Goal: Task Accomplishment & Management: Use online tool/utility

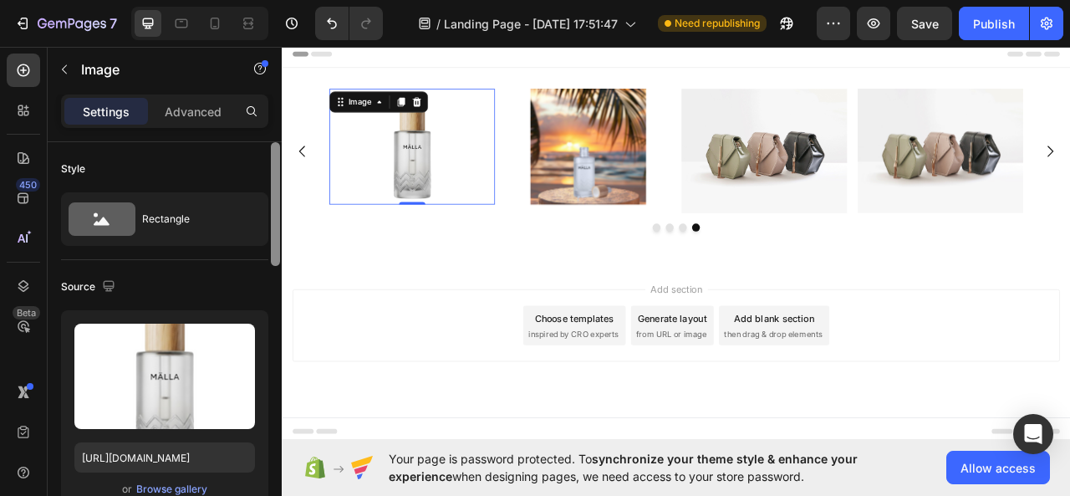
drag, startPoint x: 276, startPoint y: 314, endPoint x: 259, endPoint y: 180, distance: 134.9
click at [259, 180] on div "Style Rectangle Source Upload Image https://cdn.shopify.com/s/files/1/0699/1373…" at bounding box center [165, 342] width 234 height 401
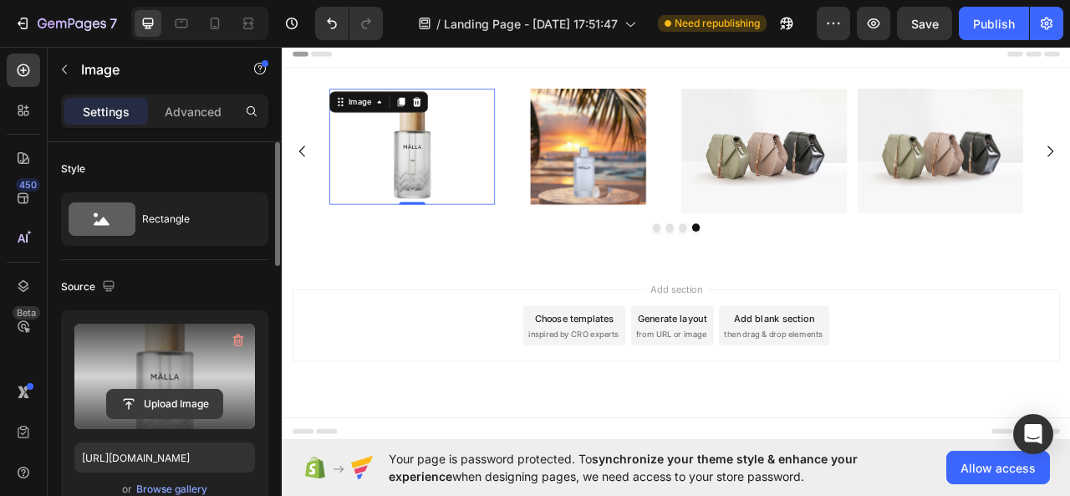
click at [194, 399] on input "file" at bounding box center [164, 404] width 115 height 28
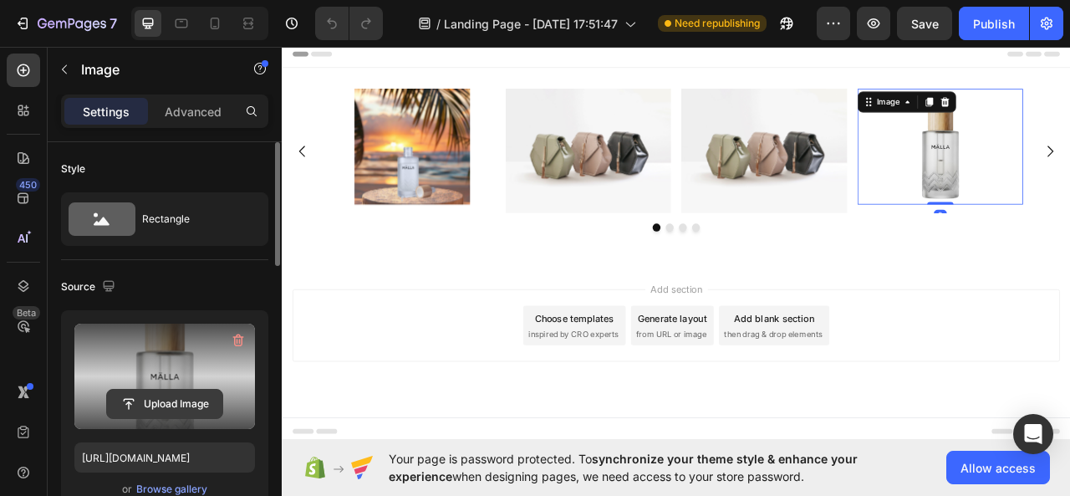
click at [147, 399] on input "file" at bounding box center [164, 404] width 115 height 28
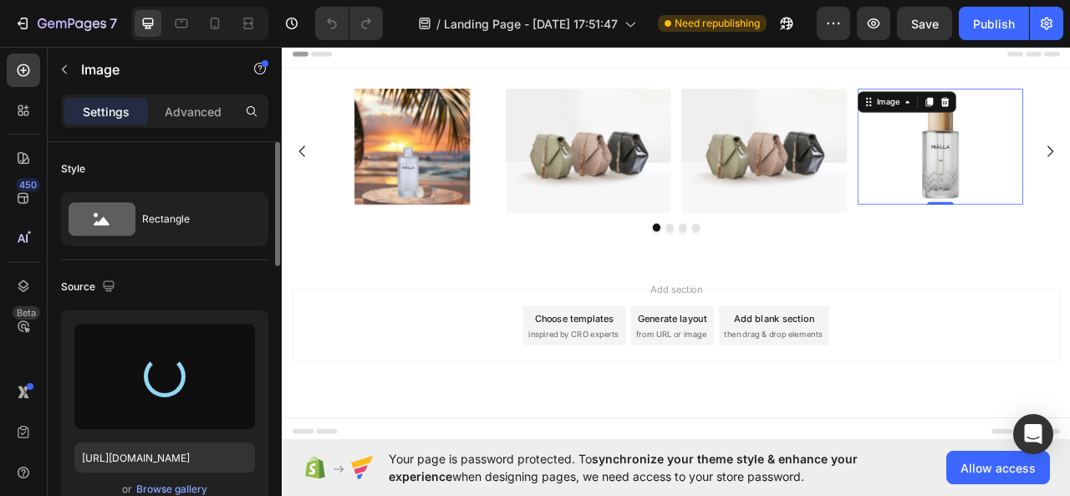
type input "[URL][DOMAIN_NAME]"
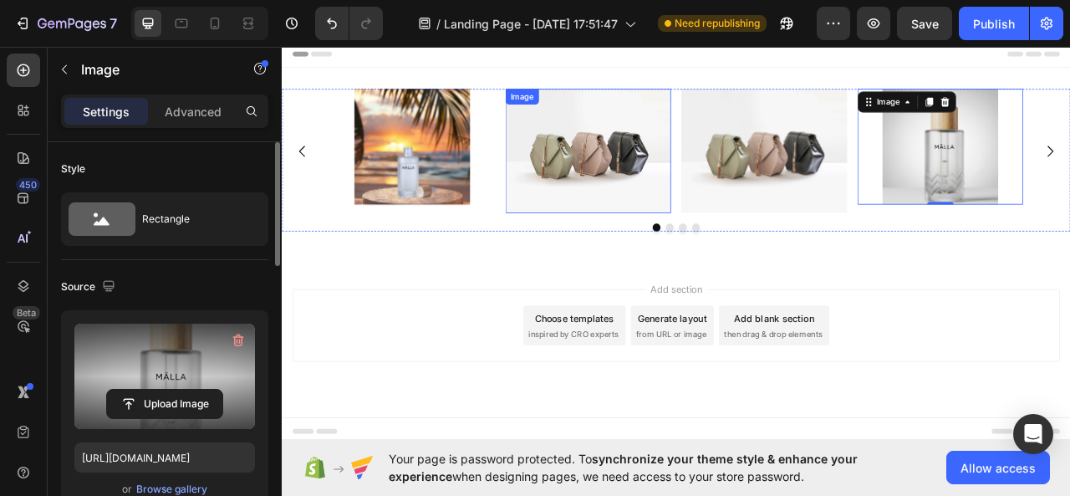
click at [676, 215] on img at bounding box center [671, 180] width 211 height 158
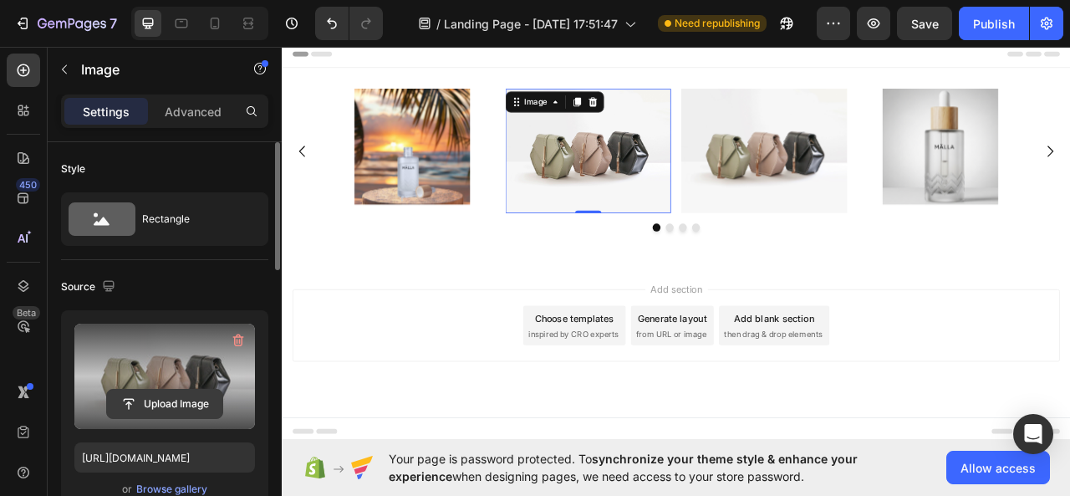
click at [176, 394] on input "file" at bounding box center [164, 404] width 115 height 28
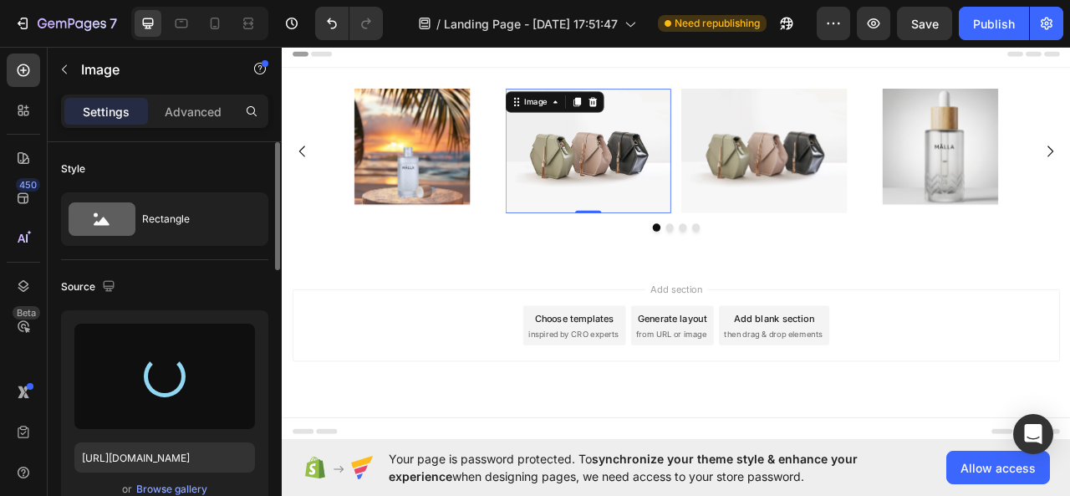
type input "[URL][DOMAIN_NAME]"
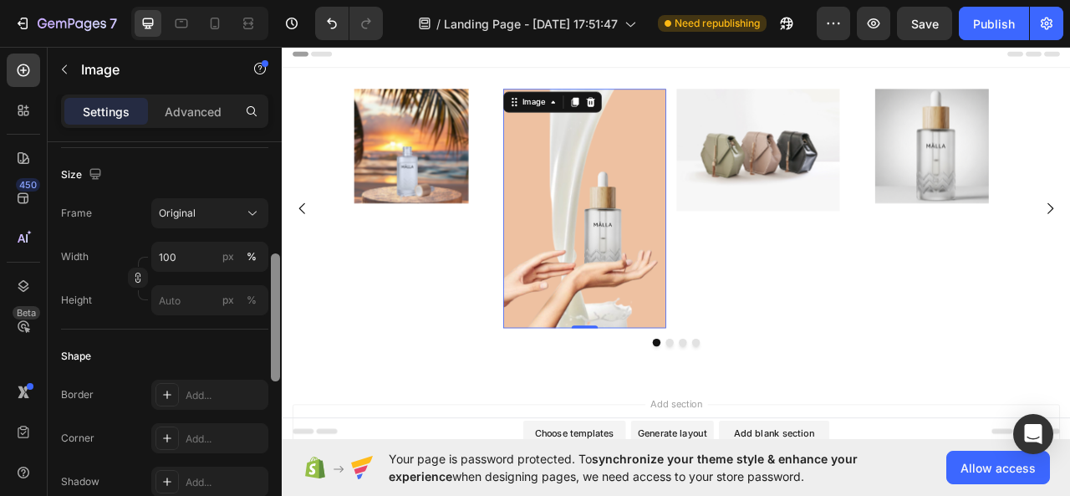
scroll to position [403, 0]
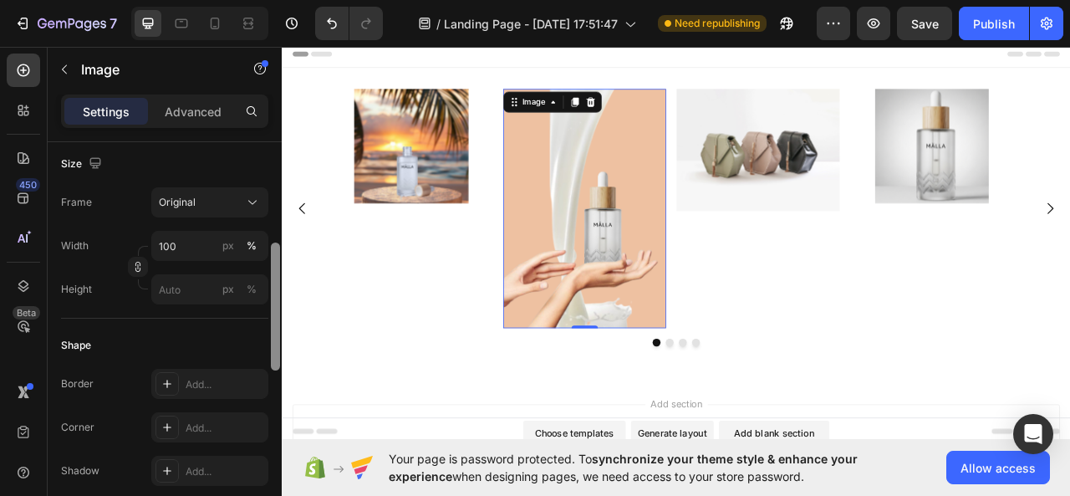
drag, startPoint x: 273, startPoint y: 255, endPoint x: 276, endPoint y: 384, distance: 128.8
click at [276, 370] on div at bounding box center [275, 307] width 9 height 128
click at [190, 245] on input "100" at bounding box center [209, 246] width 117 height 30
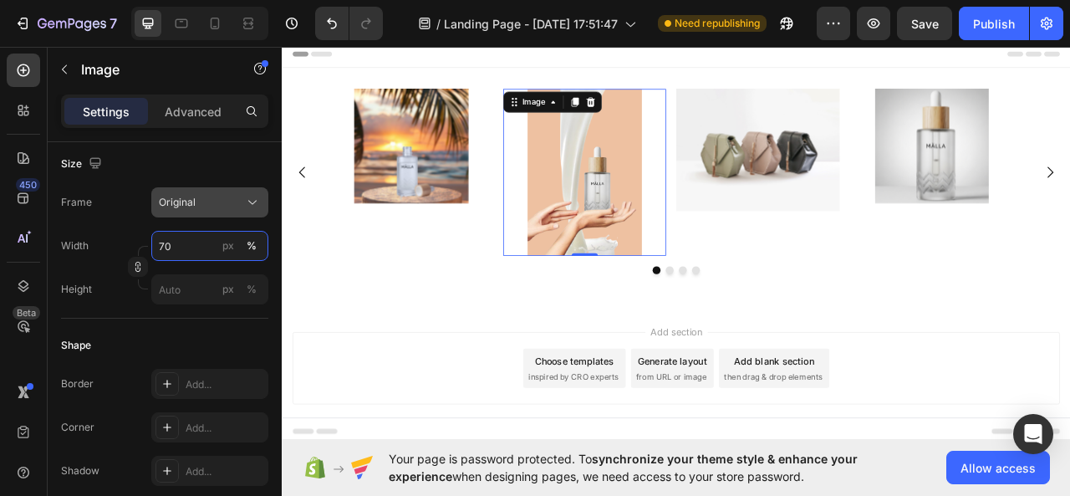
type input "70"
click at [211, 199] on div "Original" at bounding box center [200, 202] width 82 height 15
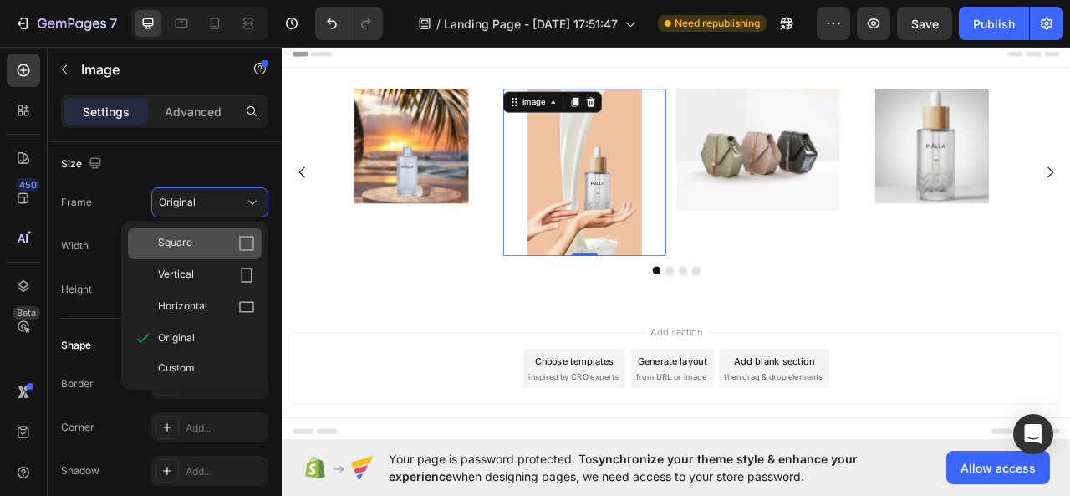
click at [225, 236] on div "Square" at bounding box center [206, 243] width 97 height 17
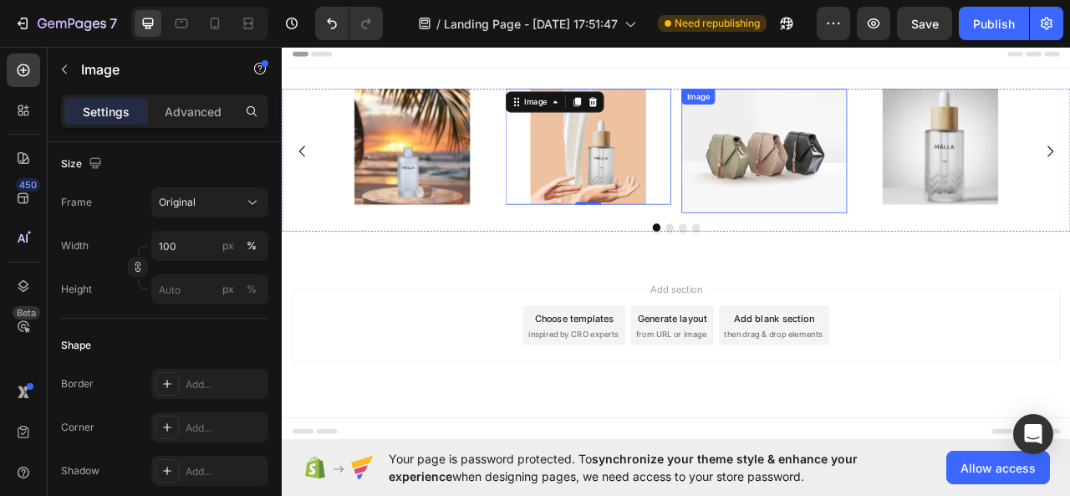
click at [911, 202] on img at bounding box center [895, 180] width 211 height 158
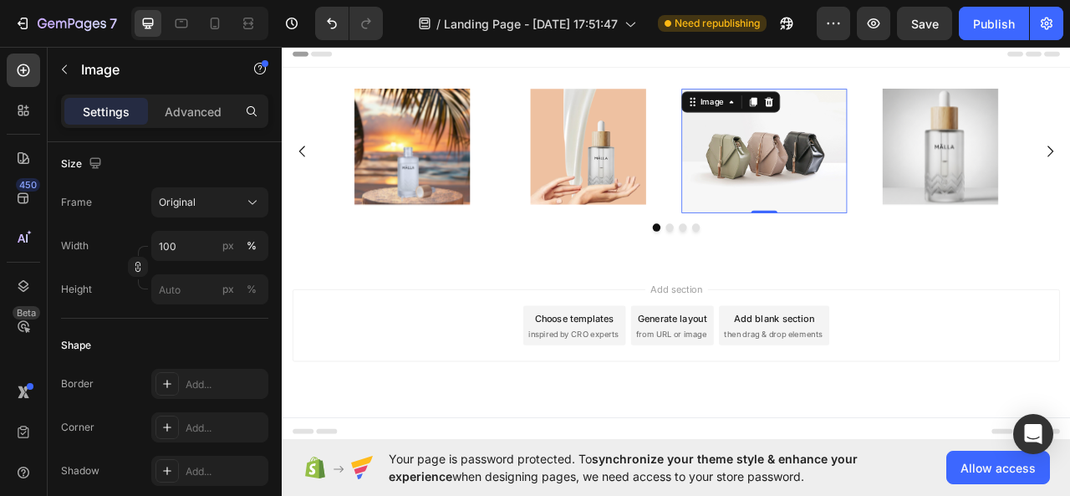
click at [876, 201] on img at bounding box center [895, 180] width 211 height 158
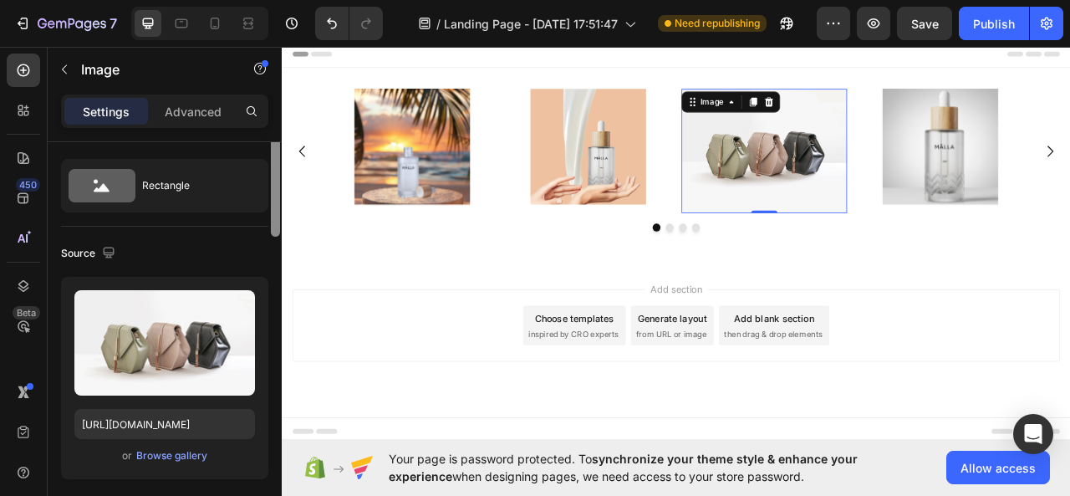
scroll to position [0, 0]
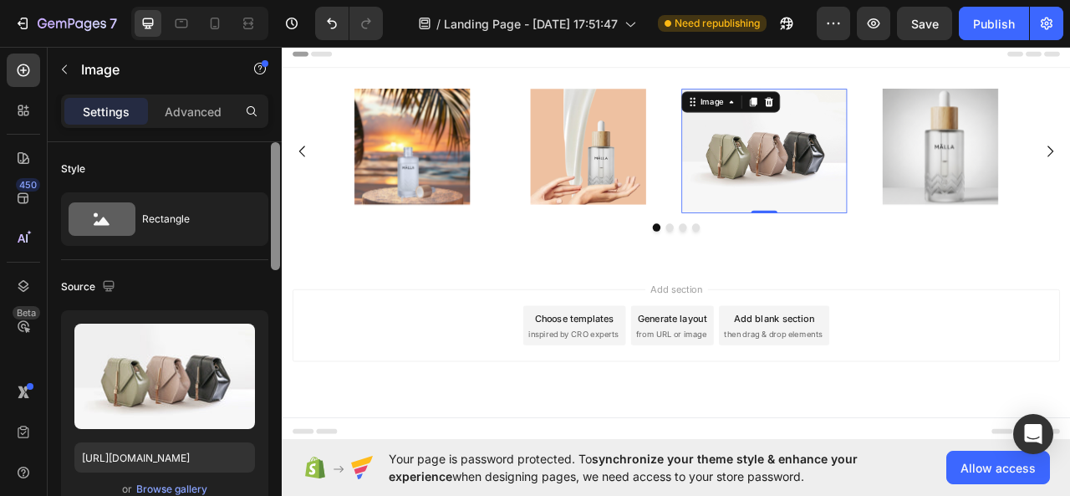
drag, startPoint x: 276, startPoint y: 315, endPoint x: 277, endPoint y: 162, distance: 153.0
click at [277, 162] on div at bounding box center [275, 206] width 9 height 128
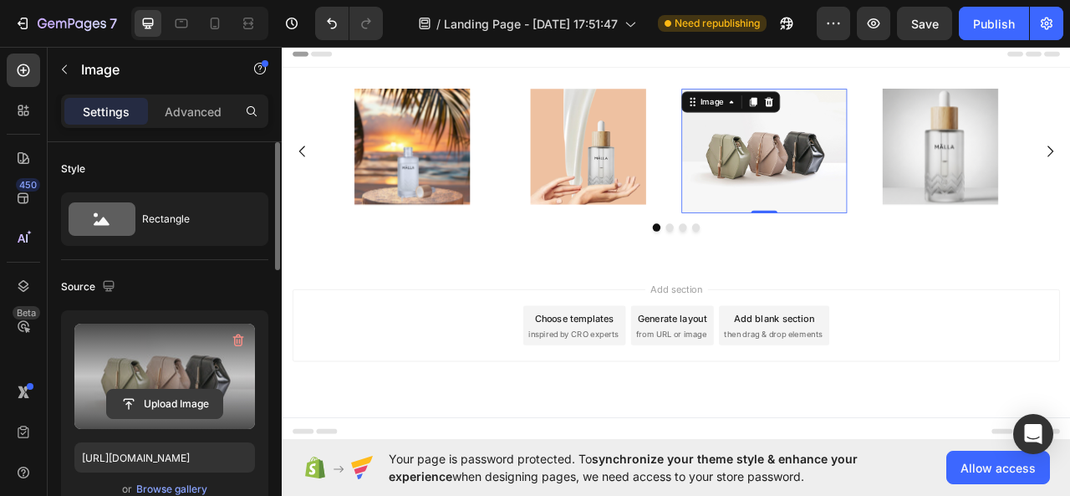
click at [178, 406] on input "file" at bounding box center [164, 404] width 115 height 28
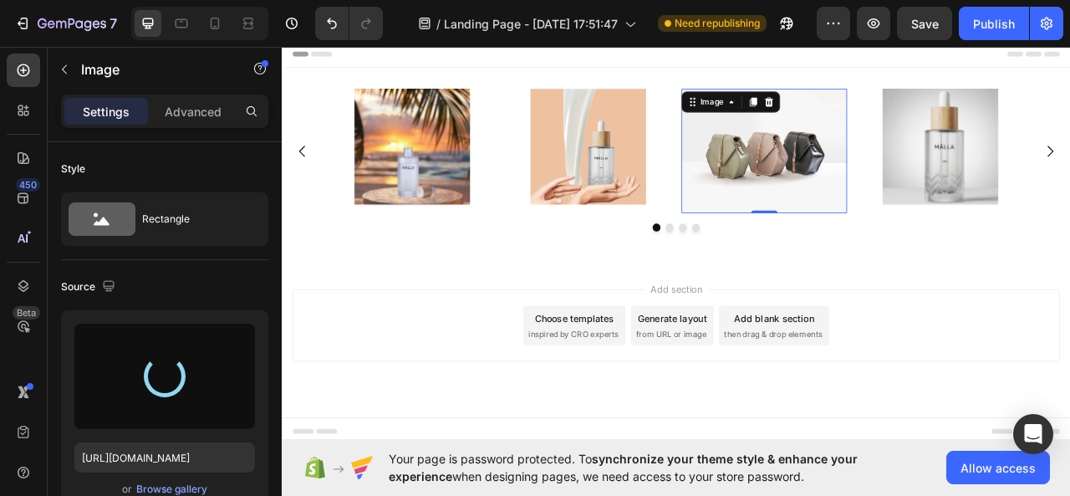
type input "[URL][DOMAIN_NAME]"
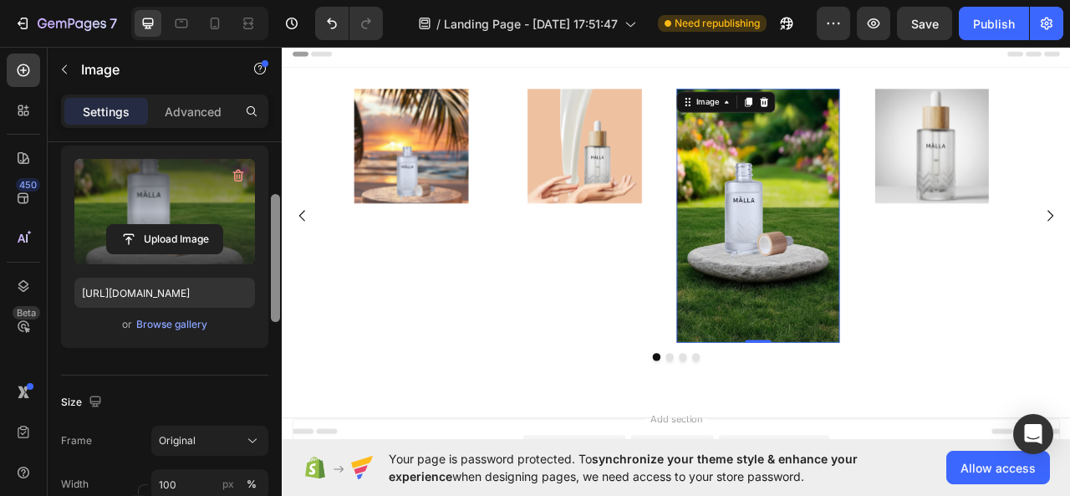
scroll to position [181, 0]
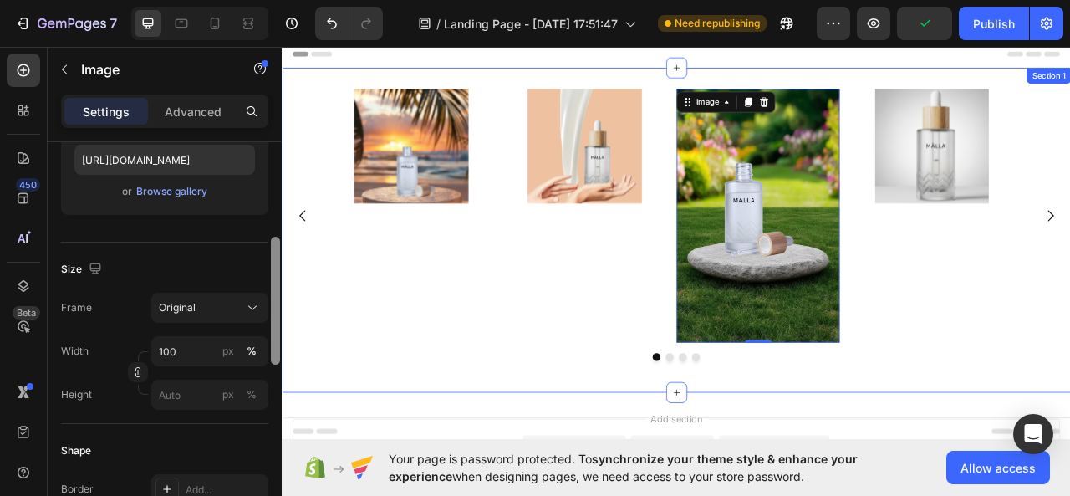
drag, startPoint x: 556, startPoint y: 304, endPoint x: 282, endPoint y: 447, distance: 309.7
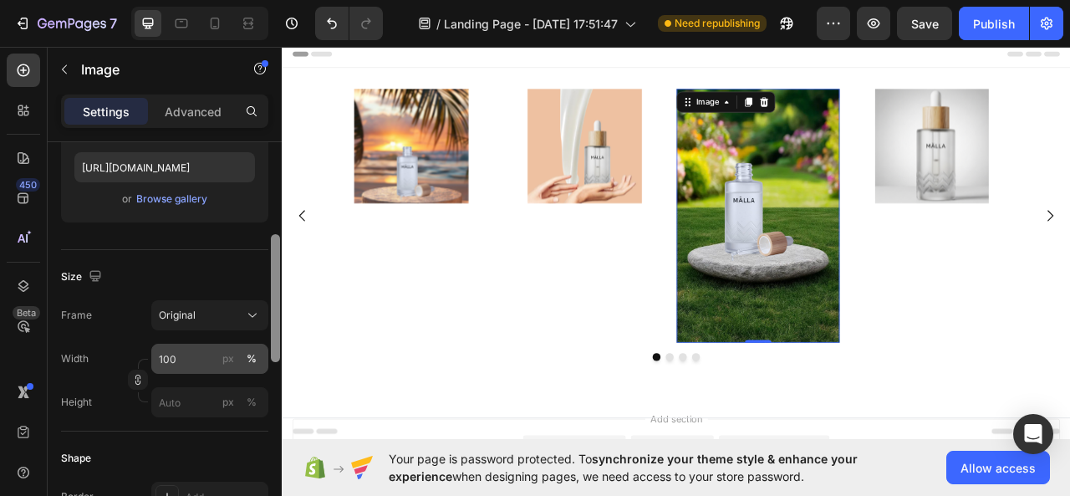
scroll to position [293, 0]
click at [212, 357] on input "100" at bounding box center [209, 356] width 117 height 30
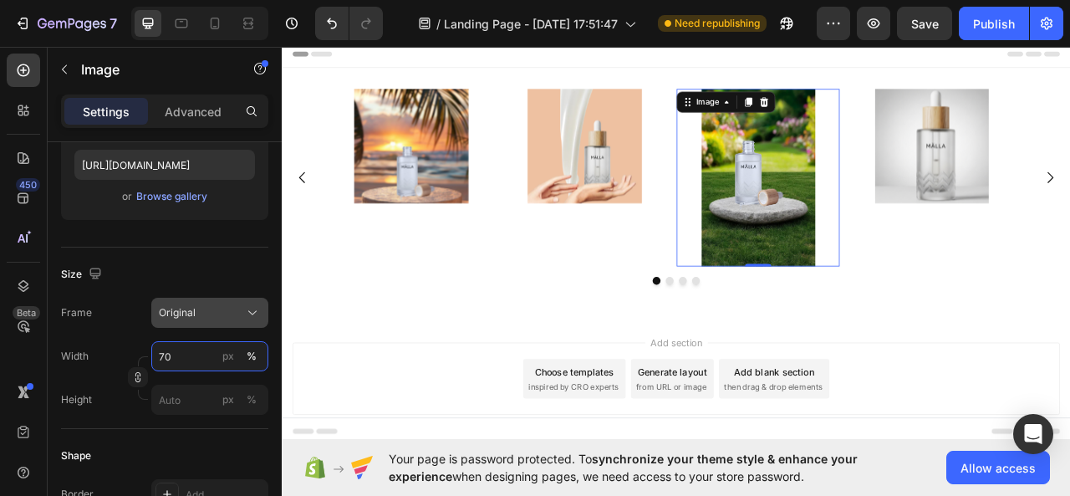
type input "70"
click at [221, 315] on div "Original" at bounding box center [200, 312] width 82 height 15
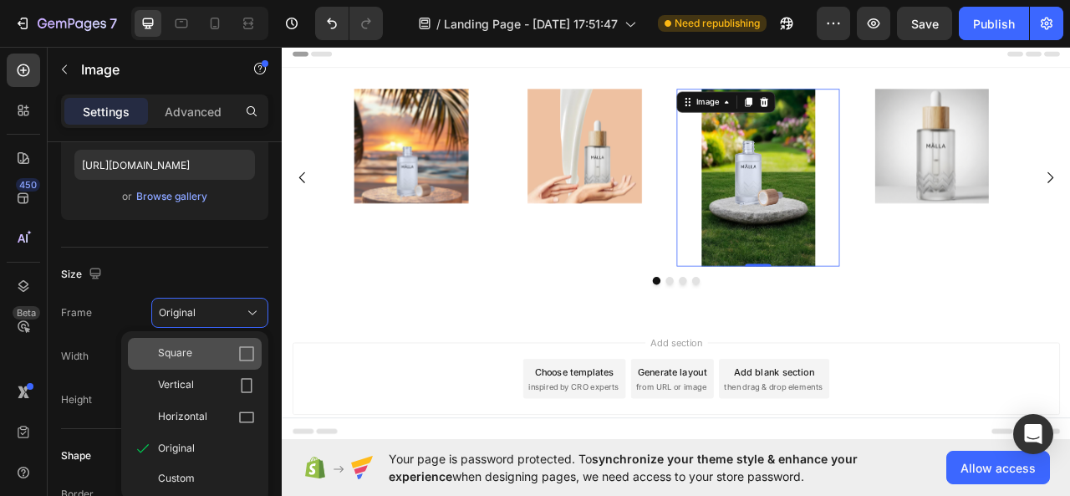
click at [244, 352] on icon at bounding box center [246, 353] width 17 height 17
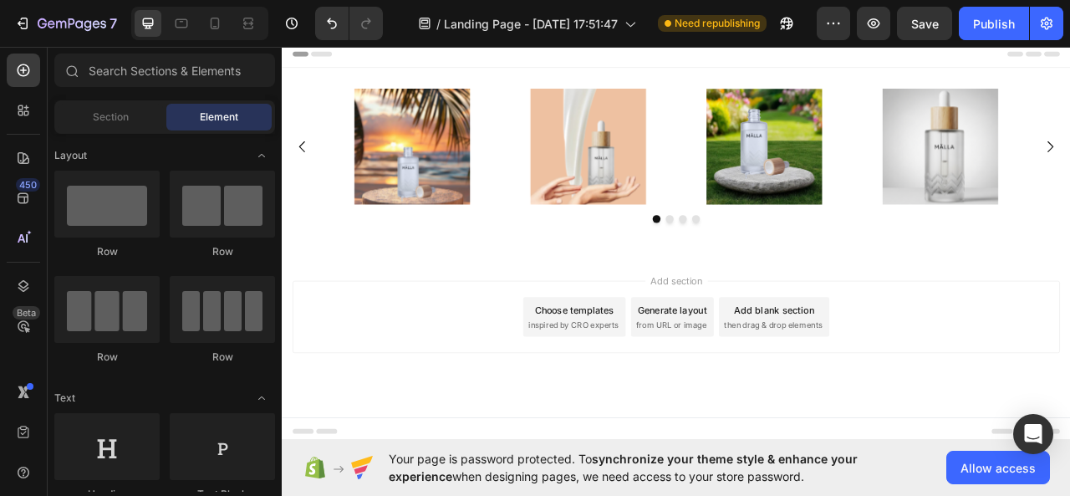
click at [423, 470] on div "Add section Choose templates inspired by CRO experts Generate layout from URL o…" at bounding box center [784, 415] width 1004 height 206
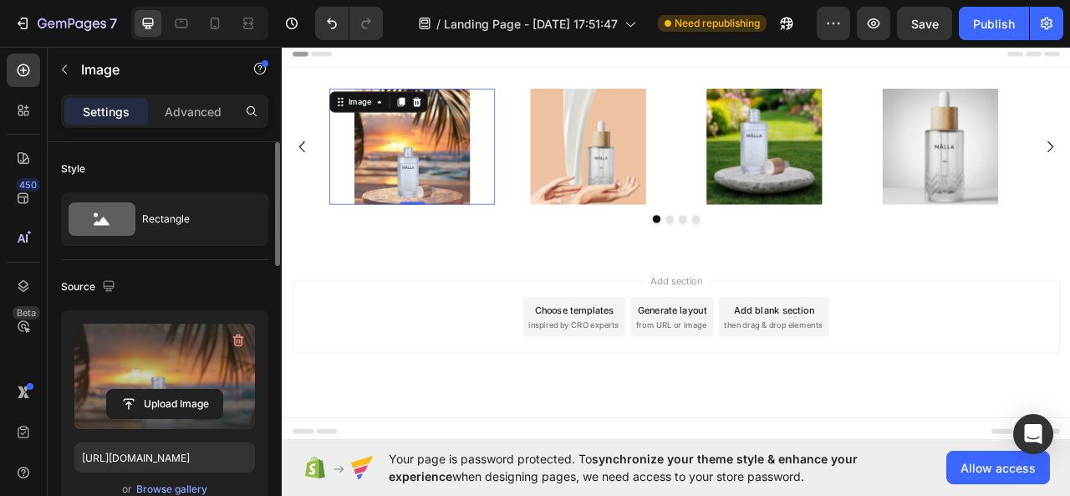
click at [165, 360] on label at bounding box center [164, 376] width 181 height 105
click at [165, 390] on input "file" at bounding box center [164, 404] width 115 height 28
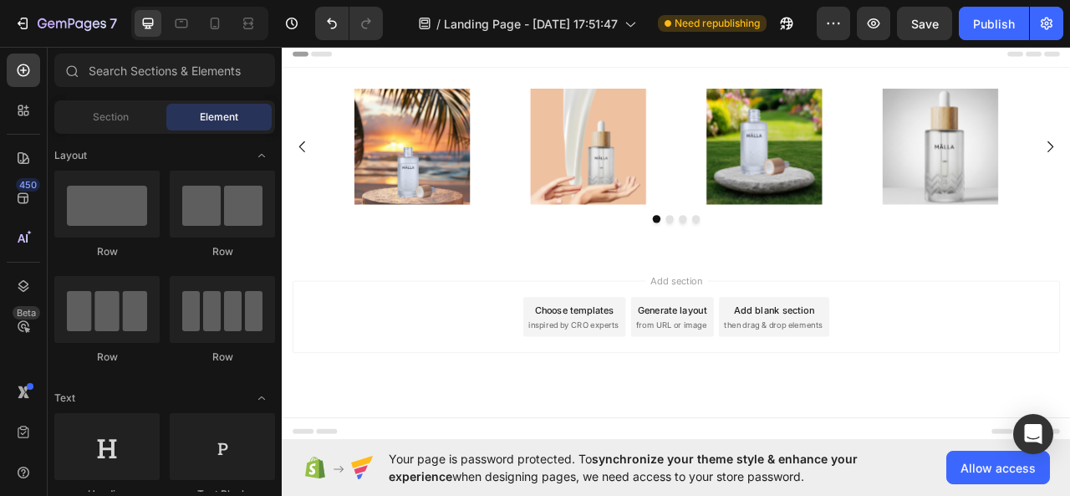
click at [443, 454] on div "Add section Choose templates inspired by CRO experts Generate layout from URL o…" at bounding box center [784, 415] width 1004 height 206
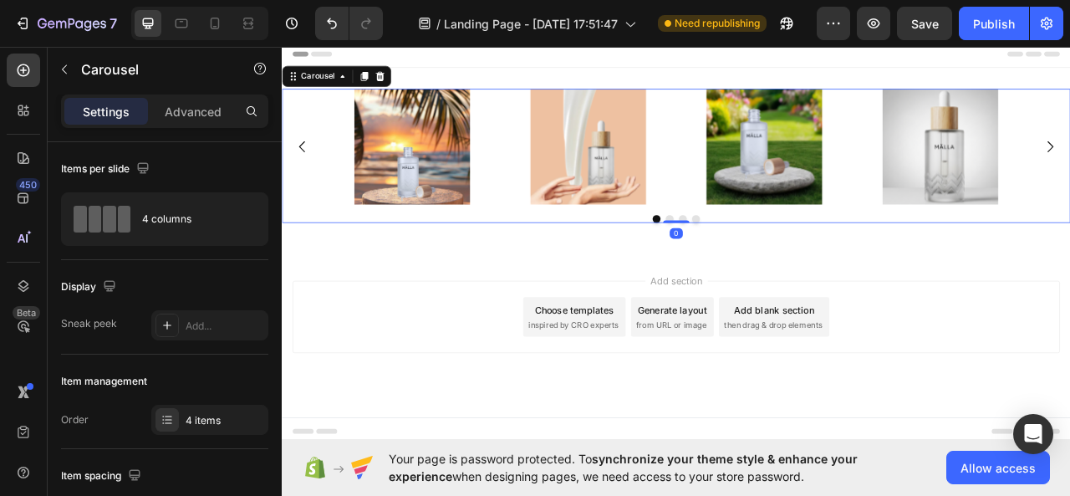
click at [305, 169] on icon "Carousel Back Arrow" at bounding box center [308, 175] width 20 height 20
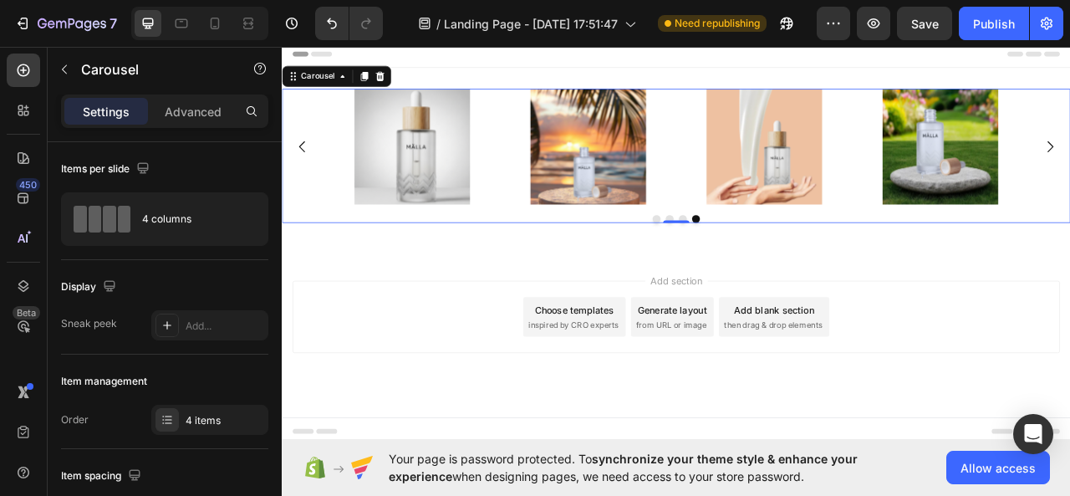
click at [305, 169] on icon "Carousel Back Arrow" at bounding box center [308, 175] width 20 height 20
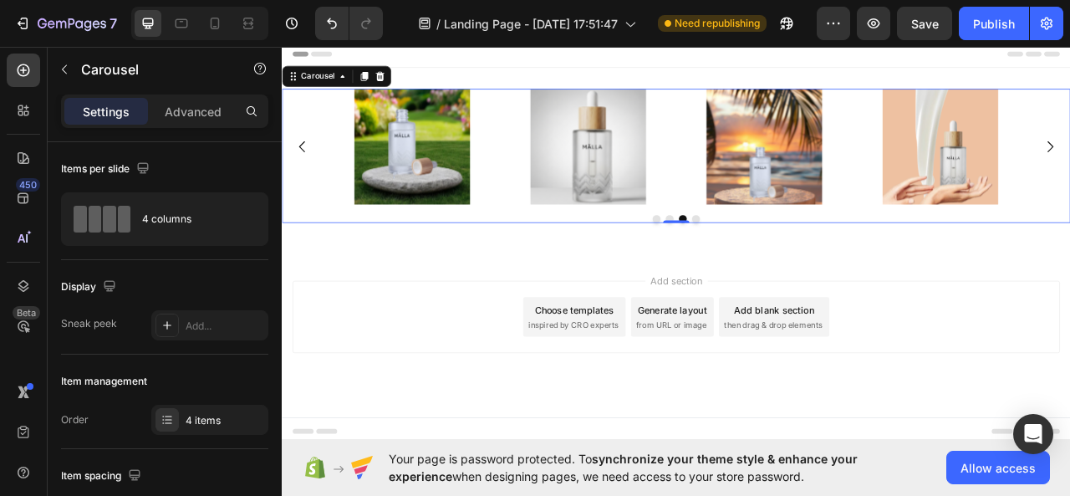
click at [462, 492] on div "Add section Choose templates inspired by CRO experts Generate layout from URL o…" at bounding box center [784, 415] width 1004 height 206
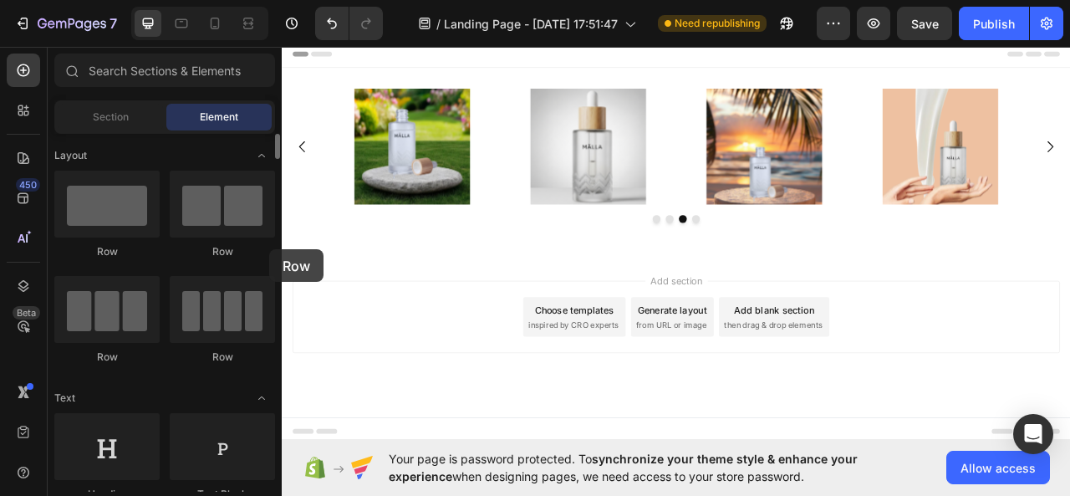
drag, startPoint x: 269, startPoint y: 249, endPoint x: 4, endPoint y: 236, distance: 265.4
click at [269, 249] on div "Layout Row Row Row Row Text Heading Text Block Button Button Button Media Image…" at bounding box center [165, 313] width 234 height 358
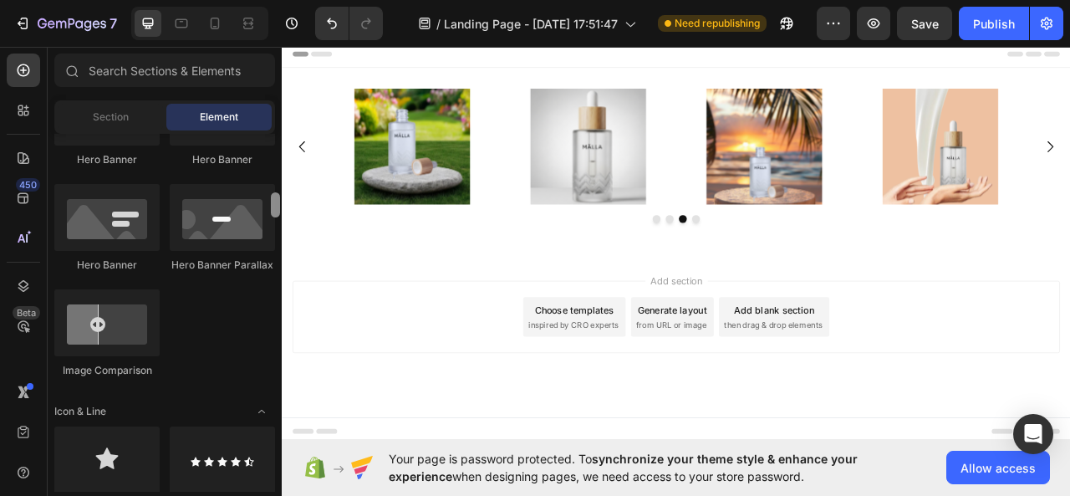
scroll to position [924, 0]
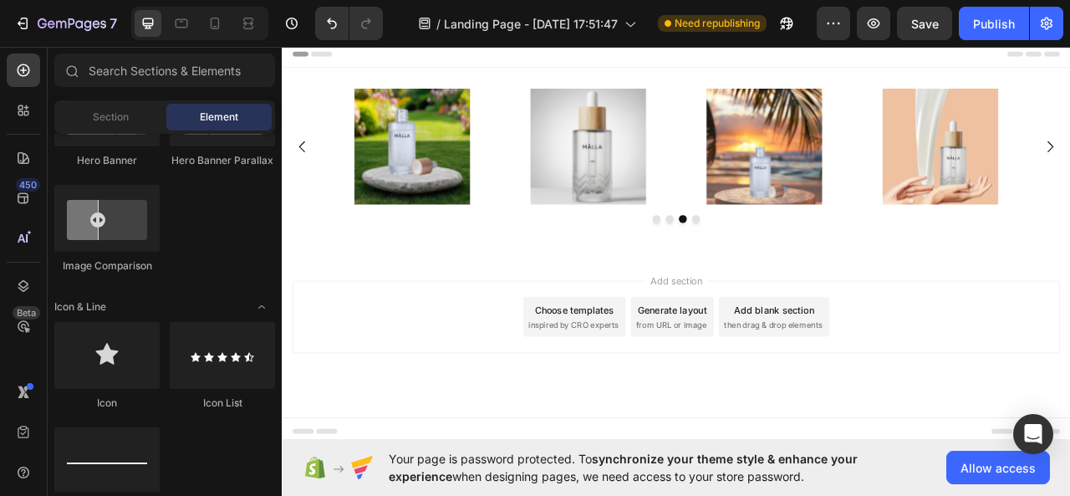
drag, startPoint x: 272, startPoint y: 150, endPoint x: 273, endPoint y: 217, distance: 66.9
click at [273, 113] on div at bounding box center [275, 100] width 9 height 25
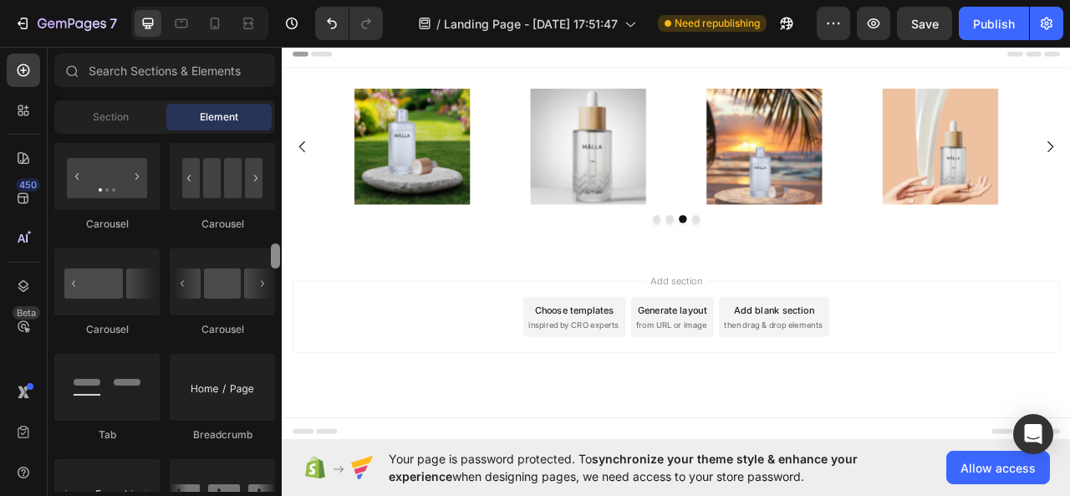
scroll to position [1663, 0]
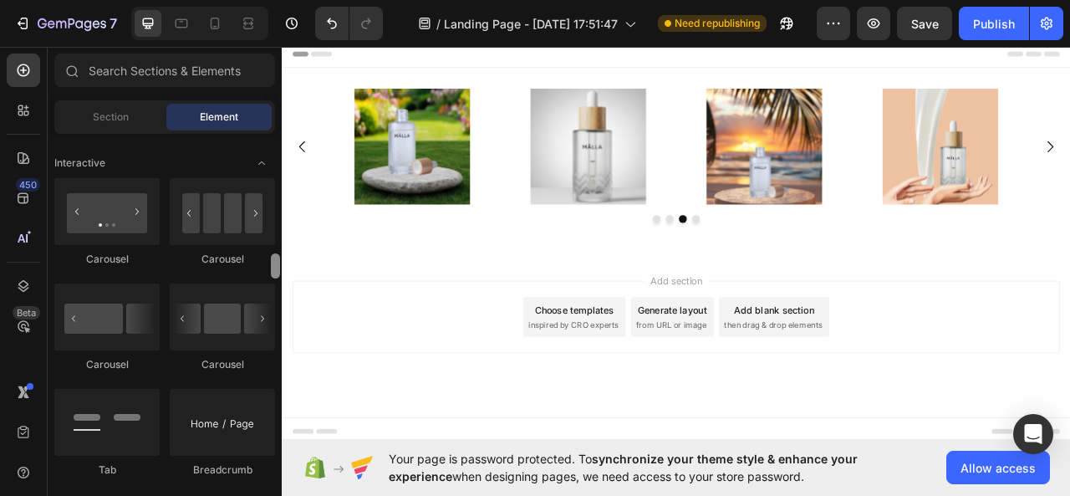
drag, startPoint x: 275, startPoint y: 210, endPoint x: 275, endPoint y: 263, distance: 53.5
click at [275, 263] on div at bounding box center [275, 265] width 9 height 25
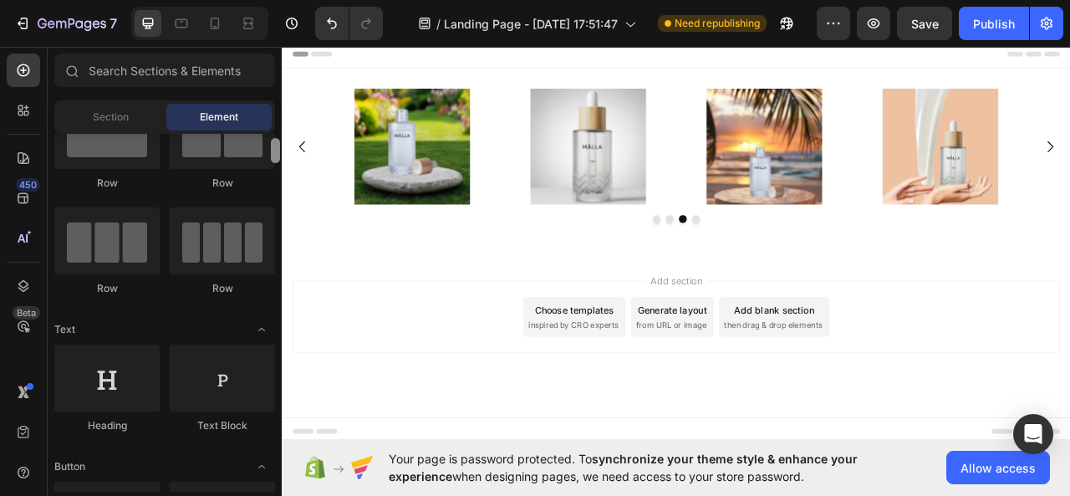
scroll to position [11, 0]
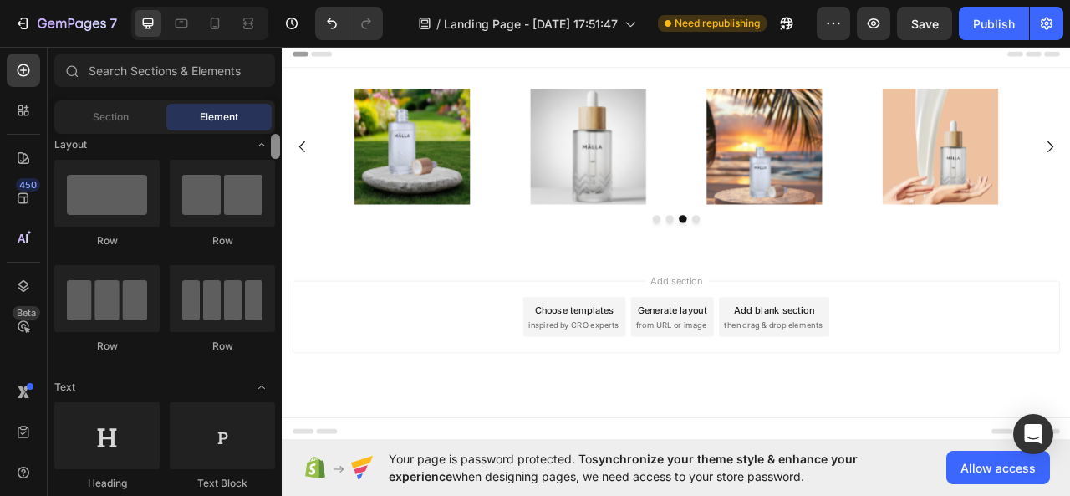
drag, startPoint x: 276, startPoint y: 265, endPoint x: 276, endPoint y: 146, distance: 119.6
click at [276, 146] on div at bounding box center [275, 146] width 9 height 25
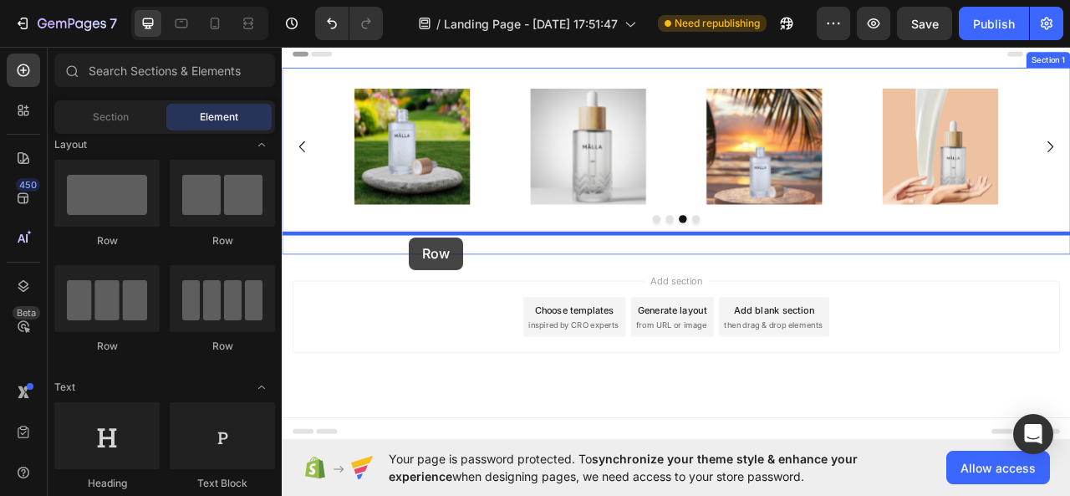
drag, startPoint x: 381, startPoint y: 238, endPoint x: 443, endPoint y: 290, distance: 80.7
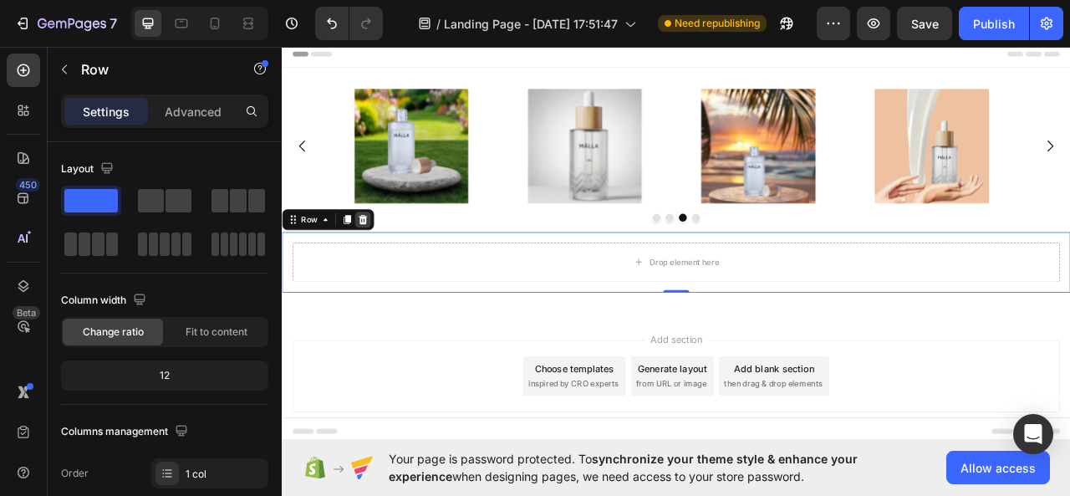
click at [388, 263] on icon at bounding box center [384, 267] width 13 height 13
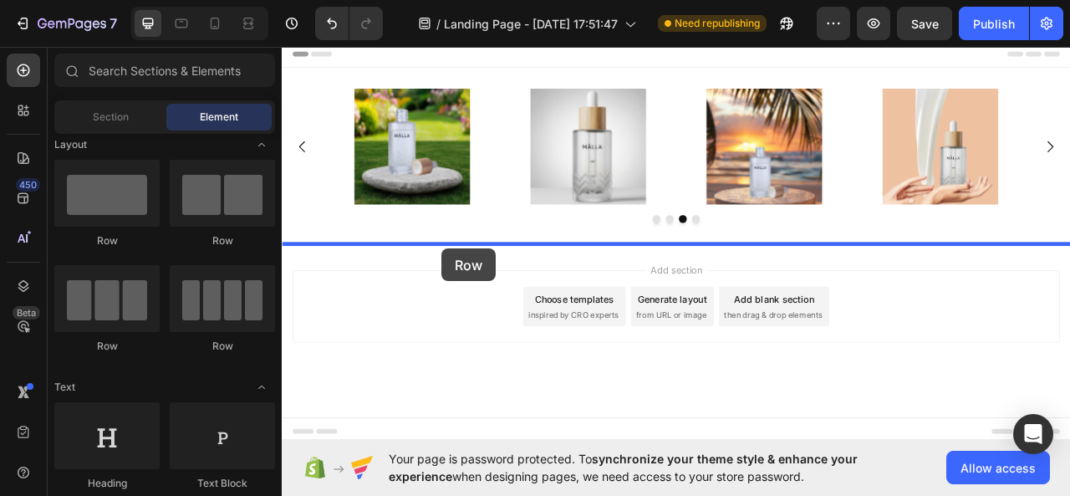
drag, startPoint x: 412, startPoint y: 252, endPoint x: 485, endPoint y: 304, distance: 89.8
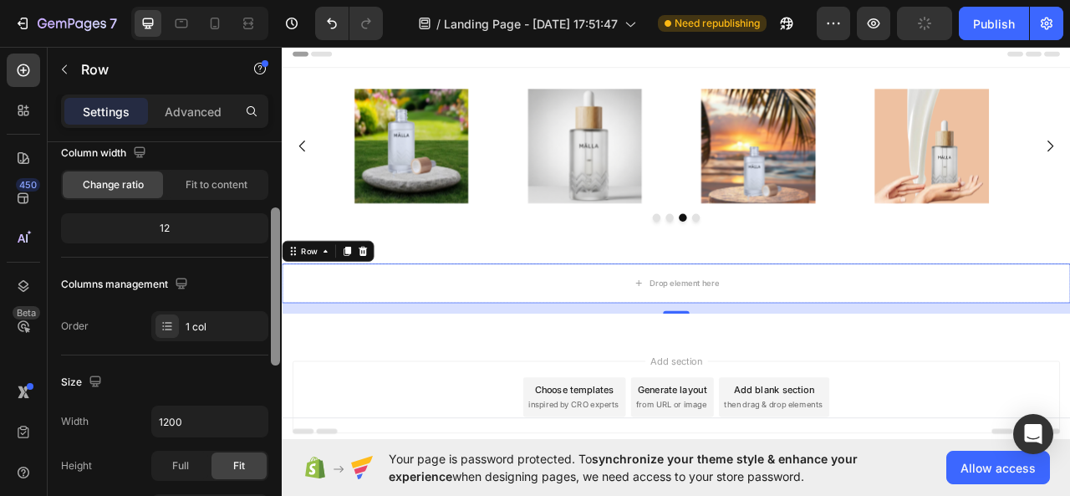
scroll to position [164, 0]
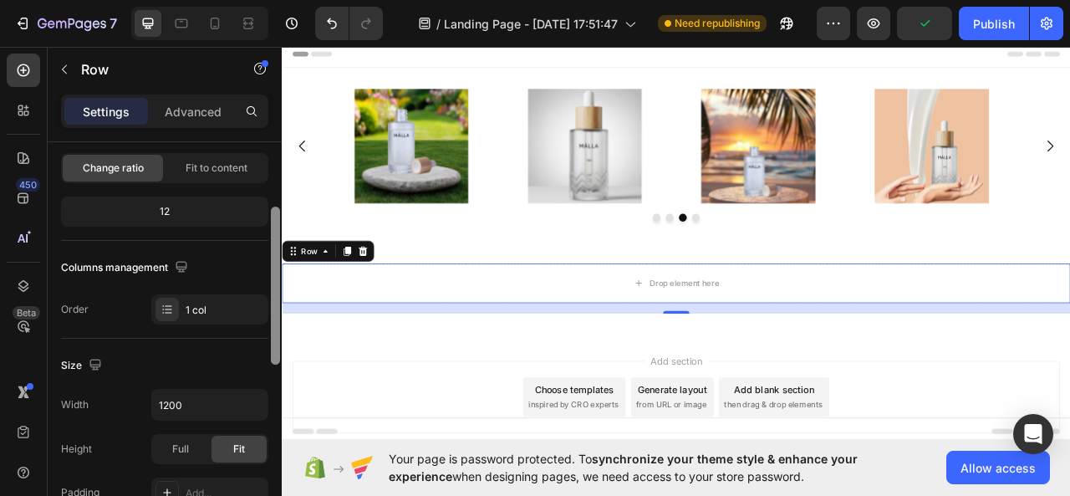
drag, startPoint x: 273, startPoint y: 215, endPoint x: 273, endPoint y: 280, distance: 65.2
click at [273, 280] on div at bounding box center [275, 286] width 9 height 158
click at [60, 59] on button "button" at bounding box center [64, 69] width 27 height 27
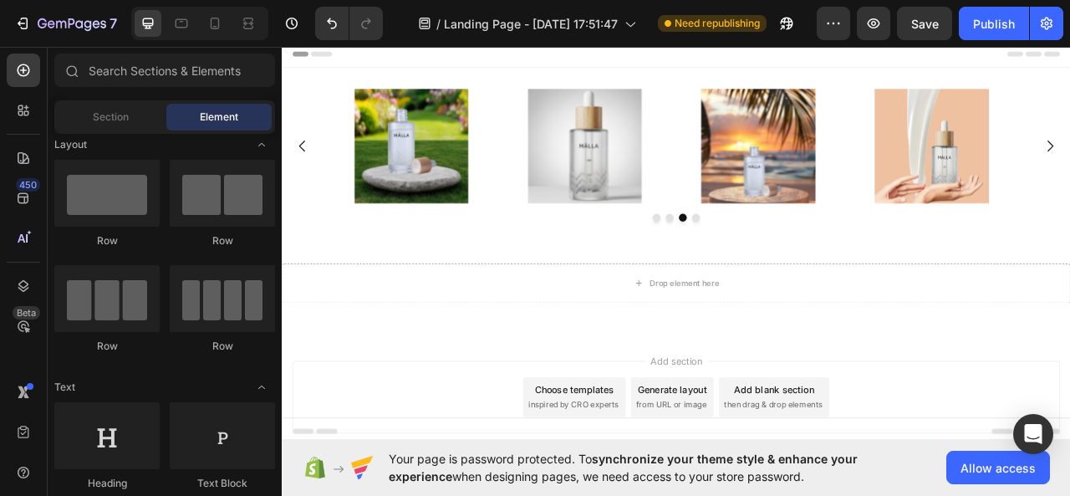
click at [273, 402] on div "Row Row Row Row" at bounding box center [164, 454] width 221 height 104
click at [267, 240] on div "Row" at bounding box center [222, 240] width 105 height 15
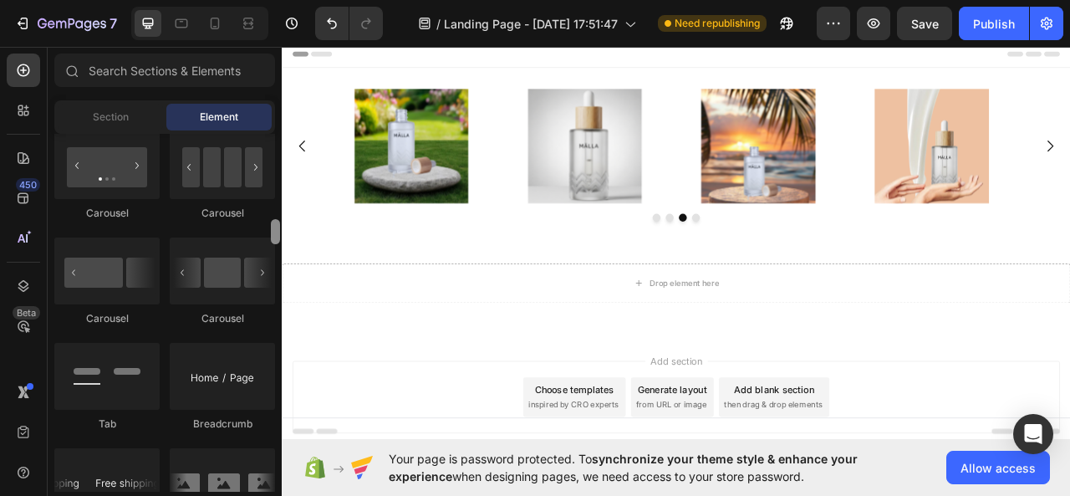
scroll to position [1663, 0]
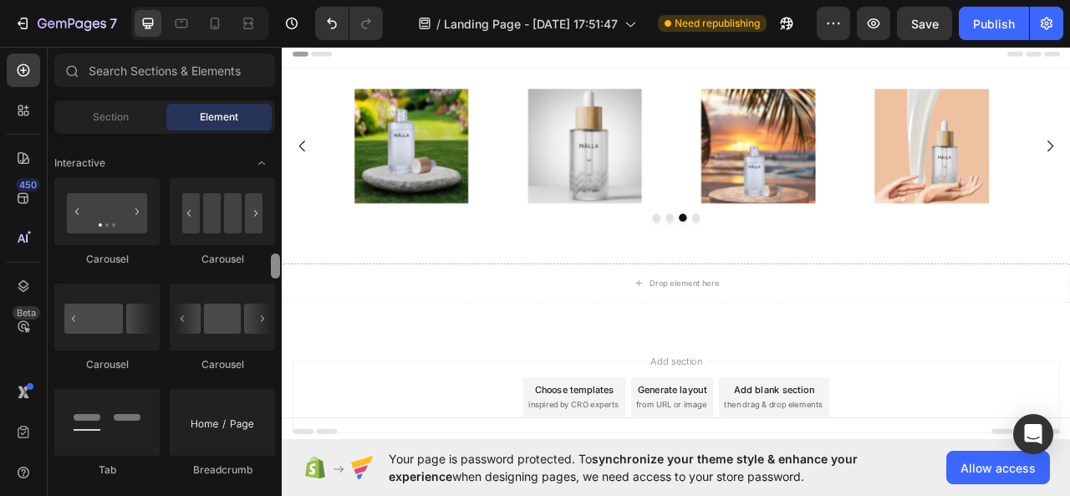
drag, startPoint x: 272, startPoint y: 147, endPoint x: 274, endPoint y: 267, distance: 119.6
click at [274, 267] on div at bounding box center [275, 265] width 9 height 25
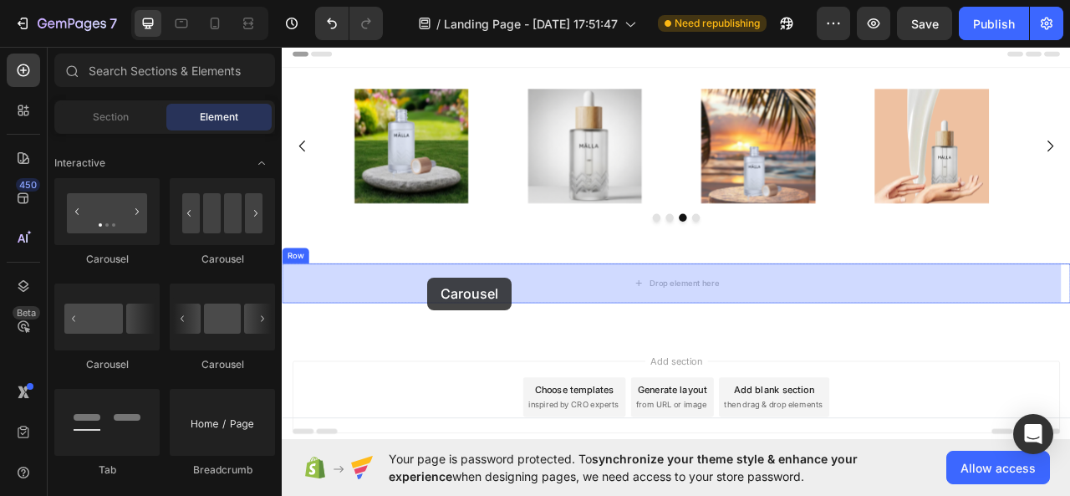
drag, startPoint x: 386, startPoint y: 268, endPoint x: 467, endPoint y: 341, distance: 109.0
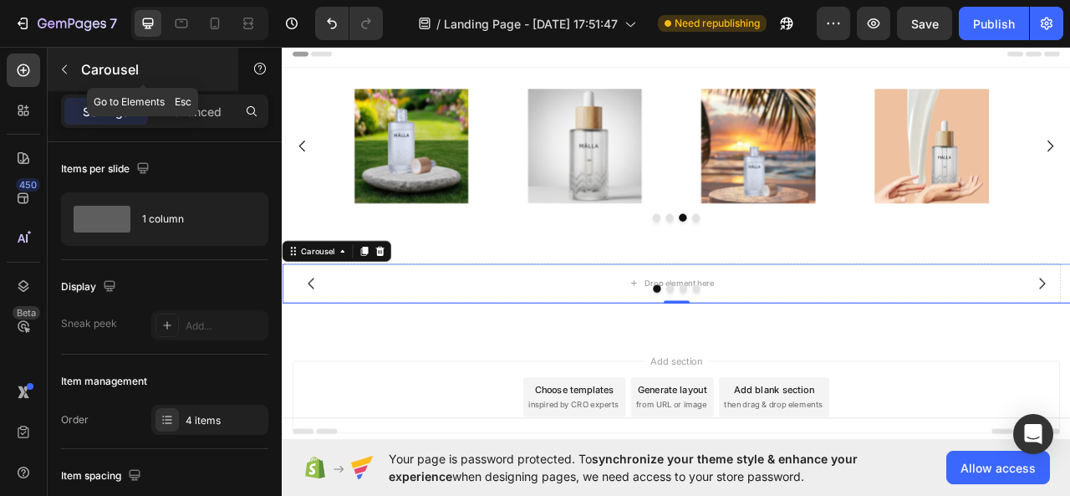
click at [71, 74] on button "button" at bounding box center [64, 69] width 27 height 27
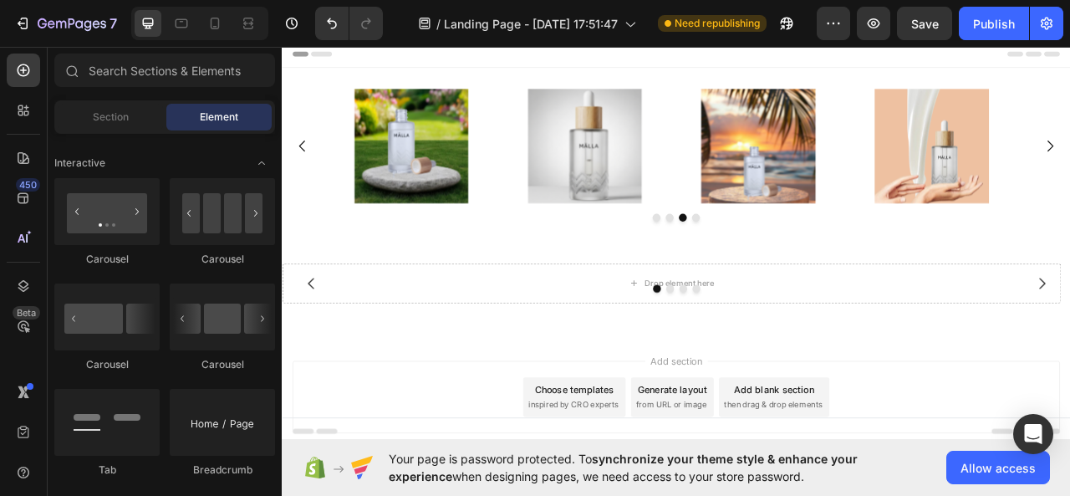
click at [274, 263] on div "Layout Row Row Row Row Text Heading Text Block Button Button Button Media Image…" at bounding box center [165, 313] width 234 height 358
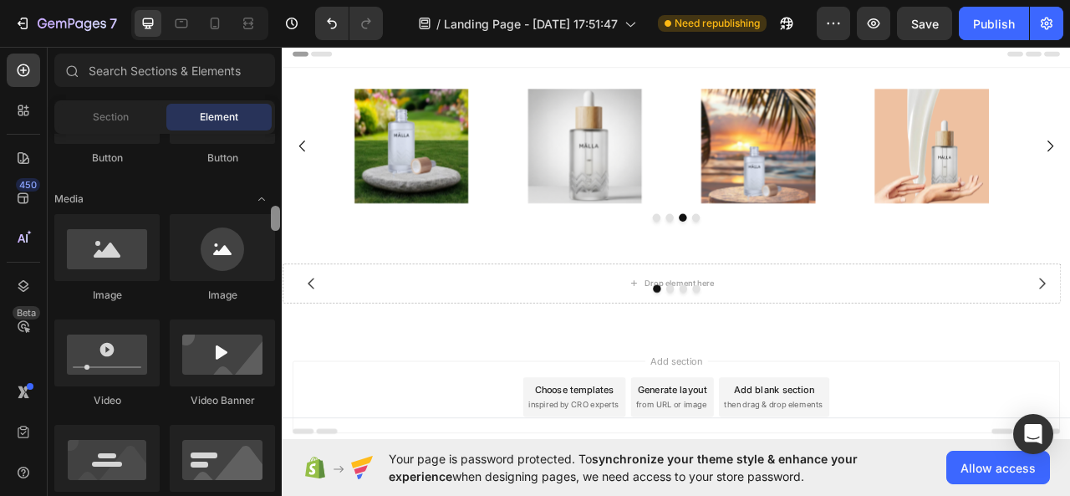
scroll to position [508, 0]
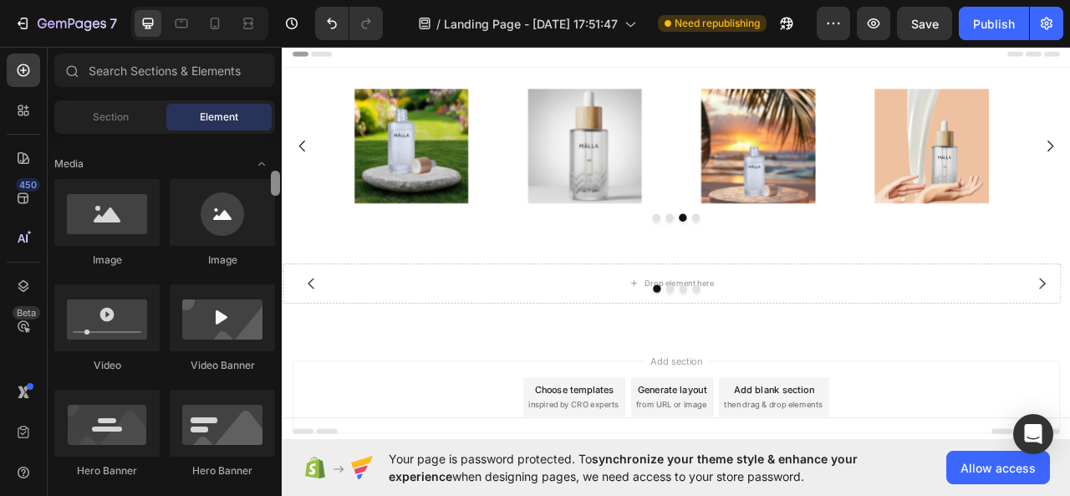
drag, startPoint x: 274, startPoint y: 263, endPoint x: 281, endPoint y: 180, distance: 83.9
click at [281, 180] on div at bounding box center [275, 313] width 13 height 358
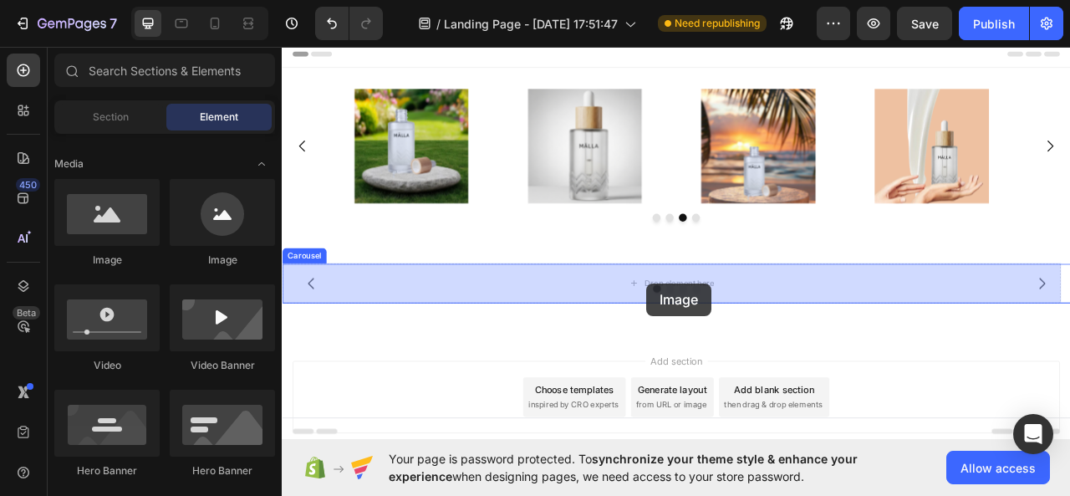
drag, startPoint x: 396, startPoint y: 276, endPoint x: 746, endPoint y: 349, distance: 357.9
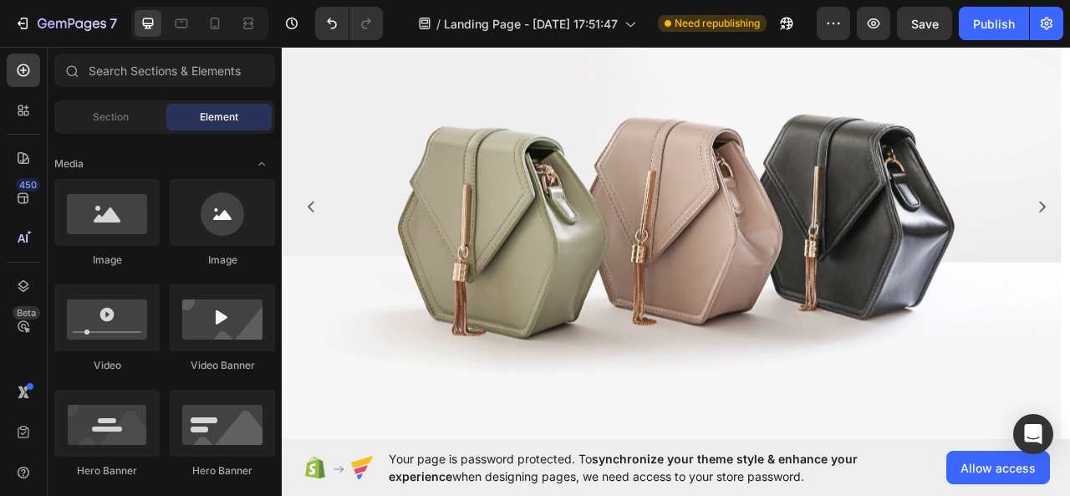
scroll to position [429, 0]
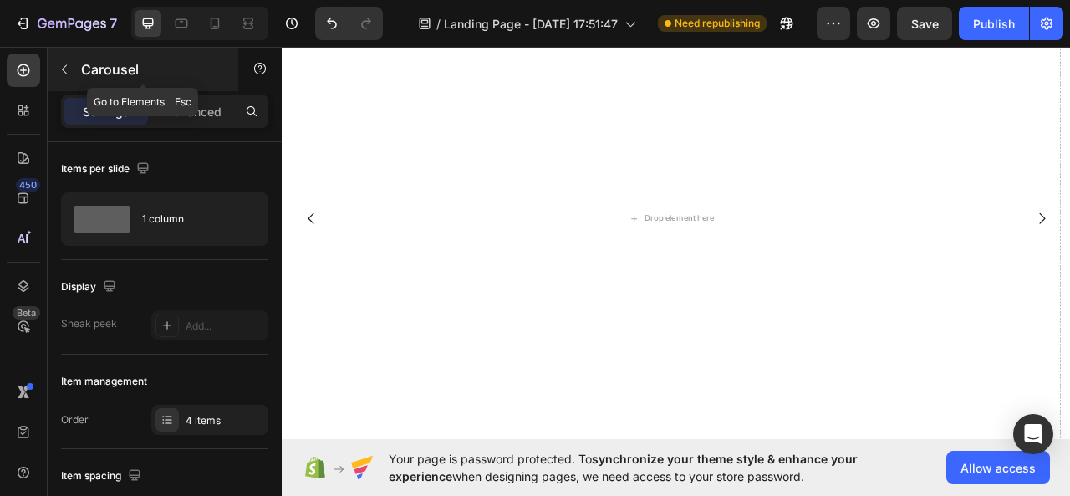
click at [72, 73] on button "button" at bounding box center [64, 69] width 27 height 27
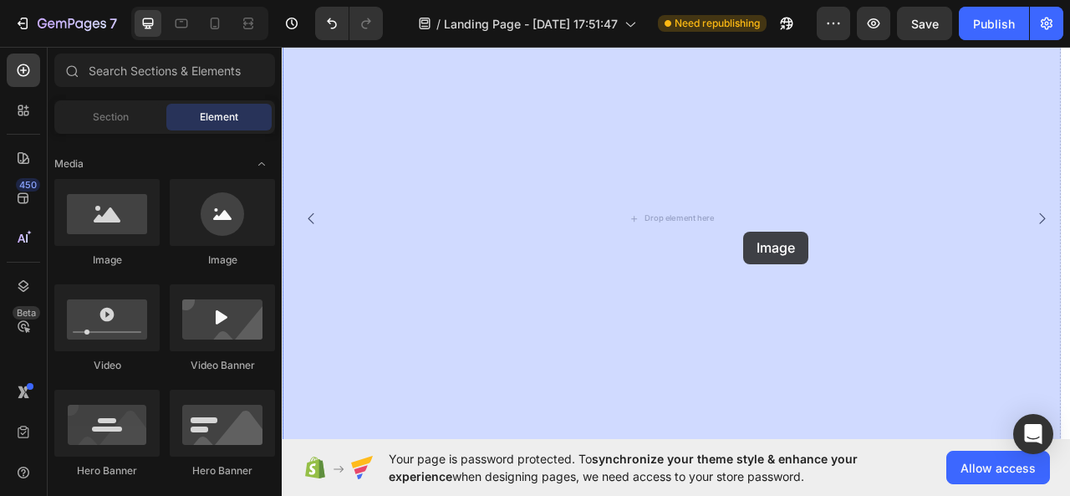
drag, startPoint x: 509, startPoint y: 273, endPoint x: 869, endPoint y: 283, distance: 359.7
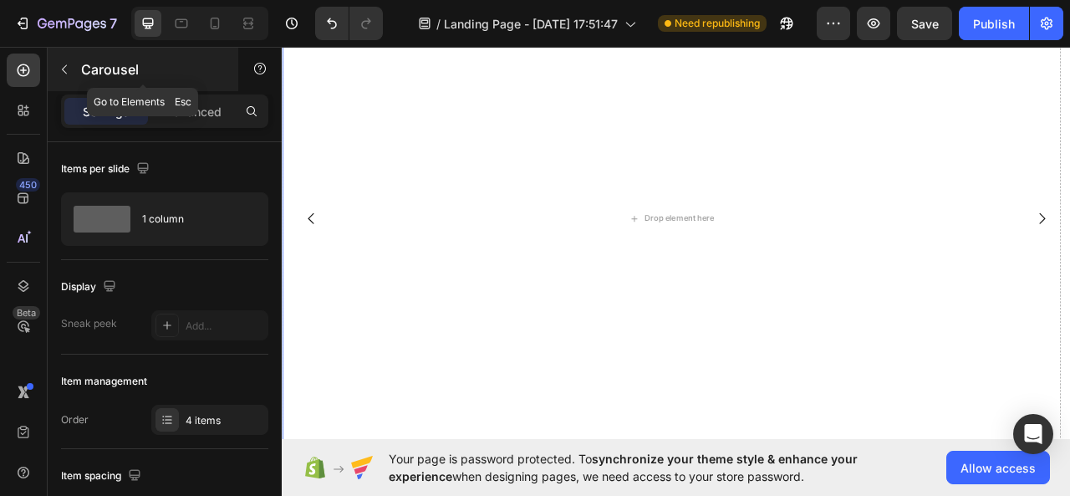
click at [70, 69] on icon "button" at bounding box center [64, 69] width 13 height 13
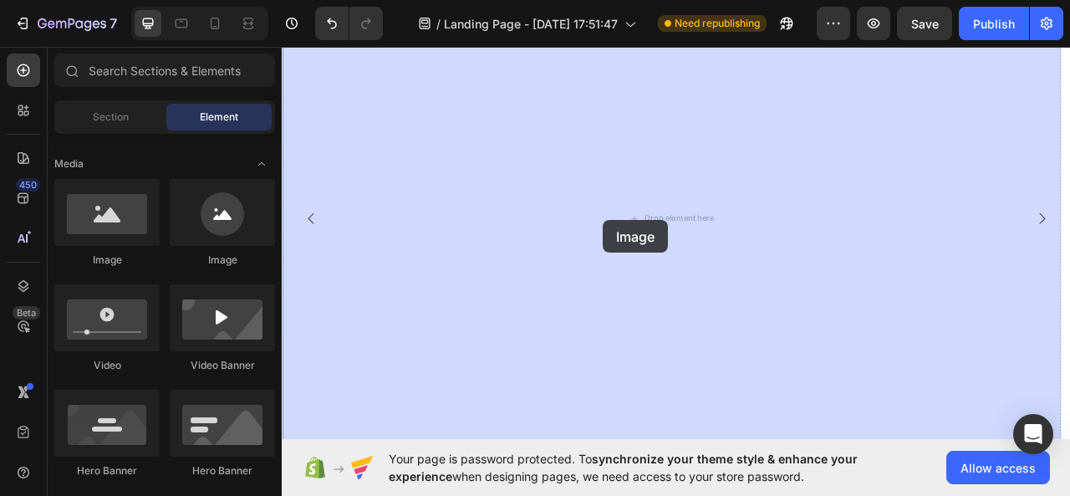
drag, startPoint x: 396, startPoint y: 258, endPoint x: 691, endPoint y: 268, distance: 295.4
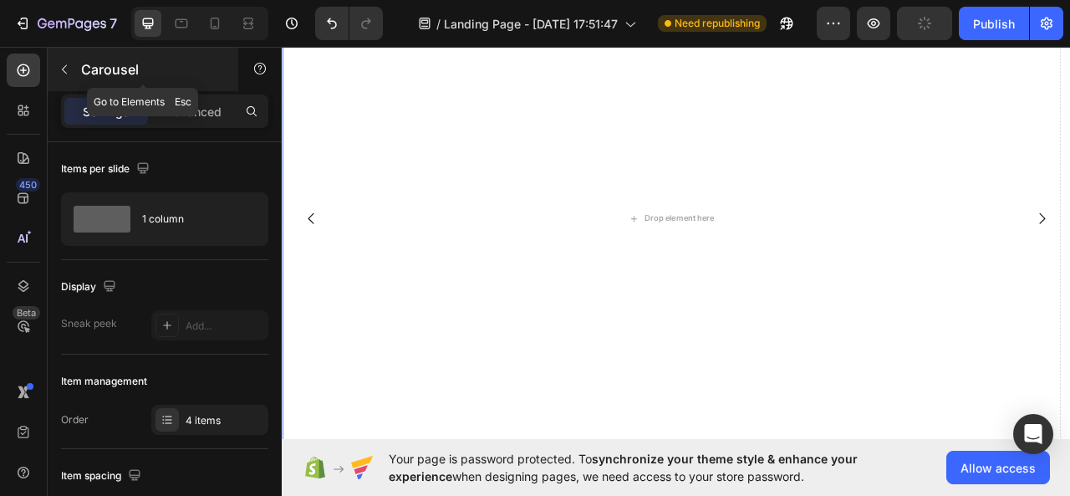
click at [72, 66] on button "button" at bounding box center [64, 69] width 27 height 27
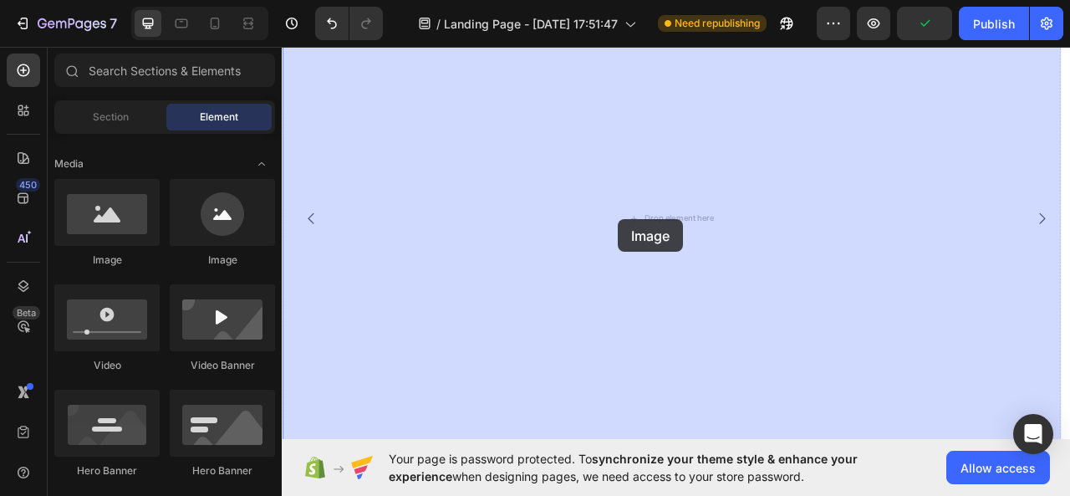
drag, startPoint x: 478, startPoint y: 255, endPoint x: 738, endPoint y: 268, distance: 259.6
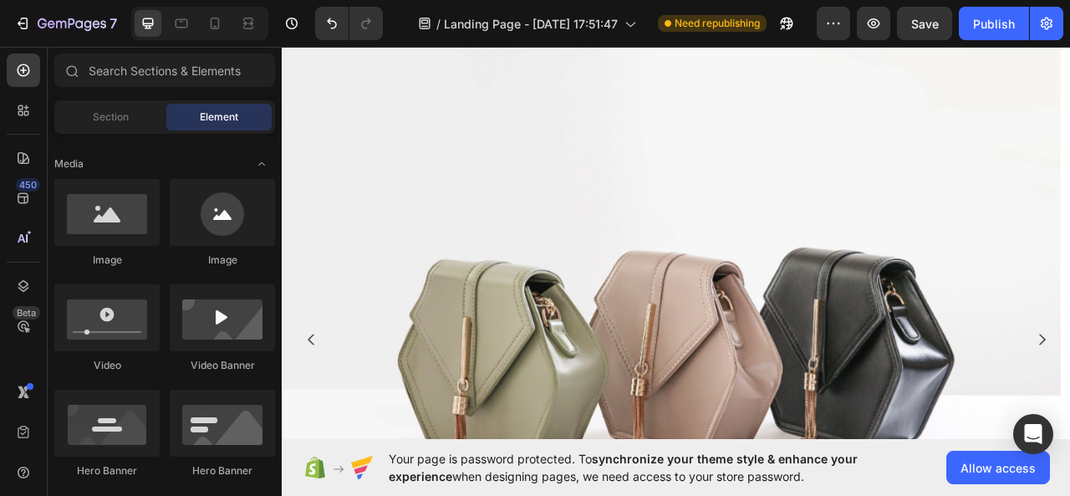
scroll to position [122, 0]
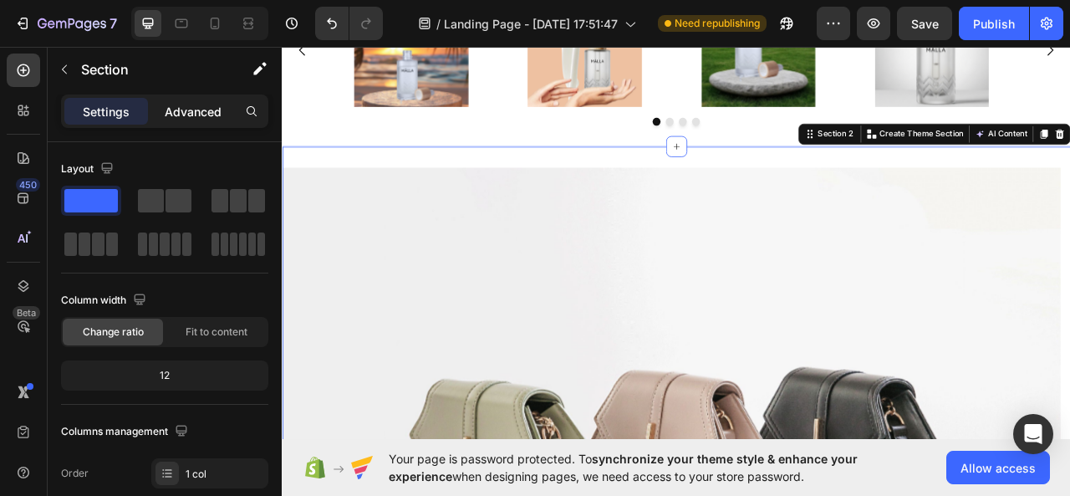
click at [196, 110] on p "Advanced" at bounding box center [193, 112] width 57 height 18
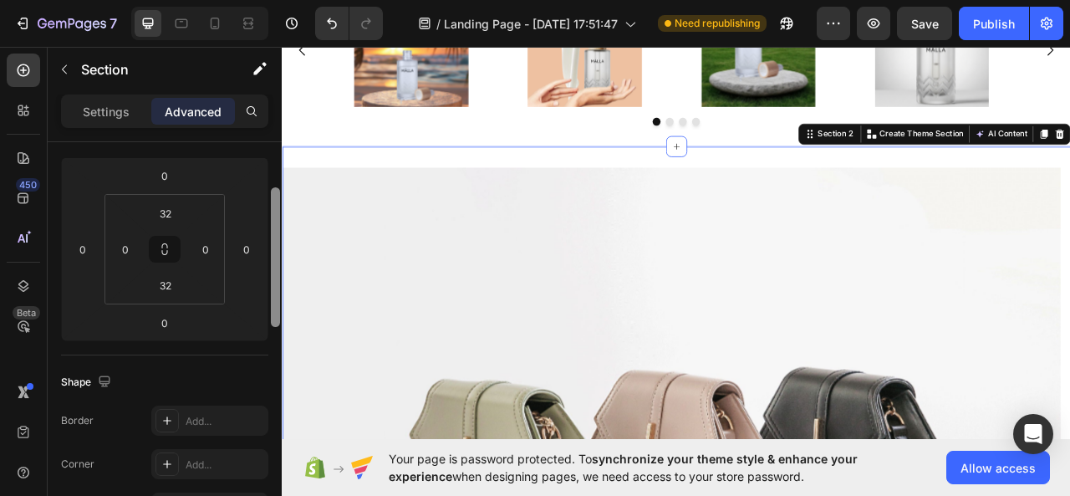
scroll to position [263, 0]
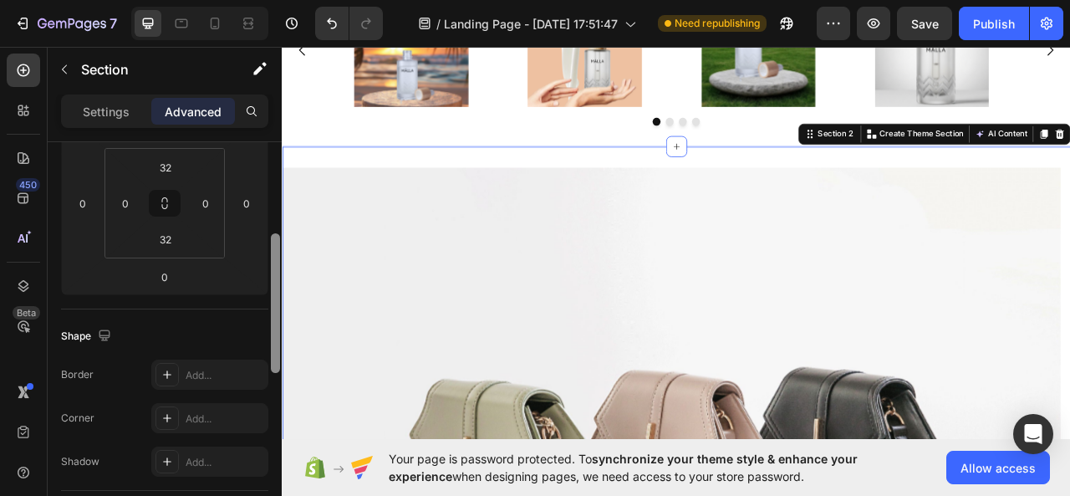
drag, startPoint x: 273, startPoint y: 198, endPoint x: 272, endPoint y: 289, distance: 90.3
click at [274, 289] on div at bounding box center [275, 303] width 9 height 140
click at [166, 175] on input "32" at bounding box center [165, 167] width 33 height 25
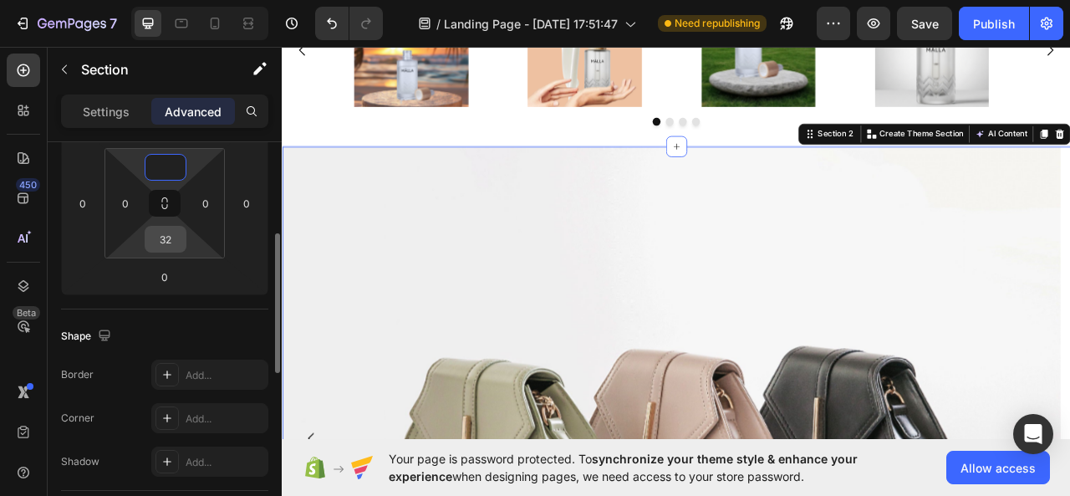
type input "0"
click at [177, 236] on input "32" at bounding box center [165, 239] width 33 height 25
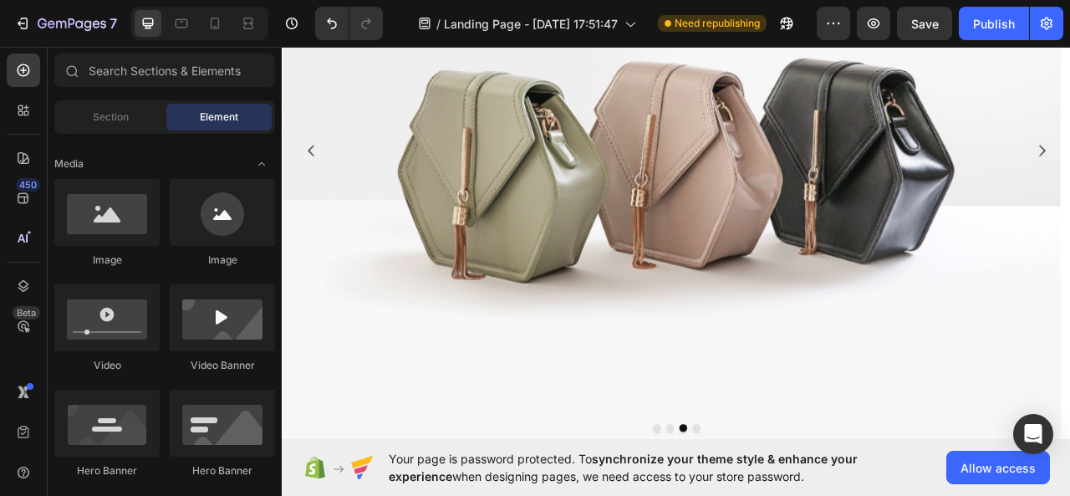
scroll to position [464, 0]
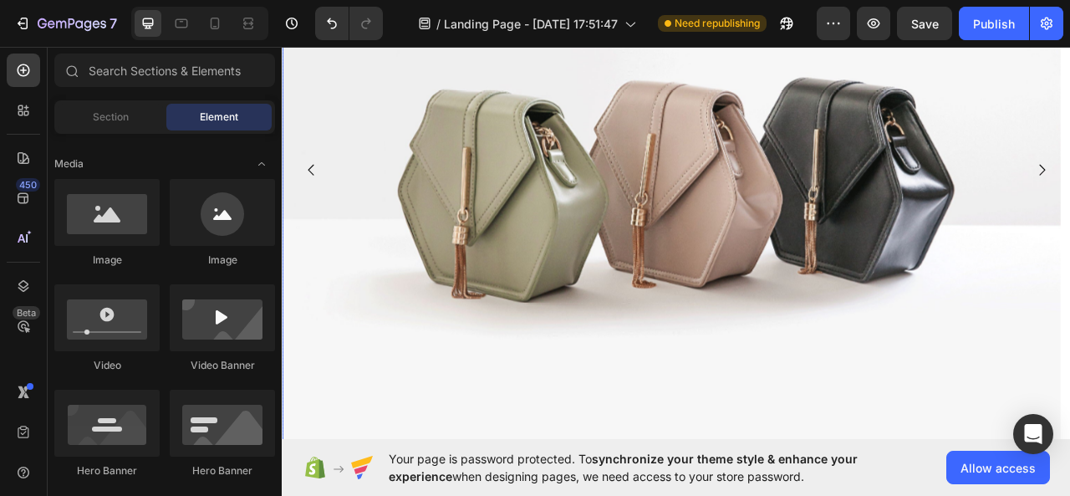
click at [320, 198] on icon "Carousel Back Arrow" at bounding box center [318, 204] width 8 height 14
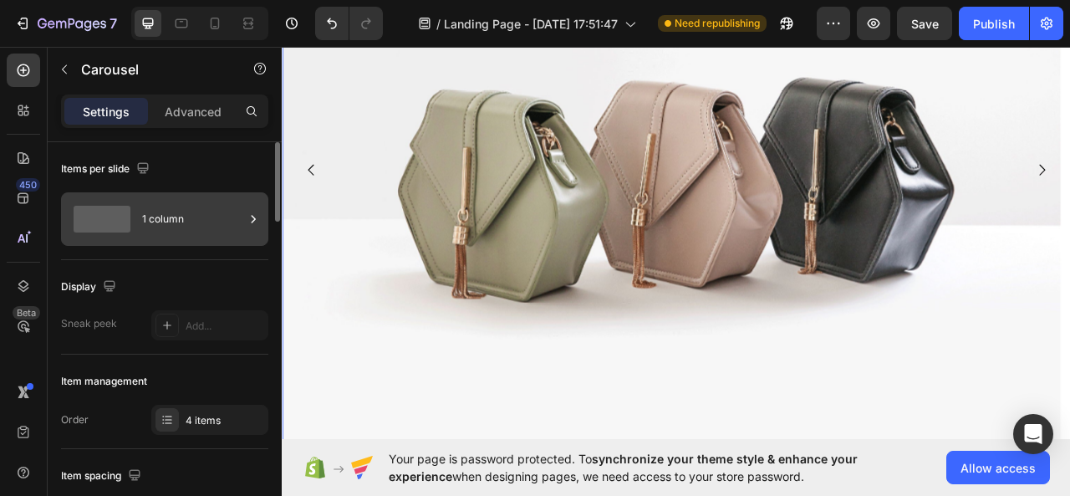
click at [249, 216] on icon at bounding box center [253, 219] width 17 height 17
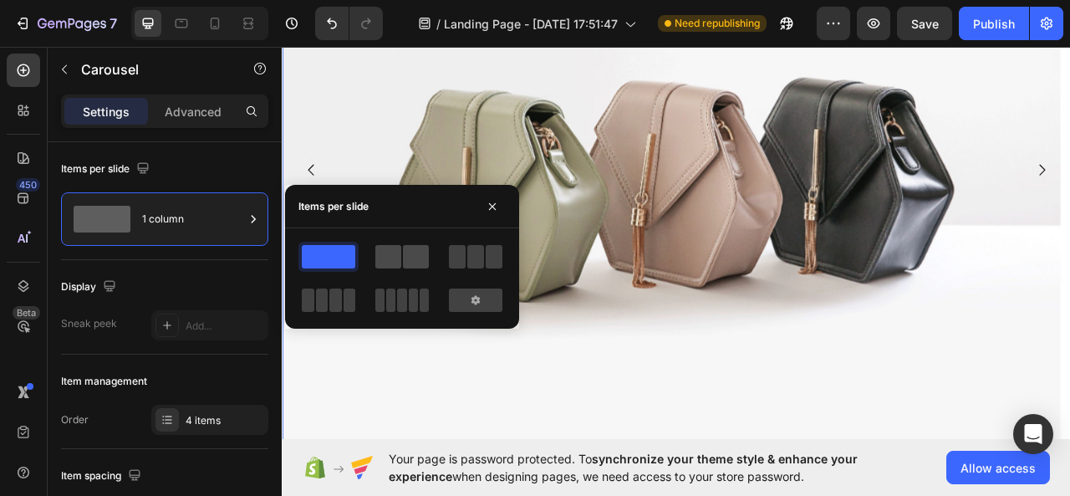
click at [391, 249] on span at bounding box center [389, 256] width 26 height 23
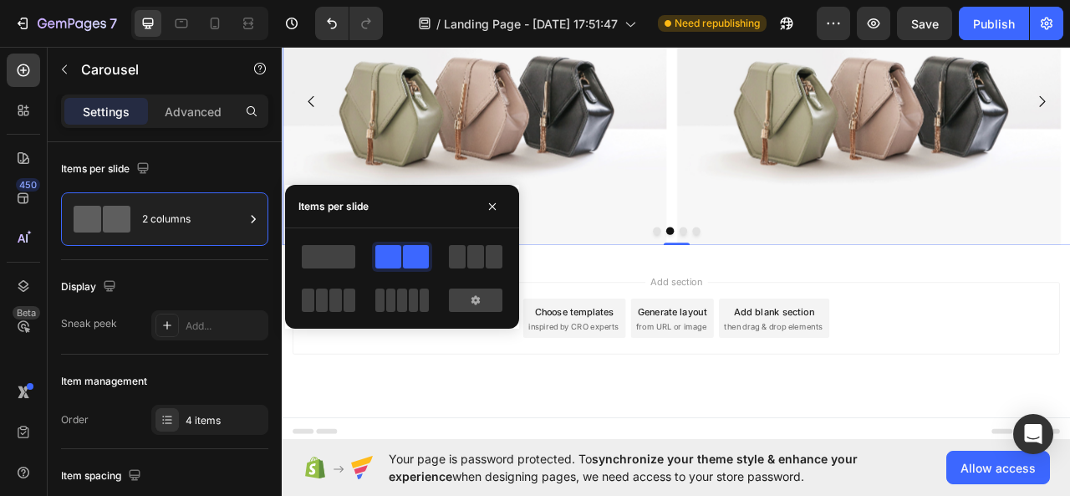
scroll to position [276, 0]
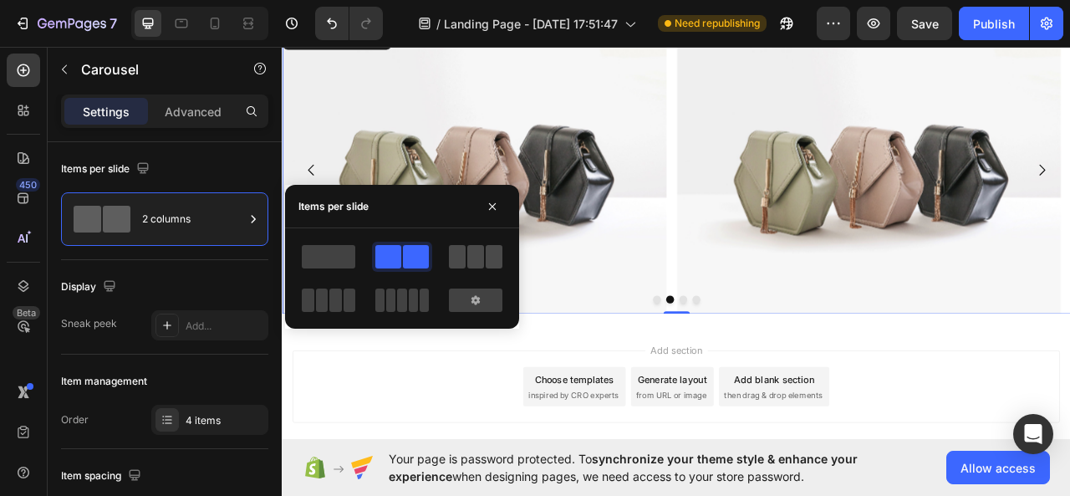
click at [479, 260] on span at bounding box center [475, 256] width 17 height 23
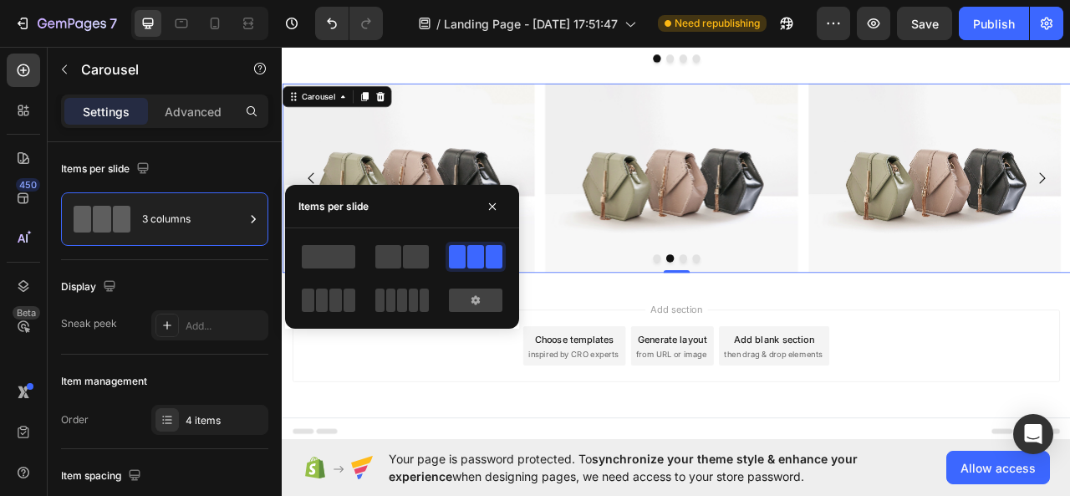
scroll to position [177, 0]
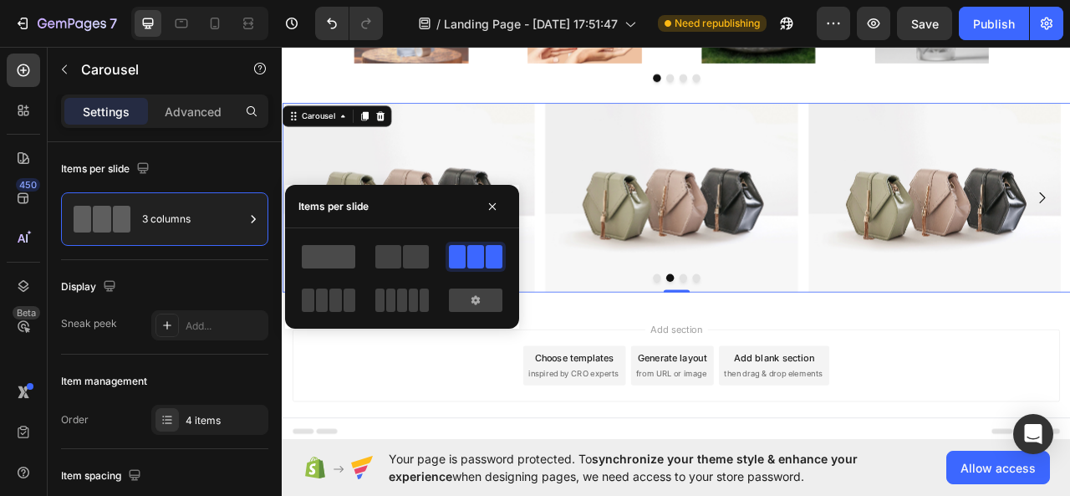
click at [343, 258] on span at bounding box center [329, 256] width 54 height 23
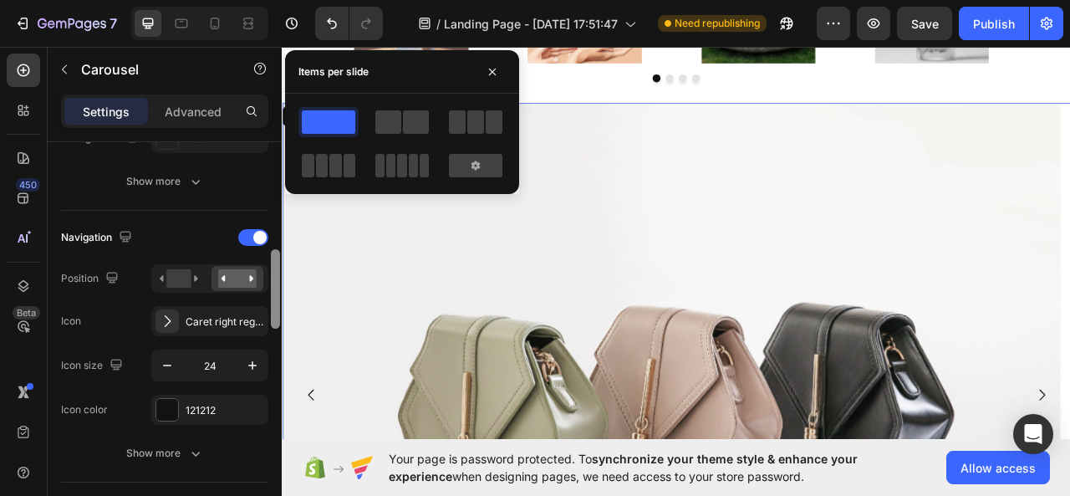
scroll to position [529, 0]
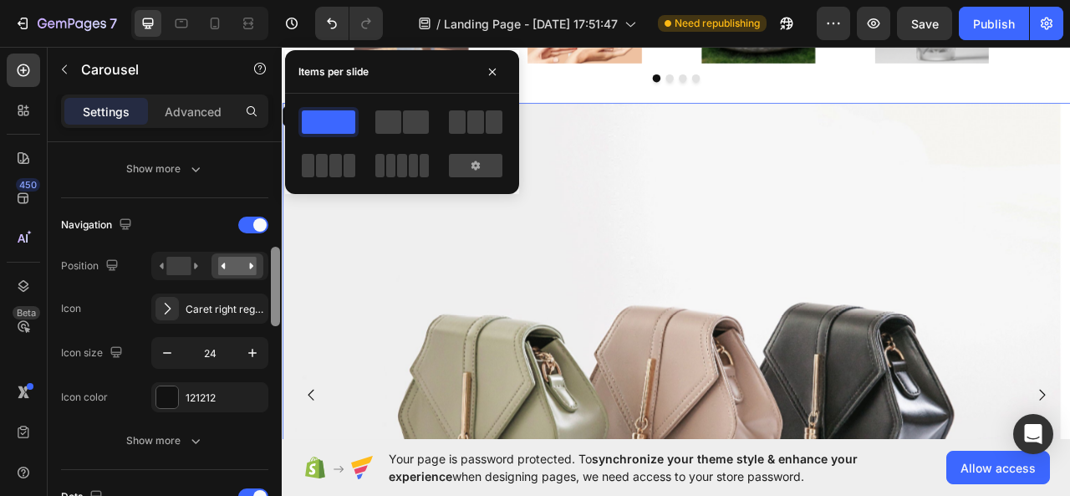
drag, startPoint x: 279, startPoint y: 160, endPoint x: 269, endPoint y: 265, distance: 105.9
click at [269, 265] on div at bounding box center [275, 343] width 13 height 402
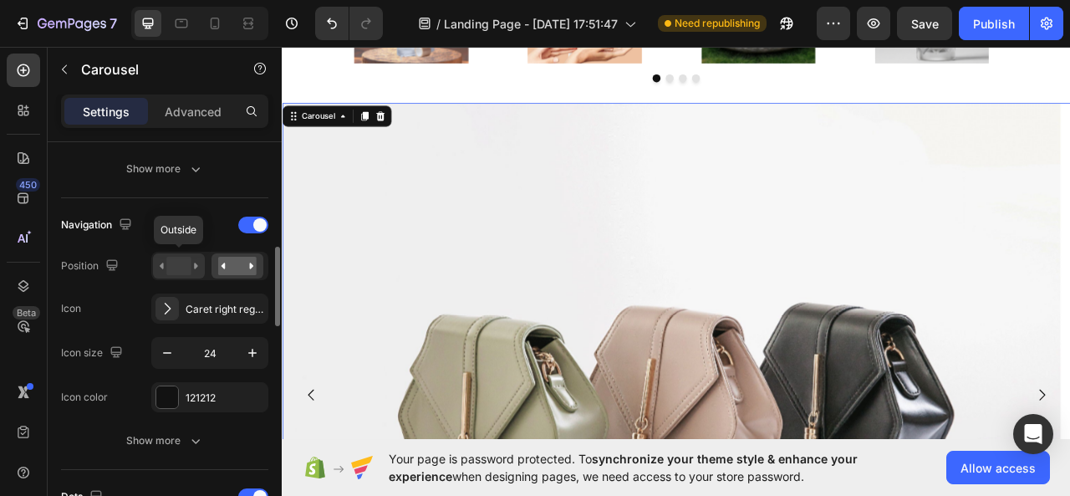
click at [189, 257] on icon at bounding box center [179, 266] width 38 height 18
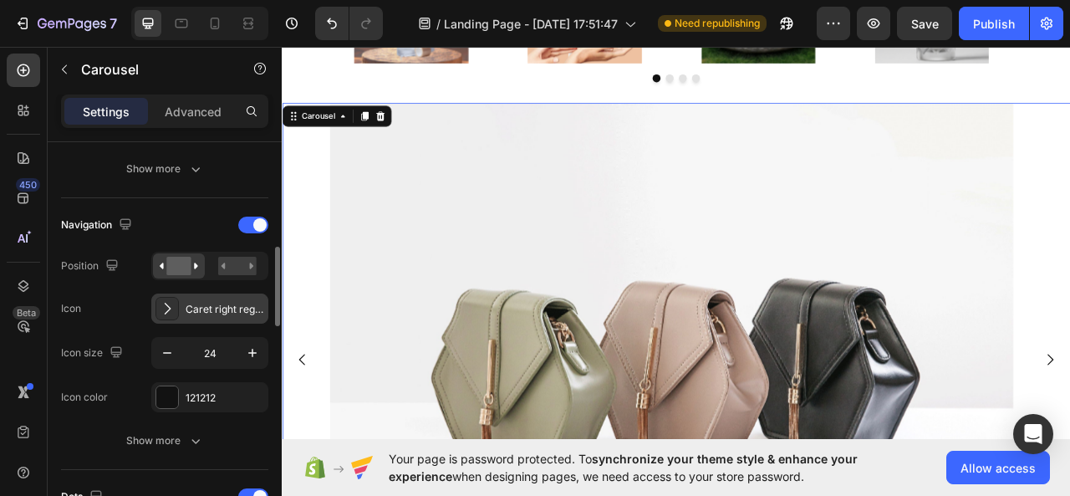
click at [168, 305] on icon at bounding box center [167, 308] width 17 height 17
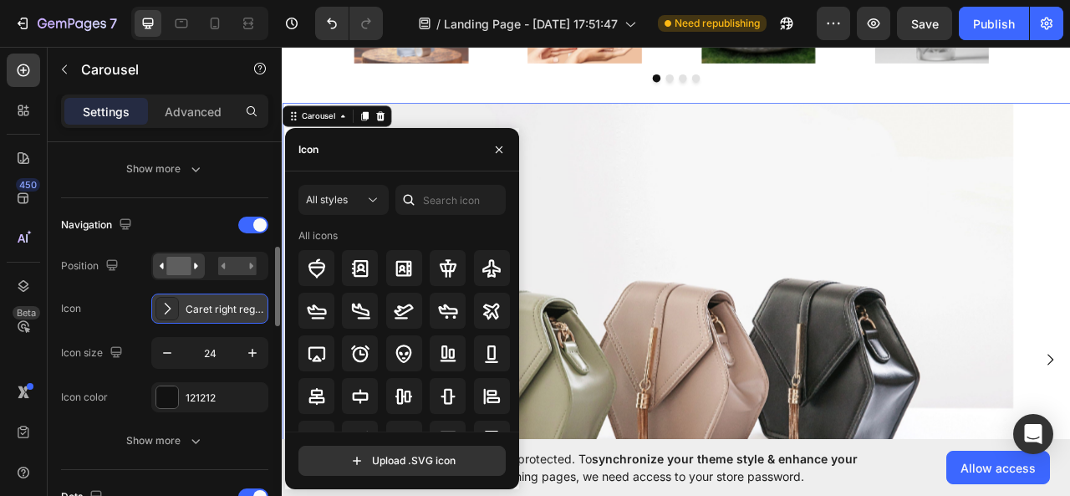
click at [168, 305] on icon at bounding box center [167, 308] width 17 height 17
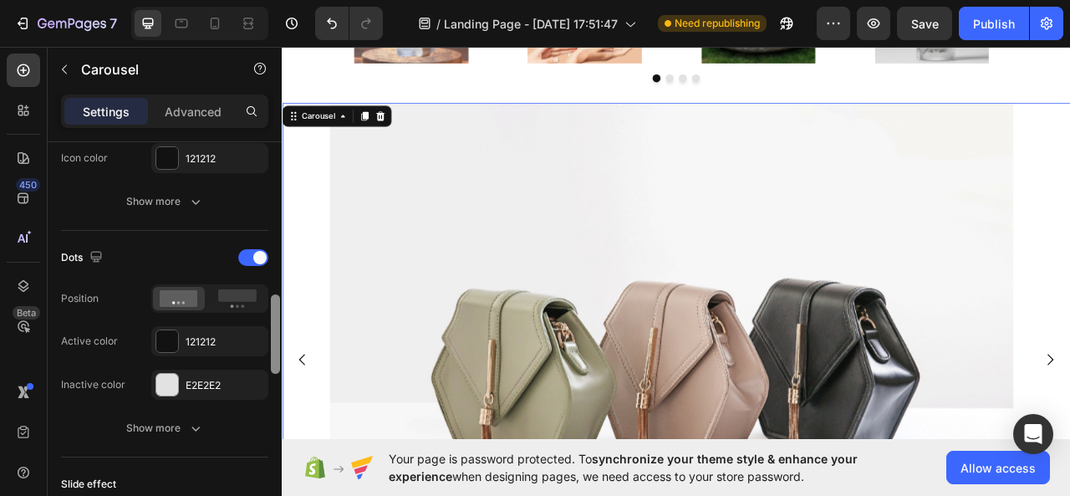
scroll to position [784, 0]
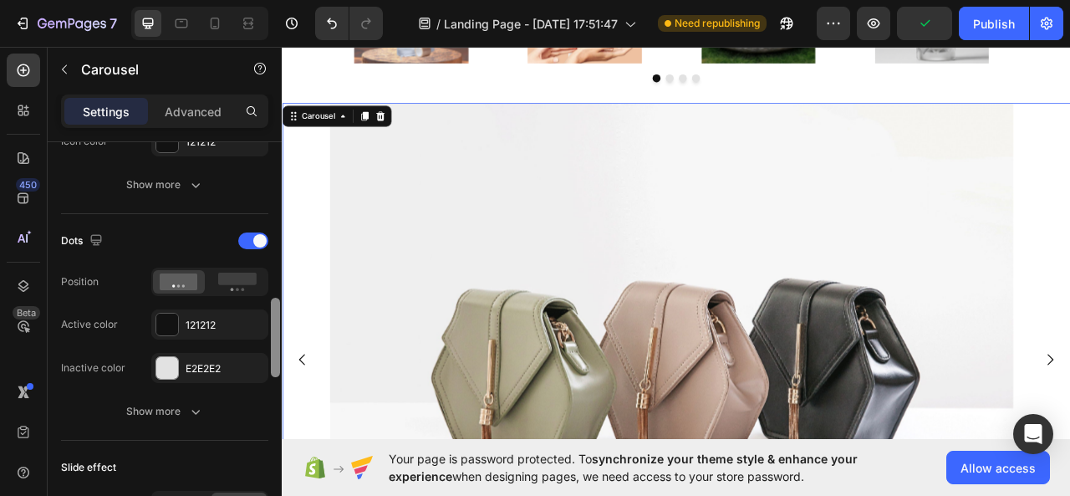
drag, startPoint x: 273, startPoint y: 288, endPoint x: 268, endPoint y: 339, distance: 51.2
click at [268, 339] on div "Items per slide 1 column Display Sneak peek Add... Item management Order 4 item…" at bounding box center [165, 342] width 234 height 401
click at [248, 284] on icon at bounding box center [237, 282] width 38 height 18
click at [192, 281] on icon at bounding box center [179, 281] width 38 height 17
click at [232, 274] on rect at bounding box center [237, 279] width 38 height 13
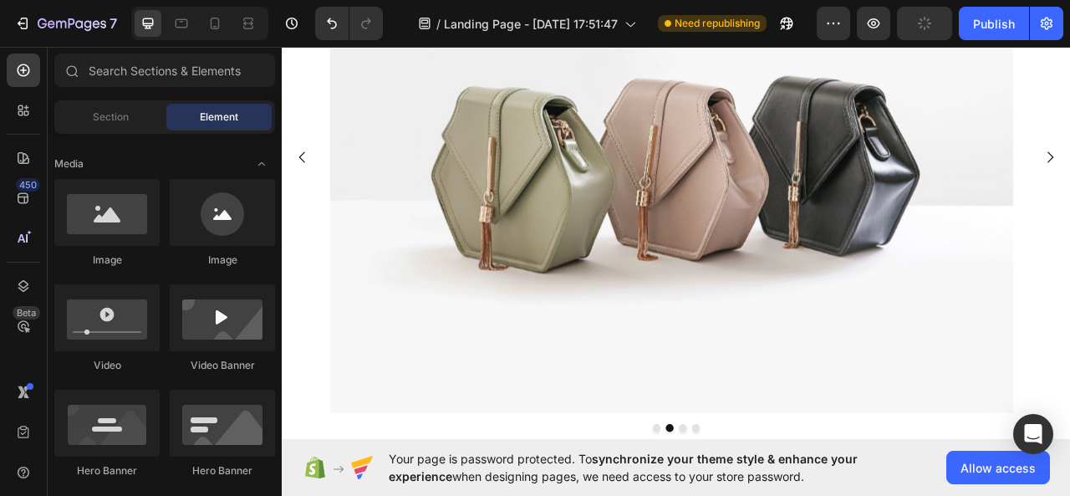
scroll to position [433, 0]
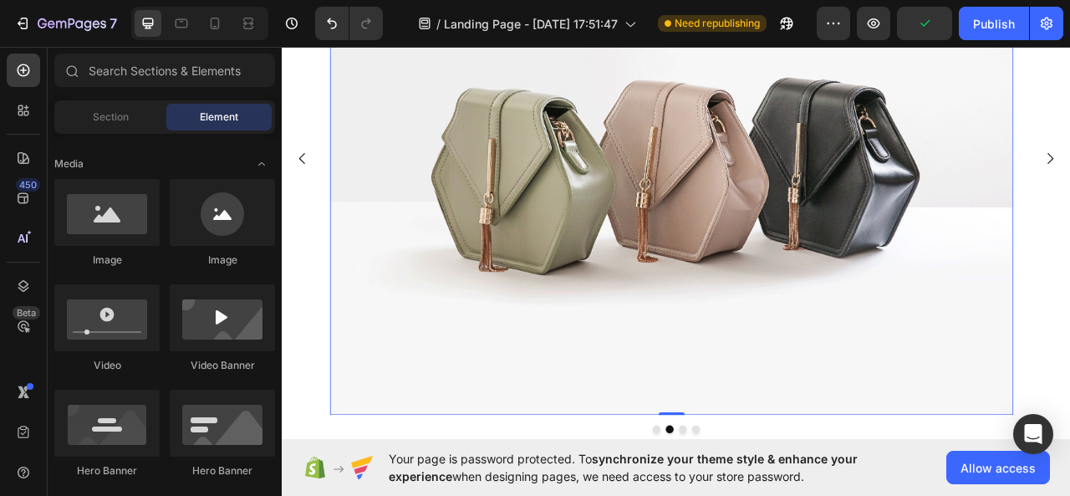
click at [363, 163] on img at bounding box center [777, 190] width 871 height 653
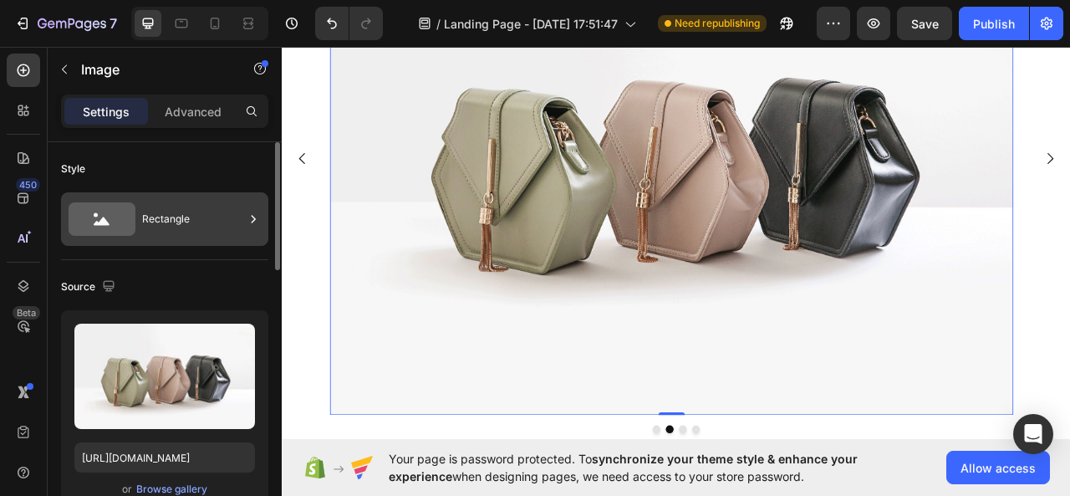
click at [232, 212] on div "Rectangle" at bounding box center [193, 219] width 102 height 38
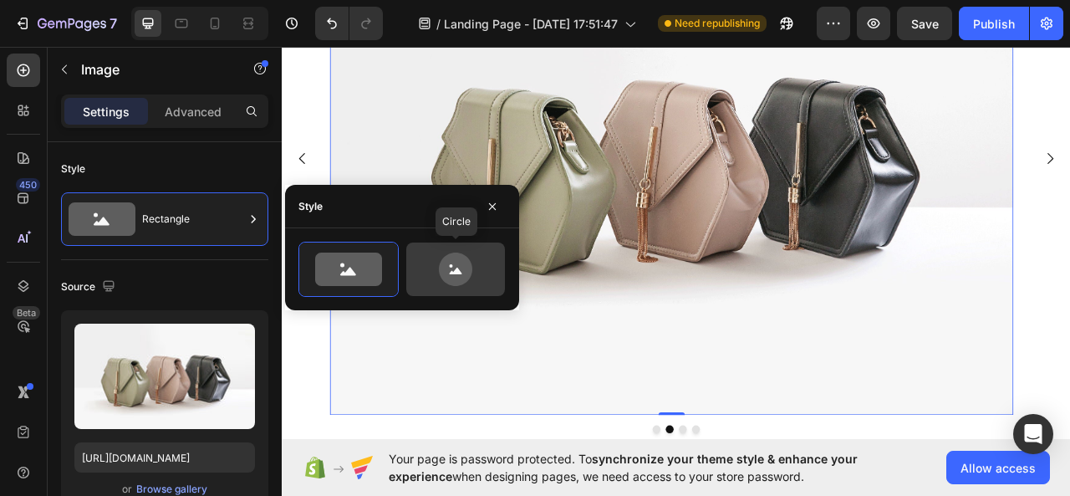
click at [440, 269] on icon at bounding box center [455, 269] width 33 height 33
type input "80"
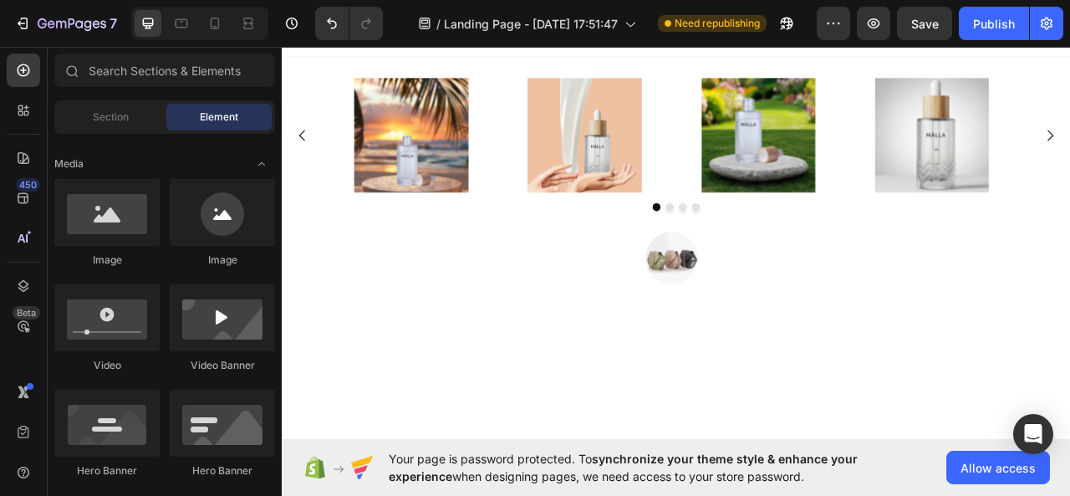
scroll to position [0, 0]
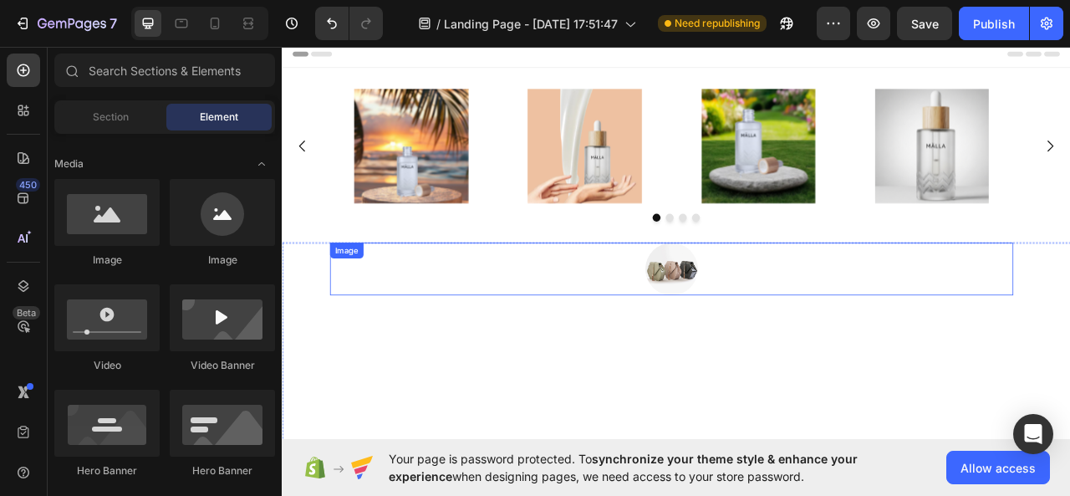
click at [734, 307] on div at bounding box center [777, 330] width 871 height 67
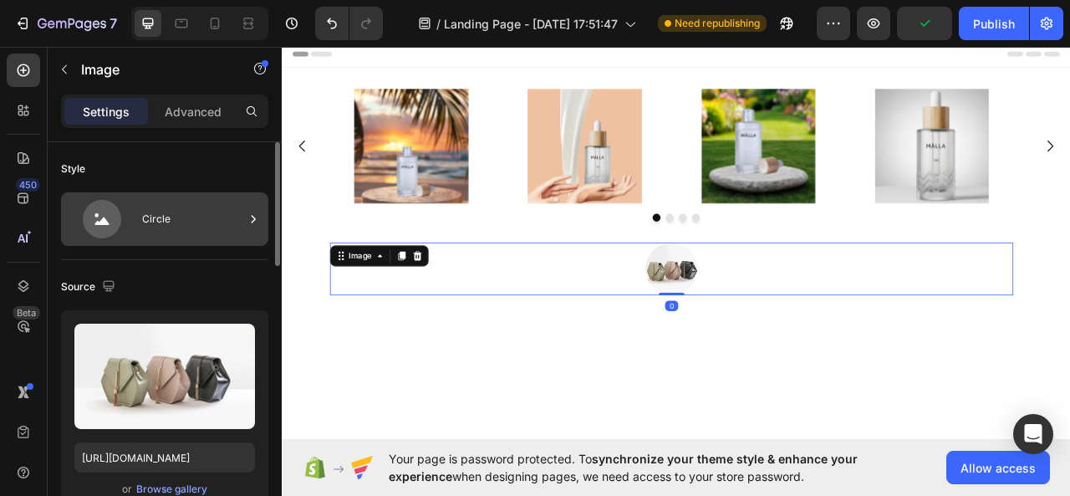
click at [199, 233] on div "Circle" at bounding box center [193, 219] width 102 height 38
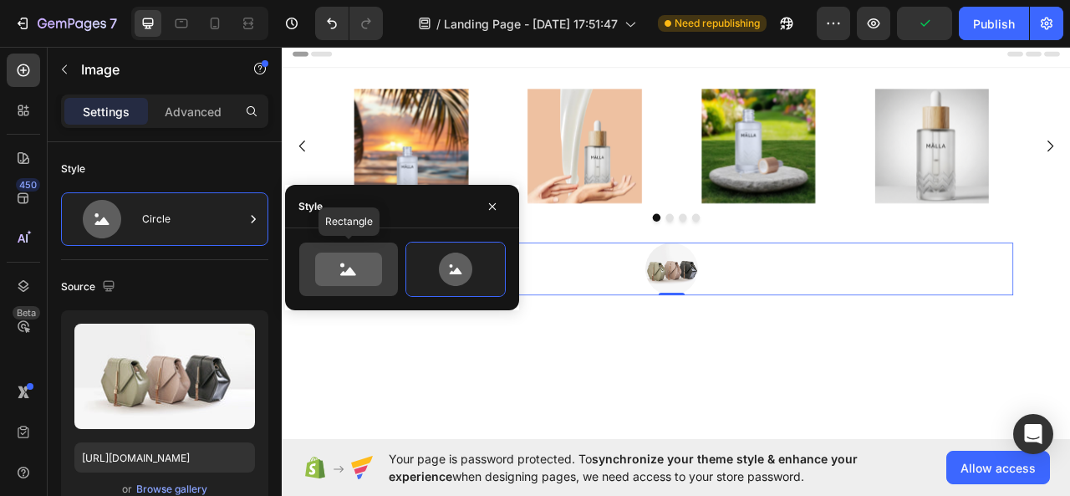
click at [314, 278] on icon at bounding box center [348, 269] width 79 height 33
type input "100"
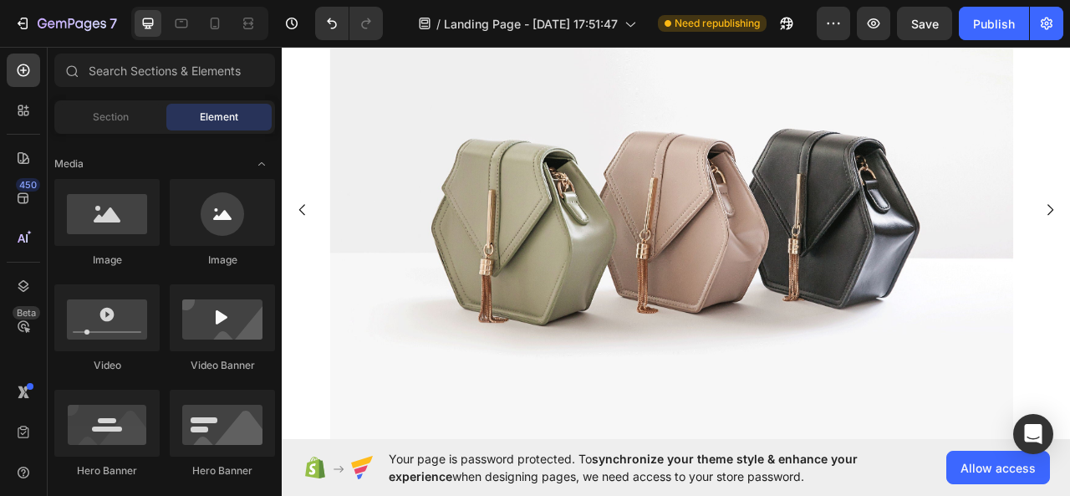
scroll to position [438, 0]
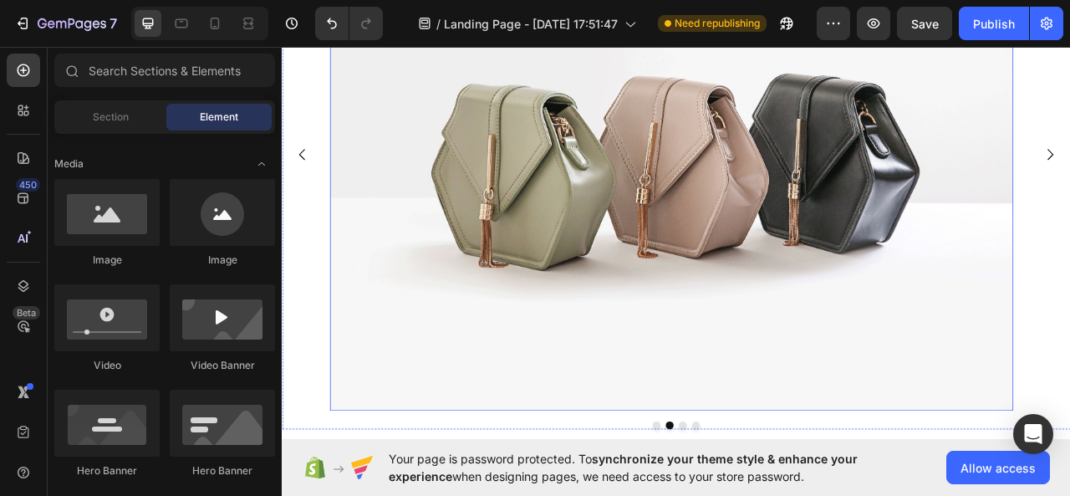
click at [865, 285] on img at bounding box center [777, 185] width 871 height 653
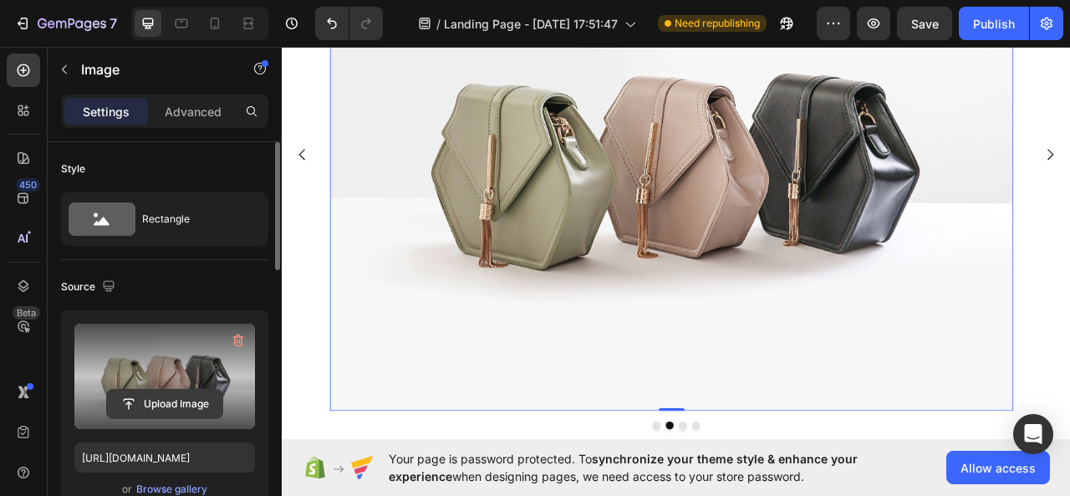
click at [172, 397] on input "file" at bounding box center [164, 404] width 115 height 28
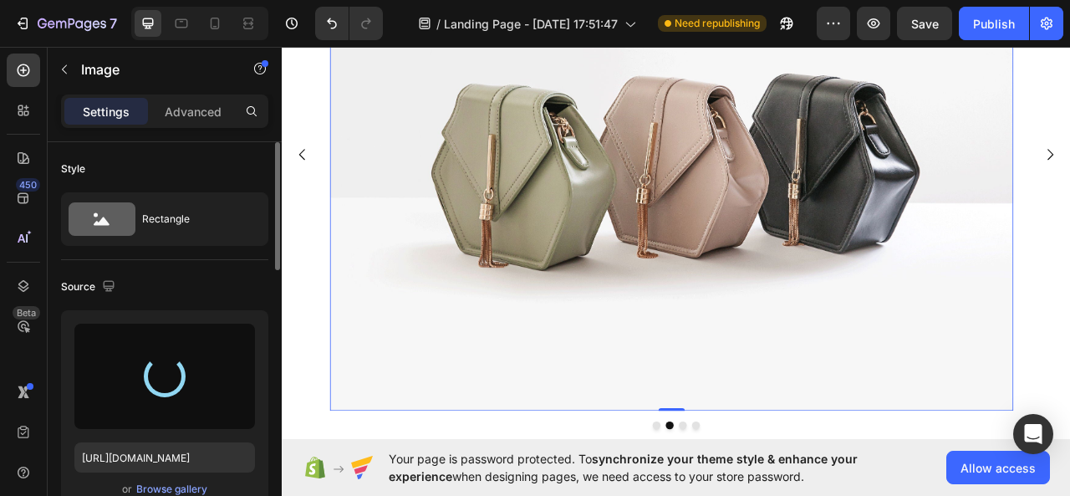
type input "[URL][DOMAIN_NAME]"
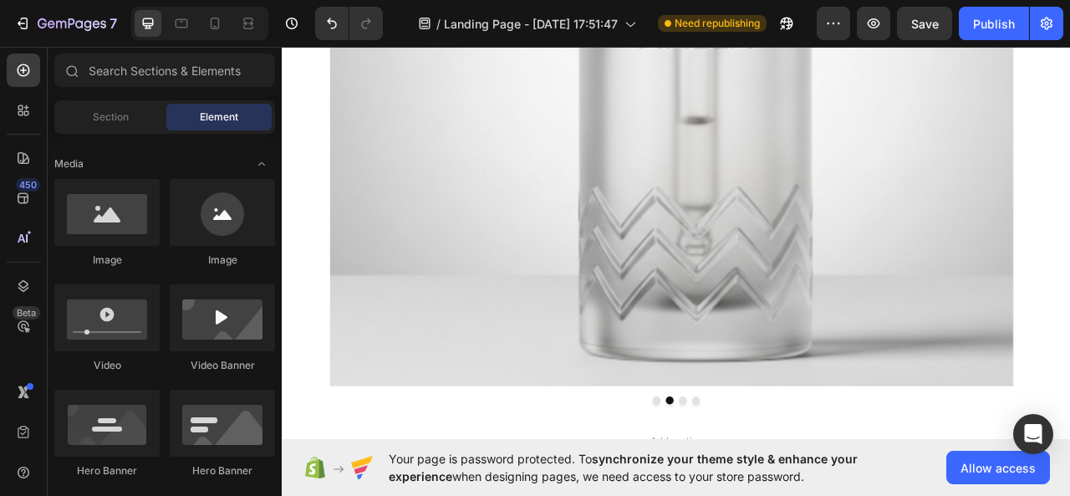
scroll to position [768, 0]
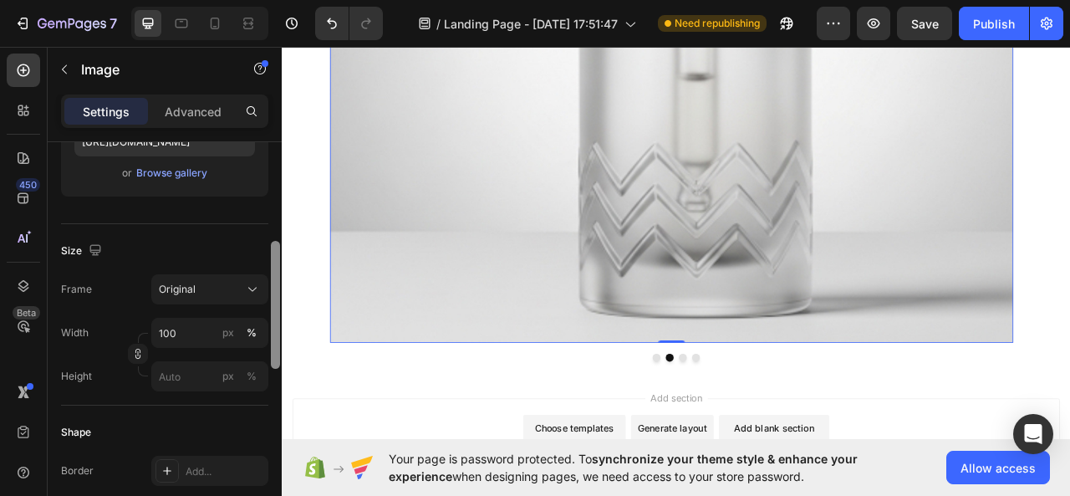
scroll to position [319, 0]
drag, startPoint x: 273, startPoint y: 239, endPoint x: 272, endPoint y: 341, distance: 102.0
click at [272, 341] on div at bounding box center [275, 308] width 9 height 128
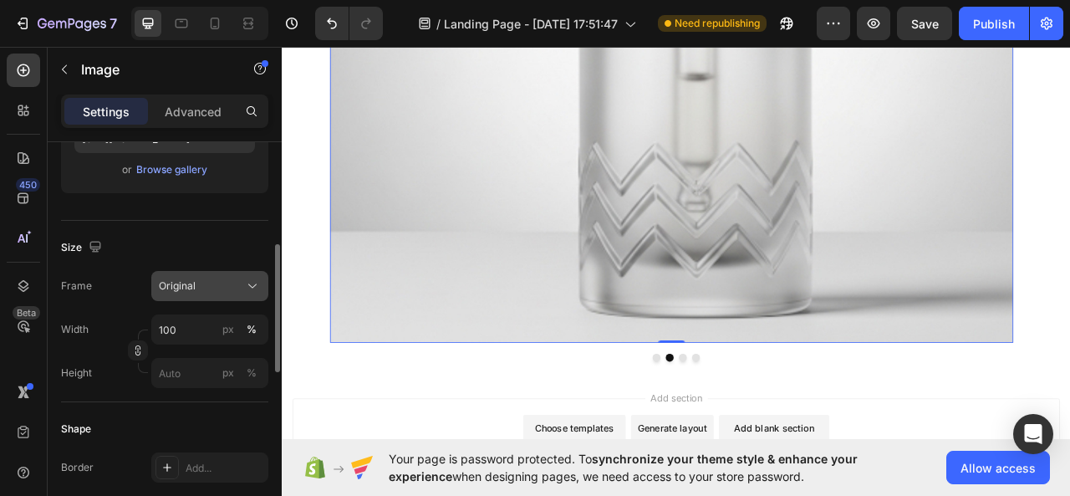
click at [211, 284] on div "Original" at bounding box center [200, 285] width 82 height 15
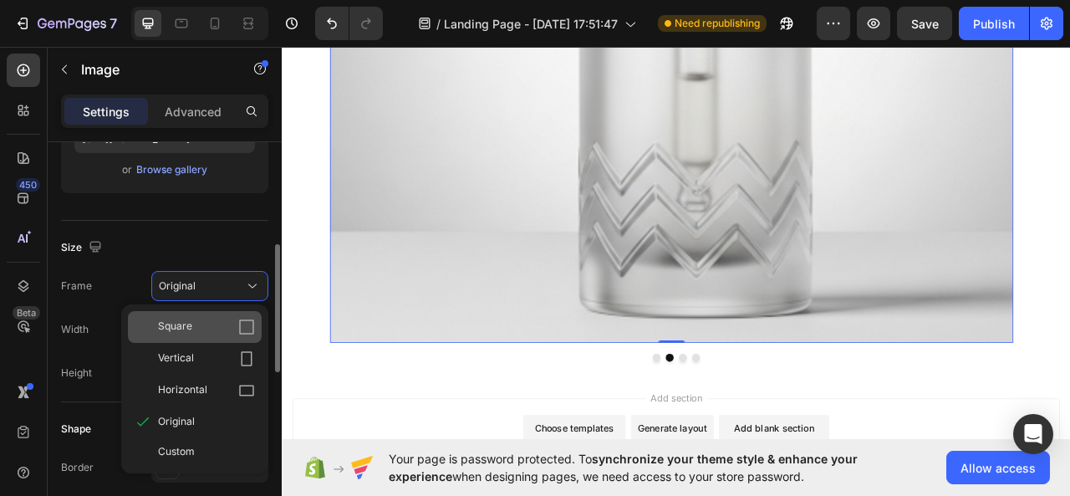
click at [238, 314] on div "Square" at bounding box center [195, 327] width 134 height 32
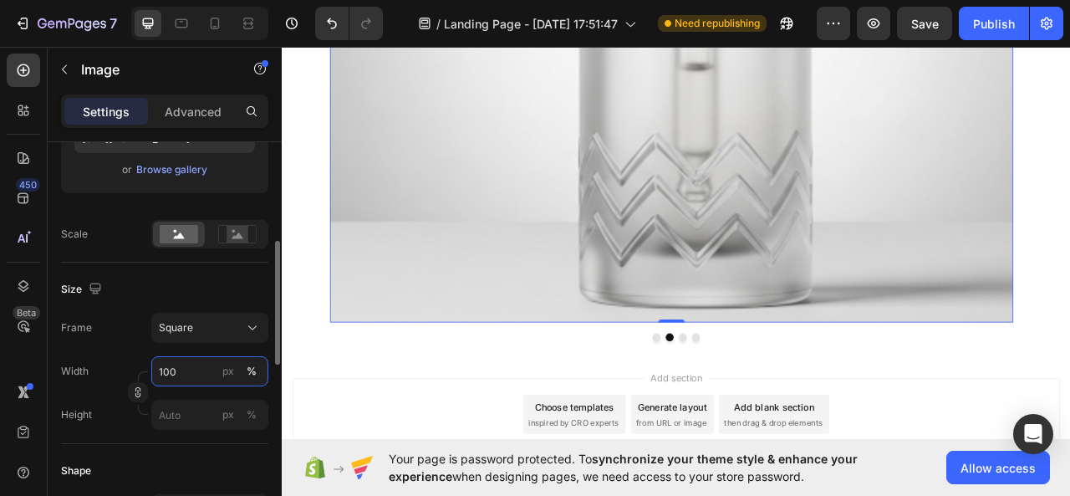
click at [196, 372] on input "100" at bounding box center [209, 371] width 117 height 30
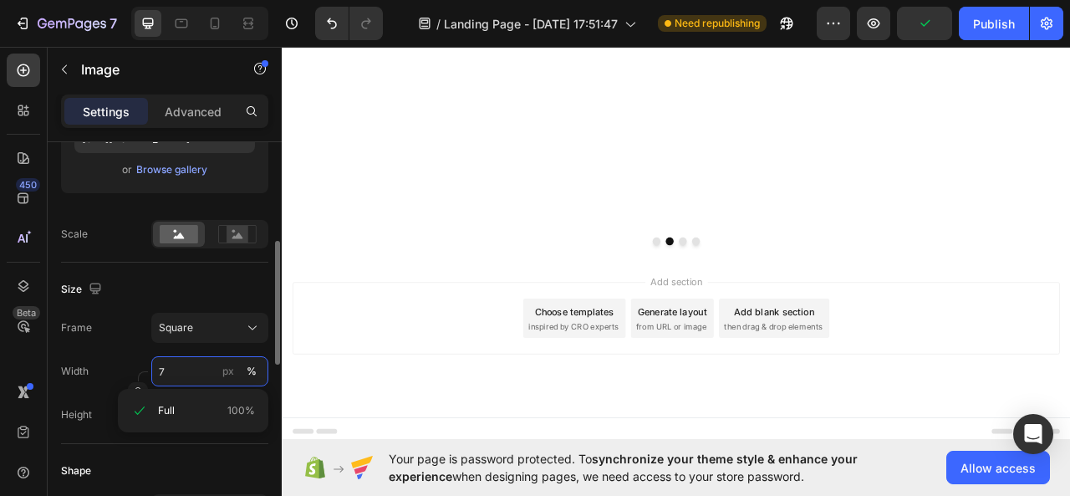
scroll to position [671, 0]
type input "70"
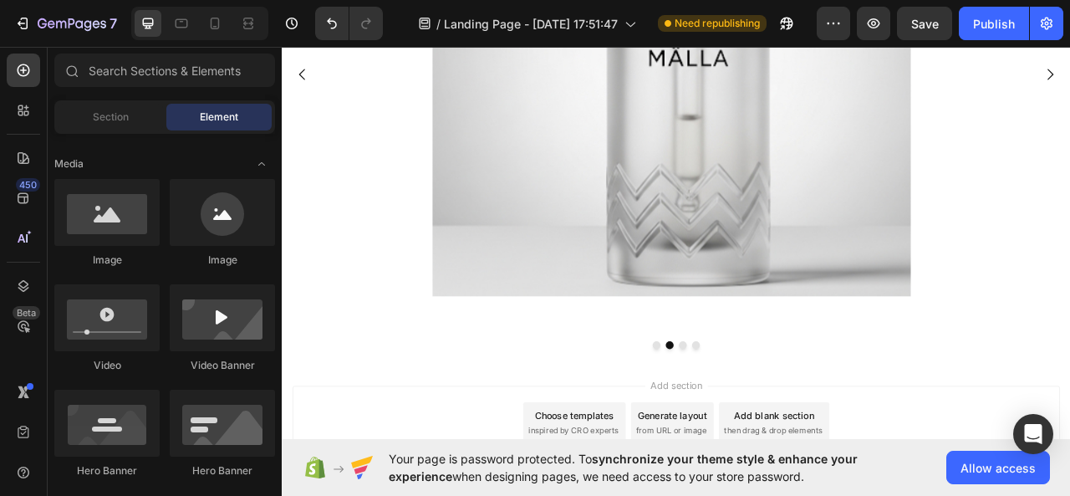
scroll to position [548, 0]
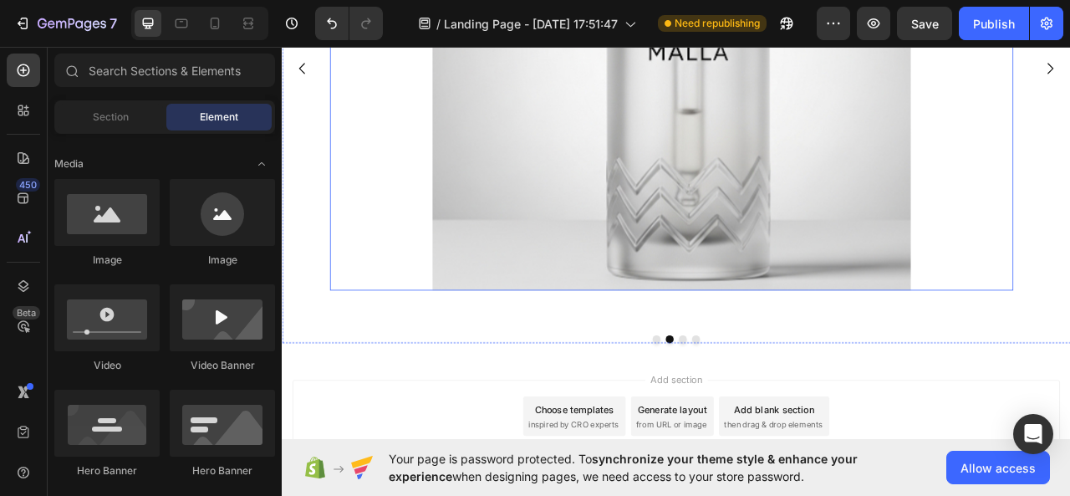
click at [1045, 278] on img at bounding box center [777, 53] width 609 height 609
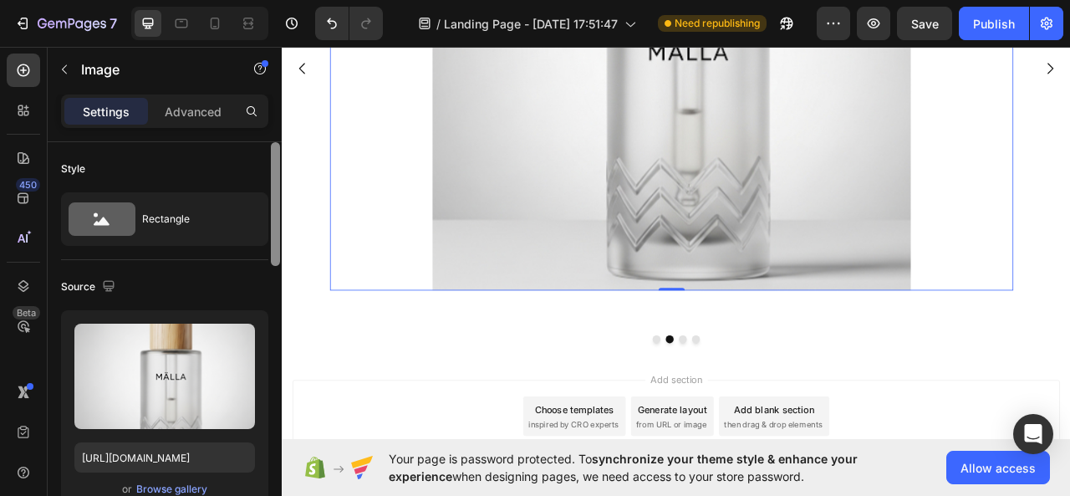
scroll to position [402, 0]
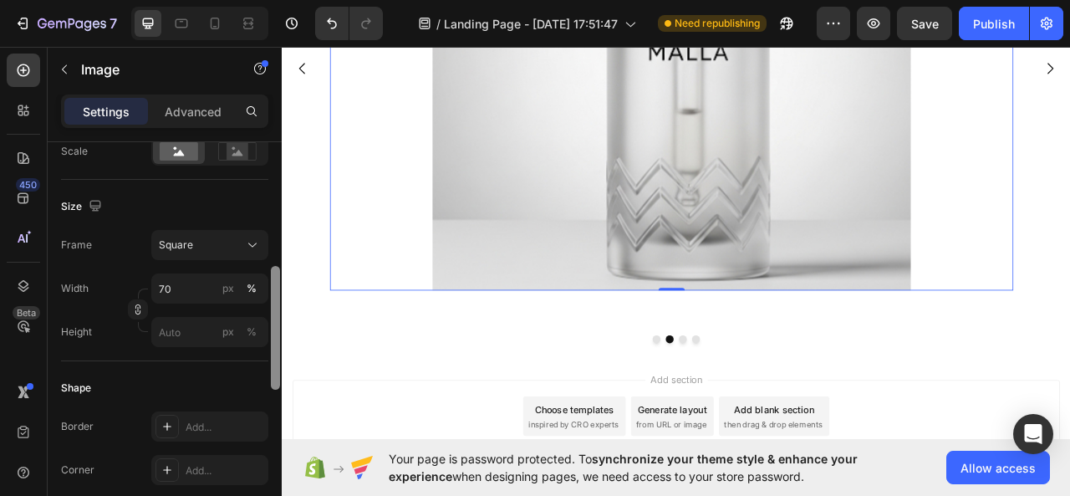
click at [269, 196] on div at bounding box center [275, 343] width 13 height 402
click at [186, 287] on input "70" at bounding box center [209, 288] width 117 height 30
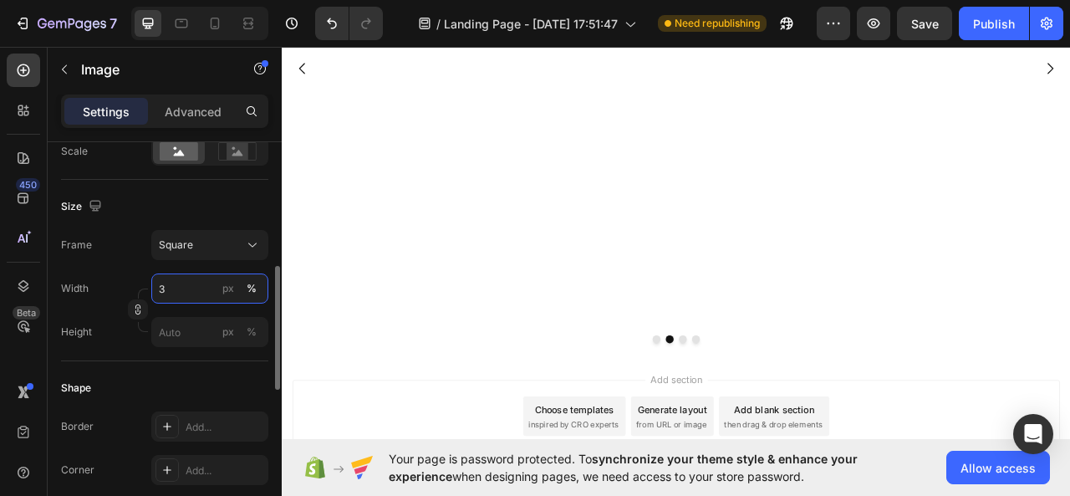
type input "30"
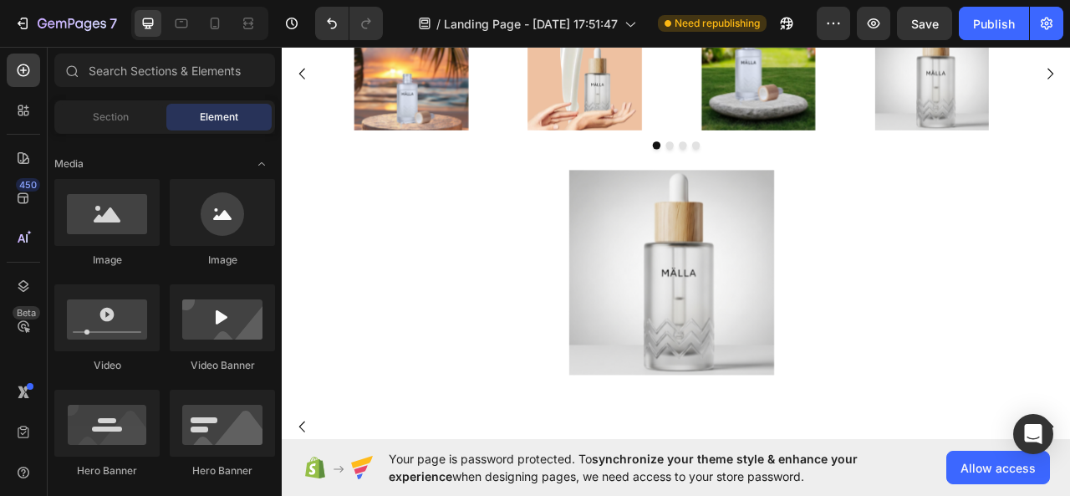
scroll to position [85, 0]
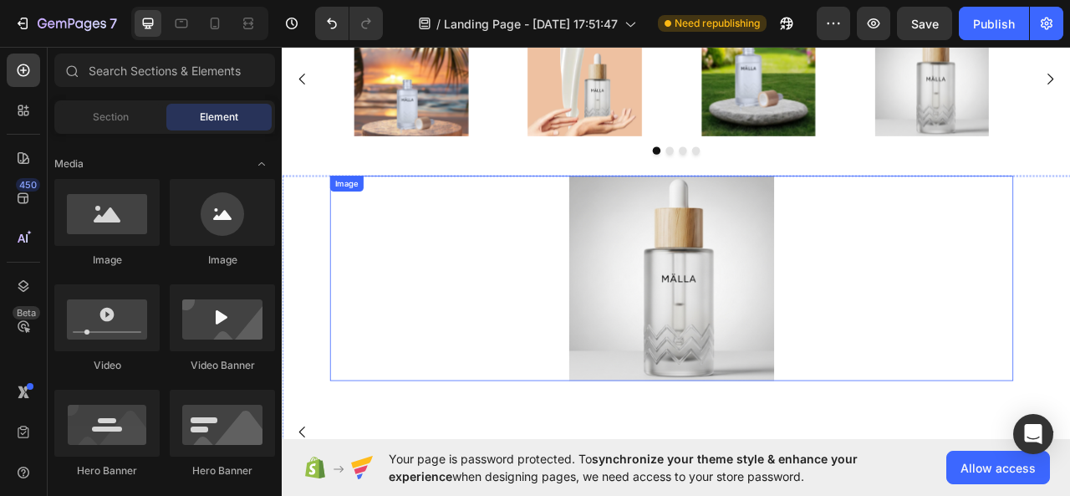
click at [1070, 228] on div at bounding box center [777, 342] width 871 height 261
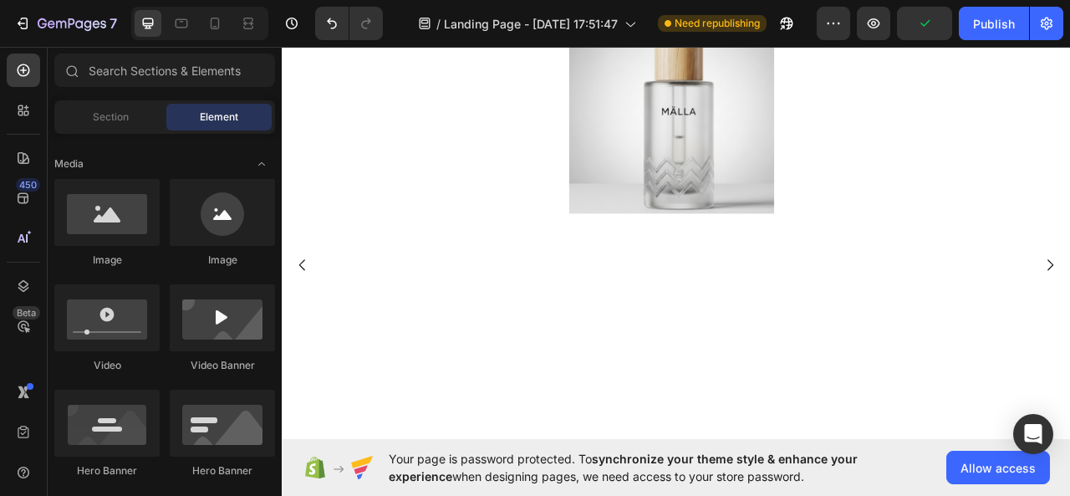
scroll to position [299, 0]
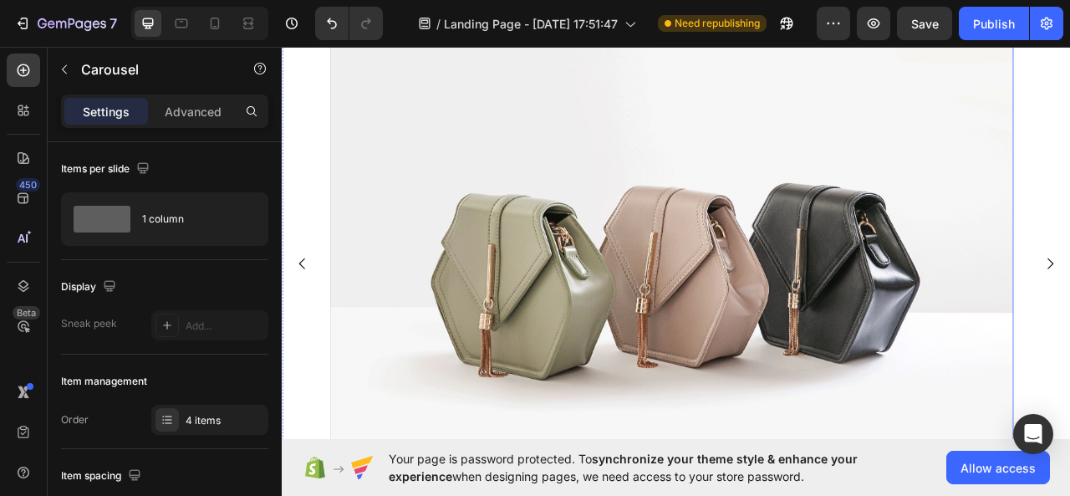
click at [907, 312] on img at bounding box center [777, 323] width 871 height 653
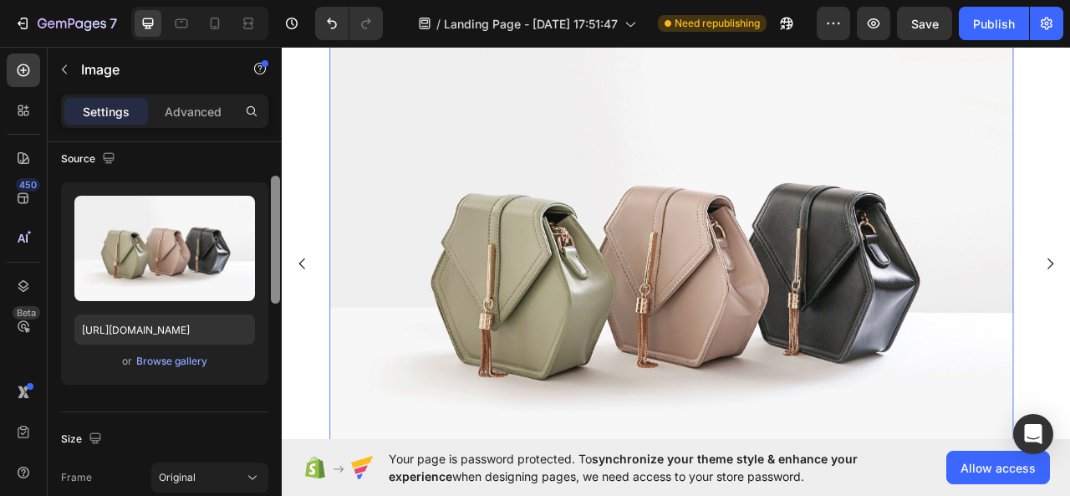
scroll to position [154, 0]
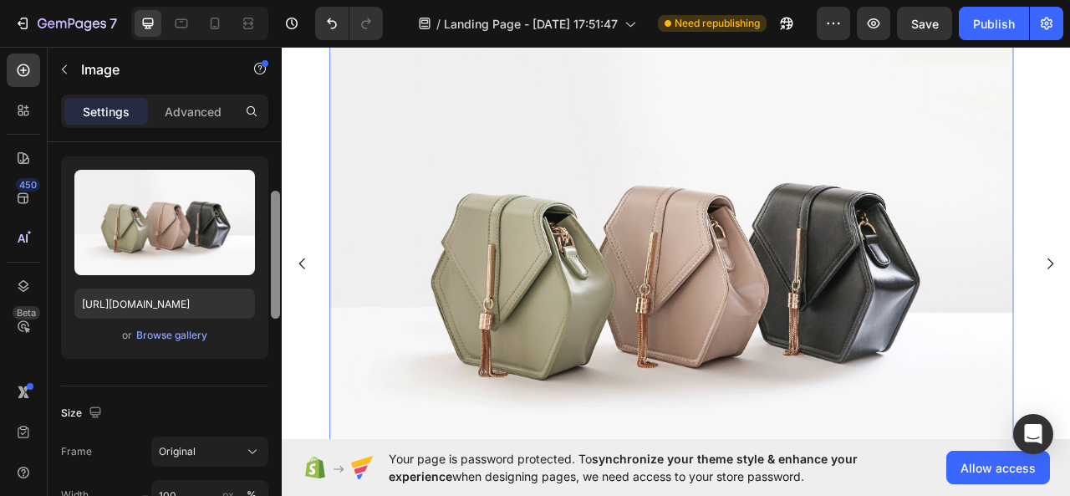
drag, startPoint x: 273, startPoint y: 186, endPoint x: 272, endPoint y: 235, distance: 49.4
click at [272, 235] on div at bounding box center [275, 255] width 9 height 128
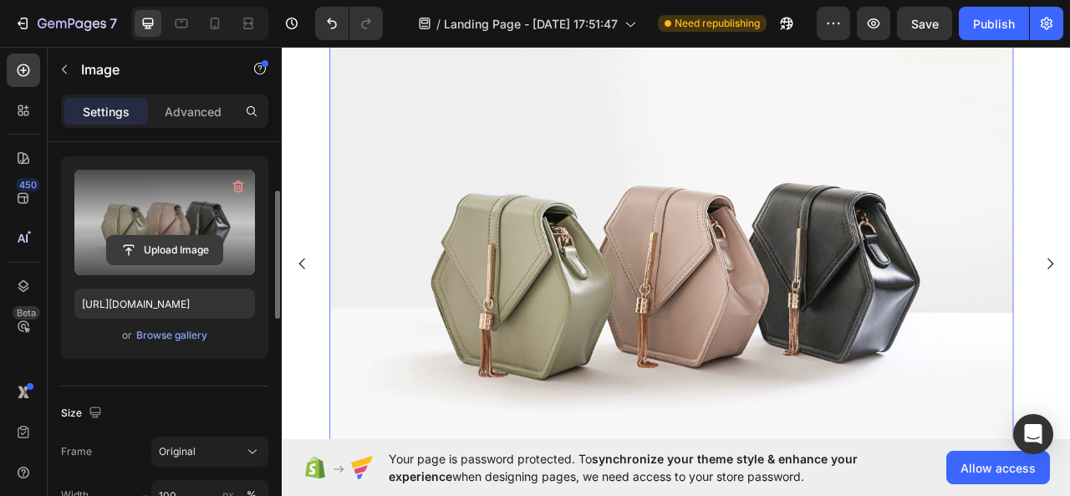
click at [188, 240] on input "file" at bounding box center [164, 250] width 115 height 28
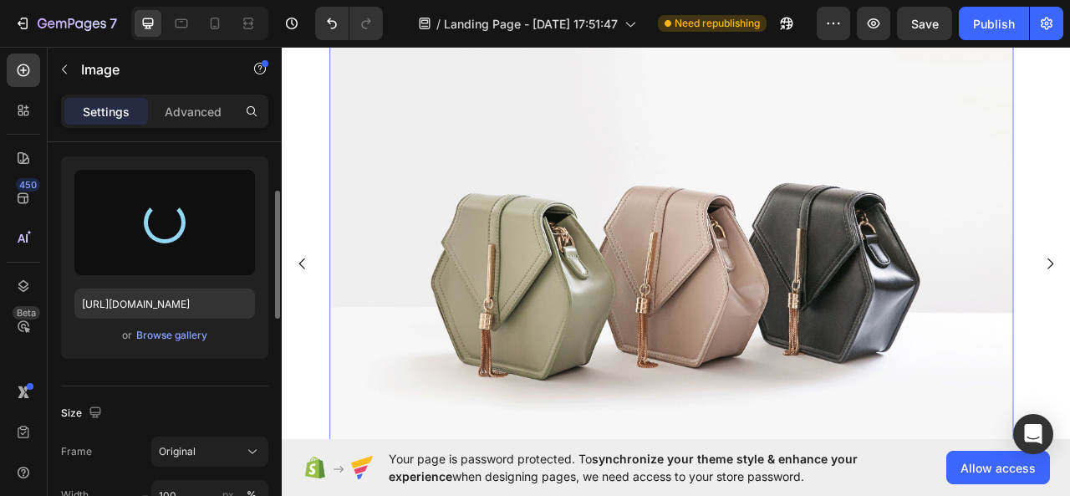
scroll to position [611, 0]
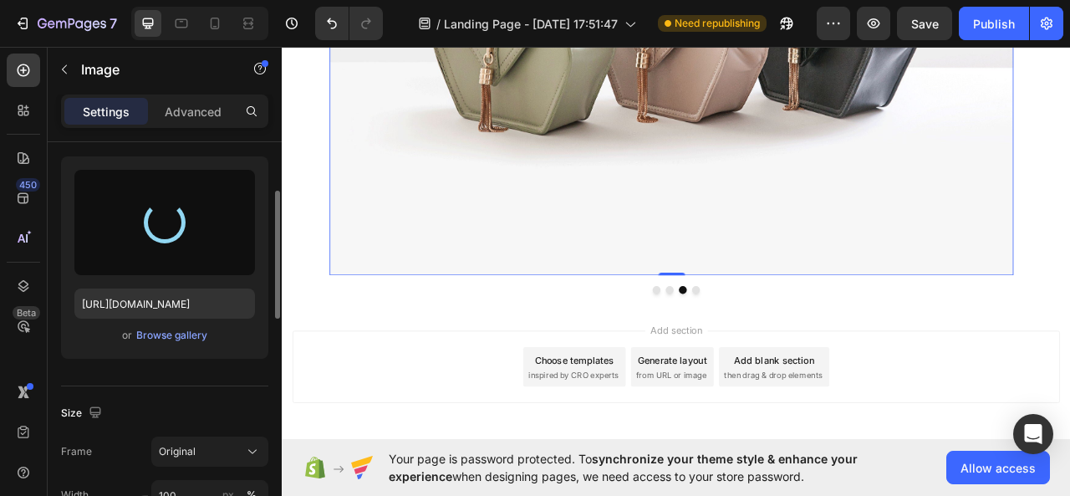
type input "[URL][DOMAIN_NAME]"
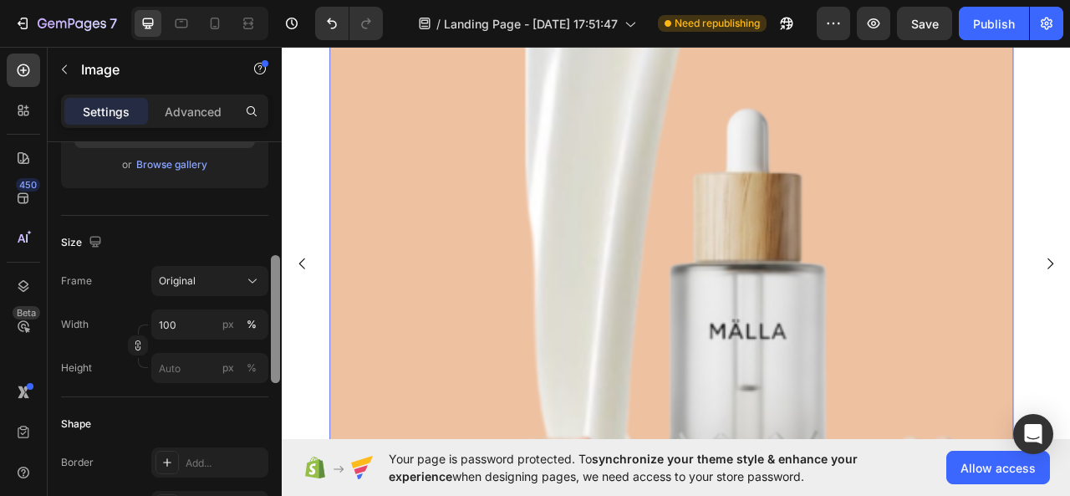
scroll to position [335, 0]
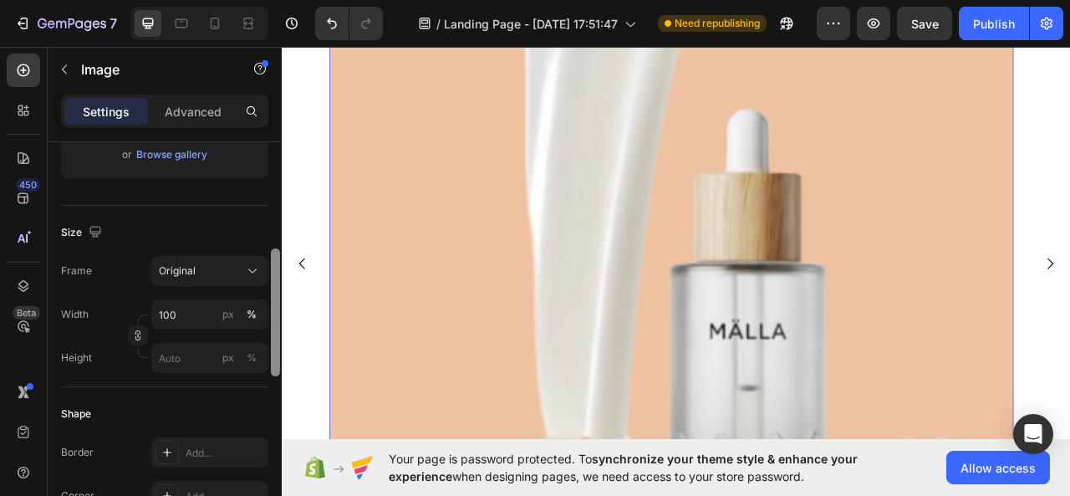
drag, startPoint x: 273, startPoint y: 242, endPoint x: 270, endPoint y: 299, distance: 57.8
click at [270, 299] on div at bounding box center [275, 343] width 13 height 402
click at [226, 269] on div "Original" at bounding box center [200, 270] width 82 height 15
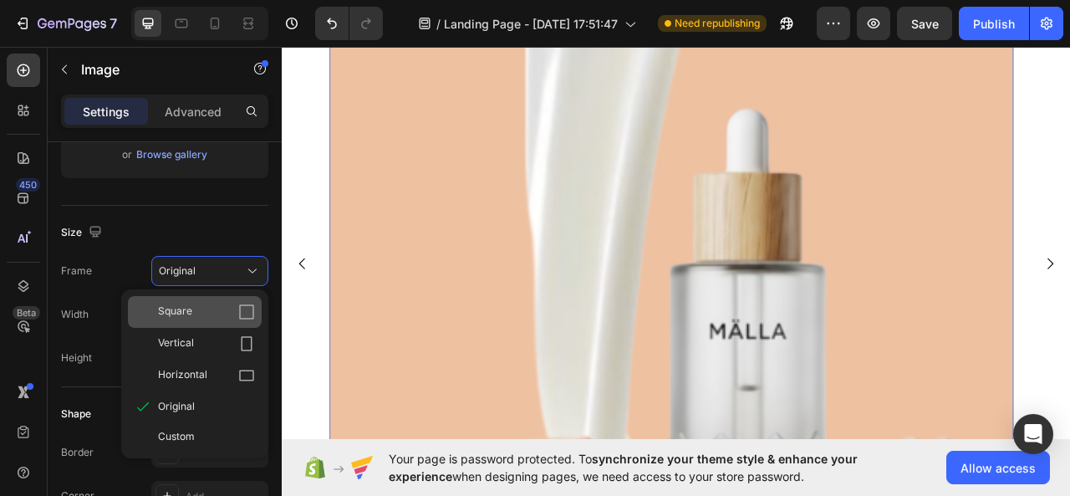
click at [247, 296] on div "Square" at bounding box center [195, 312] width 134 height 32
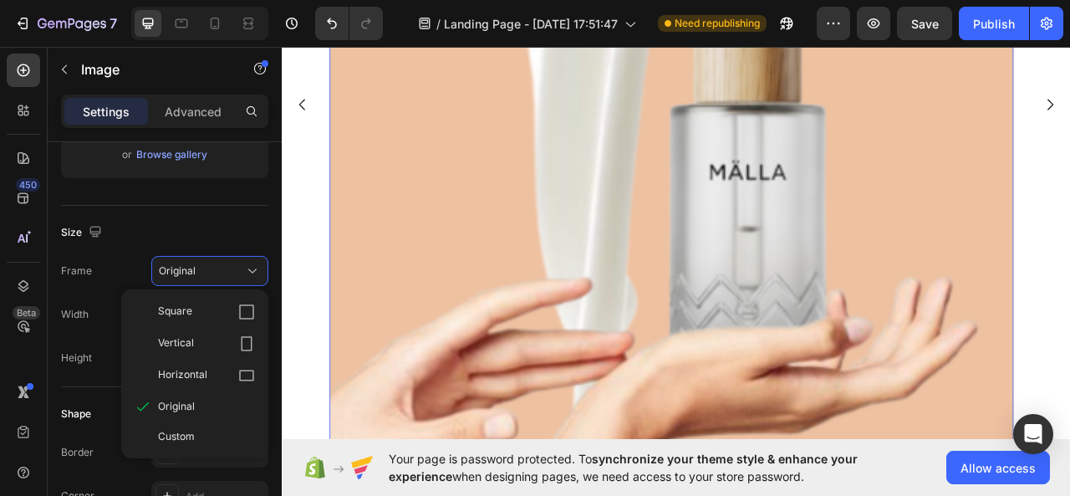
scroll to position [408, 0]
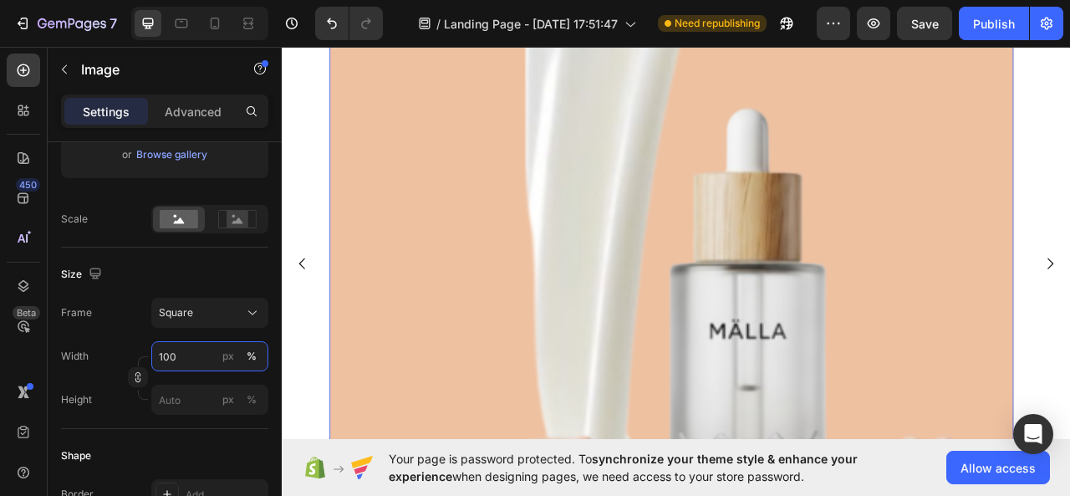
click at [186, 361] on input "100" at bounding box center [209, 356] width 117 height 30
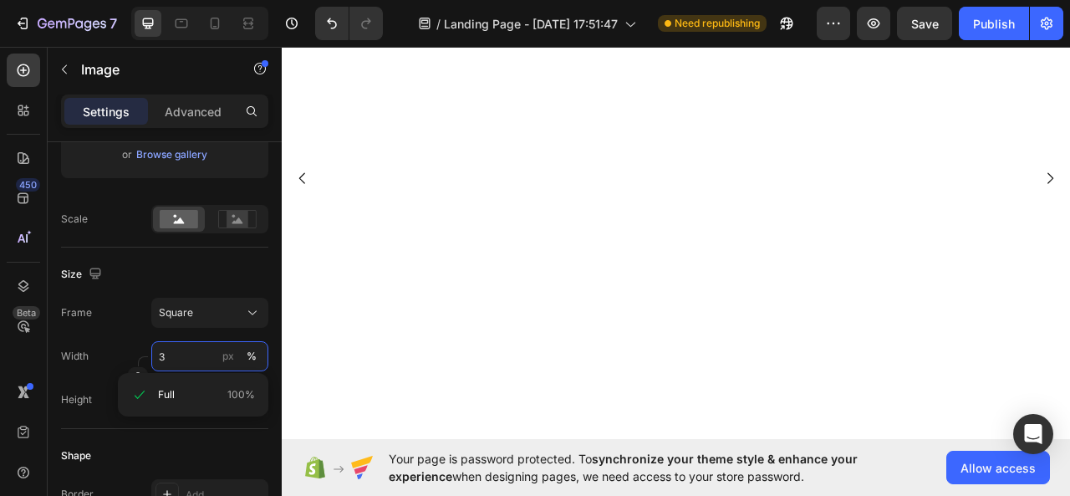
scroll to position [299, 0]
type input "30"
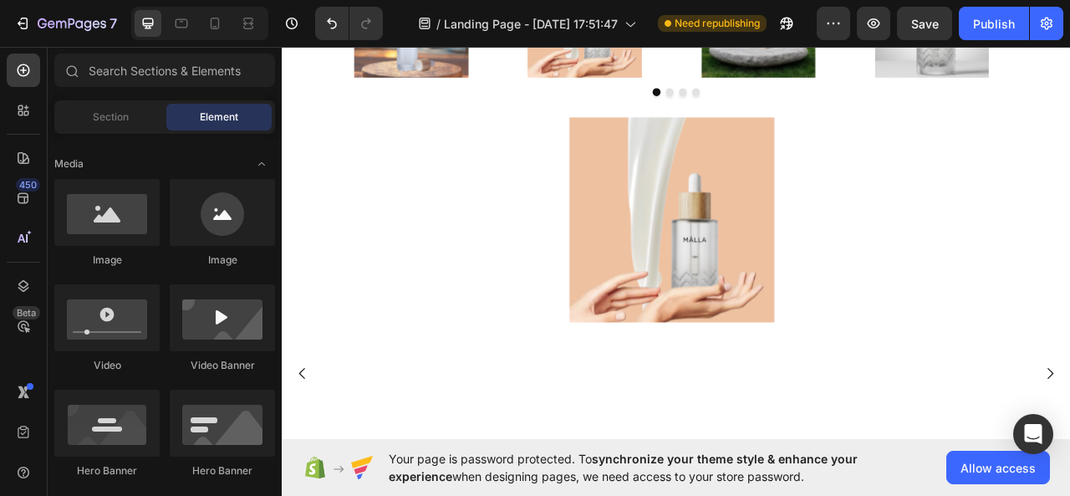
scroll to position [289, 0]
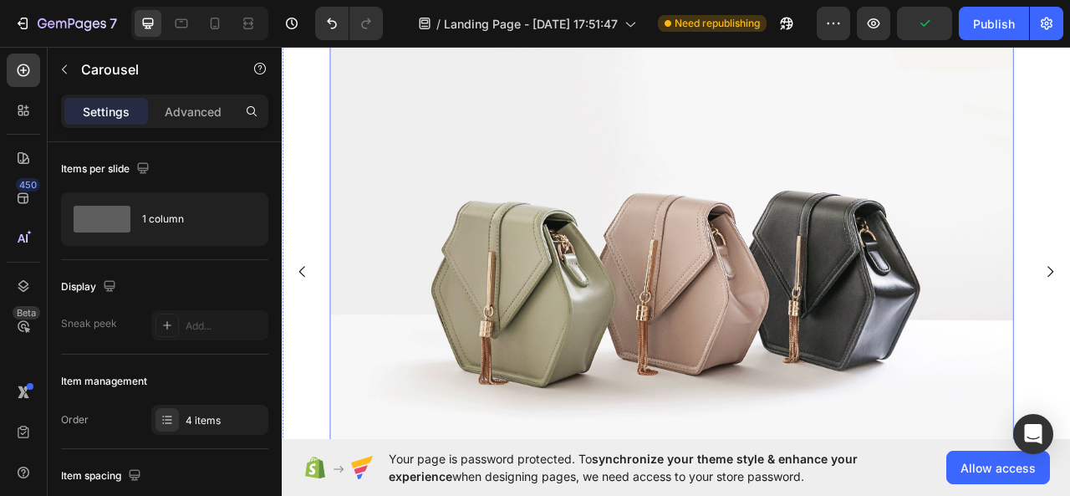
click at [880, 317] on img at bounding box center [777, 334] width 871 height 653
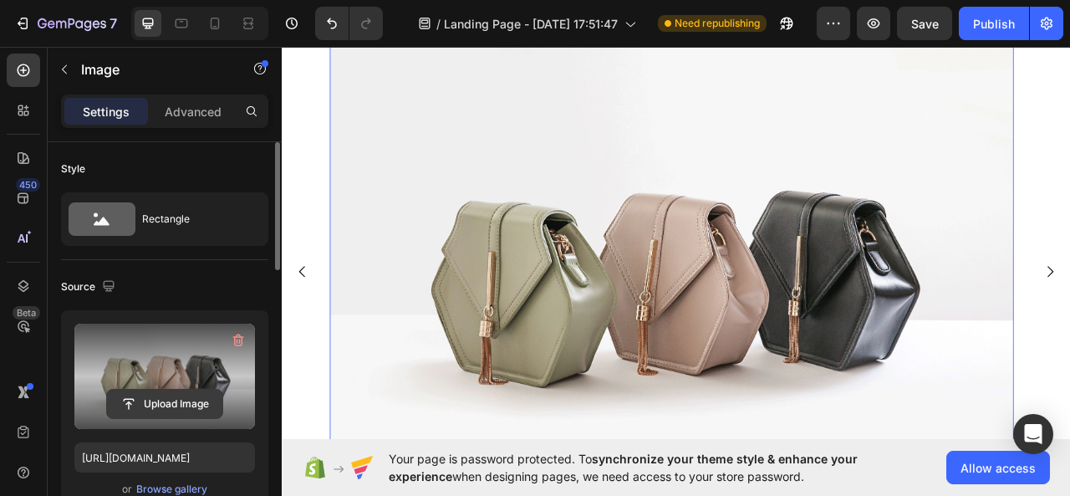
click at [169, 400] on input "file" at bounding box center [164, 404] width 115 height 28
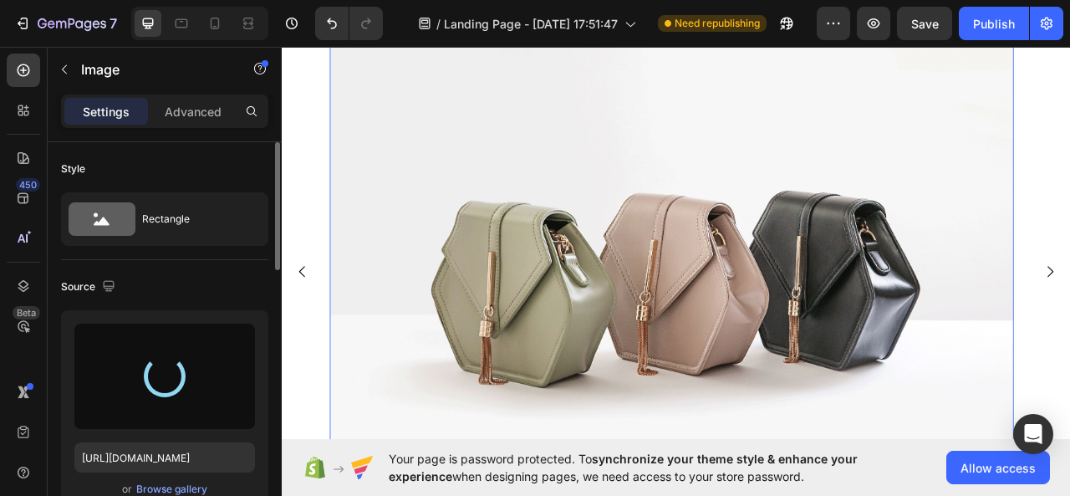
type input "[URL][DOMAIN_NAME]"
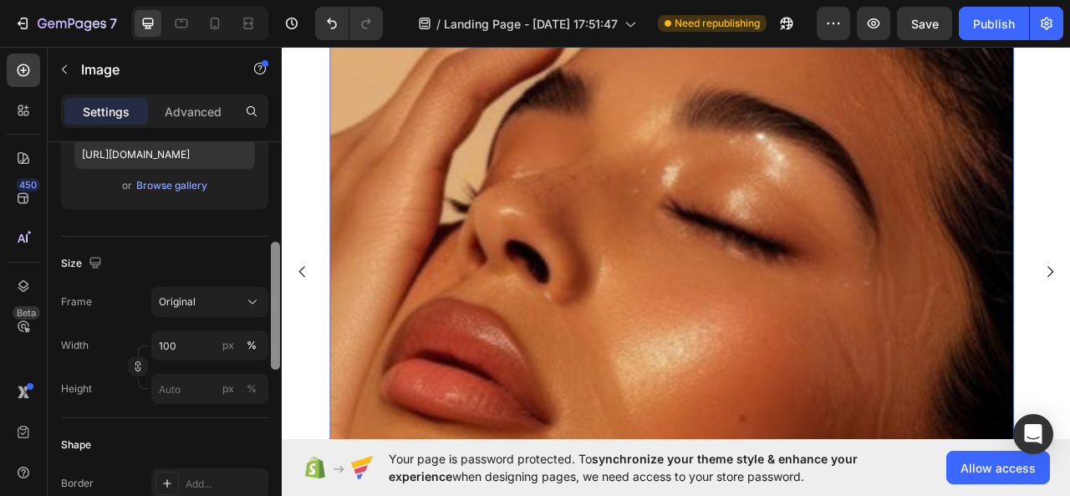
scroll to position [306, 0]
drag, startPoint x: 273, startPoint y: 249, endPoint x: 274, endPoint y: 347, distance: 97.9
click at [274, 347] on div at bounding box center [275, 303] width 9 height 128
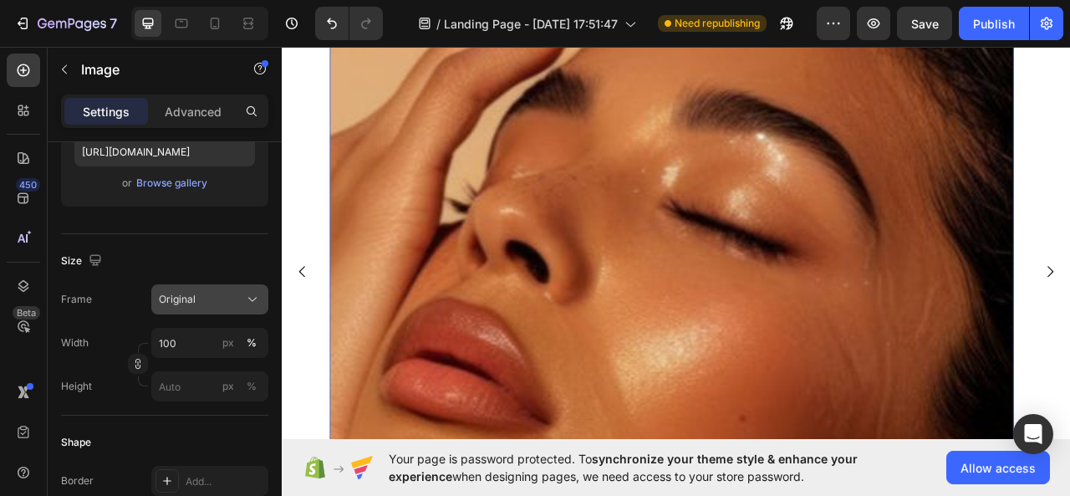
click at [239, 300] on div "Original" at bounding box center [200, 299] width 82 height 15
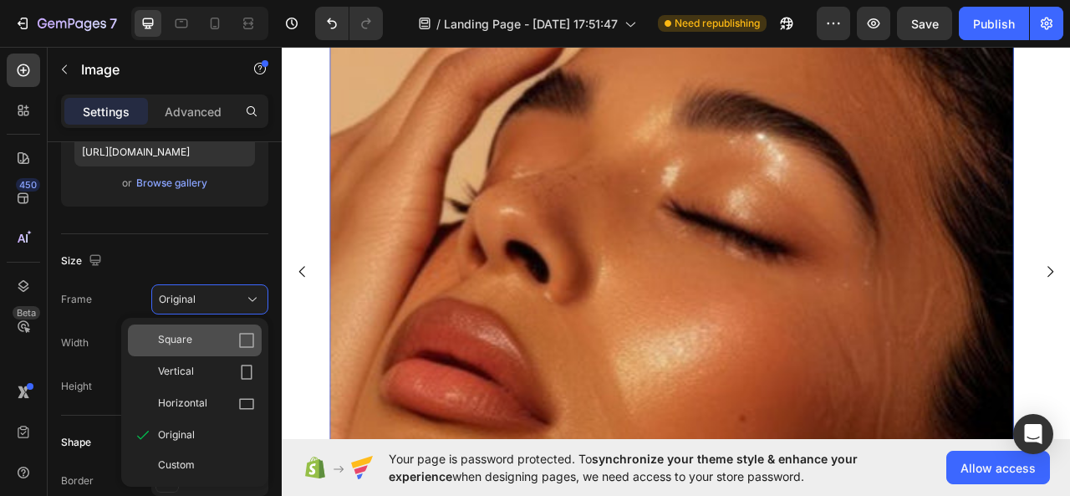
click at [256, 324] on div "Square" at bounding box center [195, 340] width 134 height 32
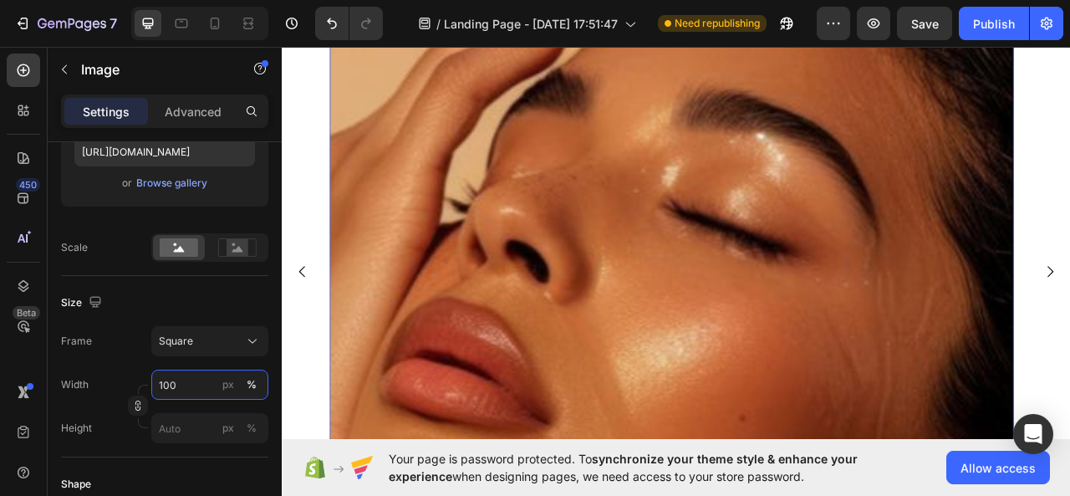
click at [204, 377] on input "100" at bounding box center [209, 385] width 117 height 30
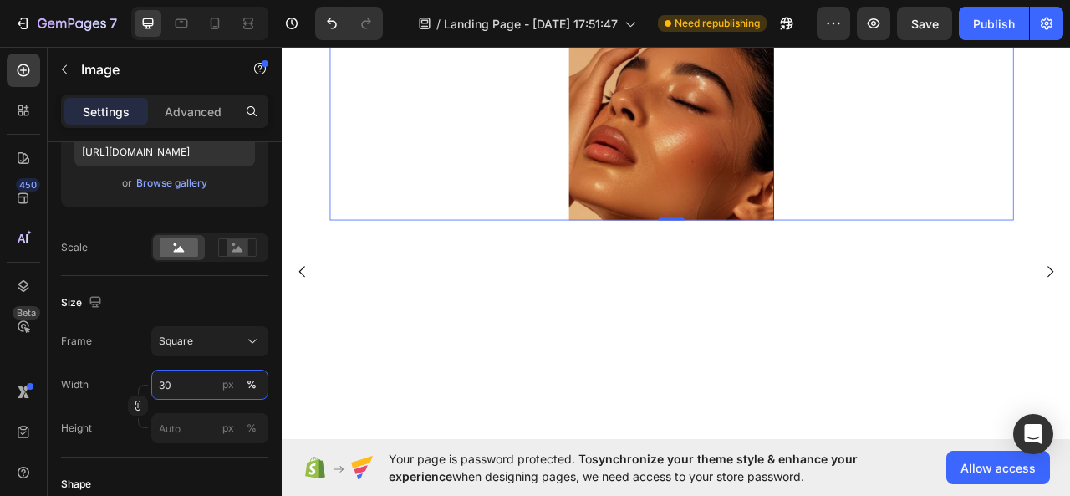
type input "3"
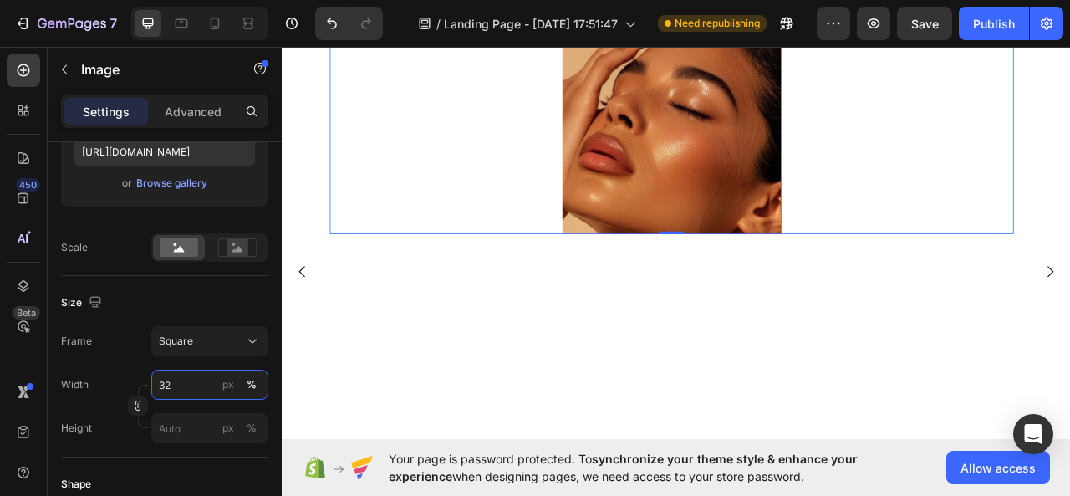
type input "3"
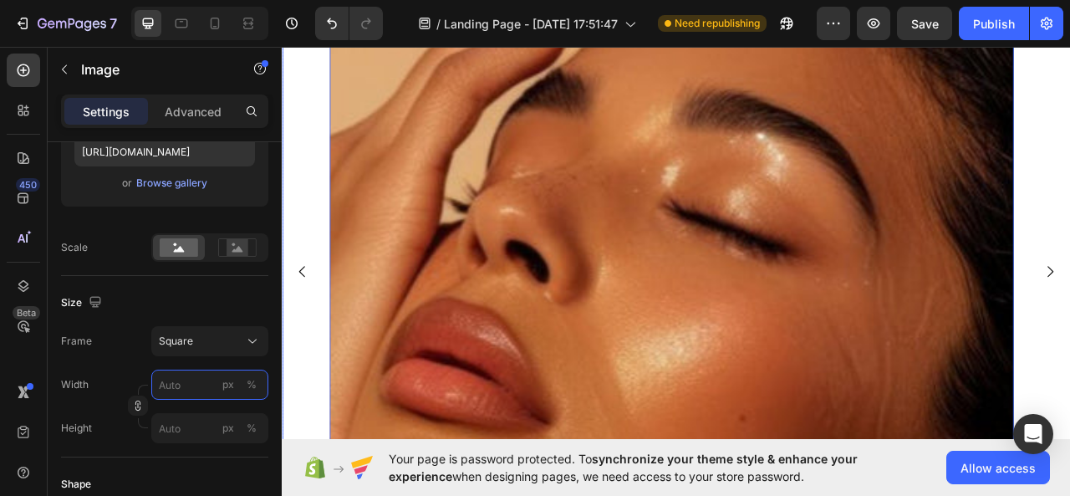
type input "2"
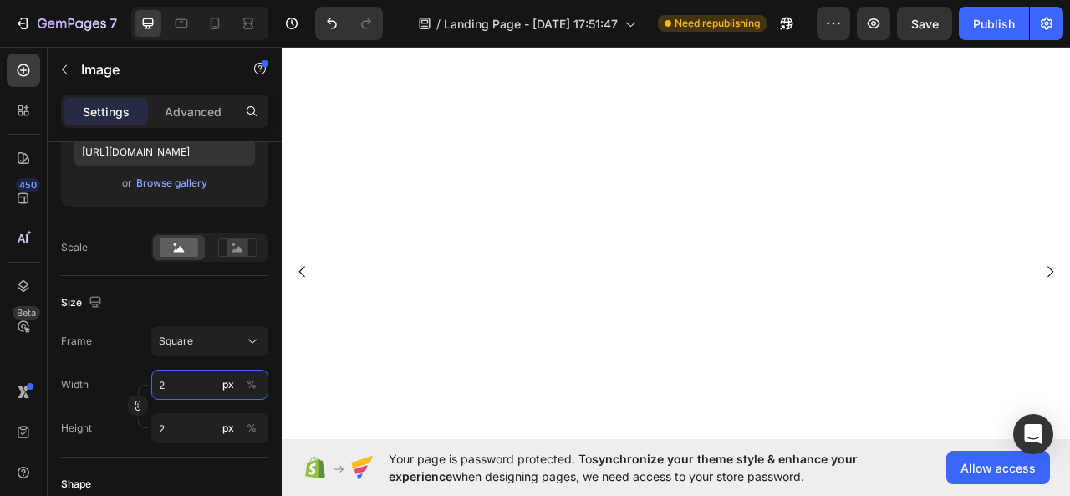
type input "20"
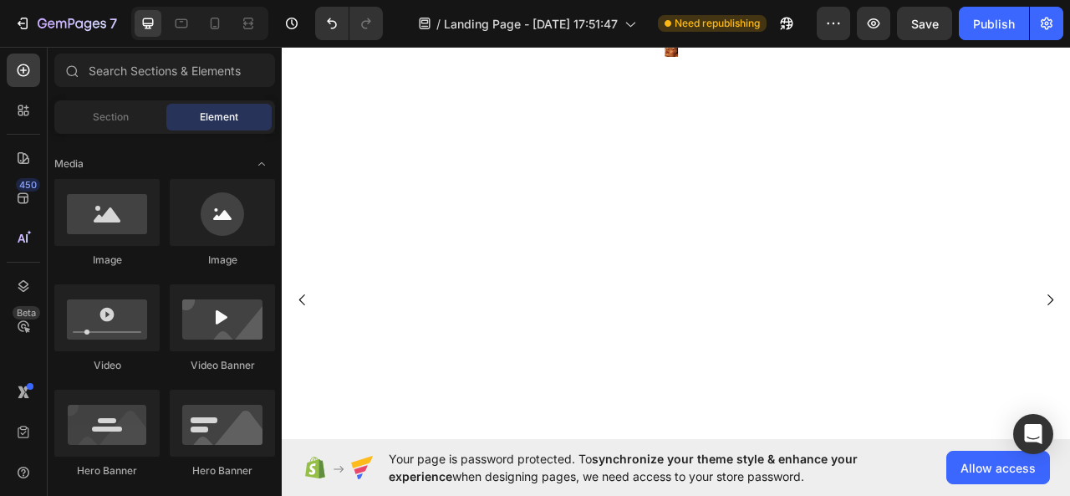
scroll to position [147, 0]
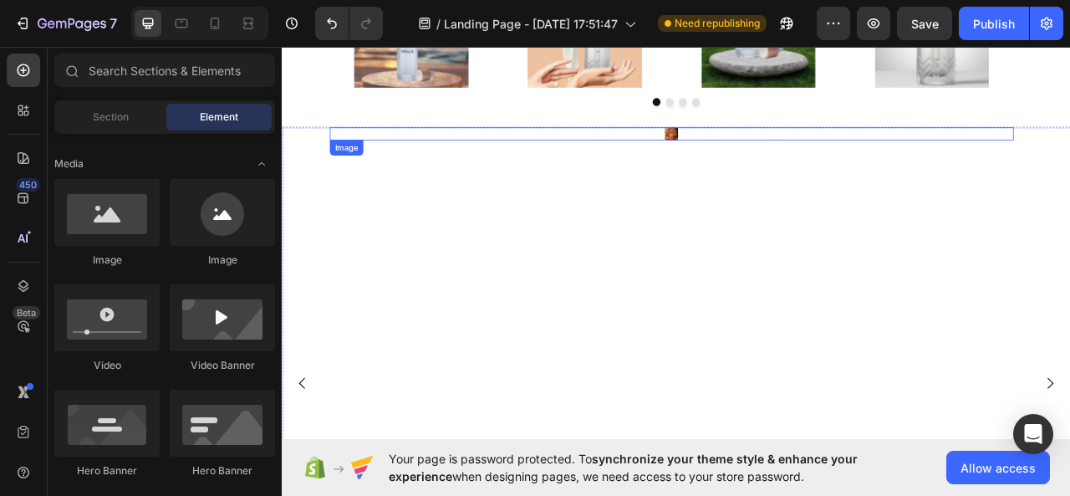
click at [779, 152] on img at bounding box center [777, 158] width 17 height 17
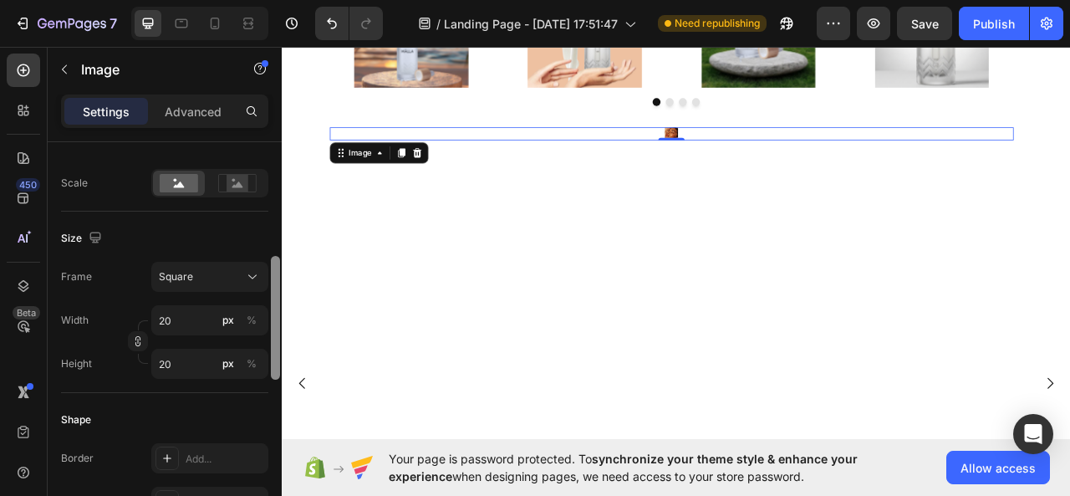
scroll to position [395, 0]
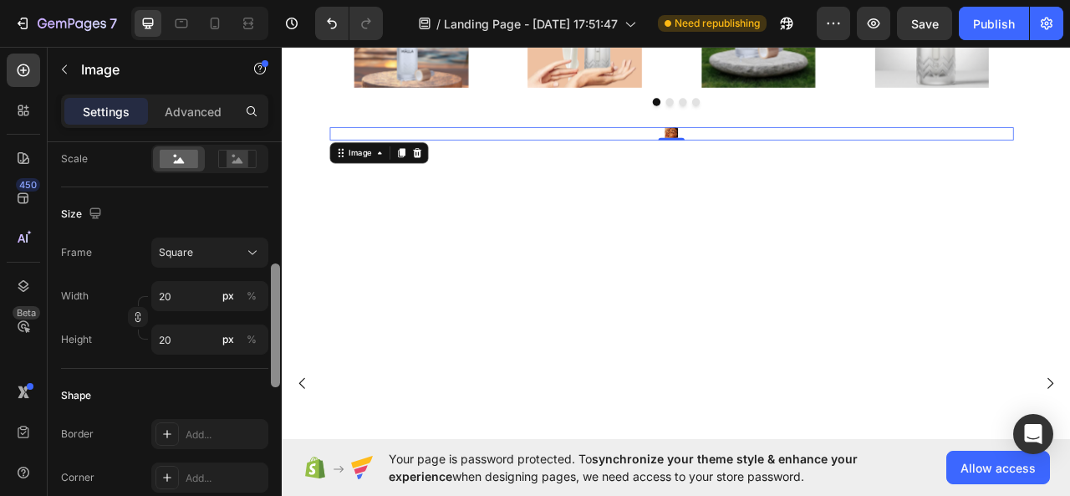
drag, startPoint x: 273, startPoint y: 216, endPoint x: 271, endPoint y: 338, distance: 122.1
click at [271, 338] on div at bounding box center [275, 325] width 9 height 124
click at [200, 299] on input "20" at bounding box center [209, 296] width 117 height 30
type input "3"
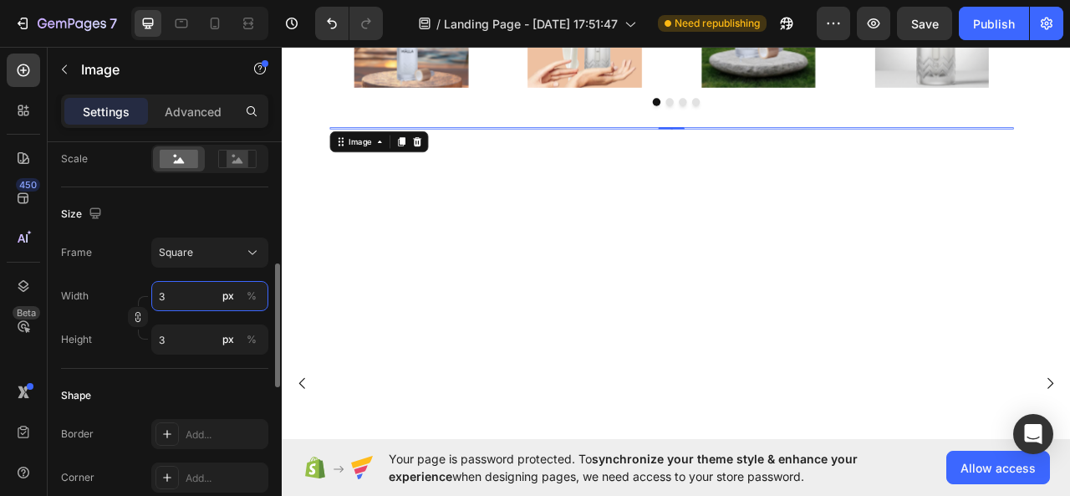
type input "30"
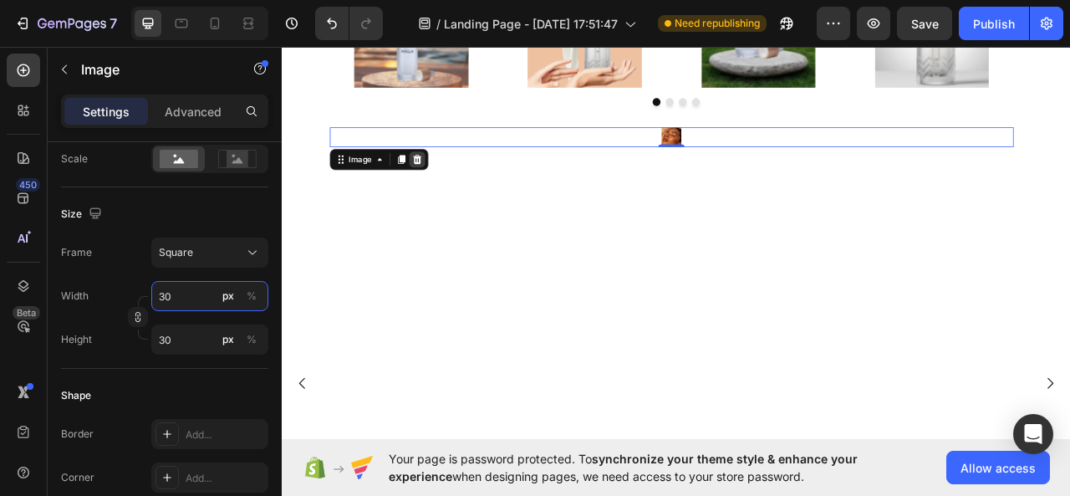
type input "30"
click at [448, 191] on icon at bounding box center [453, 190] width 13 height 13
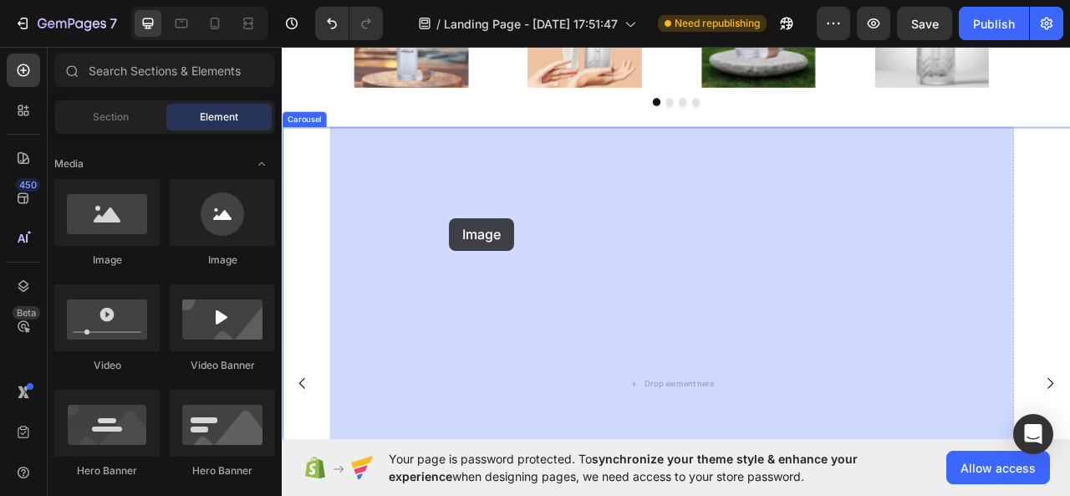
drag, startPoint x: 377, startPoint y: 252, endPoint x: 546, endPoint y: 278, distance: 170.9
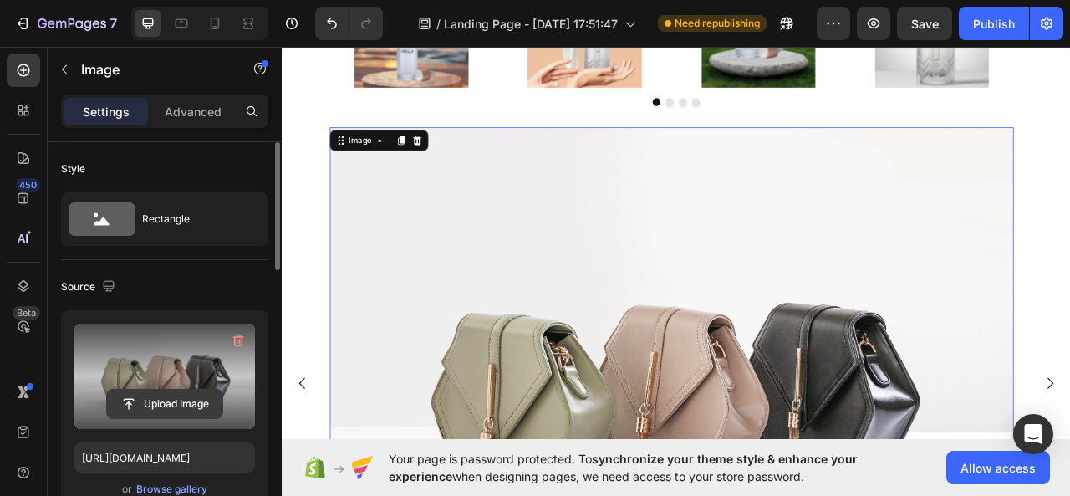
click at [186, 394] on input "file" at bounding box center [164, 404] width 115 height 28
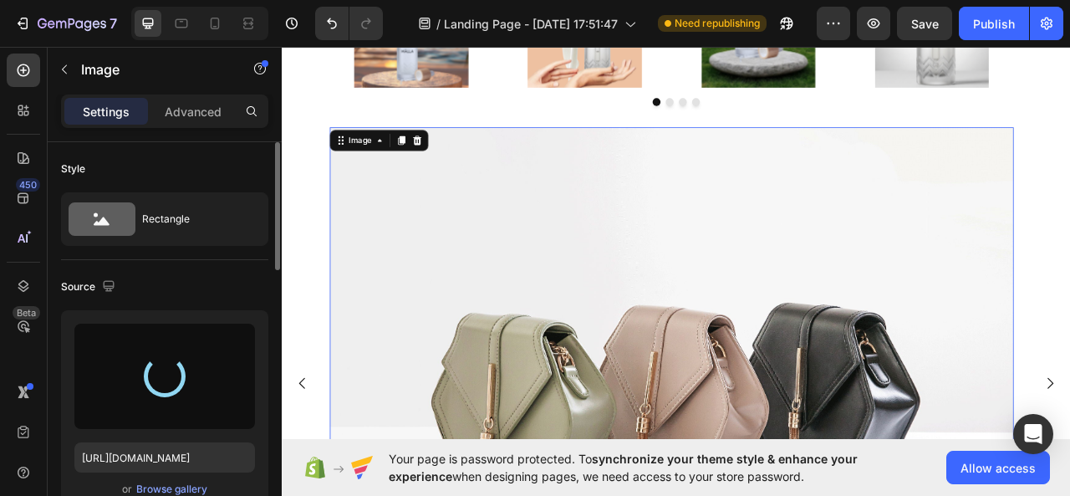
type input "[URL][DOMAIN_NAME]"
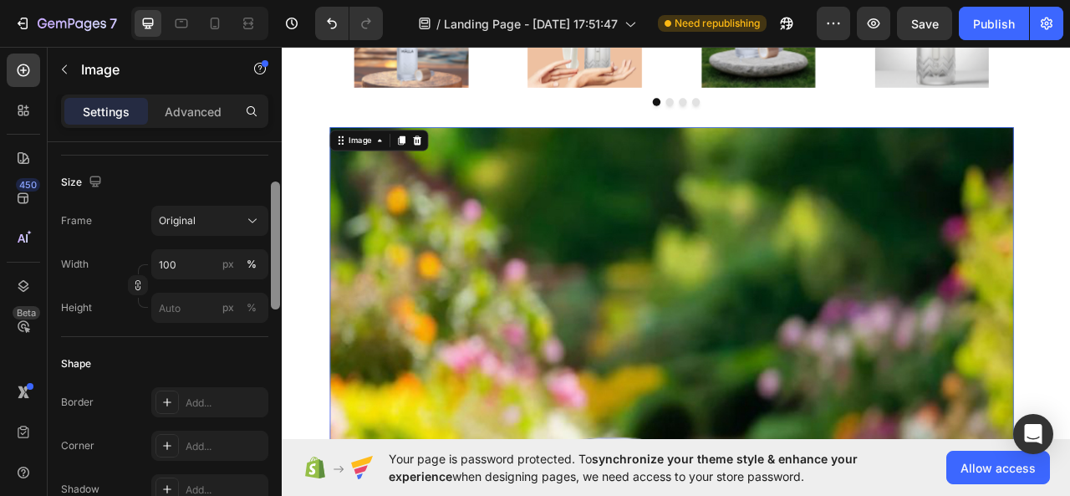
scroll to position [387, 0]
drag, startPoint x: 278, startPoint y: 257, endPoint x: 260, endPoint y: 364, distance: 108.6
click at [279, 381] on div at bounding box center [275, 329] width 9 height 128
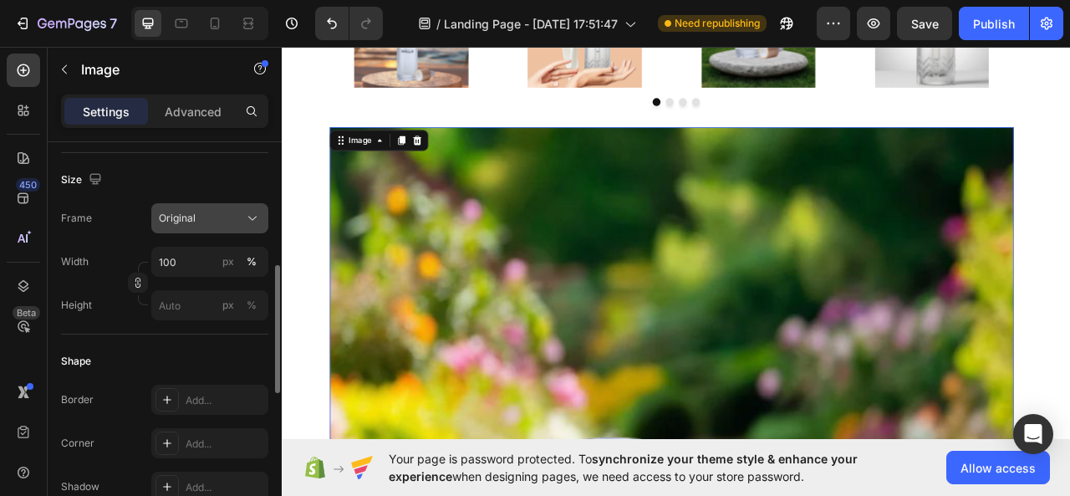
click at [198, 211] on div "Original" at bounding box center [200, 218] width 82 height 15
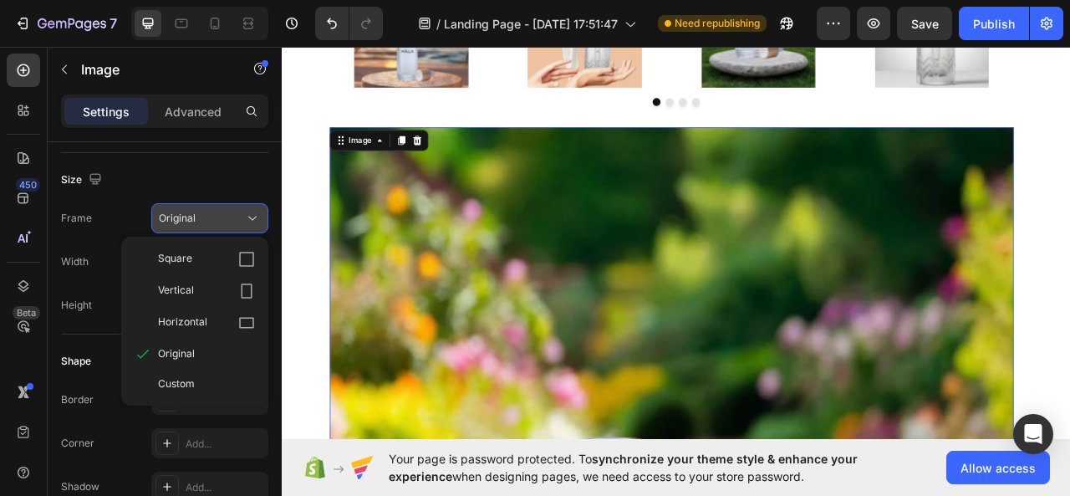
click at [246, 258] on icon at bounding box center [246, 259] width 17 height 17
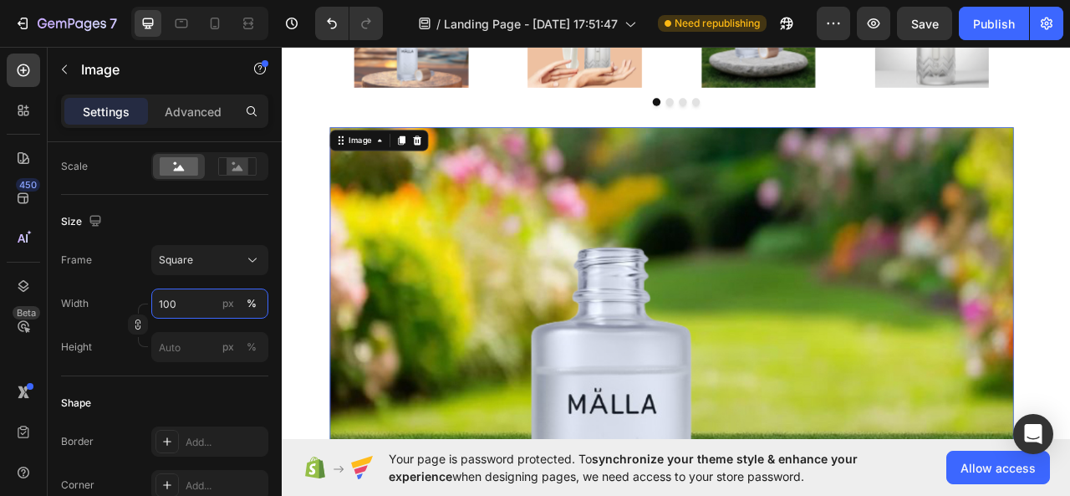
click at [212, 309] on input "100" at bounding box center [209, 304] width 117 height 30
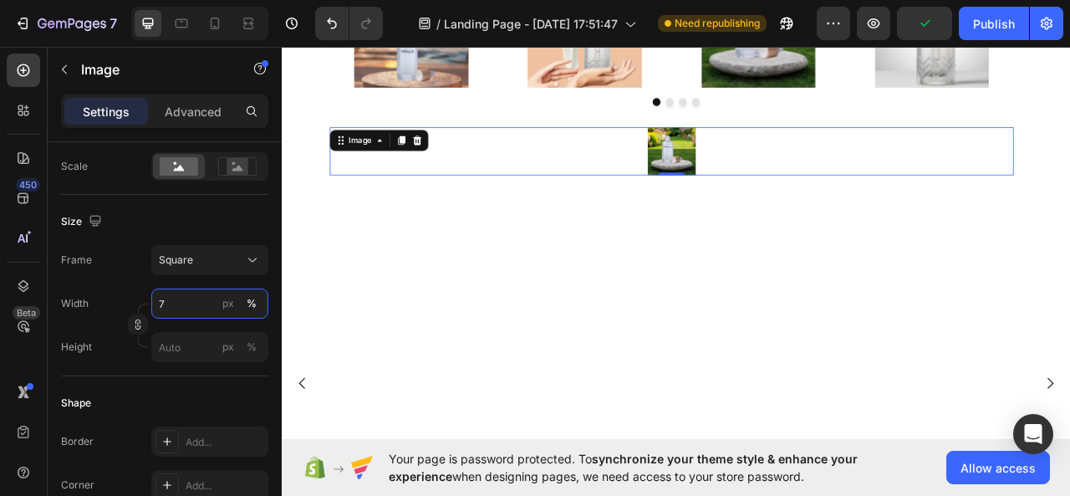
type input "70"
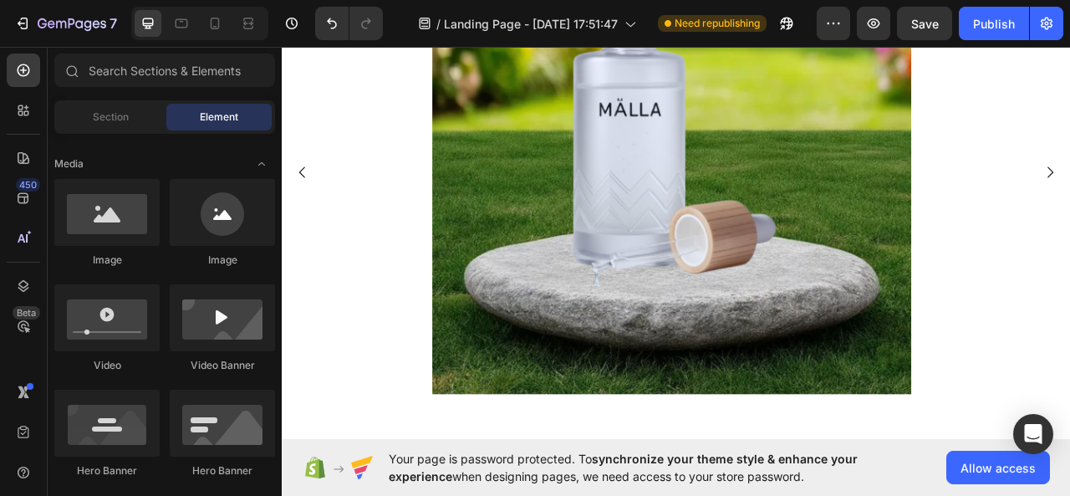
scroll to position [408, 0]
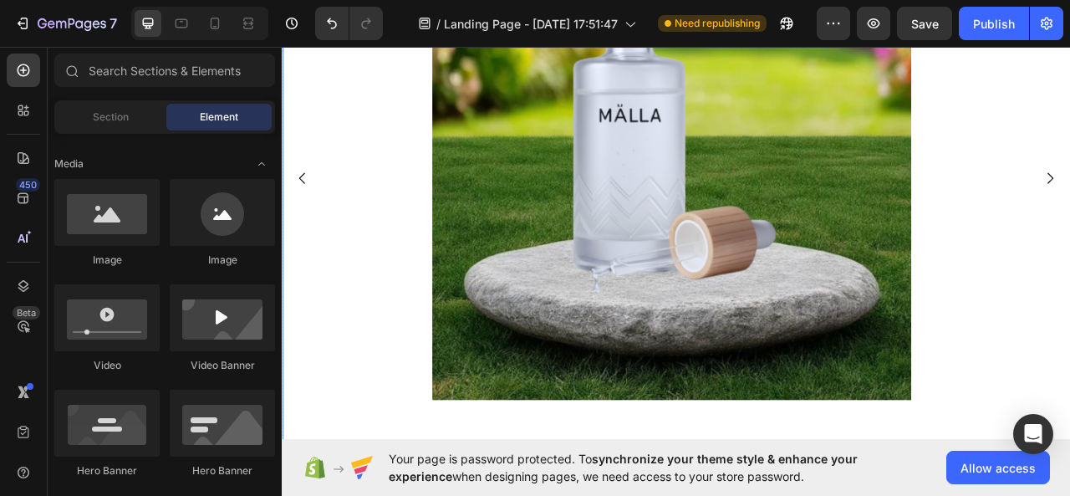
click at [310, 213] on icon "Carousel Back Arrow" at bounding box center [308, 215] width 20 height 20
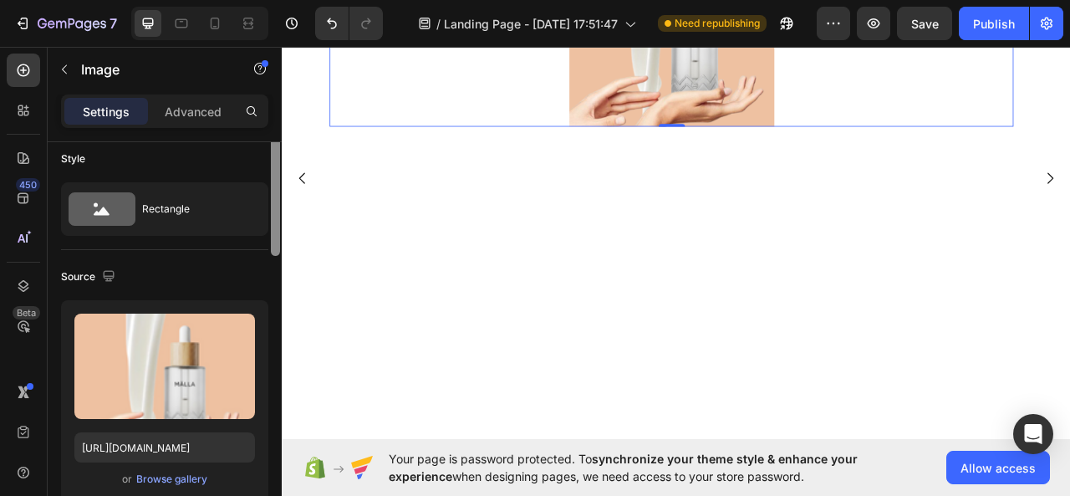
scroll to position [0, 0]
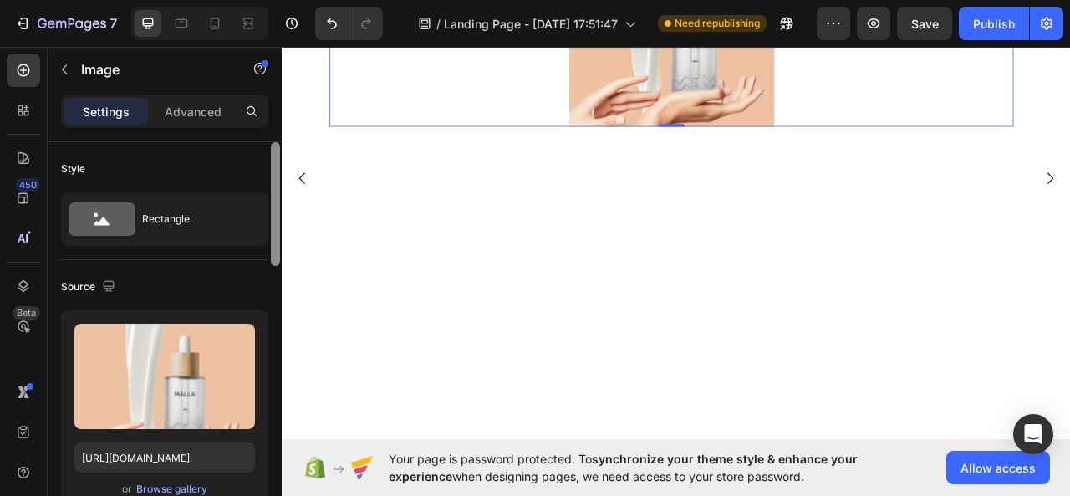
drag, startPoint x: 271, startPoint y: 227, endPoint x: 279, endPoint y: 215, distance: 15.1
click at [279, 215] on div at bounding box center [275, 204] width 9 height 124
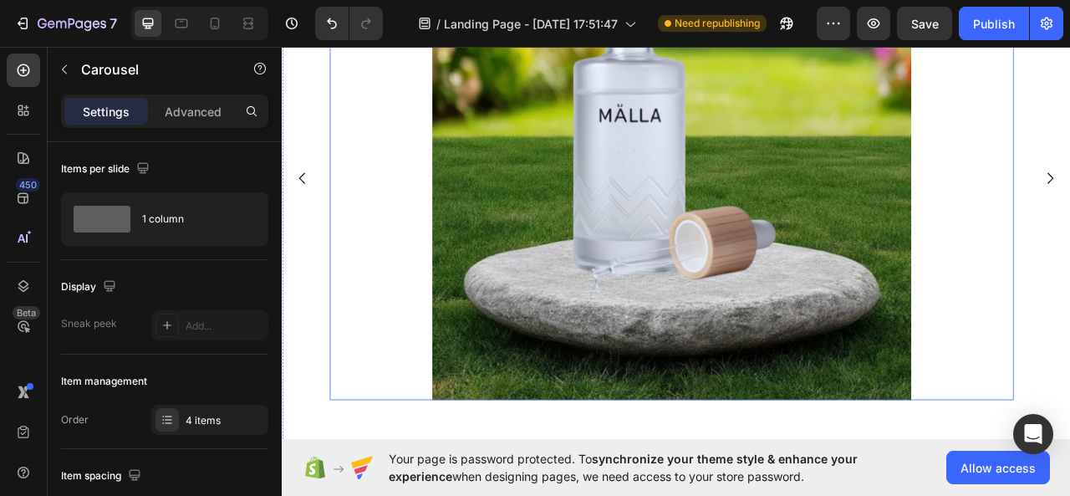
click at [901, 249] on img at bounding box center [777, 193] width 609 height 609
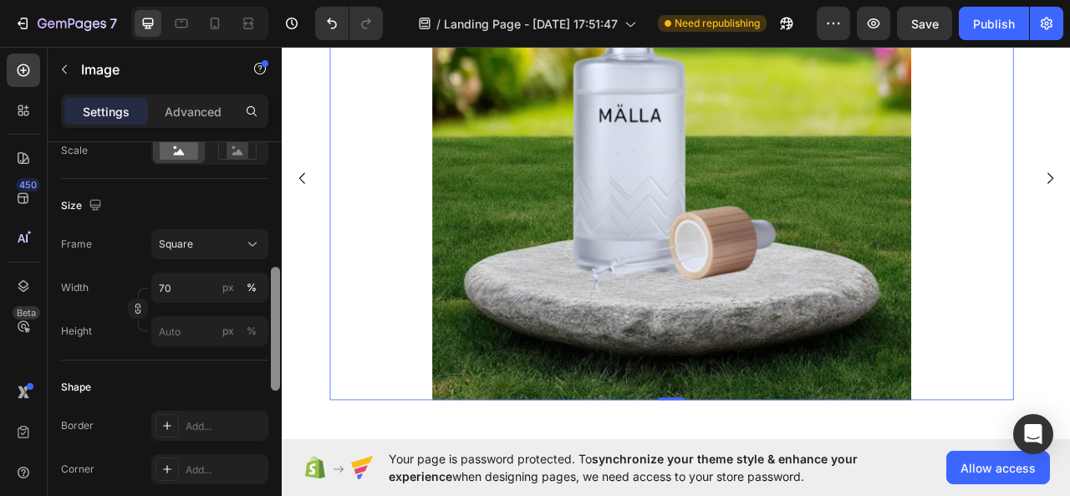
drag, startPoint x: 273, startPoint y: 205, endPoint x: 232, endPoint y: 312, distance: 114.6
click at [261, 329] on div "Style Rectangle Source Upload Image [URL][DOMAIN_NAME] or Browse gallery Scale …" at bounding box center [165, 342] width 234 height 401
click at [194, 287] on input "70" at bounding box center [209, 291] width 117 height 30
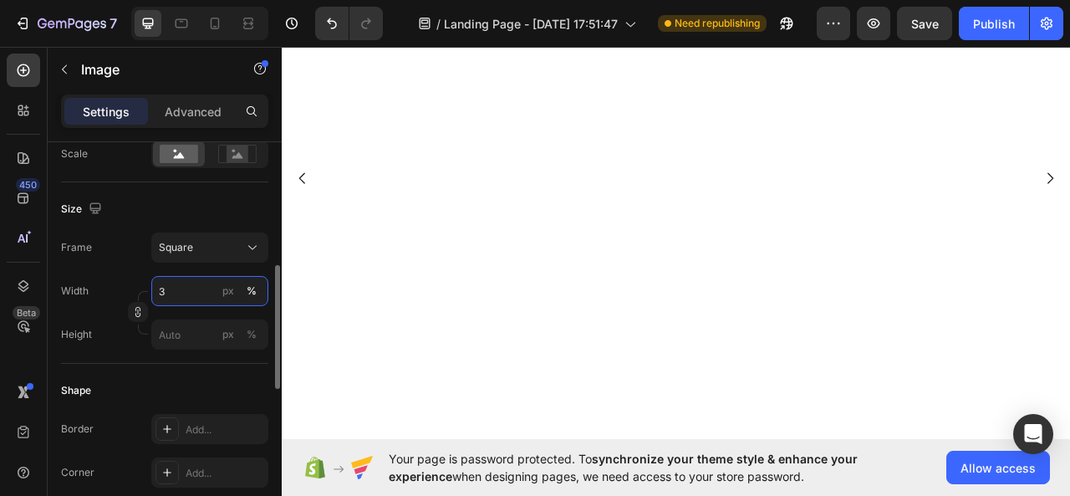
type input "30"
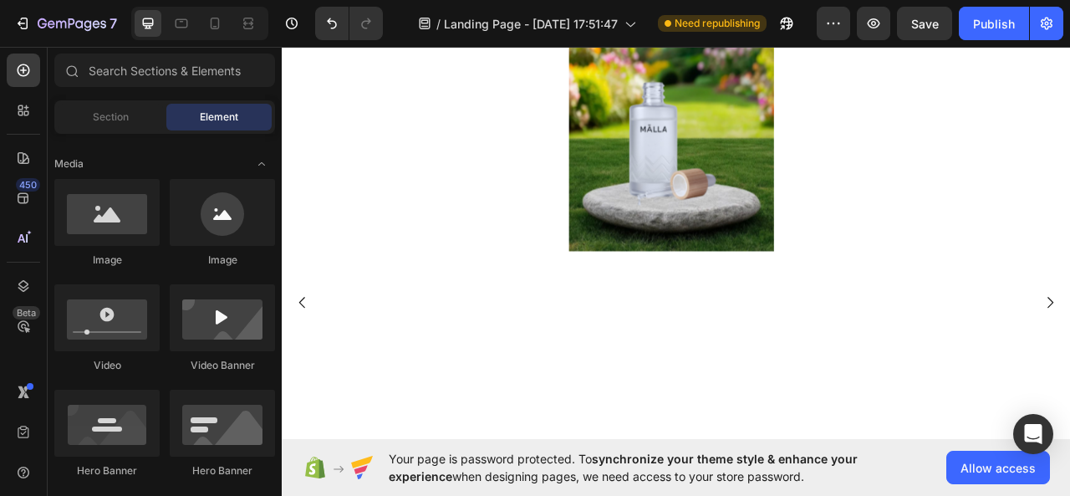
scroll to position [151, 0]
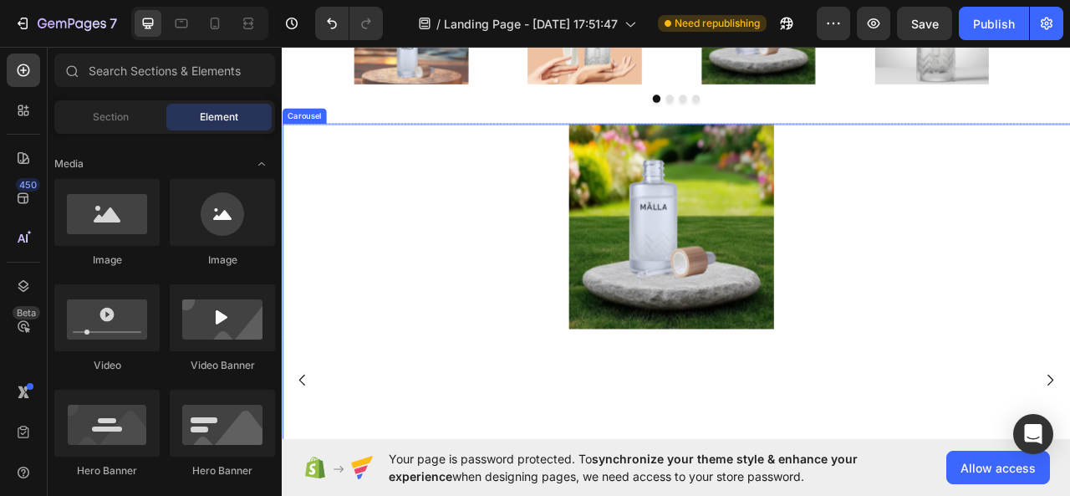
click at [307, 474] on icon "Carousel Back Arrow" at bounding box center [308, 472] width 8 height 14
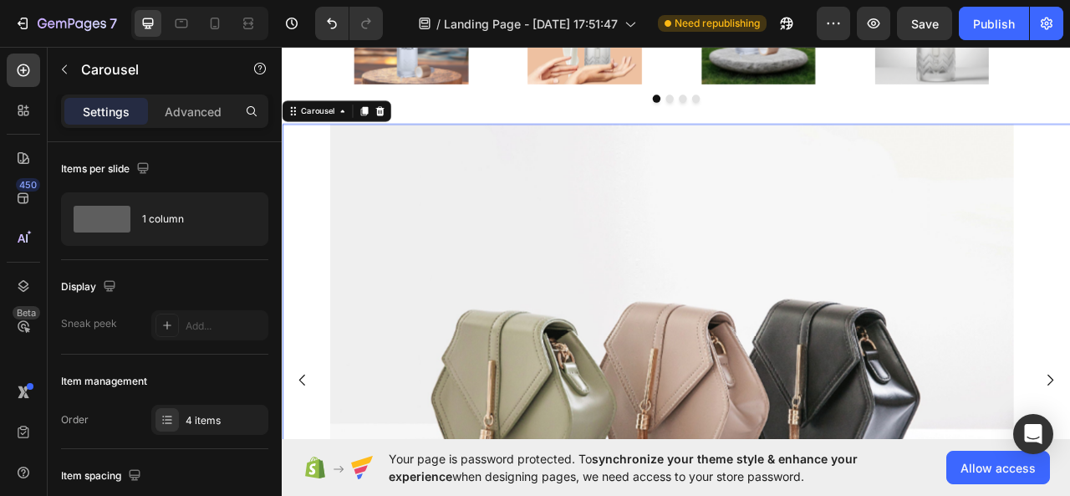
click at [310, 462] on icon "Carousel Back Arrow" at bounding box center [308, 472] width 20 height 20
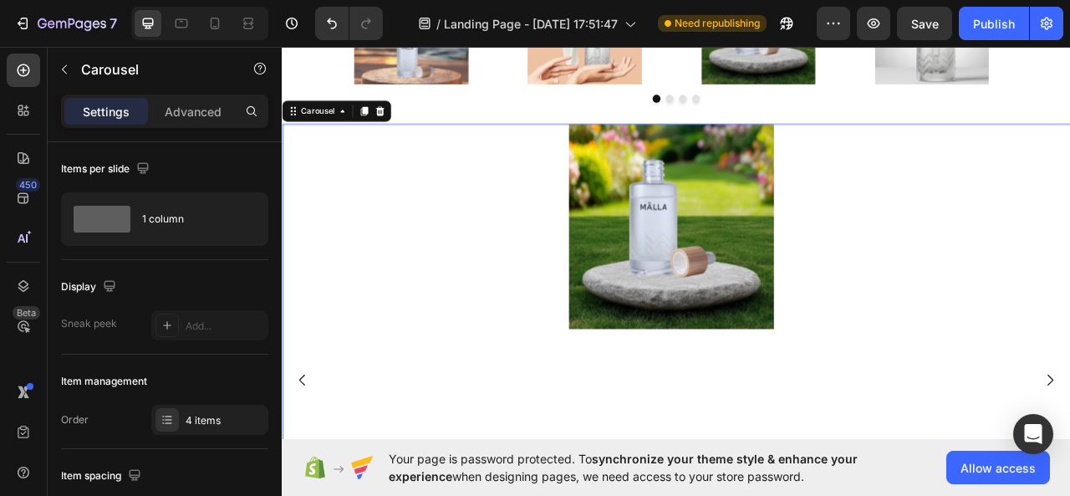
click at [309, 462] on icon "Carousel Back Arrow" at bounding box center [308, 472] width 20 height 20
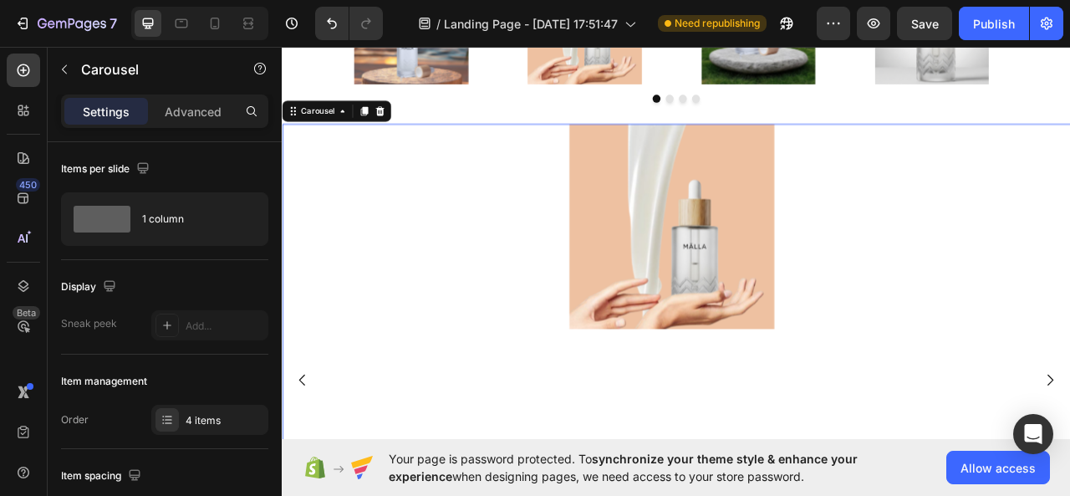
click at [309, 462] on icon "Carousel Back Arrow" at bounding box center [308, 472] width 20 height 20
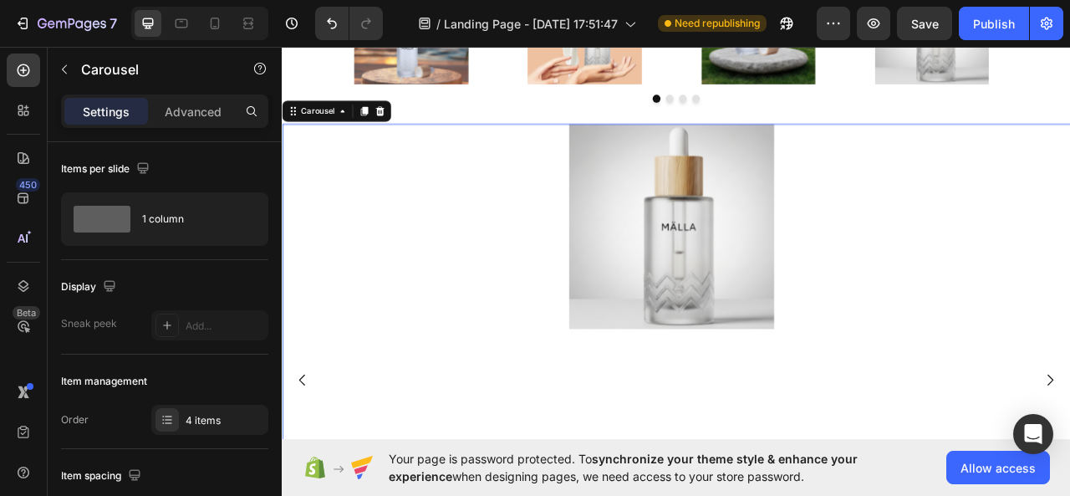
click at [914, 344] on div at bounding box center [777, 276] width 871 height 261
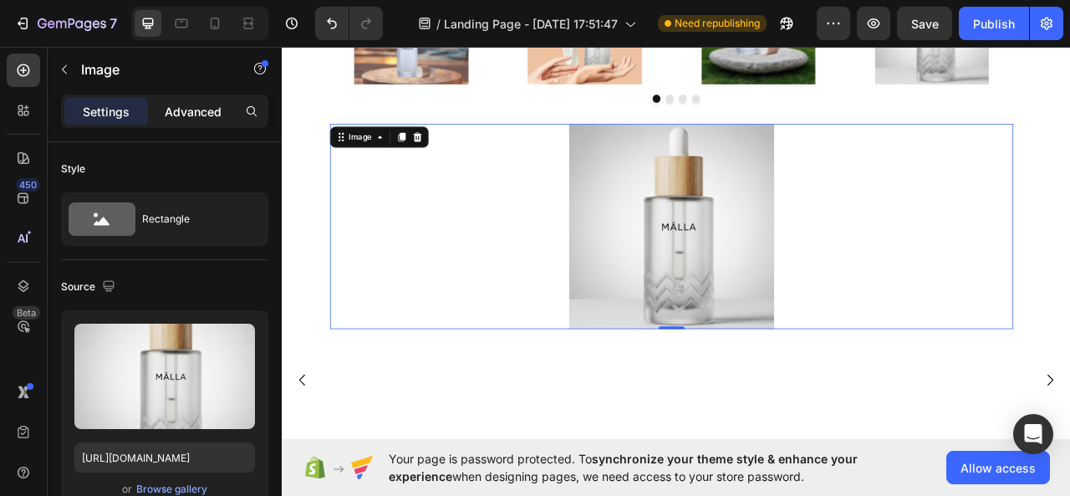
click at [197, 110] on p "Advanced" at bounding box center [193, 112] width 57 height 18
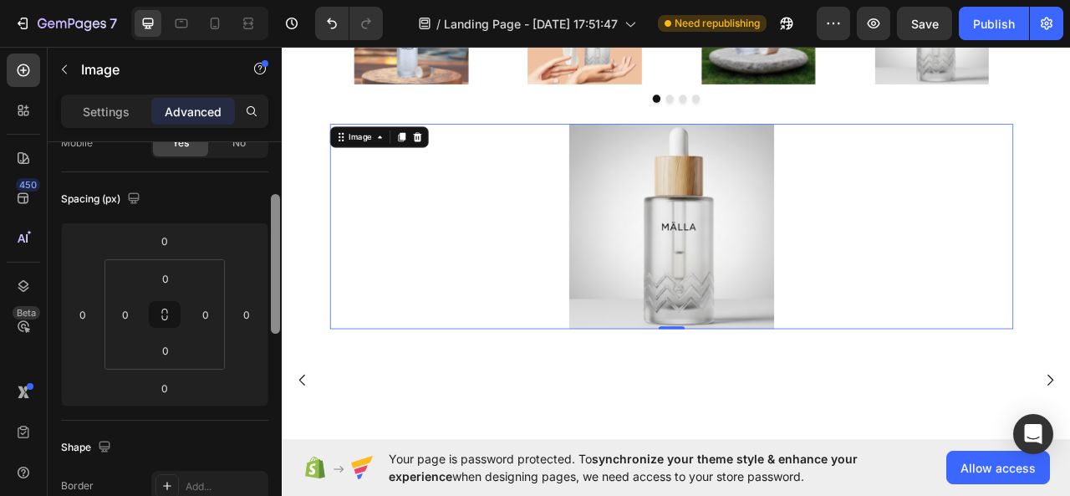
drag, startPoint x: 271, startPoint y: 260, endPoint x: 269, endPoint y: 313, distance: 52.7
click at [269, 313] on div at bounding box center [275, 343] width 13 height 402
click at [179, 278] on input "0" at bounding box center [165, 278] width 33 height 25
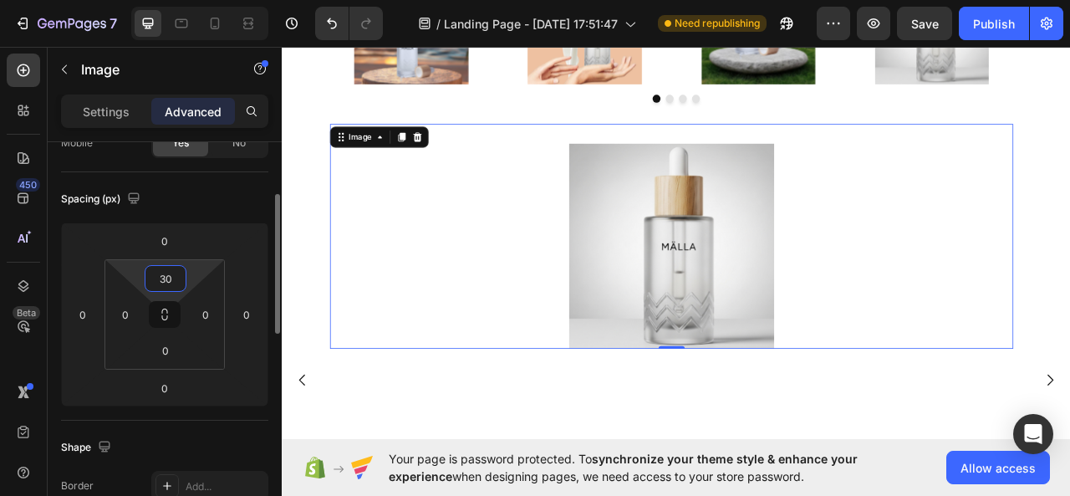
type input "3"
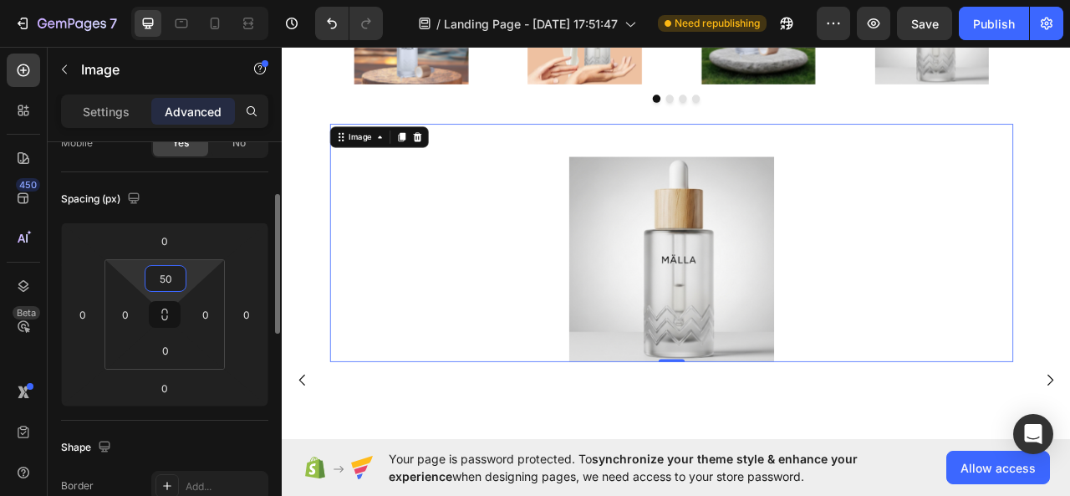
type input "5"
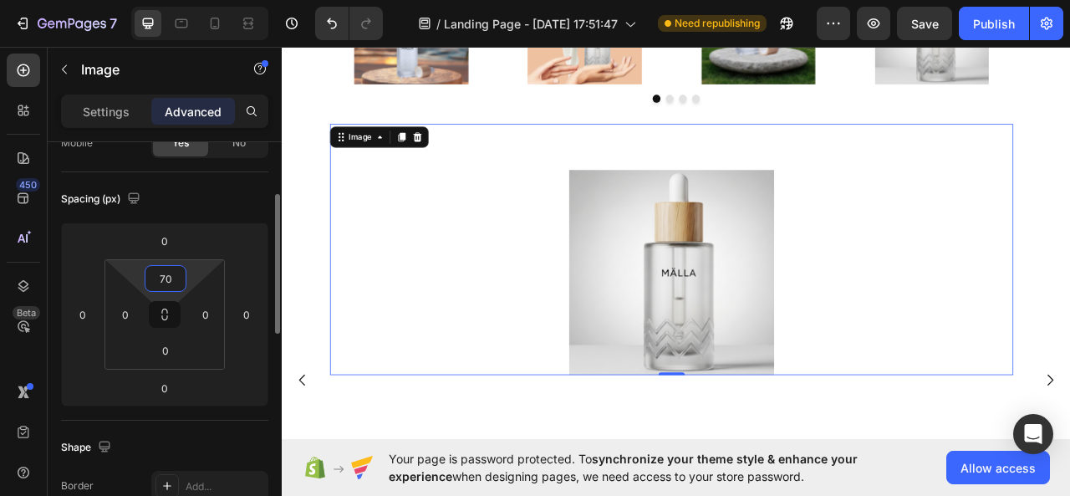
type input "7"
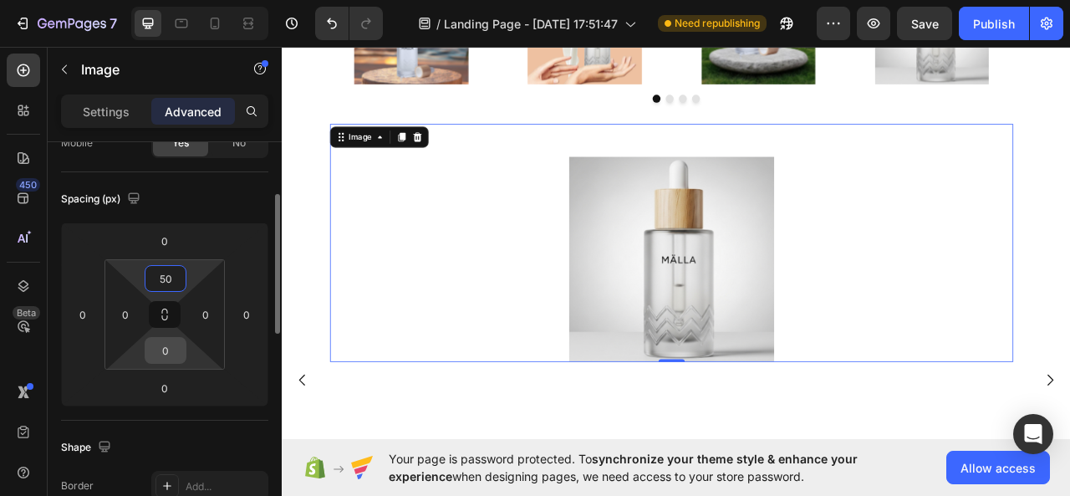
type input "50"
click at [170, 349] on input "0" at bounding box center [165, 350] width 33 height 25
type input "50"
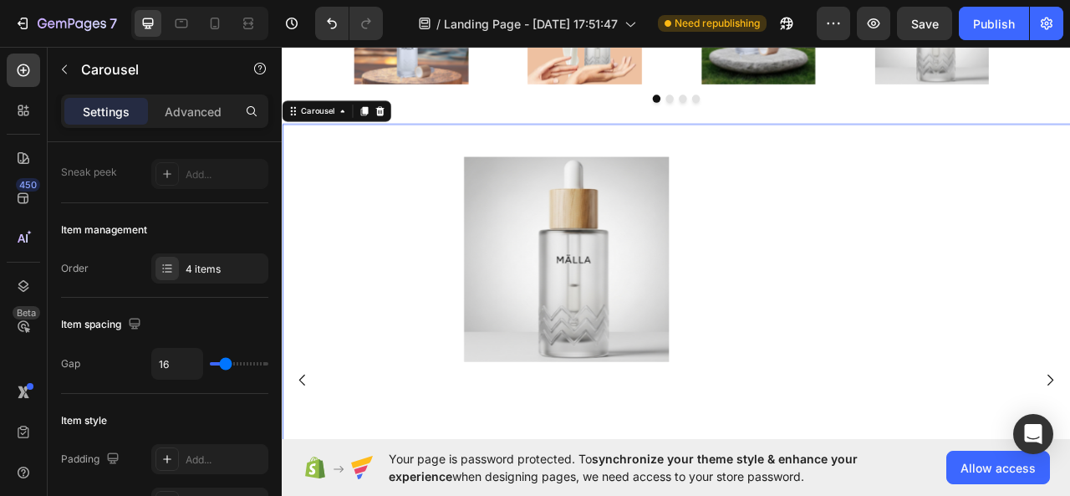
scroll to position [0, 0]
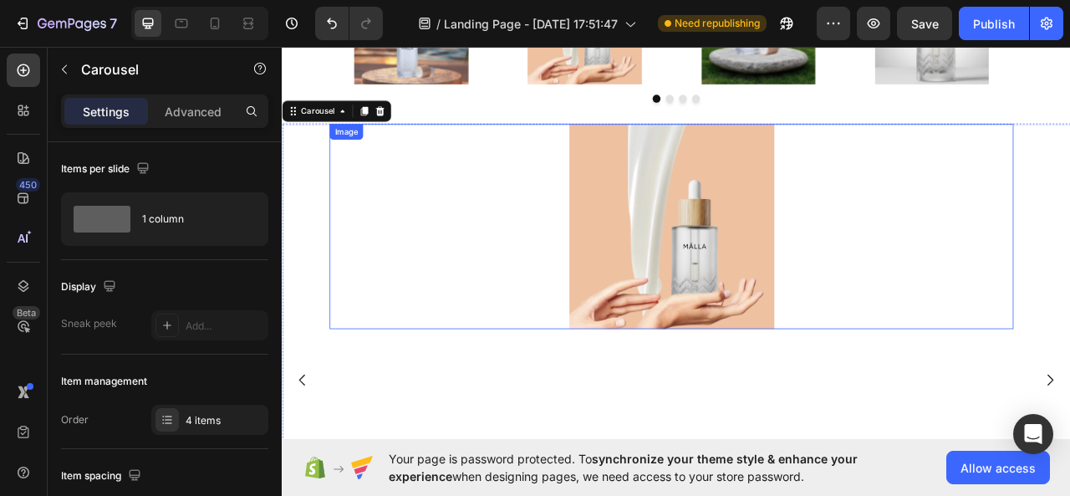
click at [861, 349] on img at bounding box center [776, 276] width 261 height 261
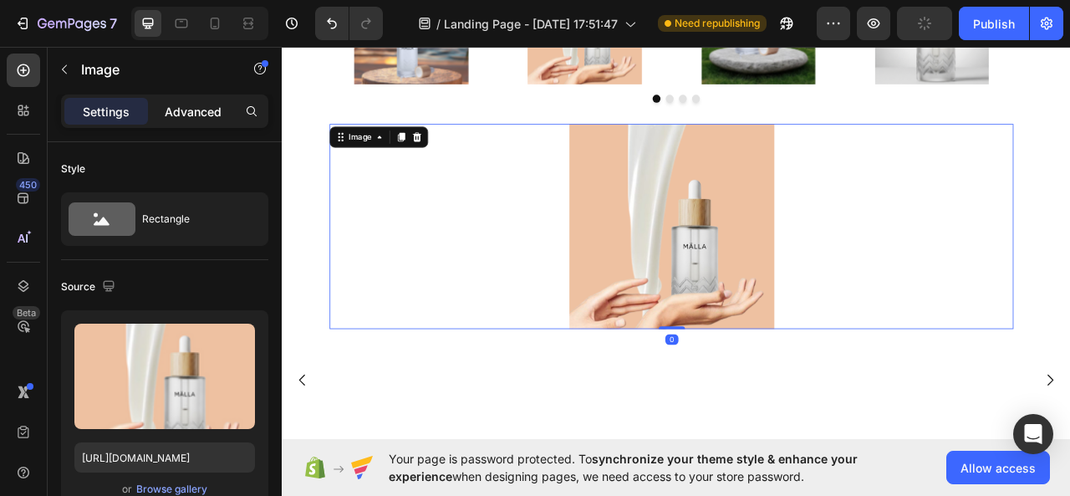
click at [196, 111] on p "Advanced" at bounding box center [193, 112] width 57 height 18
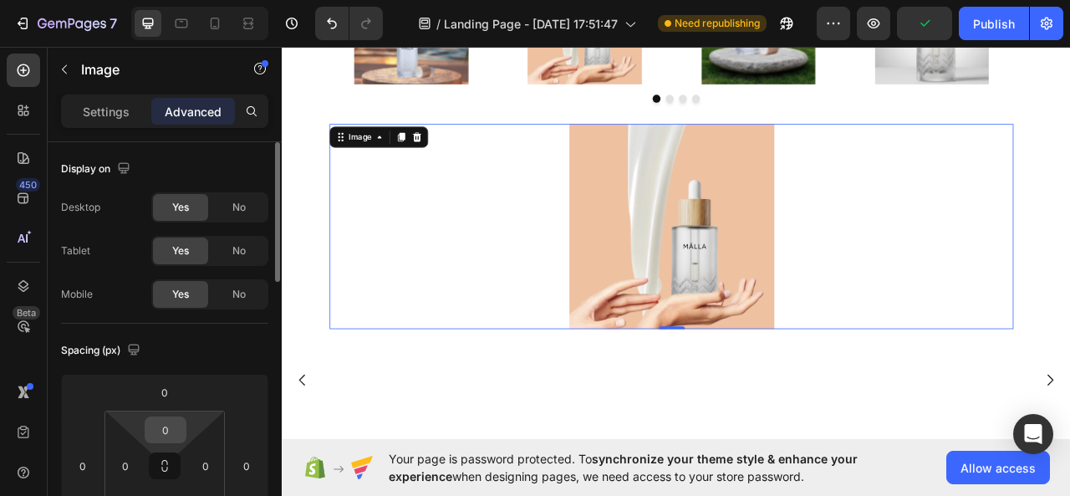
click at [169, 428] on input "0" at bounding box center [165, 429] width 33 height 25
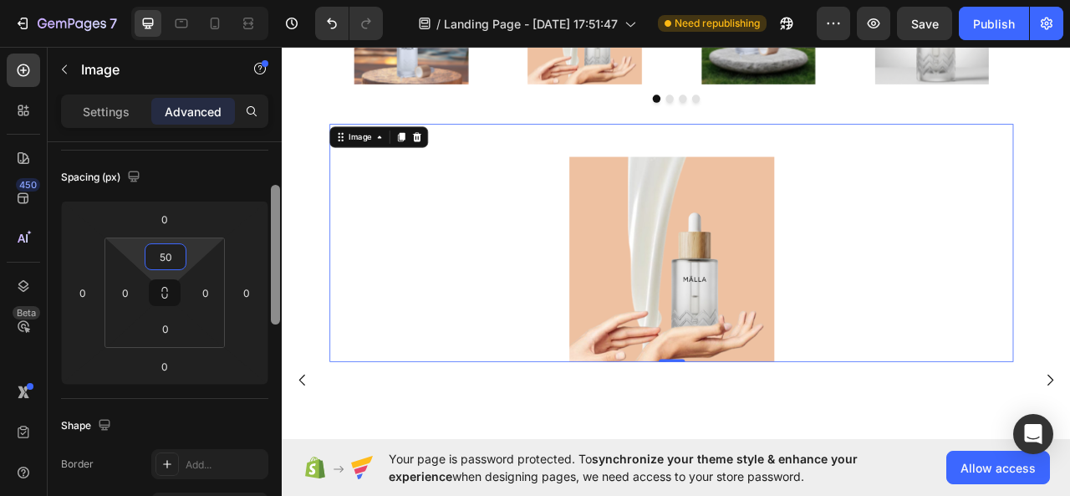
scroll to position [204, 0]
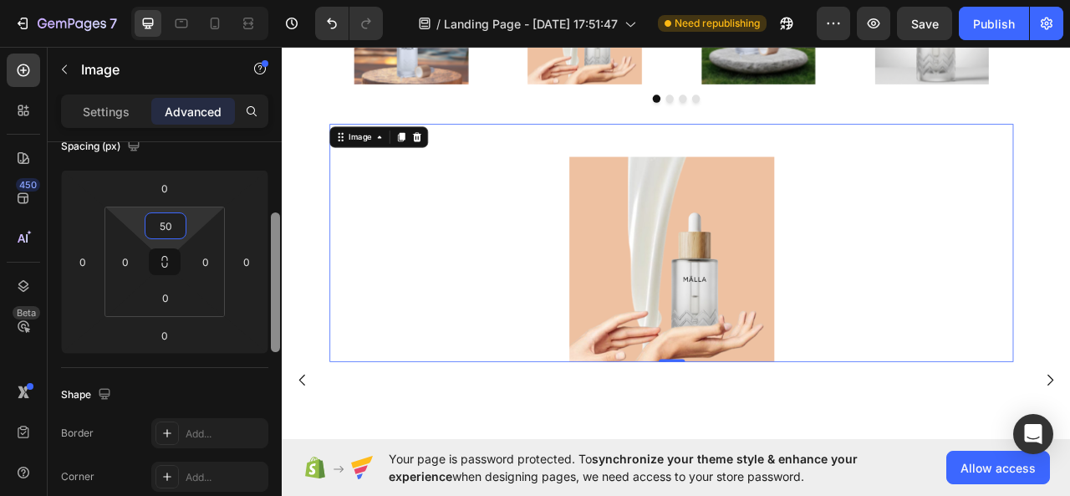
drag, startPoint x: 277, startPoint y: 255, endPoint x: 281, endPoint y: 326, distance: 71.2
click at [281, 326] on div at bounding box center [275, 343] width 13 height 402
type input "50"
click at [167, 295] on input "0" at bounding box center [165, 297] width 33 height 25
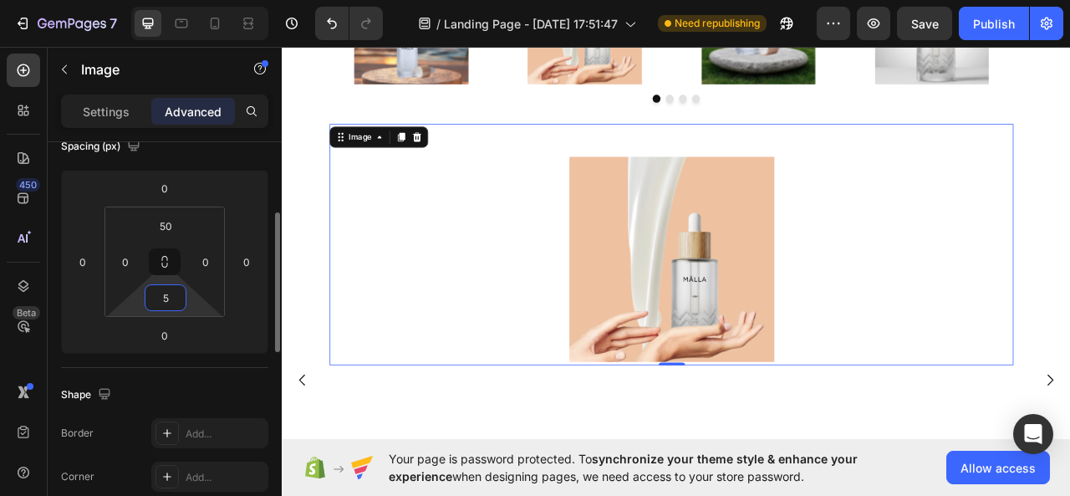
type input "50"
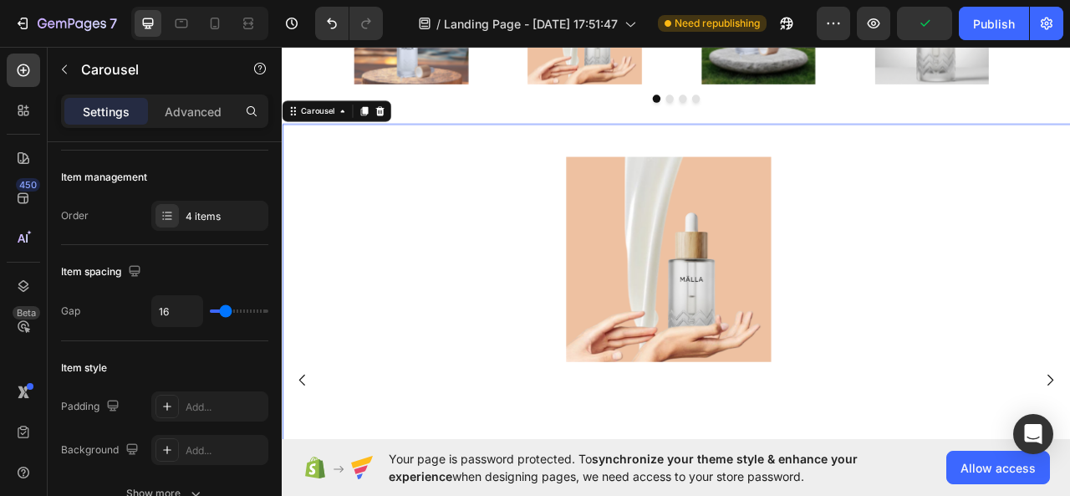
scroll to position [0, 0]
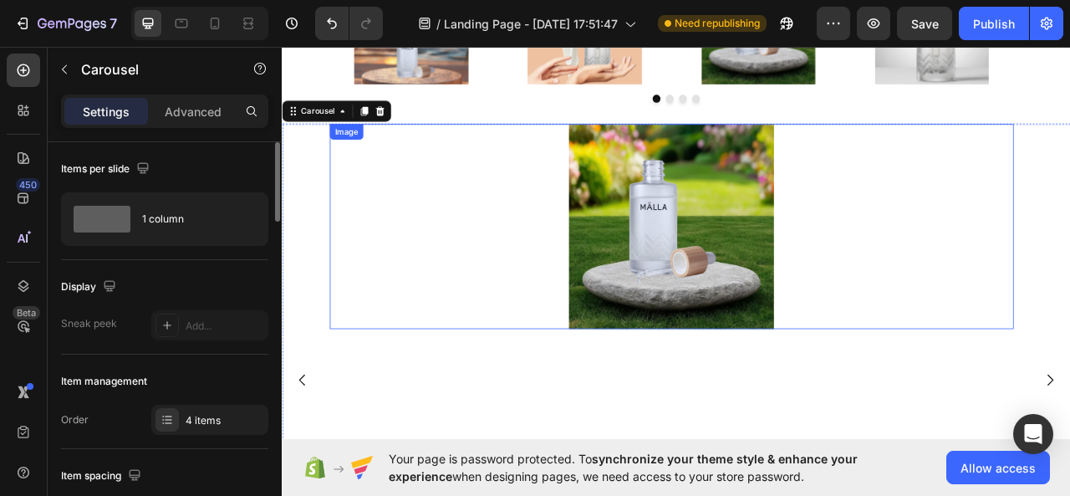
click at [850, 365] on img at bounding box center [776, 276] width 261 height 261
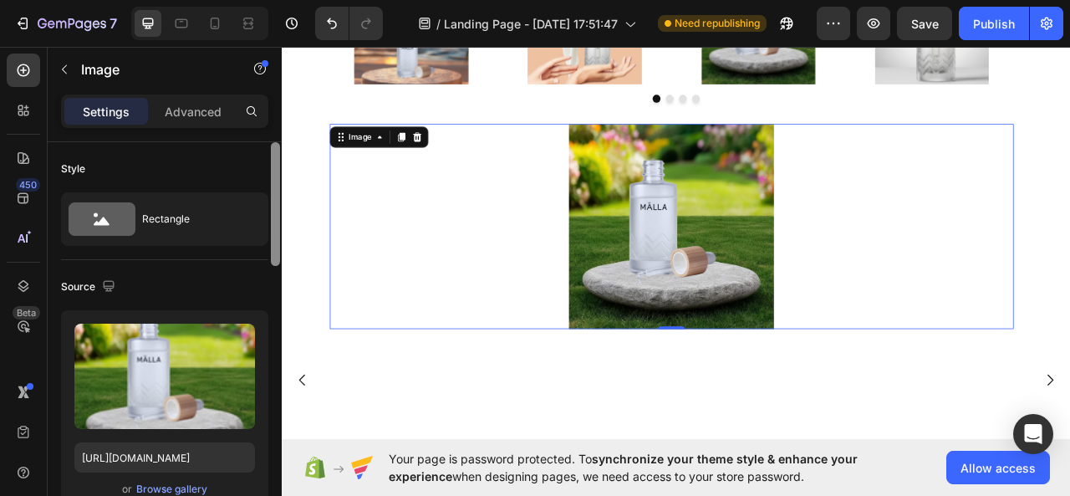
drag, startPoint x: 274, startPoint y: 238, endPoint x: 184, endPoint y: 133, distance: 138.8
click at [275, 217] on div at bounding box center [275, 204] width 9 height 124
click at [174, 105] on p "Advanced" at bounding box center [193, 112] width 57 height 18
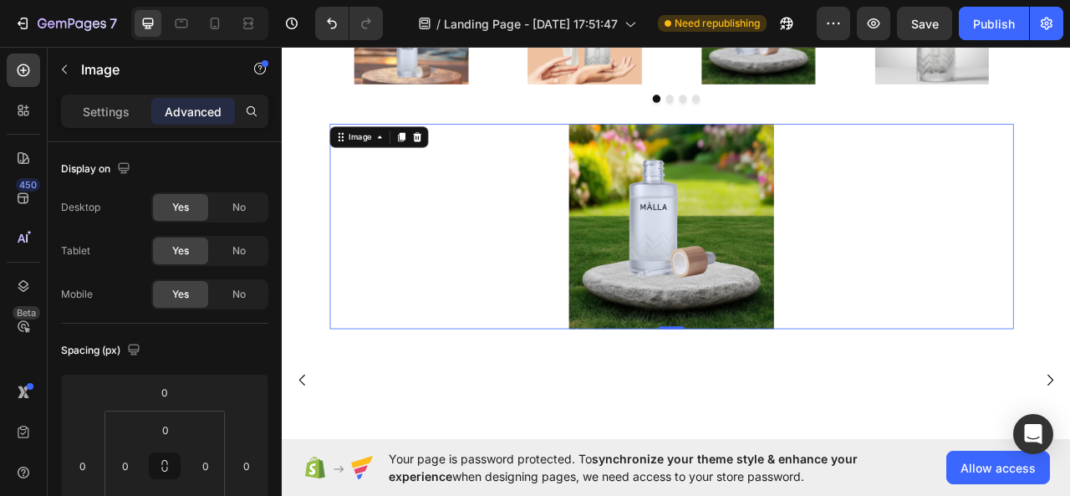
scroll to position [402, 0]
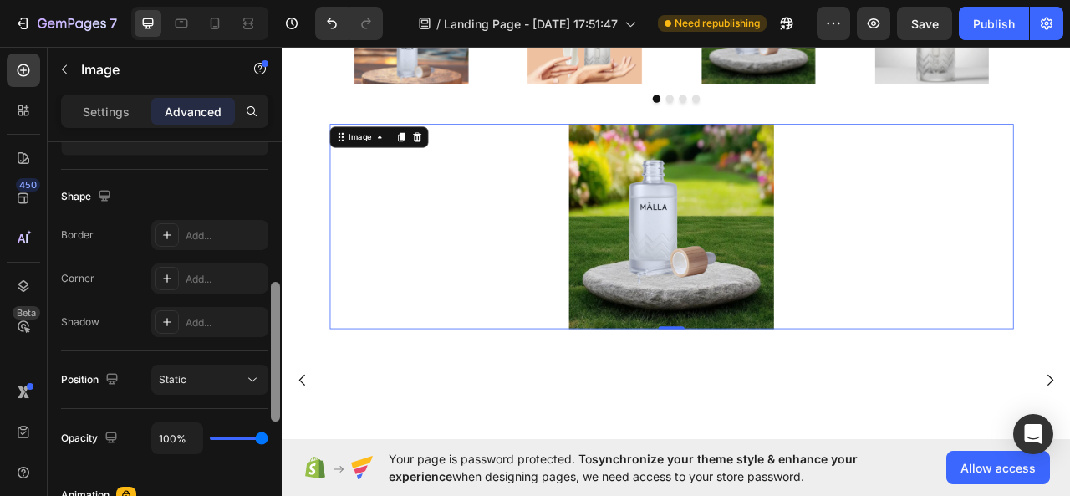
drag, startPoint x: 269, startPoint y: 198, endPoint x: 269, endPoint y: 241, distance: 42.7
click at [269, 241] on div at bounding box center [275, 343] width 13 height 402
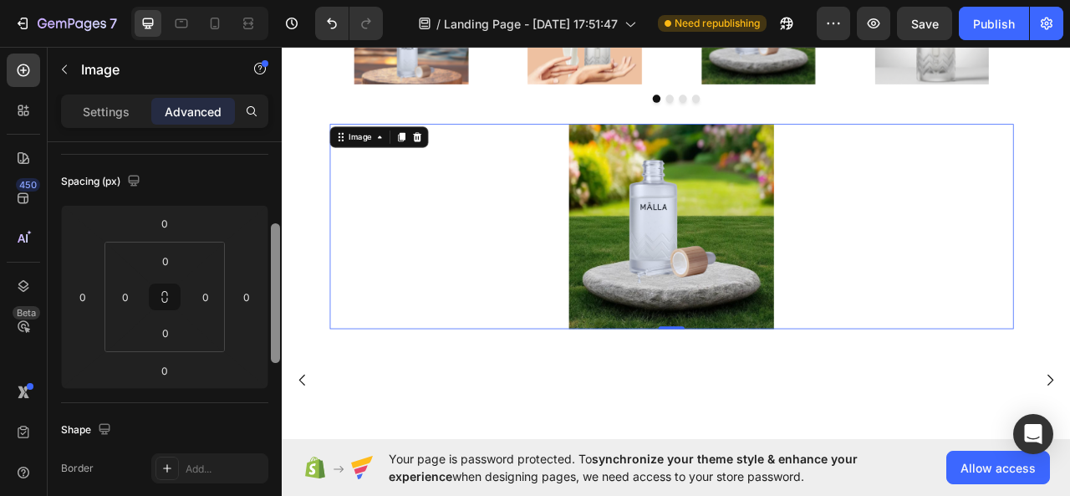
scroll to position [109, 0]
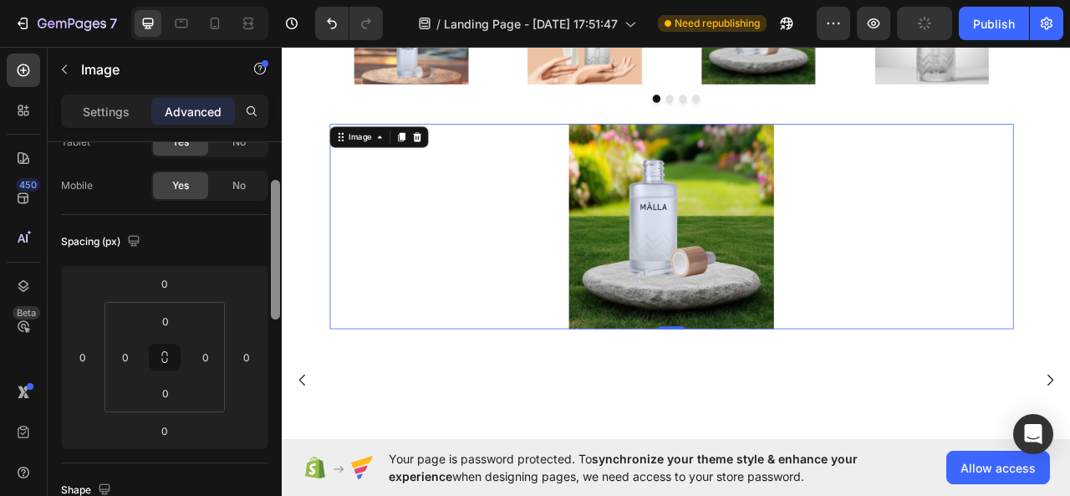
drag, startPoint x: 272, startPoint y: 325, endPoint x: 279, endPoint y: 223, distance: 102.3
click at [279, 223] on div at bounding box center [275, 250] width 9 height 140
click at [166, 319] on input "0" at bounding box center [165, 321] width 33 height 25
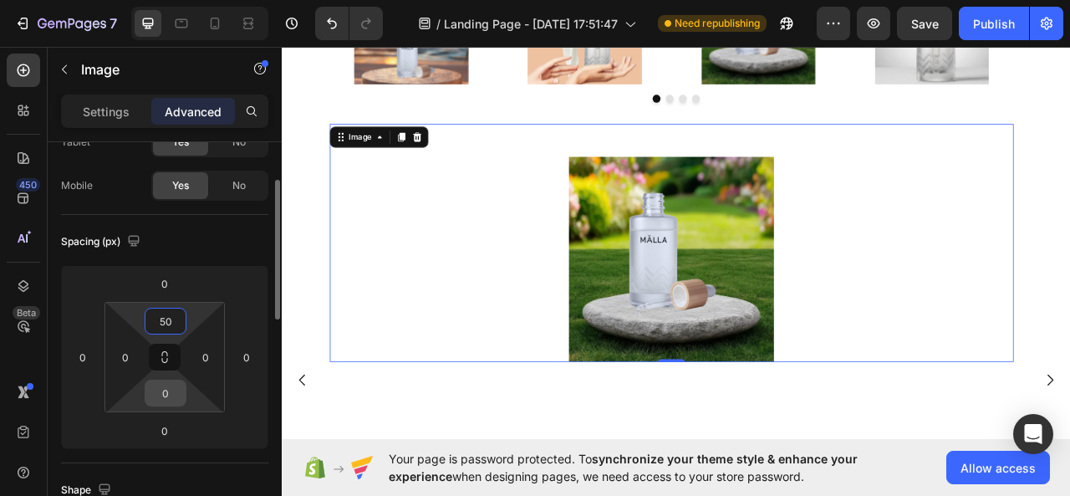
type input "50"
click at [172, 388] on input "0" at bounding box center [165, 393] width 33 height 25
type input "50"
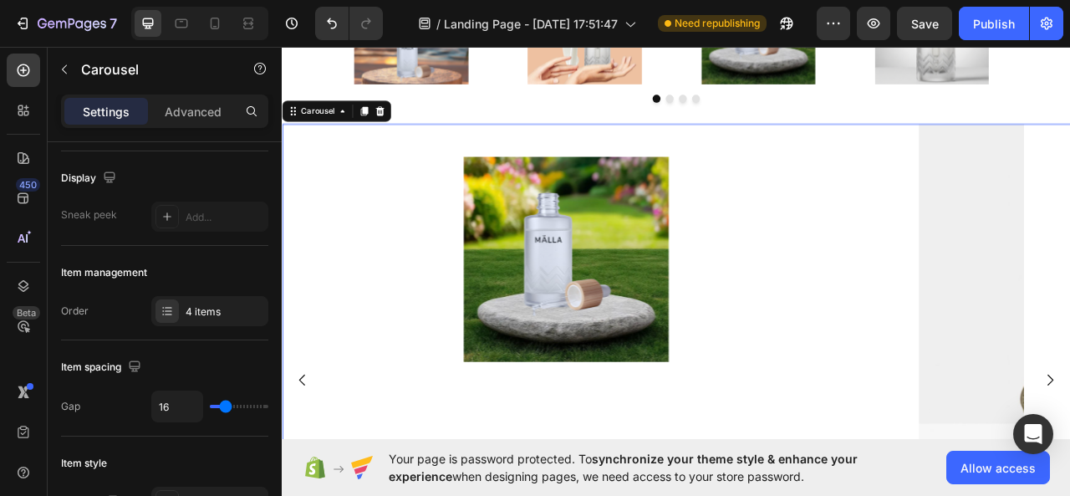
scroll to position [0, 0]
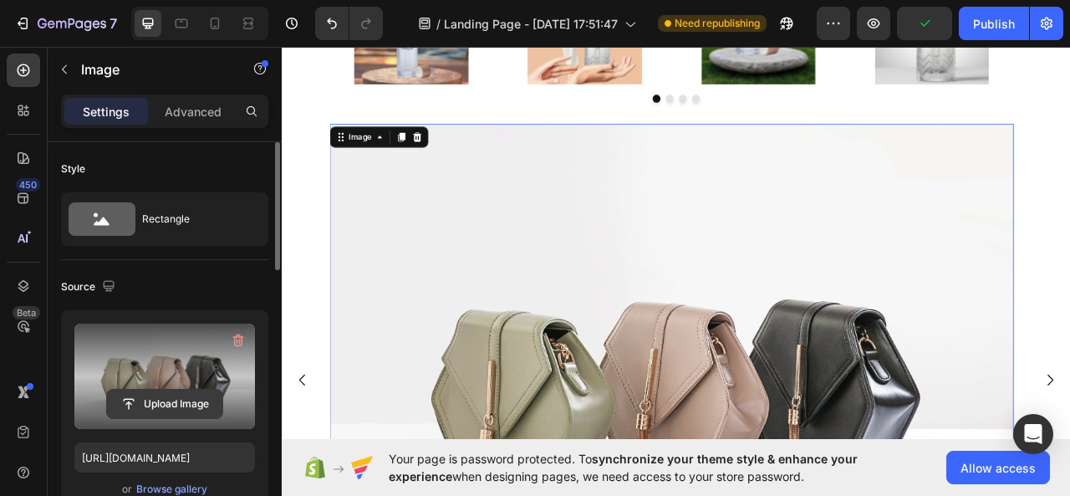
click at [181, 390] on input "file" at bounding box center [164, 404] width 115 height 28
click at [135, 401] on input "file" at bounding box center [164, 404] width 115 height 28
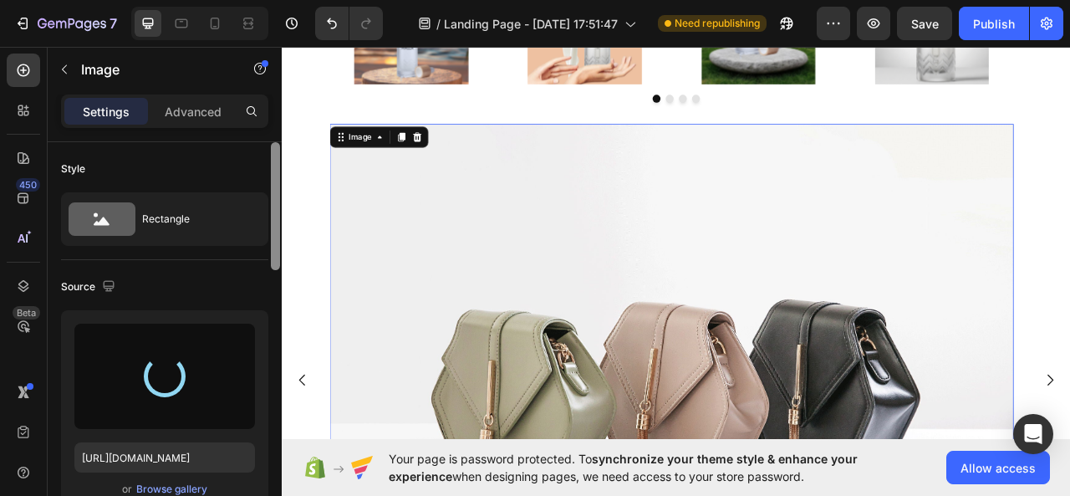
type input "[URL][DOMAIN_NAME]"
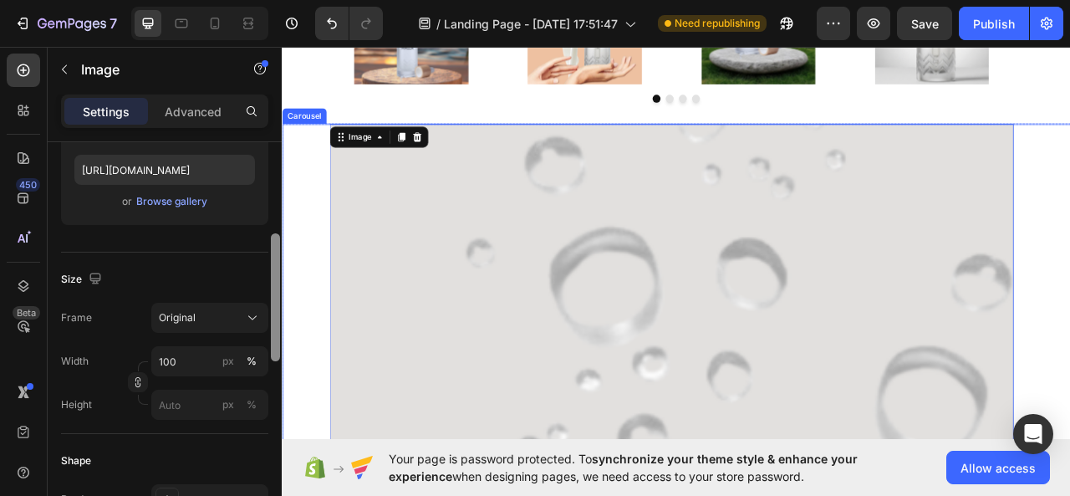
drag, startPoint x: 554, startPoint y: 284, endPoint x: 285, endPoint y: 457, distance: 320.6
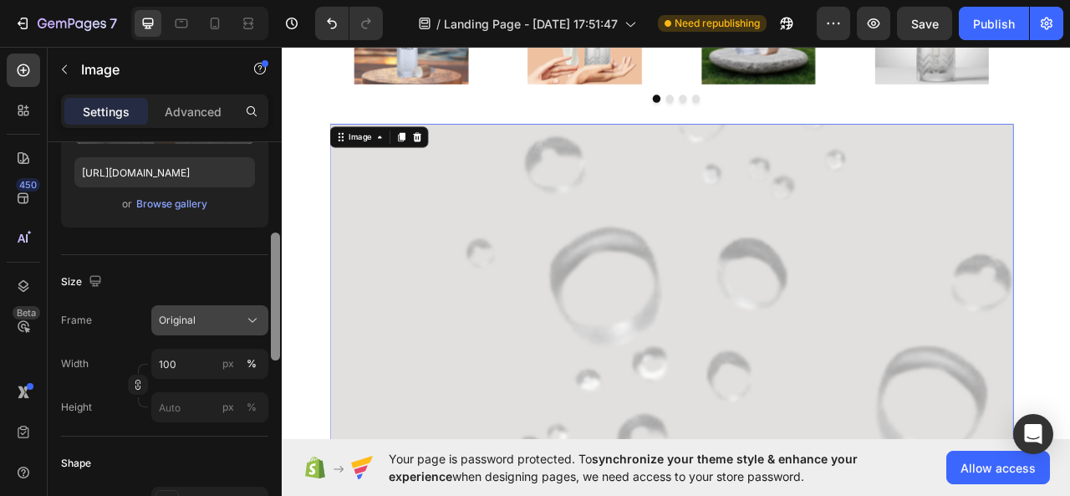
scroll to position [280, 0]
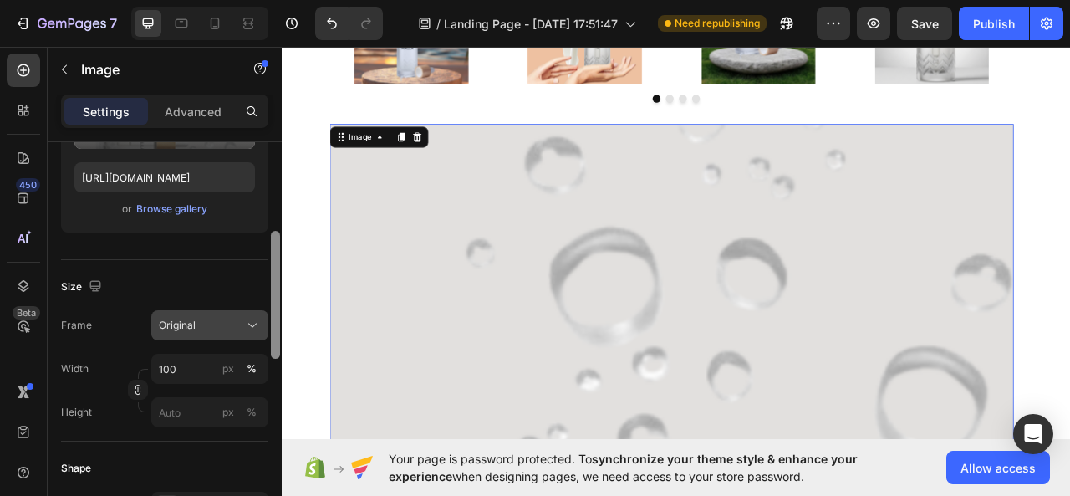
click at [246, 333] on button "Original" at bounding box center [209, 325] width 117 height 30
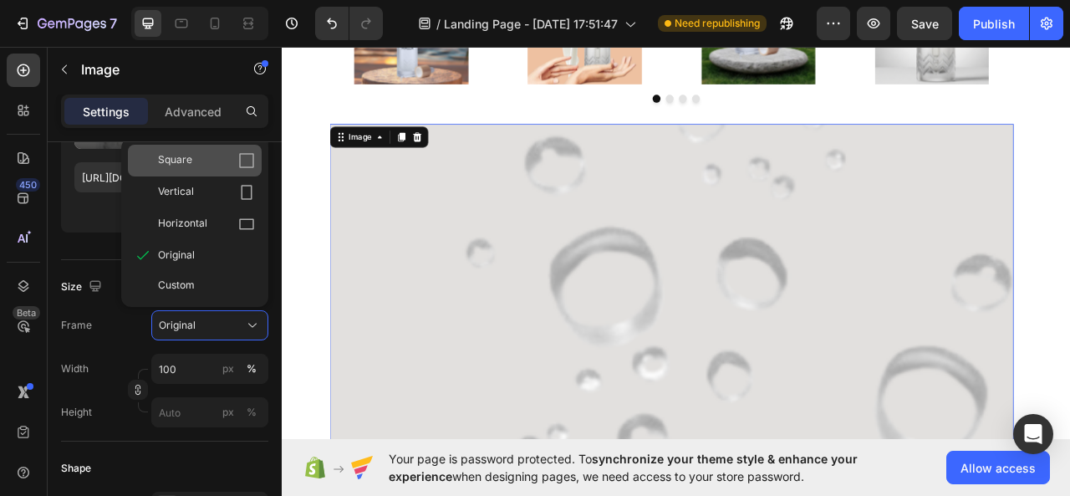
click at [247, 168] on div "Square" at bounding box center [195, 161] width 134 height 32
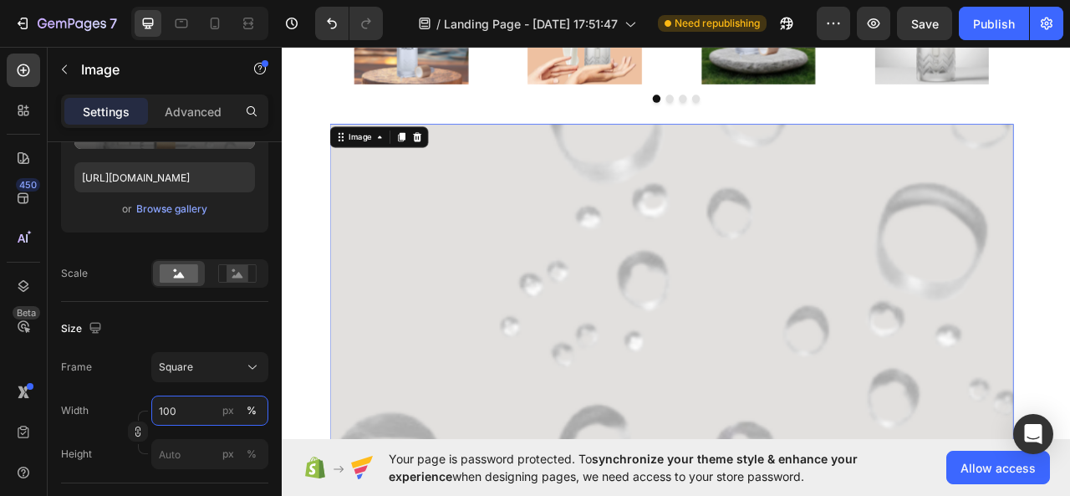
click at [190, 419] on input "100" at bounding box center [209, 411] width 117 height 30
type input "30"
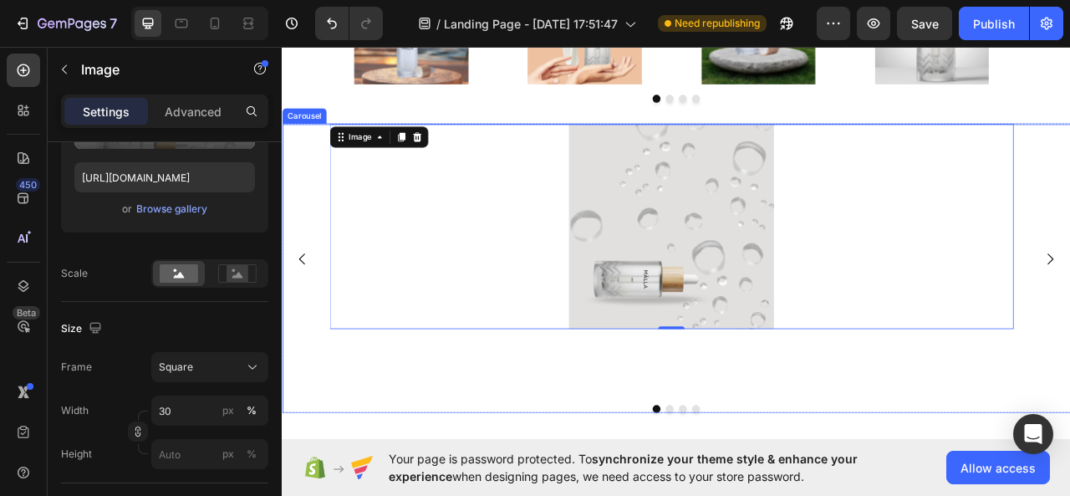
click at [523, 451] on div "Image 0" at bounding box center [777, 318] width 871 height 345
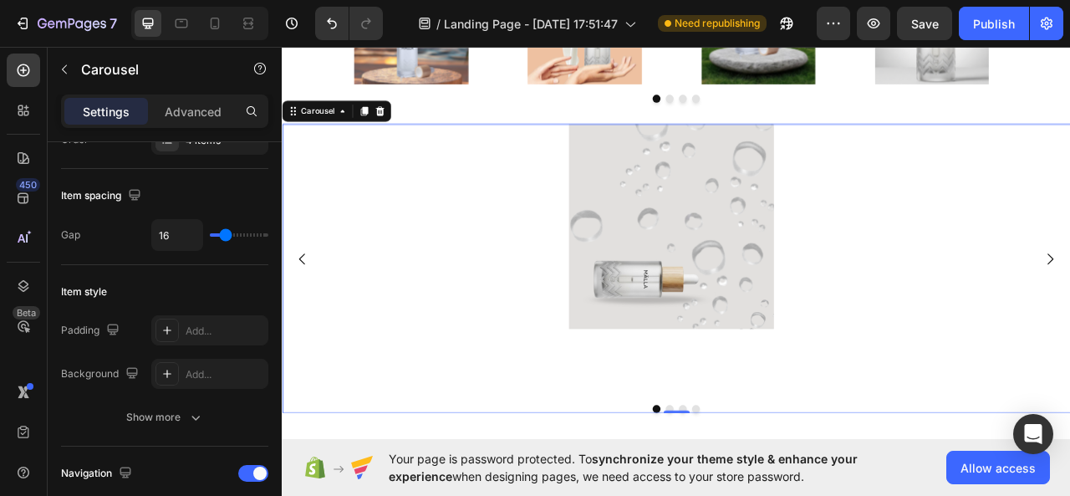
scroll to position [0, 0]
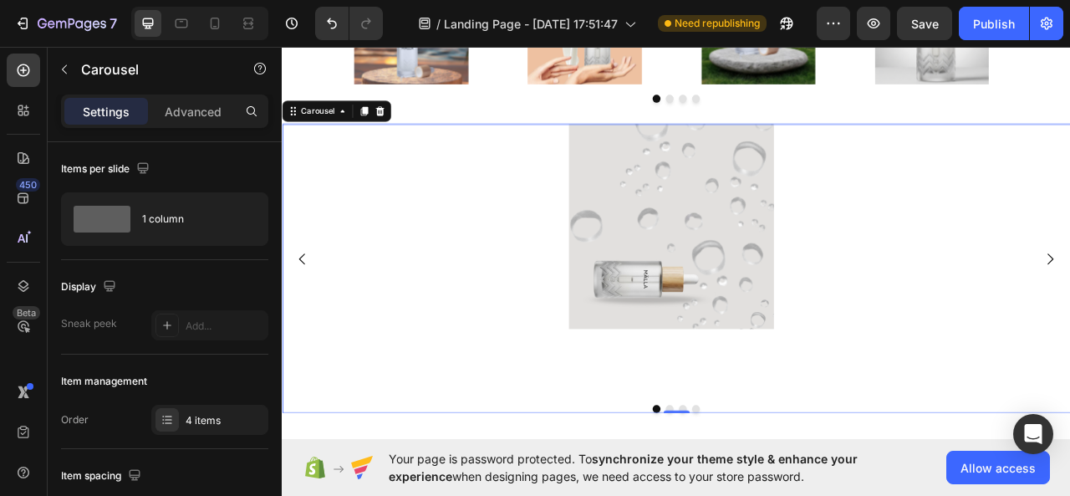
click at [304, 312] on icon "Carousel Back Arrow" at bounding box center [308, 318] width 20 height 20
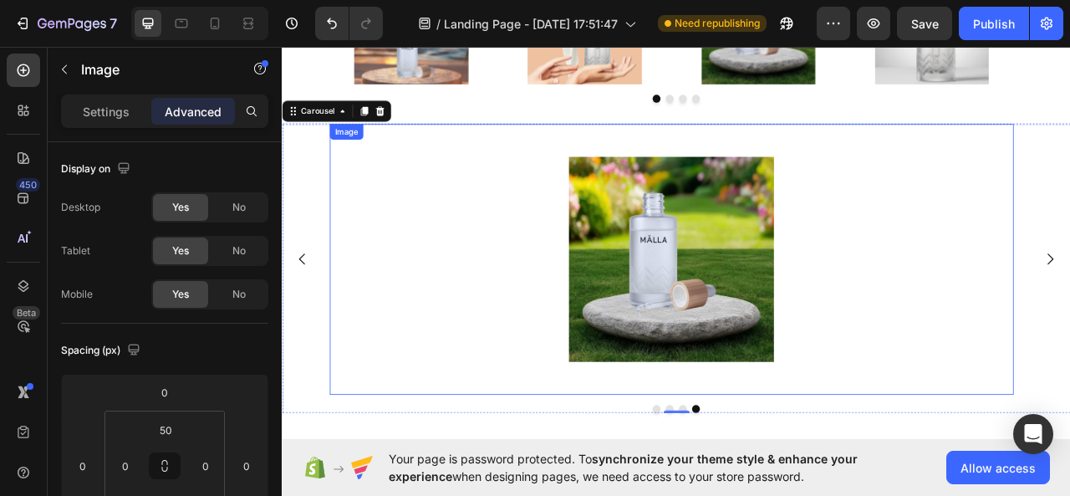
click at [982, 224] on div at bounding box center [777, 317] width 871 height 261
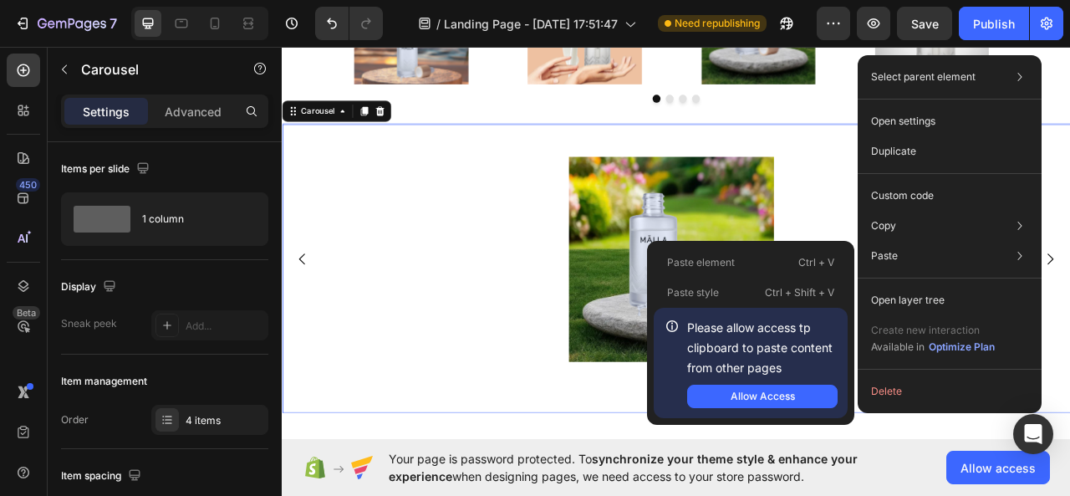
click at [1035, 285] on div "Paste Paste element Ctrl + V Paste style Ctrl + Shift + V Please allow access t…" at bounding box center [950, 300] width 171 height 30
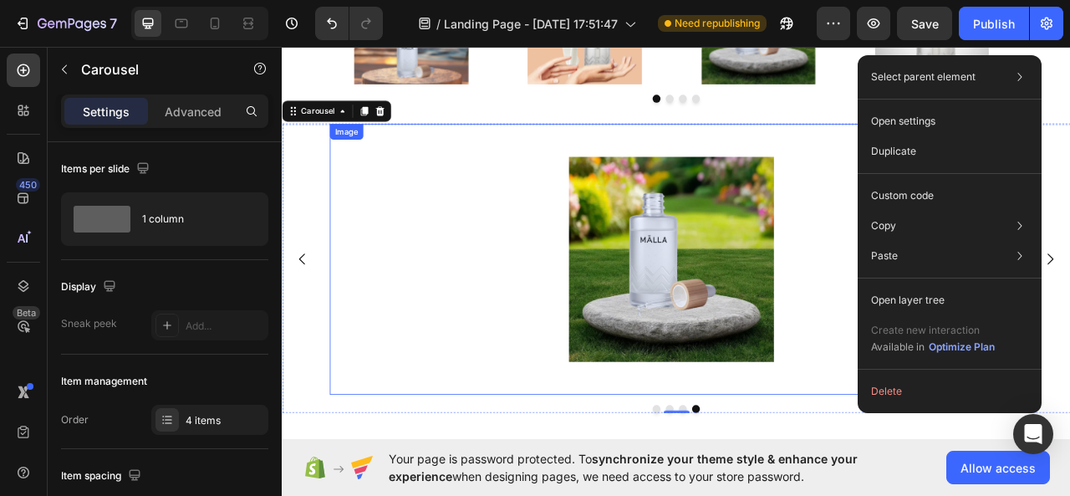
click at [548, 426] on div at bounding box center [777, 317] width 871 height 261
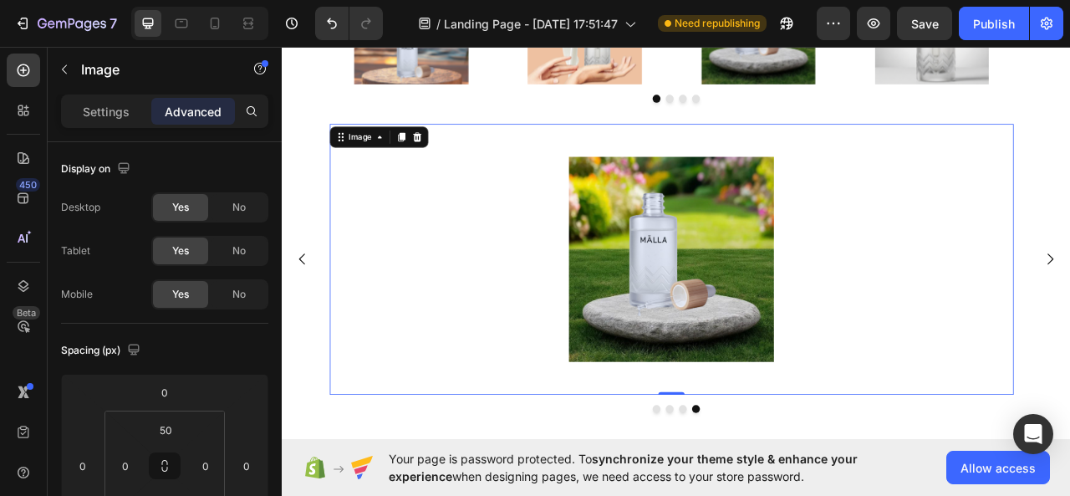
click at [548, 426] on div at bounding box center [777, 317] width 871 height 261
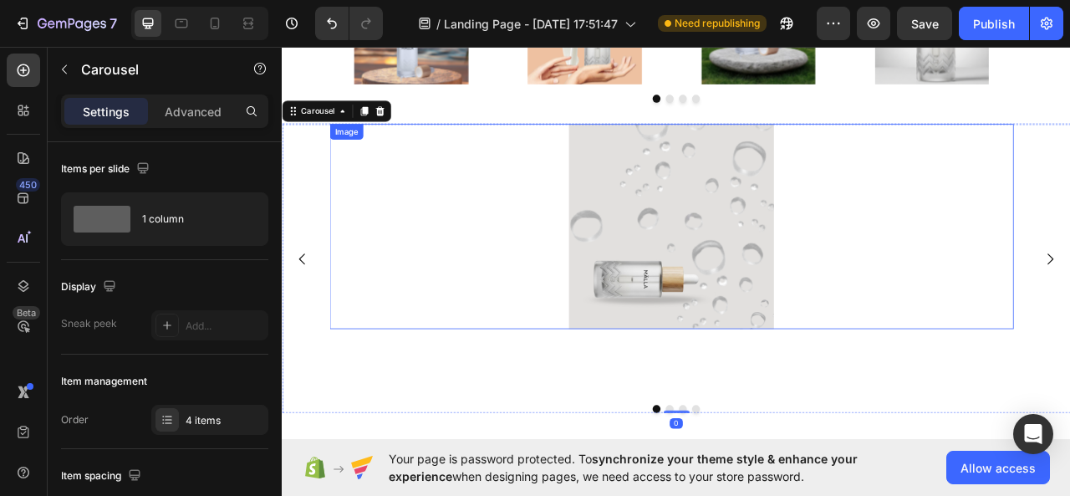
click at [995, 280] on div at bounding box center [777, 276] width 871 height 261
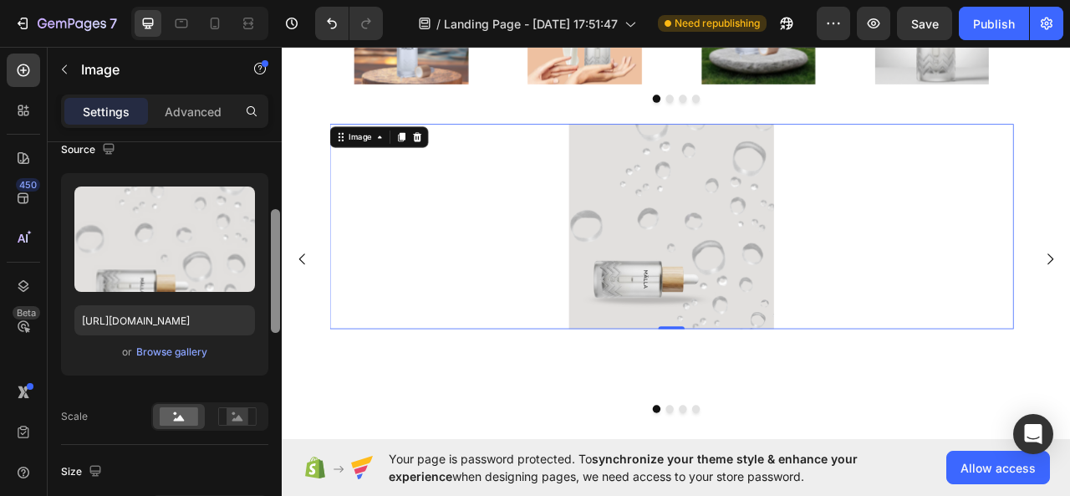
scroll to position [108, 0]
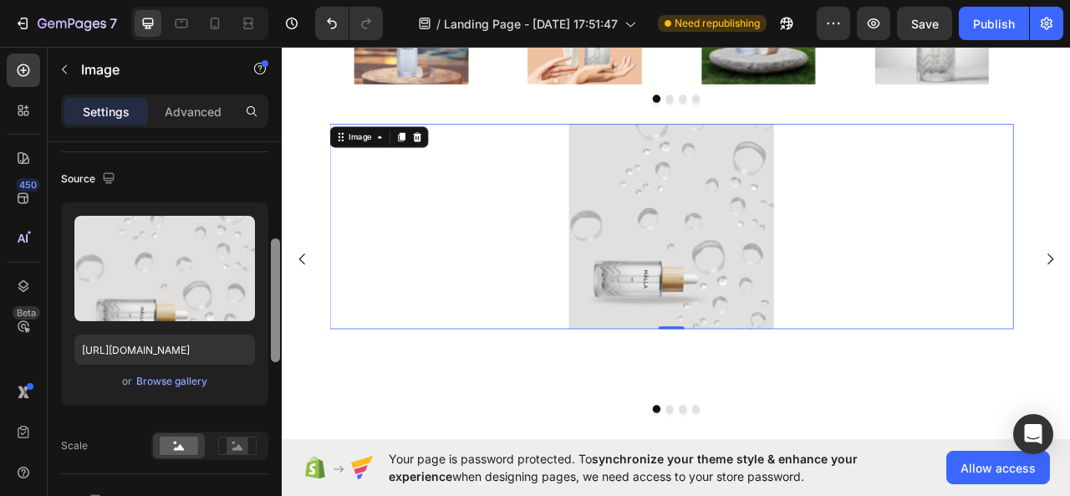
drag, startPoint x: 273, startPoint y: 253, endPoint x: 269, endPoint y: 284, distance: 31.2
click at [269, 287] on div at bounding box center [275, 392] width 13 height 402
click at [189, 100] on div "Advanced" at bounding box center [193, 111] width 84 height 27
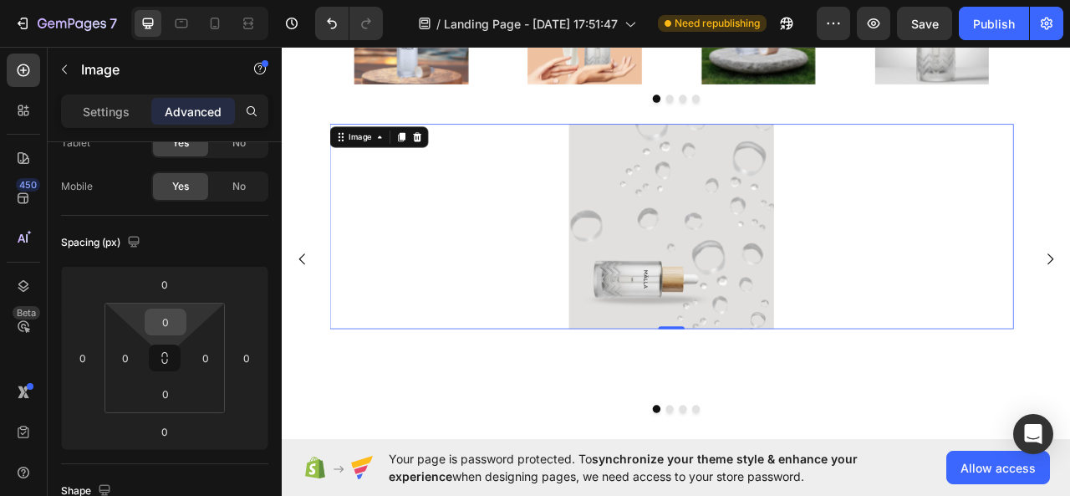
click at [172, 322] on input "0" at bounding box center [165, 321] width 33 height 25
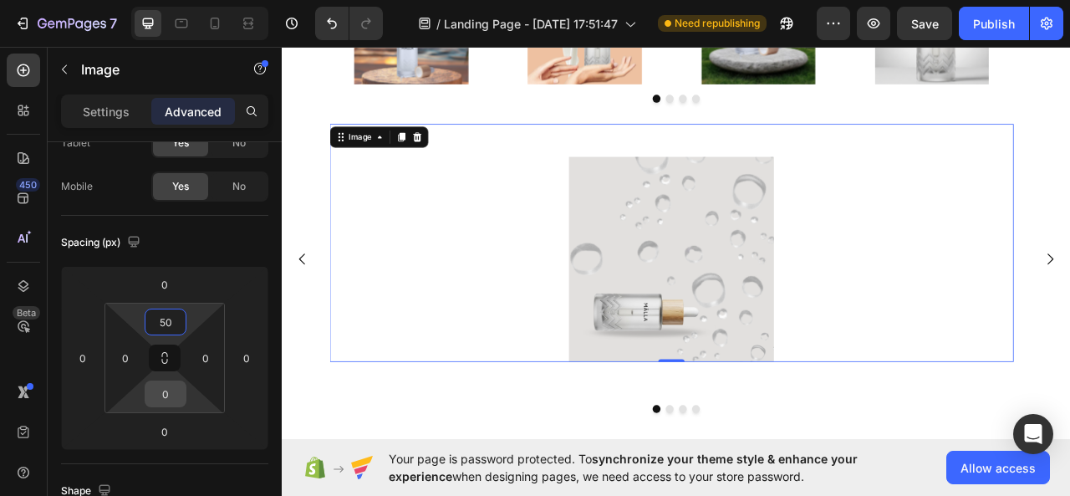
type input "50"
click at [167, 392] on input "0" at bounding box center [165, 393] width 33 height 25
type input "50"
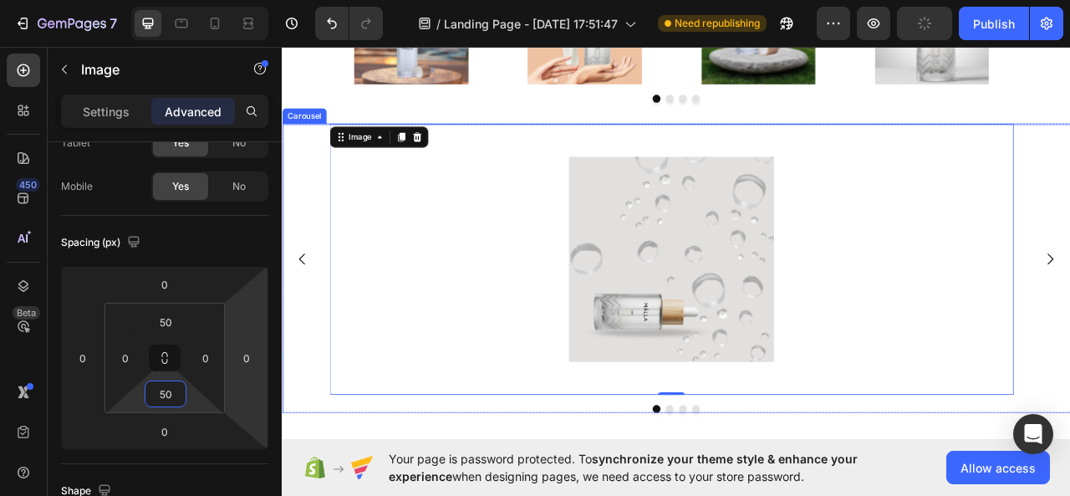
click at [1070, 495] on div "Image 0 Image Image Image [GEOGRAPHIC_DATA]" at bounding box center [784, 330] width 1004 height 368
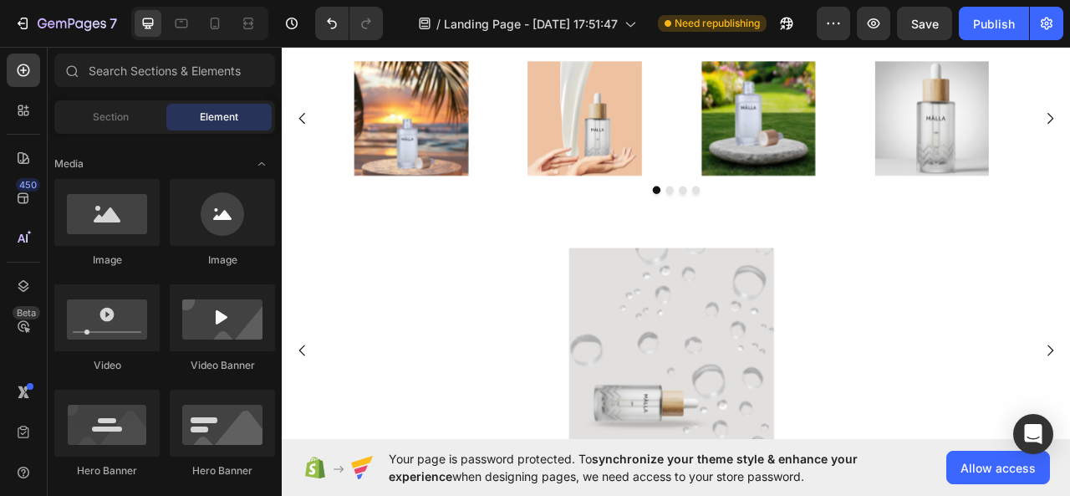
scroll to position [0, 0]
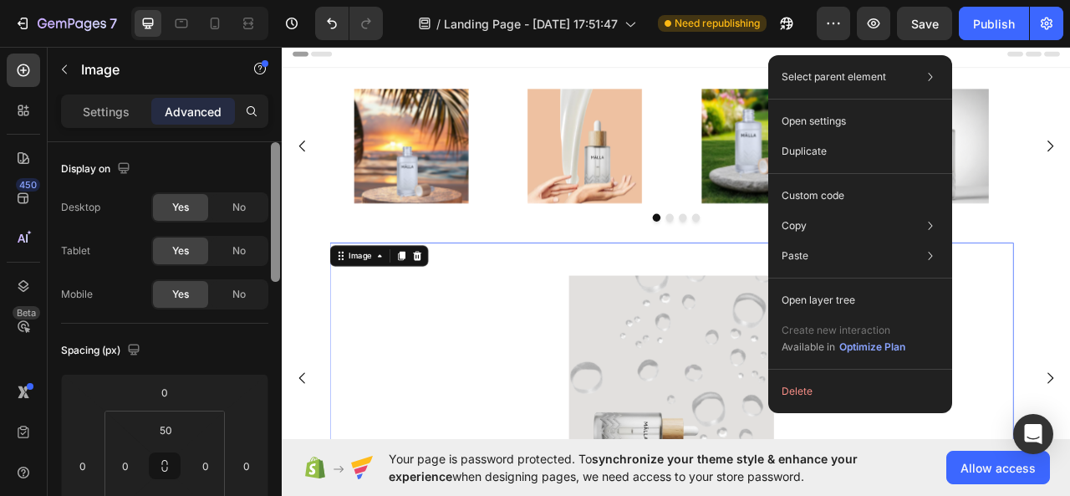
click at [273, 289] on div at bounding box center [275, 343] width 13 height 402
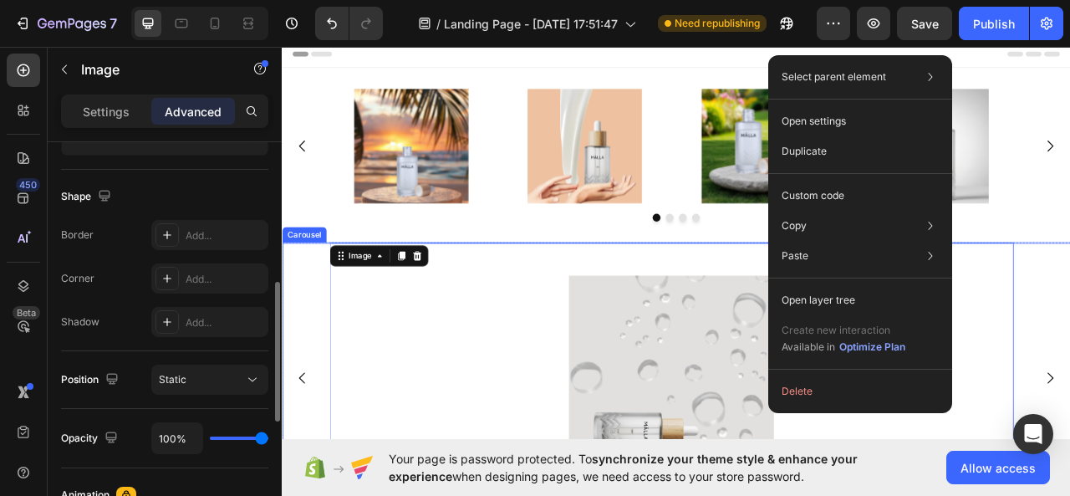
click at [293, 359] on div "Image 0 Image Image Image" at bounding box center [784, 469] width 1004 height 345
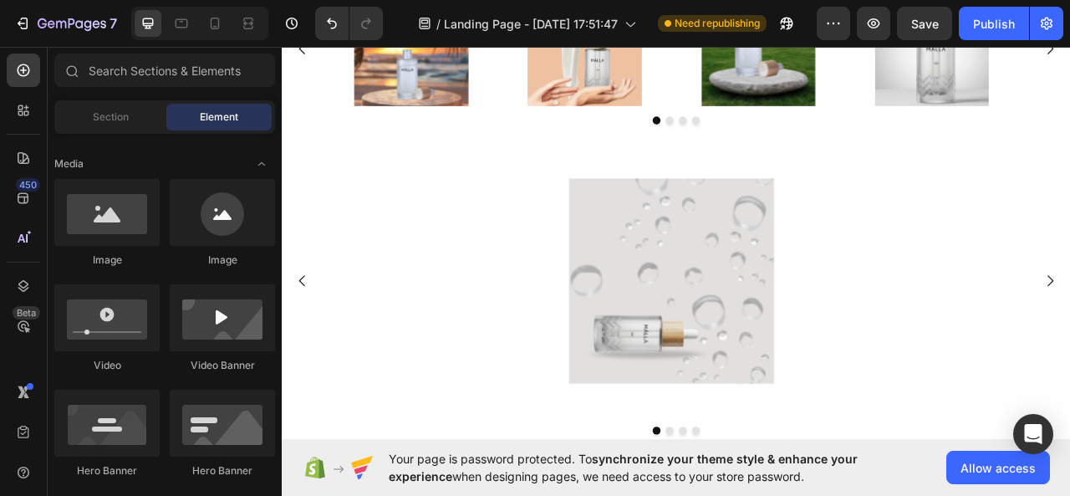
scroll to position [112, 0]
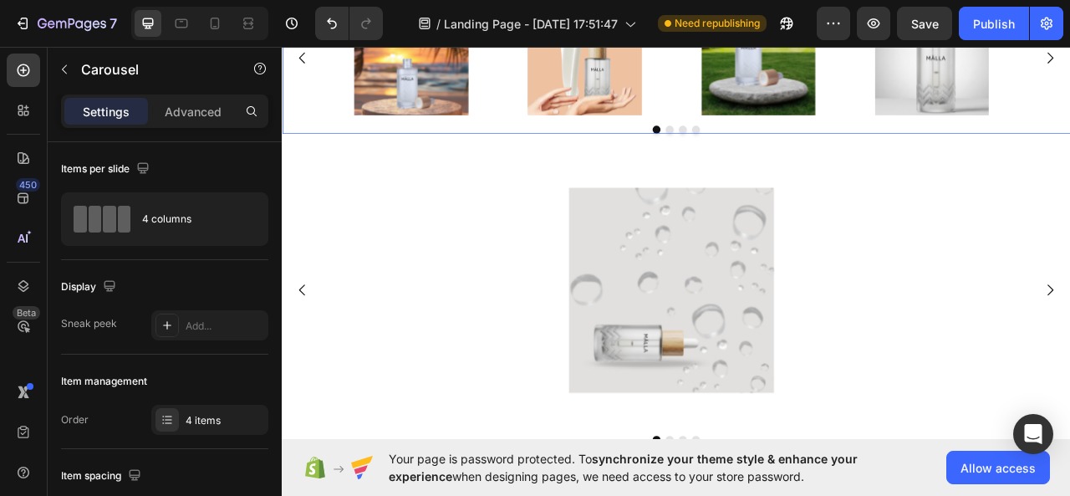
click at [554, 149] on div at bounding box center [784, 153] width 1004 height 10
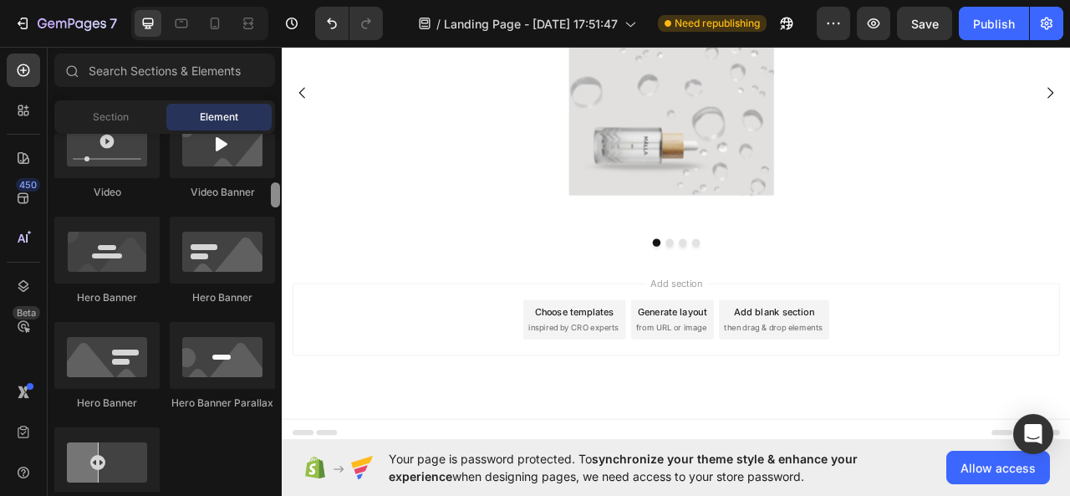
scroll to position [577, 0]
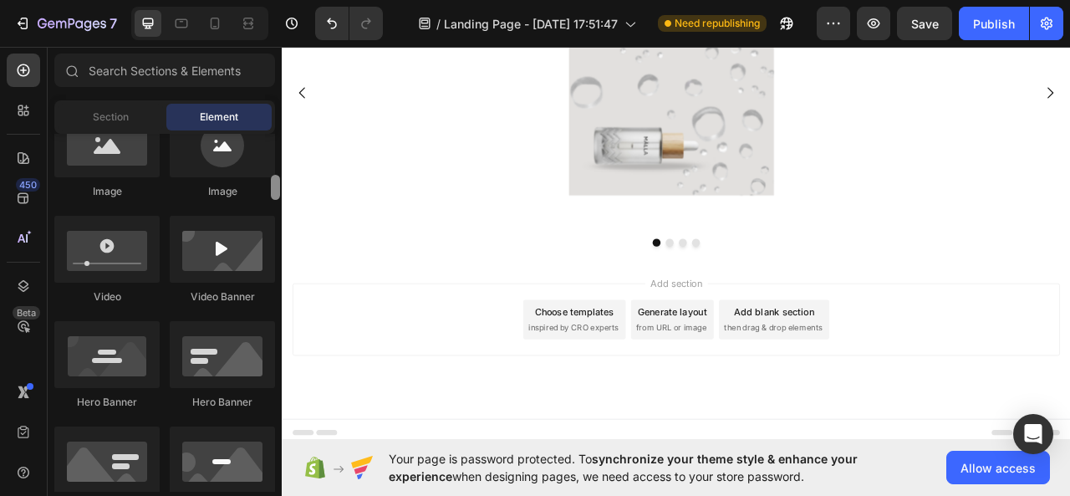
click at [272, 192] on div at bounding box center [275, 187] width 9 height 25
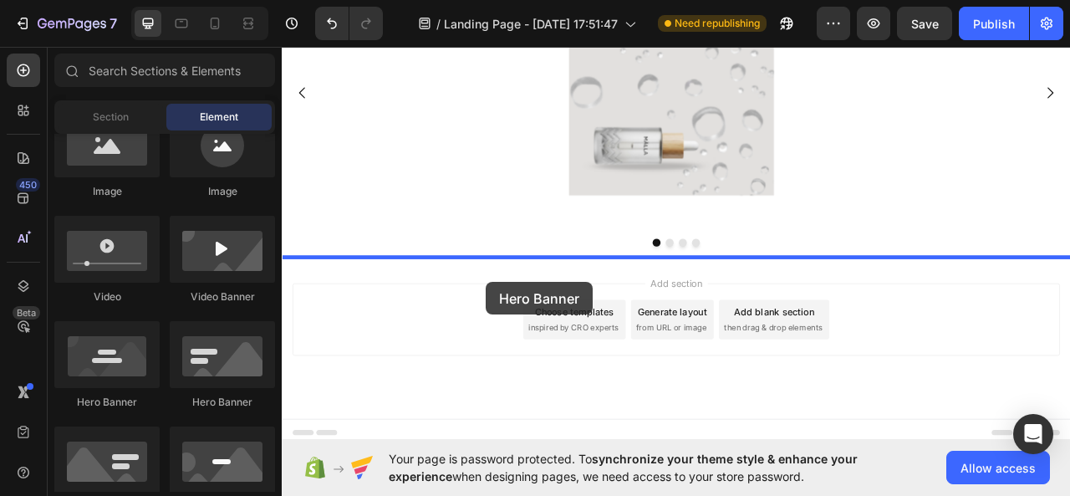
drag, startPoint x: 476, startPoint y: 397, endPoint x: 541, endPoint y: 347, distance: 82.3
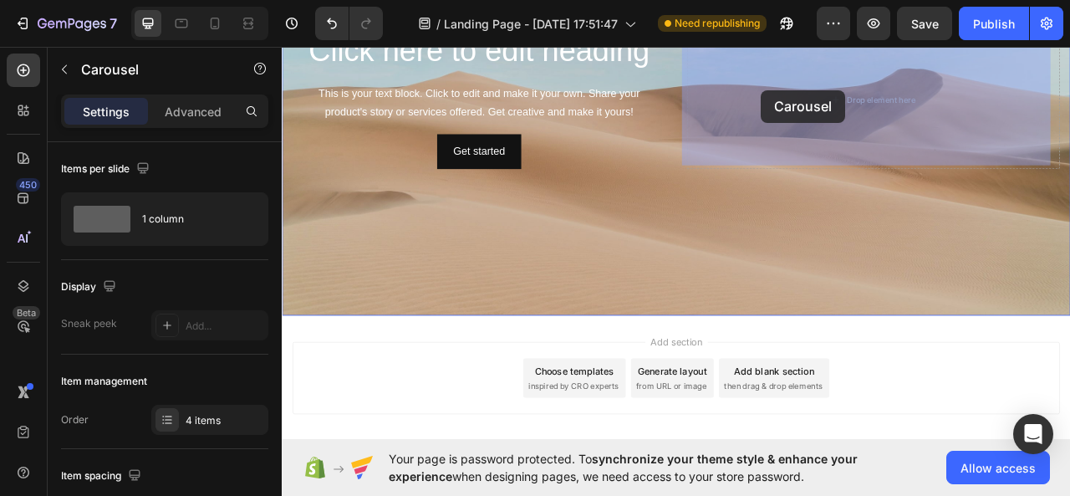
scroll to position [825, 0]
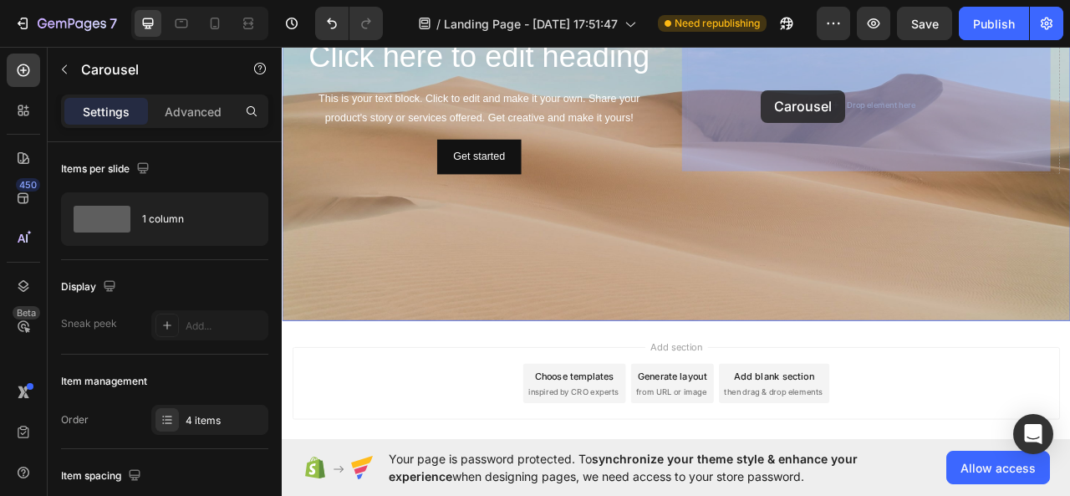
drag, startPoint x: 289, startPoint y: 188, endPoint x: 892, endPoint y: 103, distance: 608.2
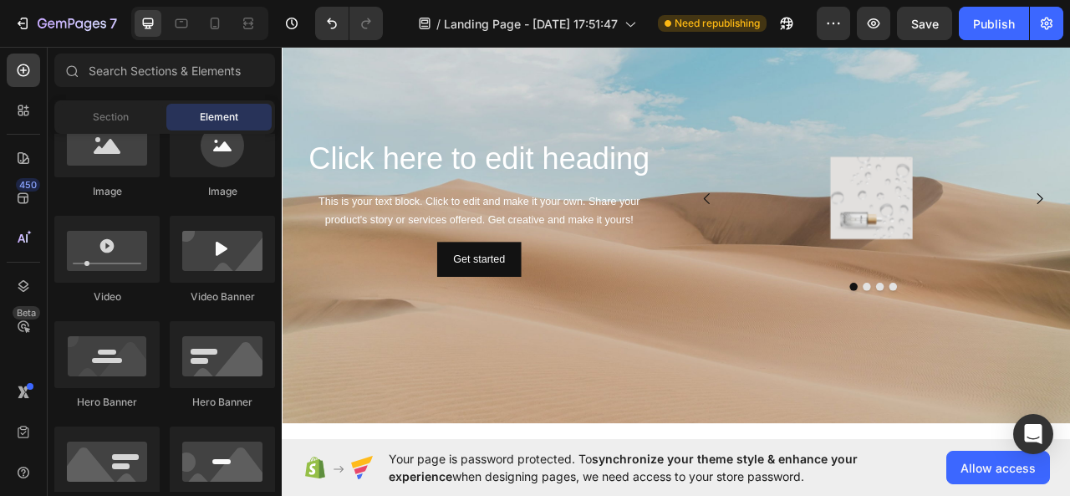
scroll to position [639, 0]
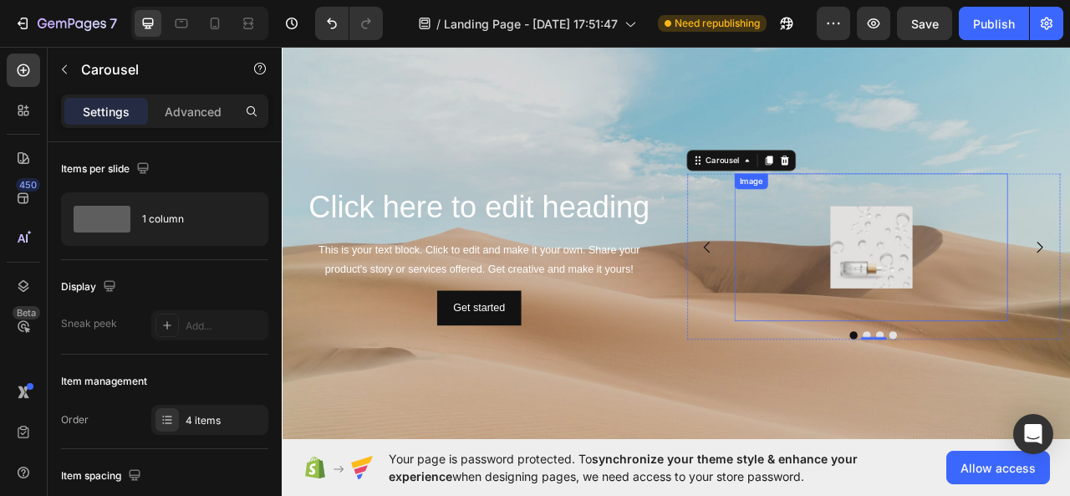
click at [1070, 330] on div at bounding box center [1031, 302] width 348 height 105
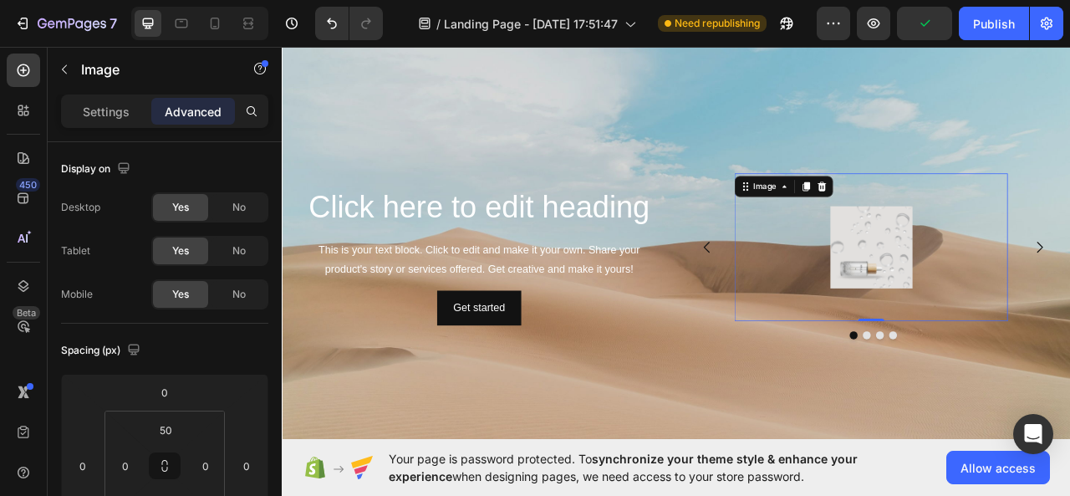
click at [1070, 330] on div at bounding box center [1031, 302] width 348 height 105
click at [1070, 316] on div at bounding box center [1031, 302] width 348 height 105
click at [1070, 306] on div at bounding box center [1031, 302] width 348 height 105
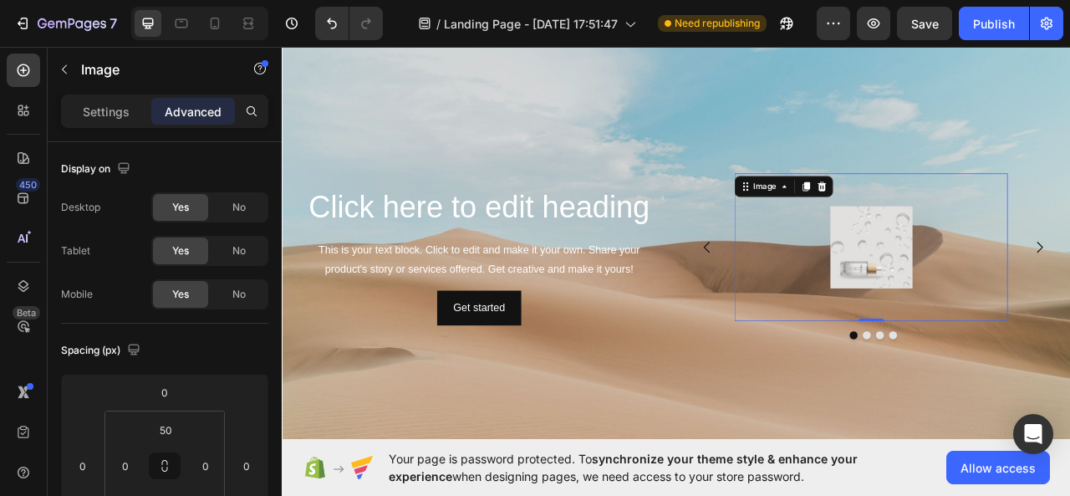
click at [1070, 306] on div at bounding box center [1031, 302] width 348 height 105
click at [1070, 304] on html "Header Click here to edit heading Heading This is your text block. Click to edi…" at bounding box center [784, 115] width 1004 height 1428
drag, startPoint x: 1254, startPoint y: 304, endPoint x: 1240, endPoint y: 304, distance: 13.4
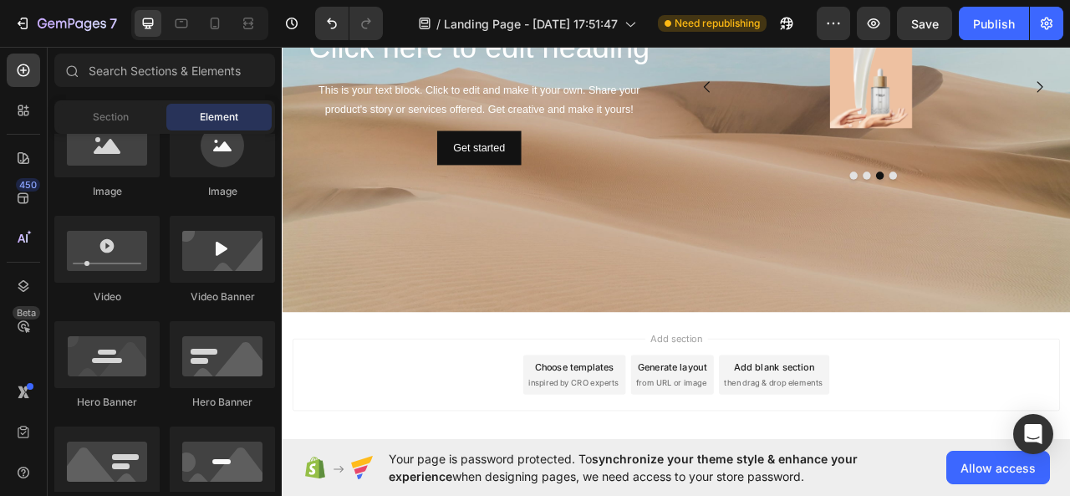
scroll to position [375, 0]
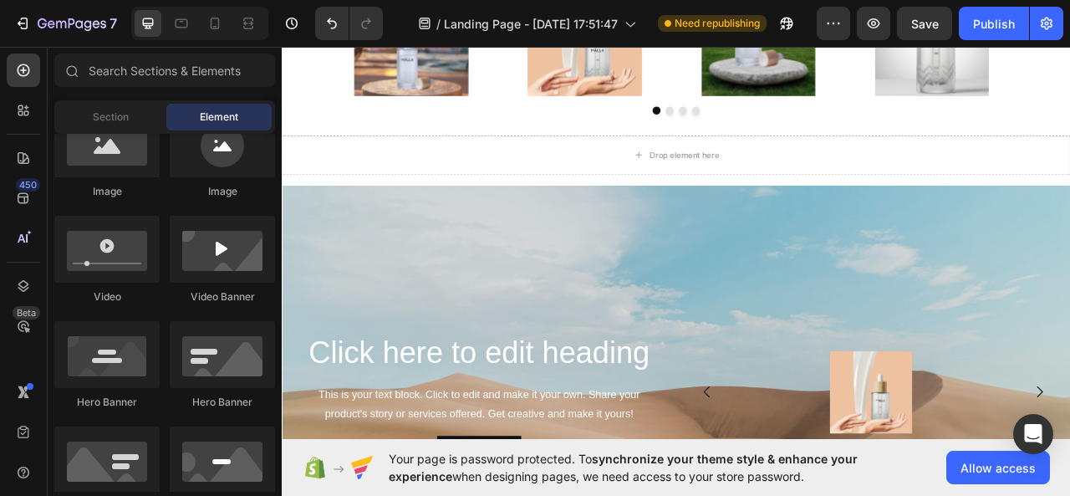
drag, startPoint x: 1285, startPoint y: 349, endPoint x: 1346, endPoint y: 63, distance: 292.6
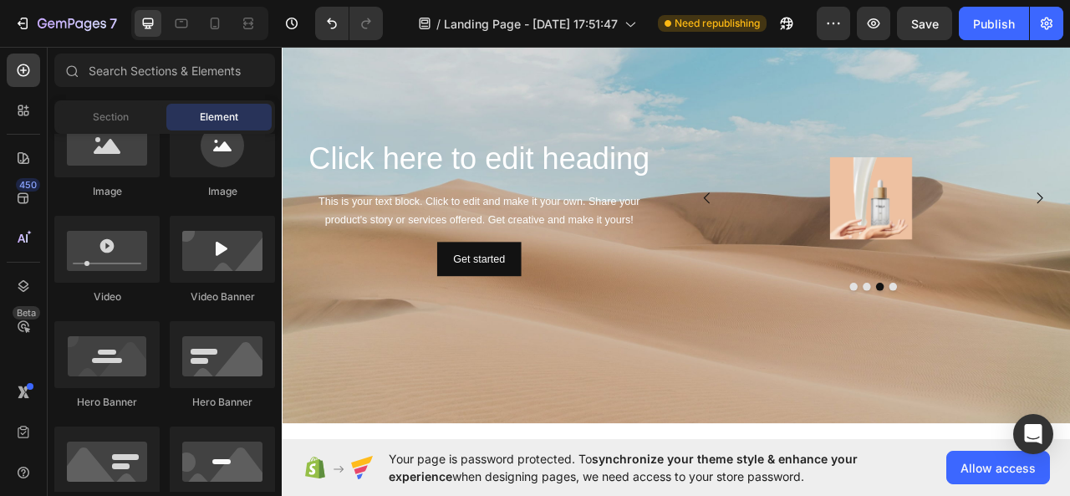
scroll to position [420, 0]
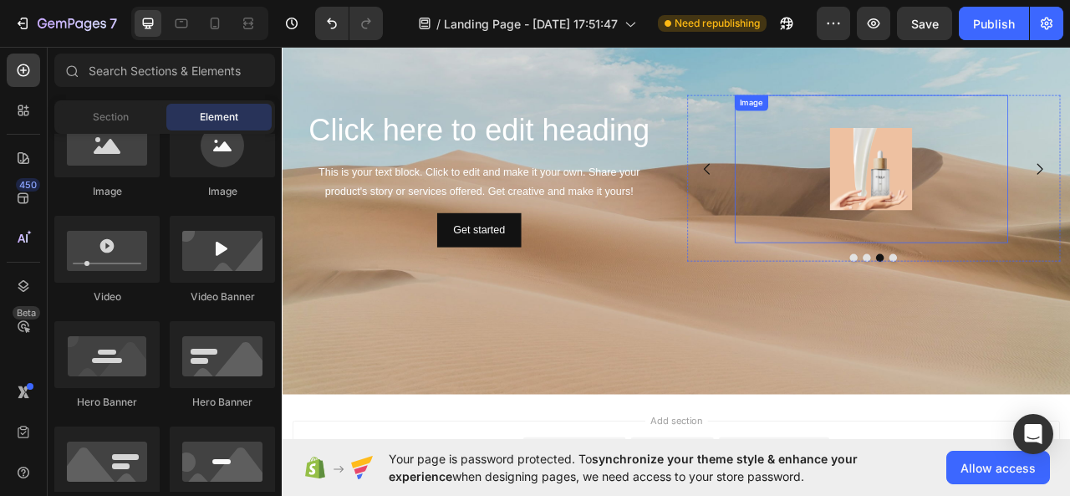
click at [1060, 203] on img at bounding box center [1031, 203] width 105 height 105
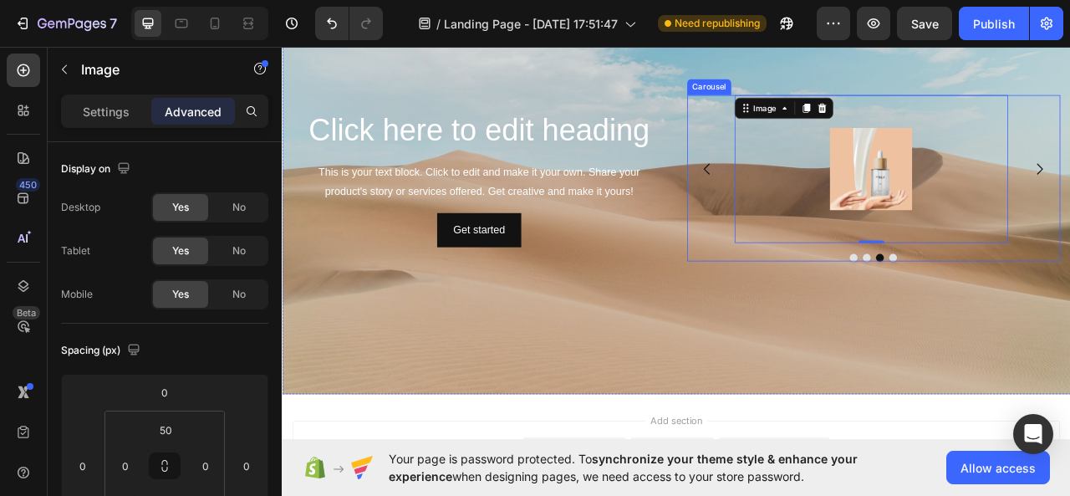
click at [1070, 131] on div "Image Image Image 0 Image" at bounding box center [1034, 204] width 475 height 188
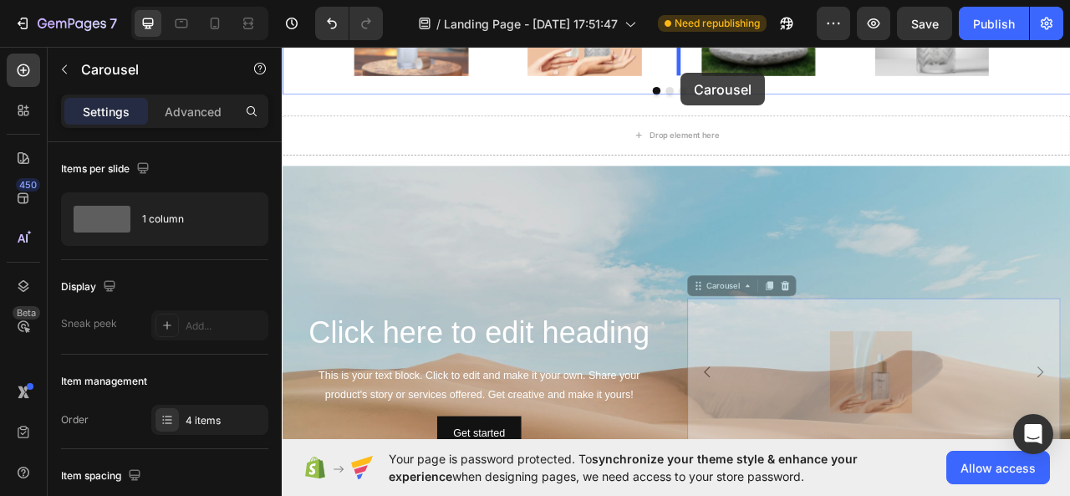
scroll to position [110, 0]
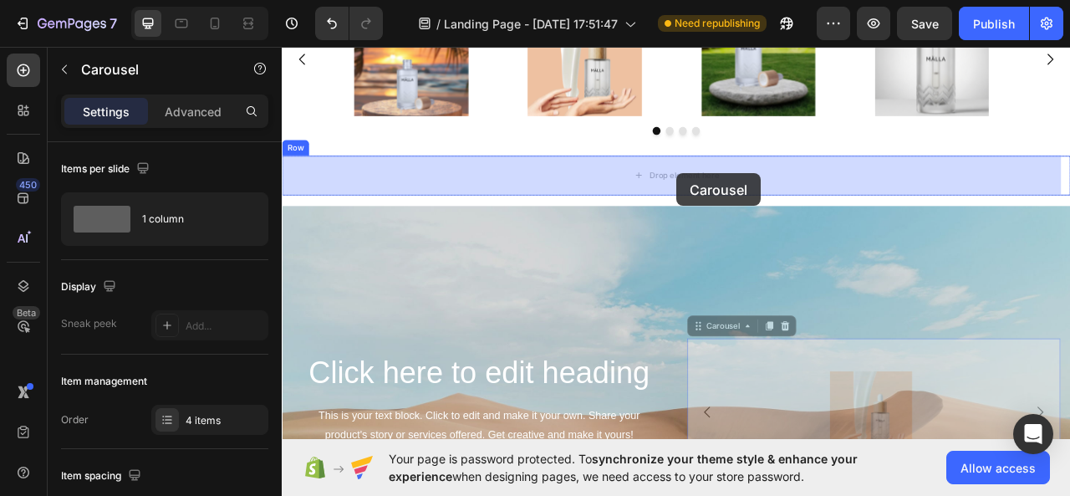
drag, startPoint x: 804, startPoint y: 243, endPoint x: 784, endPoint y: 192, distance: 54.5
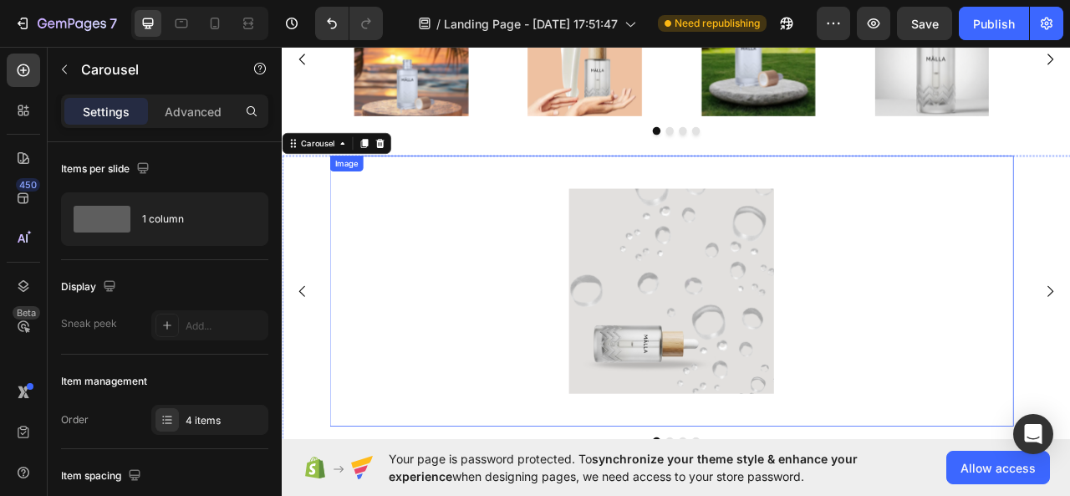
click at [759, 330] on img at bounding box center [776, 358] width 261 height 261
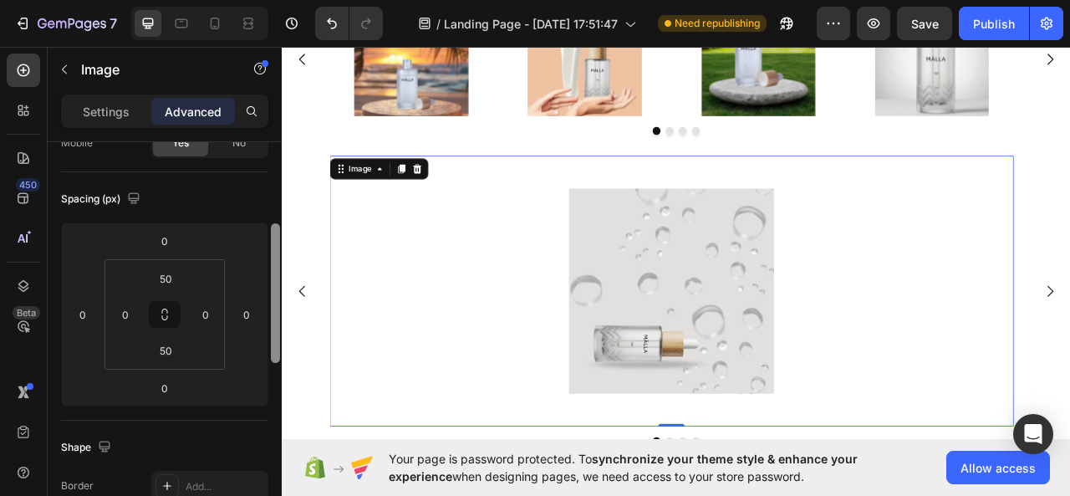
scroll to position [178, 0]
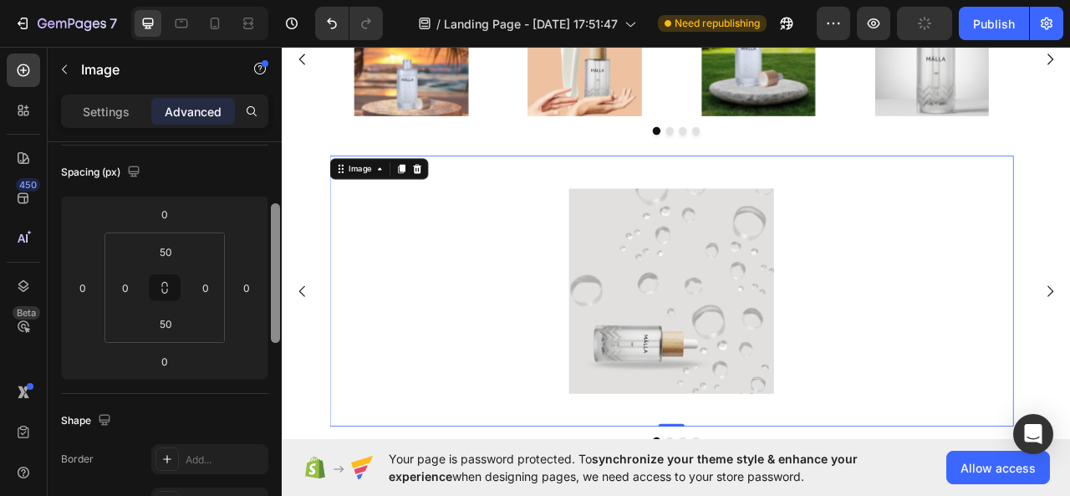
drag, startPoint x: 278, startPoint y: 257, endPoint x: 275, endPoint y: 319, distance: 61.9
click at [275, 319] on div at bounding box center [275, 273] width 9 height 140
click at [110, 118] on p "Settings" at bounding box center [106, 112] width 47 height 18
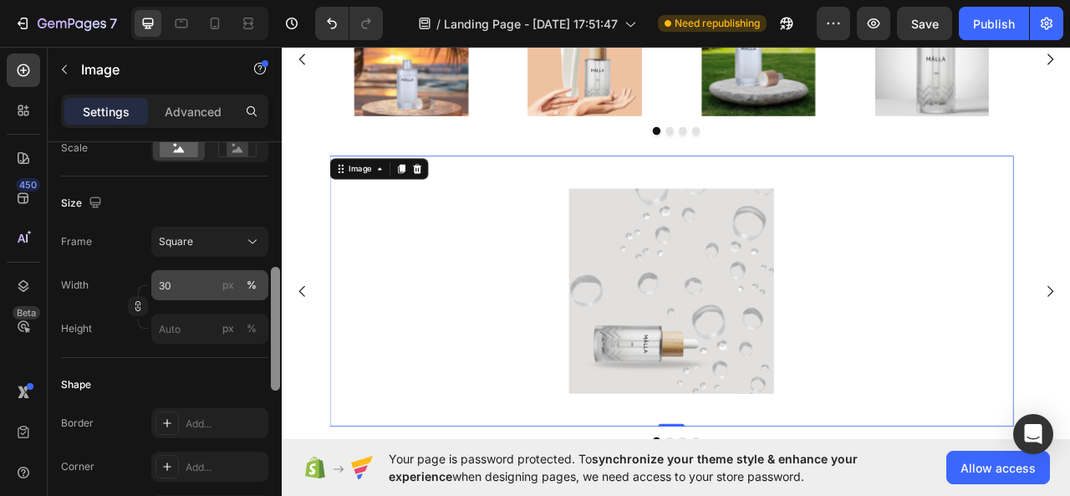
drag, startPoint x: 273, startPoint y: 225, endPoint x: 261, endPoint y: 293, distance: 68.7
click at [264, 294] on div "Style Rectangle Source Upload Image [URL][DOMAIN_NAME] or Browse gallery Scale …" at bounding box center [165, 342] width 234 height 401
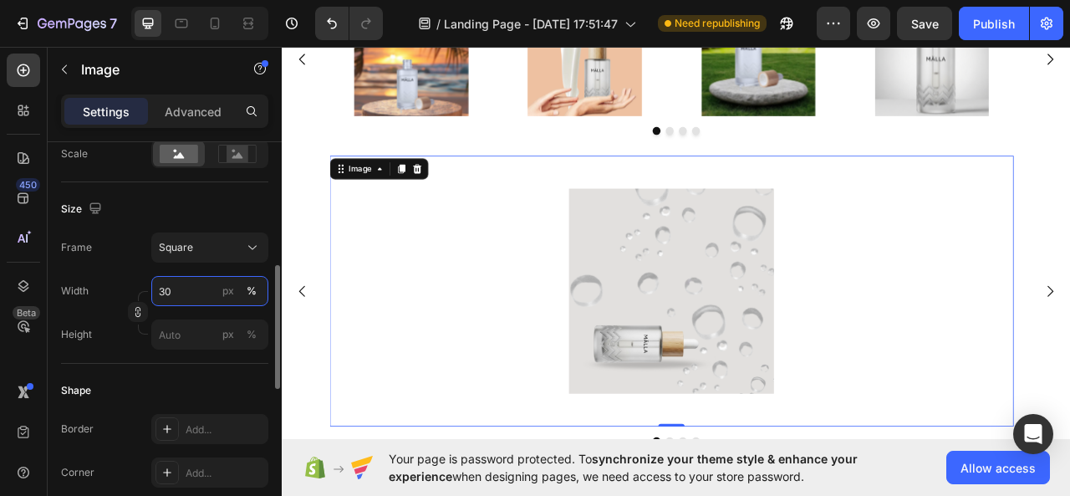
click at [190, 287] on input "30" at bounding box center [209, 291] width 117 height 30
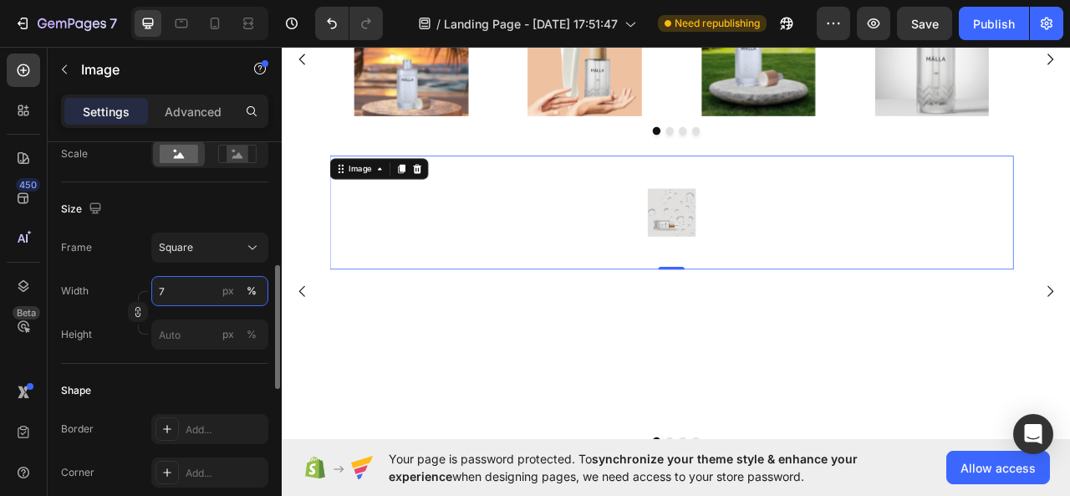
type input "70"
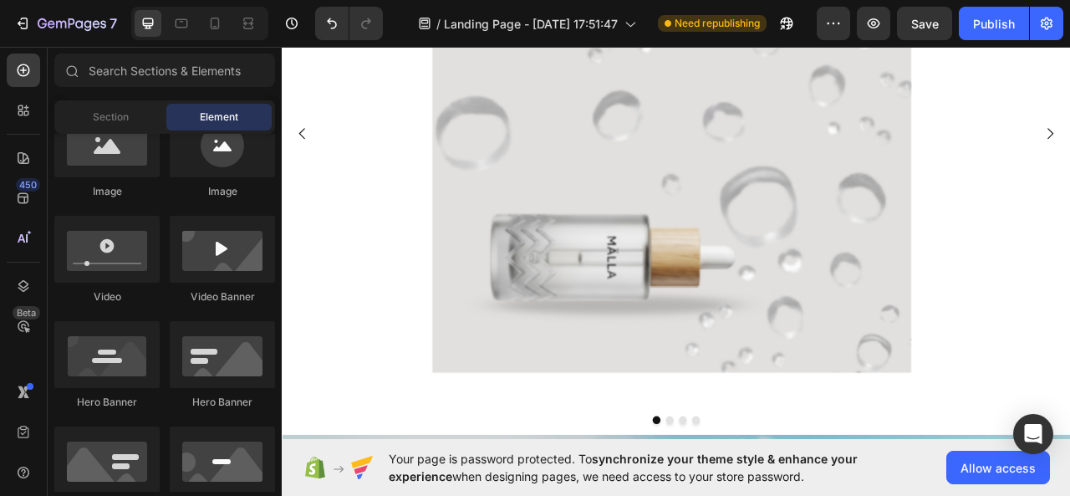
scroll to position [454, 0]
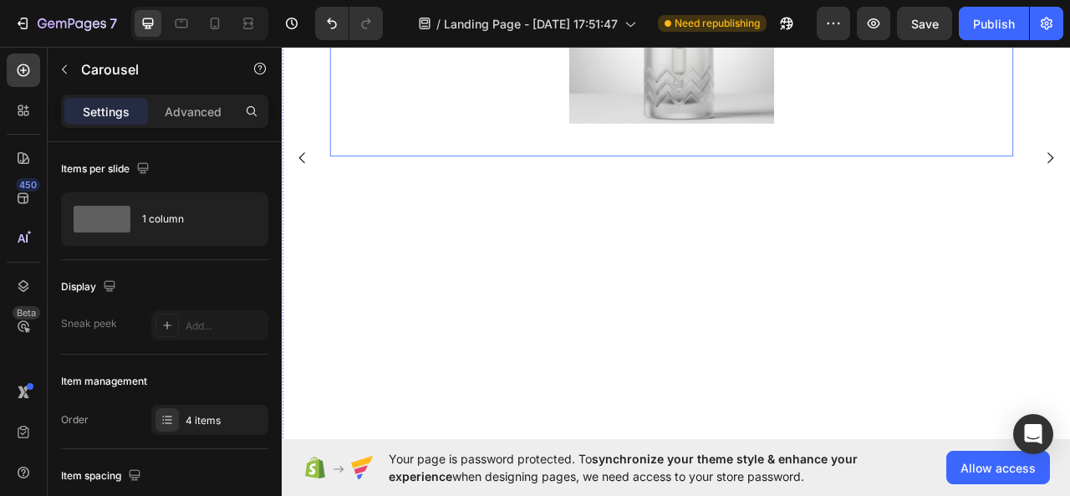
click at [911, 111] on div at bounding box center [777, 15] width 871 height 261
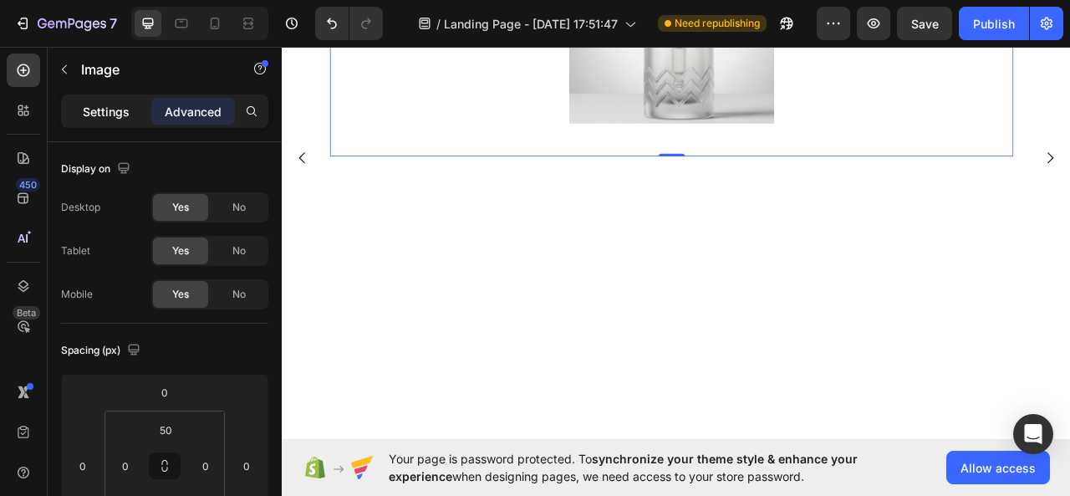
click at [84, 110] on p "Settings" at bounding box center [106, 112] width 47 height 18
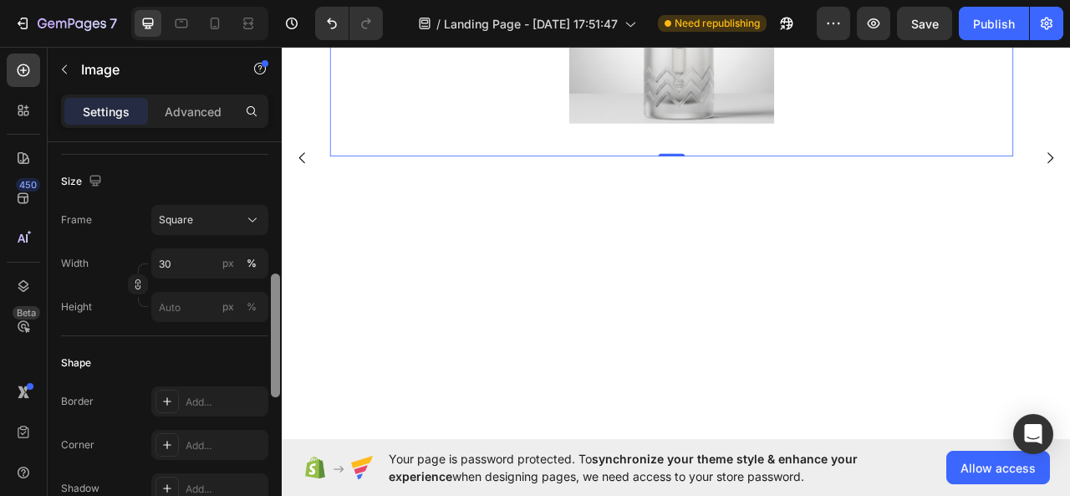
scroll to position [435, 0]
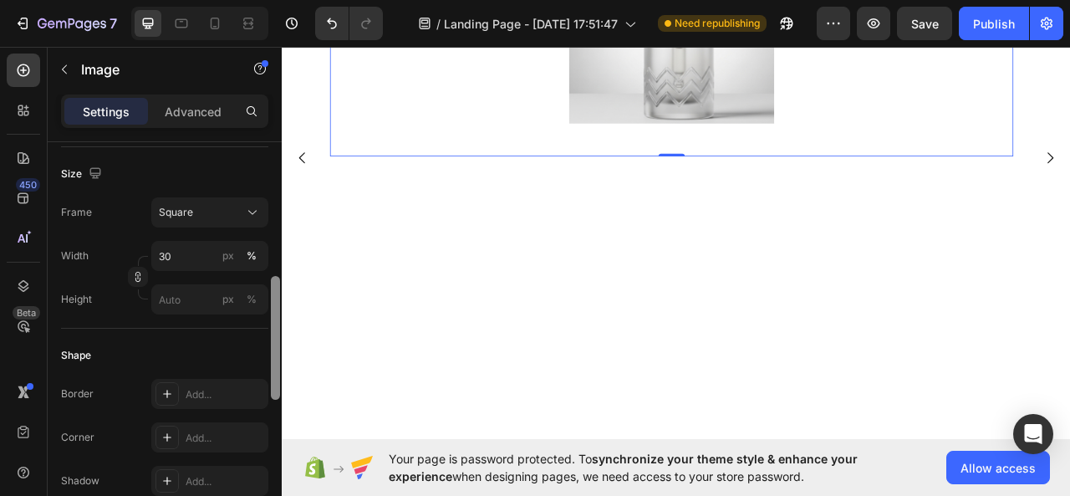
drag, startPoint x: 278, startPoint y: 181, endPoint x: 278, endPoint y: 316, distance: 134.6
click at [278, 316] on div at bounding box center [275, 338] width 9 height 124
click at [191, 255] on input "30" at bounding box center [209, 256] width 117 height 30
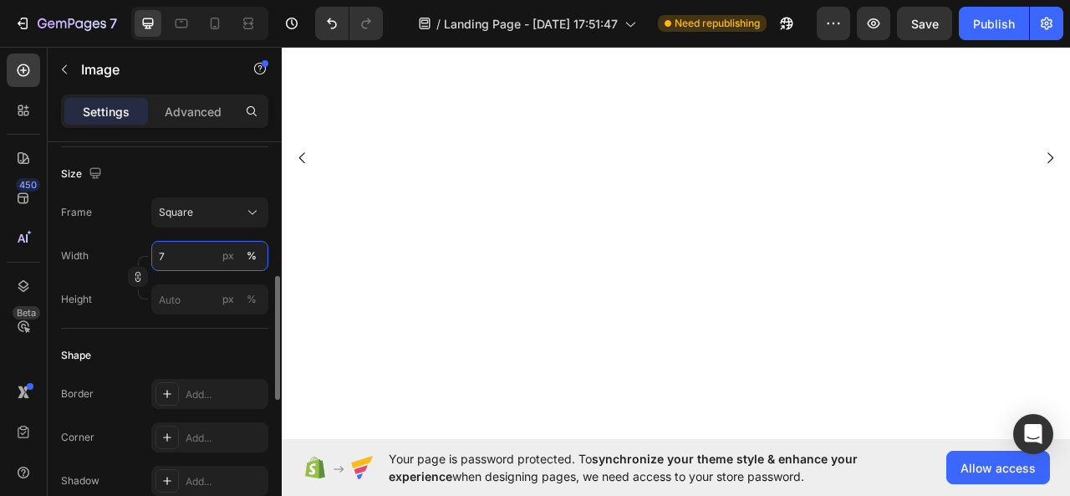
type input "70"
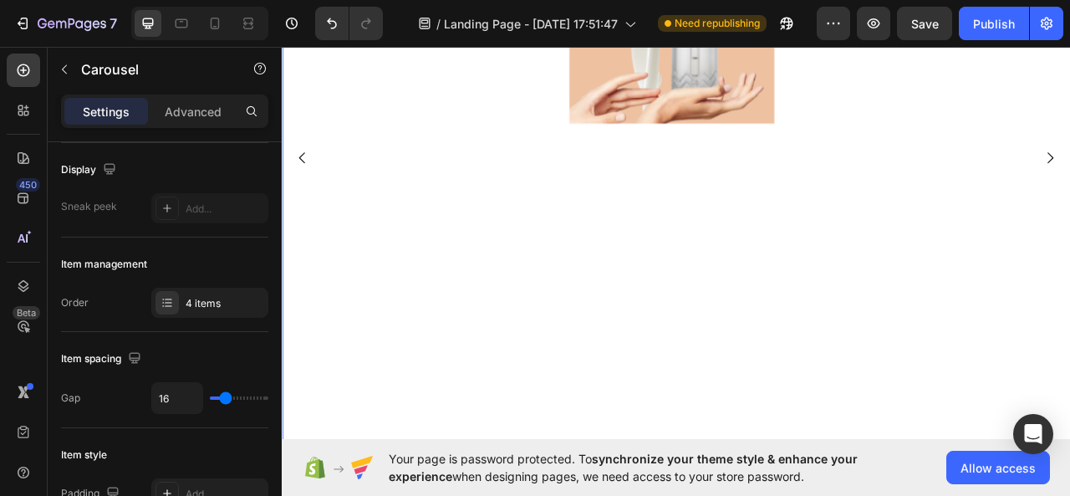
scroll to position [0, 0]
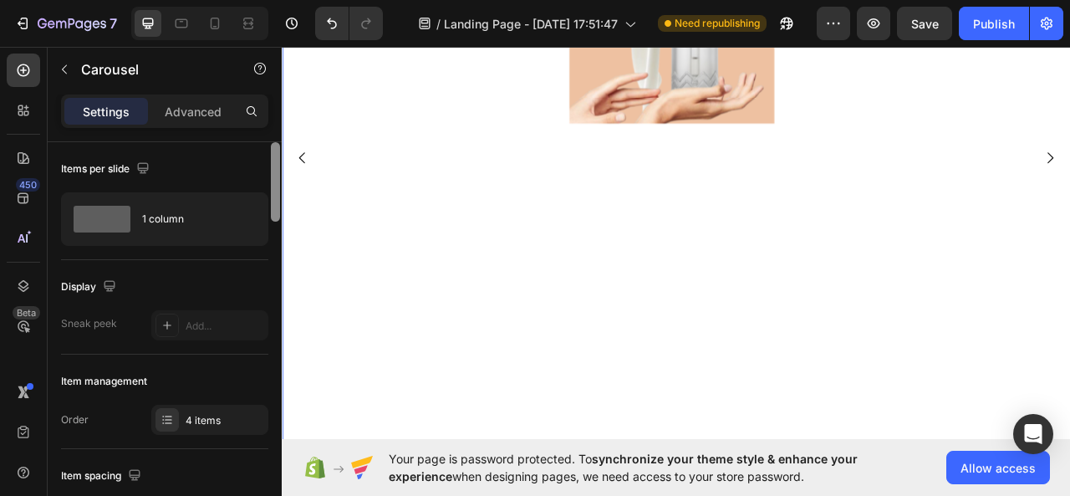
drag, startPoint x: 273, startPoint y: 188, endPoint x: 273, endPoint y: 158, distance: 30.1
click at [273, 158] on div at bounding box center [275, 181] width 9 height 79
click at [728, 105] on img at bounding box center [776, 15] width 261 height 261
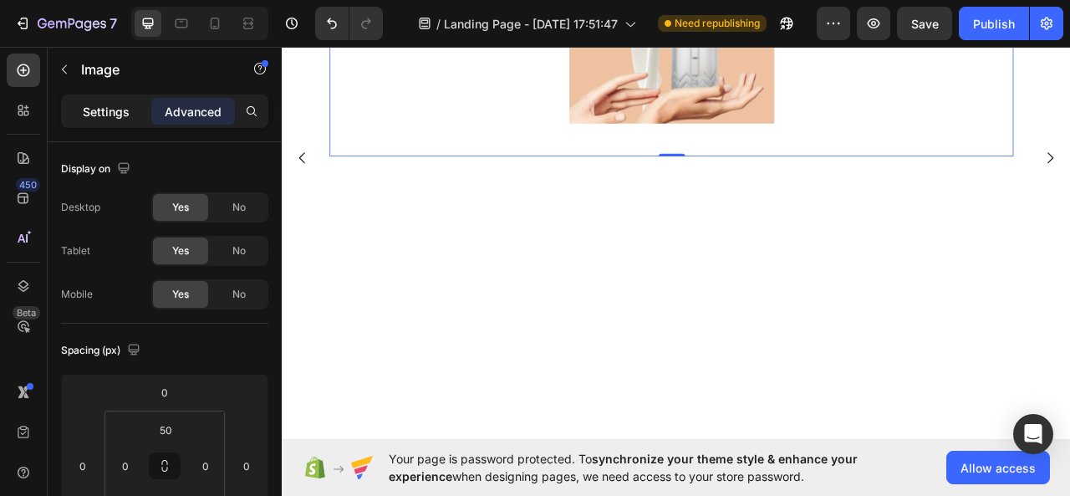
click at [105, 110] on p "Settings" at bounding box center [106, 112] width 47 height 18
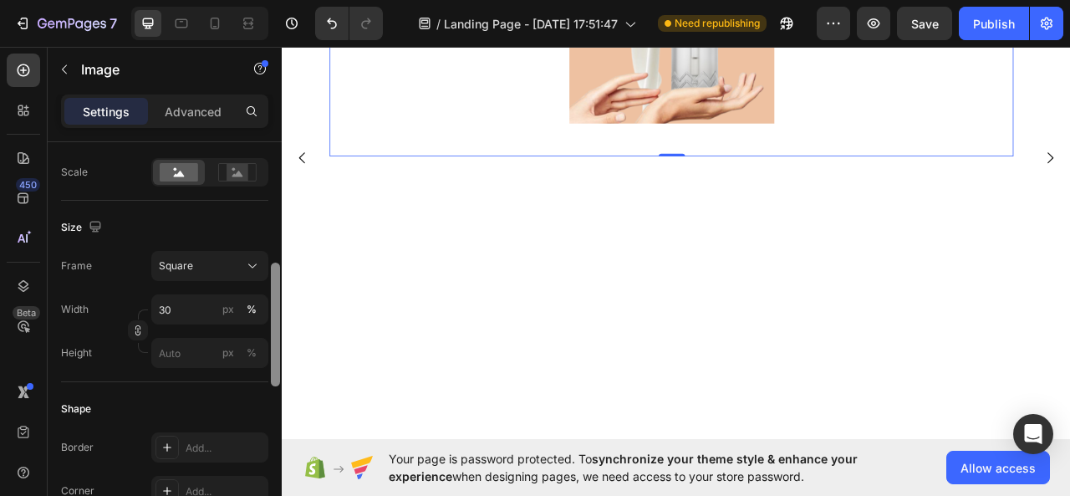
scroll to position [384, 0]
drag, startPoint x: 274, startPoint y: 212, endPoint x: 273, endPoint y: 330, distance: 118.8
click at [273, 330] on div at bounding box center [275, 322] width 9 height 124
click at [176, 304] on input "30" at bounding box center [209, 307] width 117 height 30
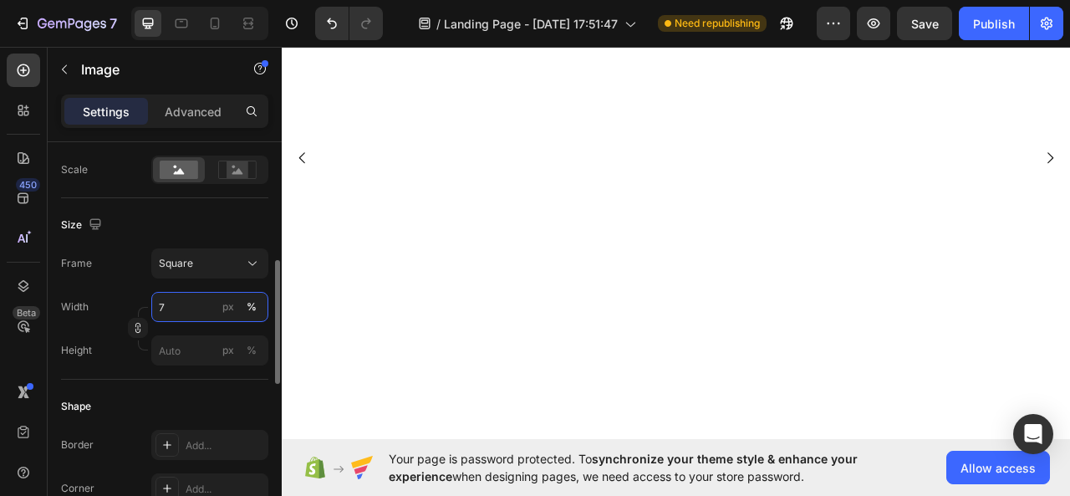
type input "70"
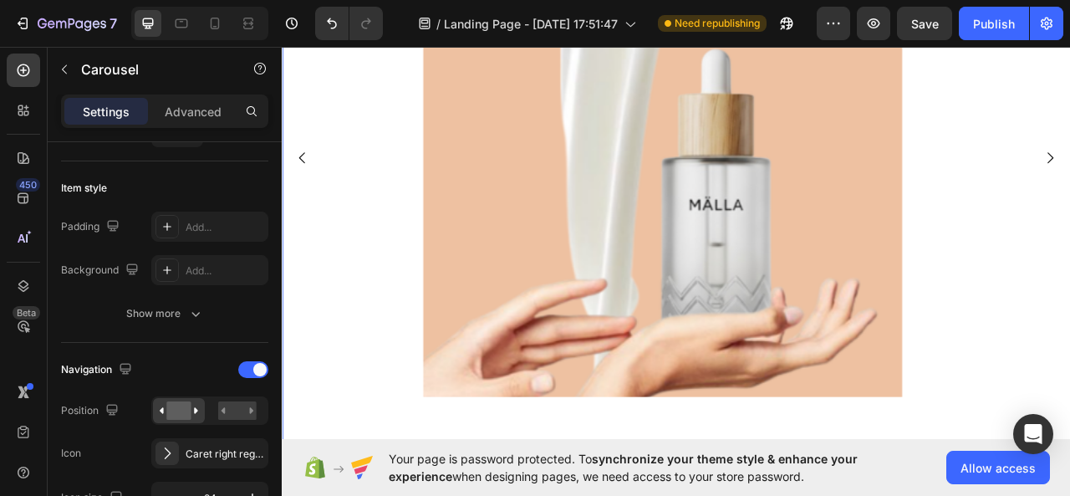
scroll to position [0, 0]
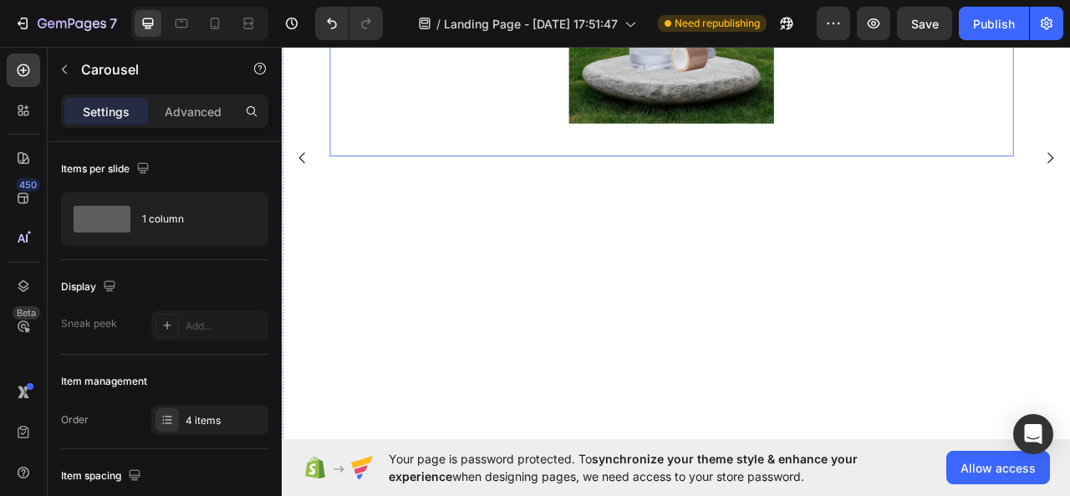
click at [809, 135] on img at bounding box center [776, 15] width 261 height 261
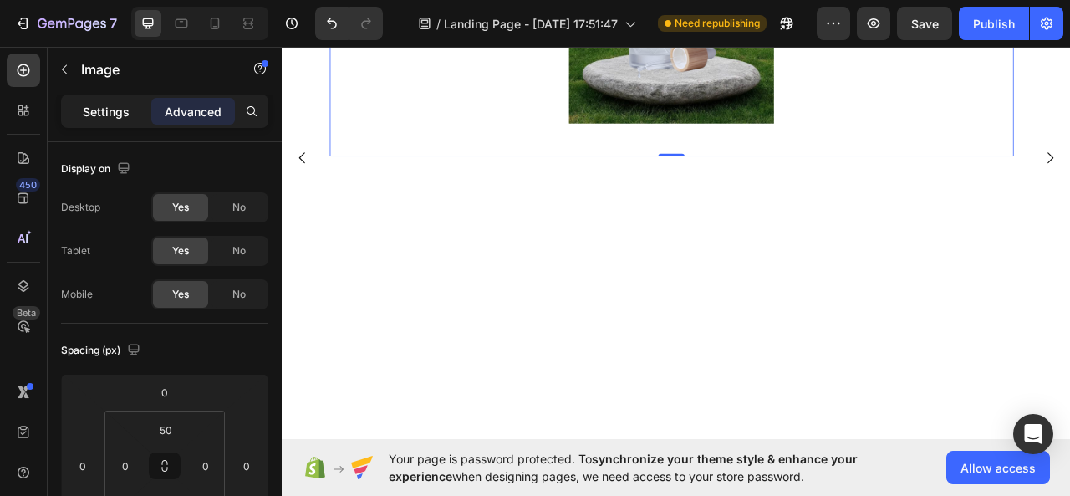
click at [111, 106] on p "Settings" at bounding box center [106, 112] width 47 height 18
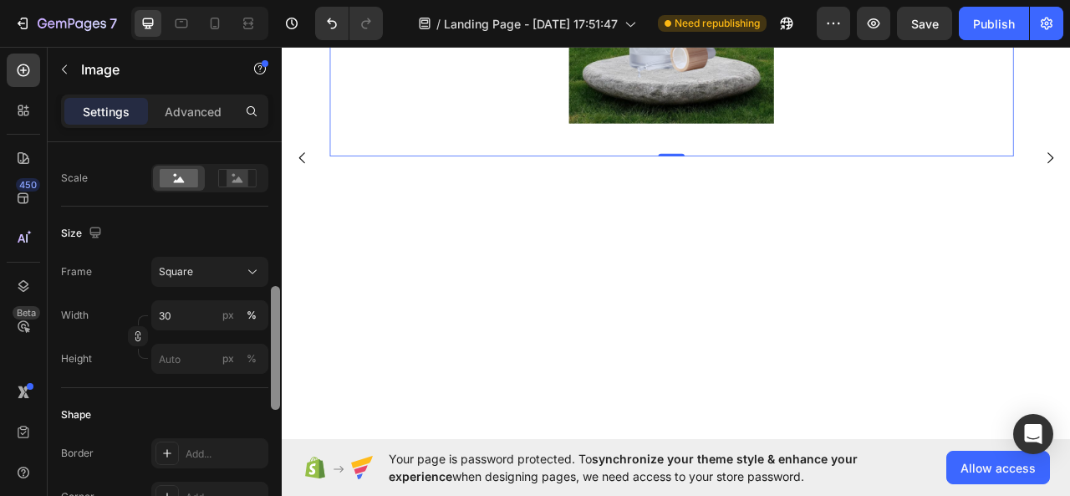
scroll to position [397, 0]
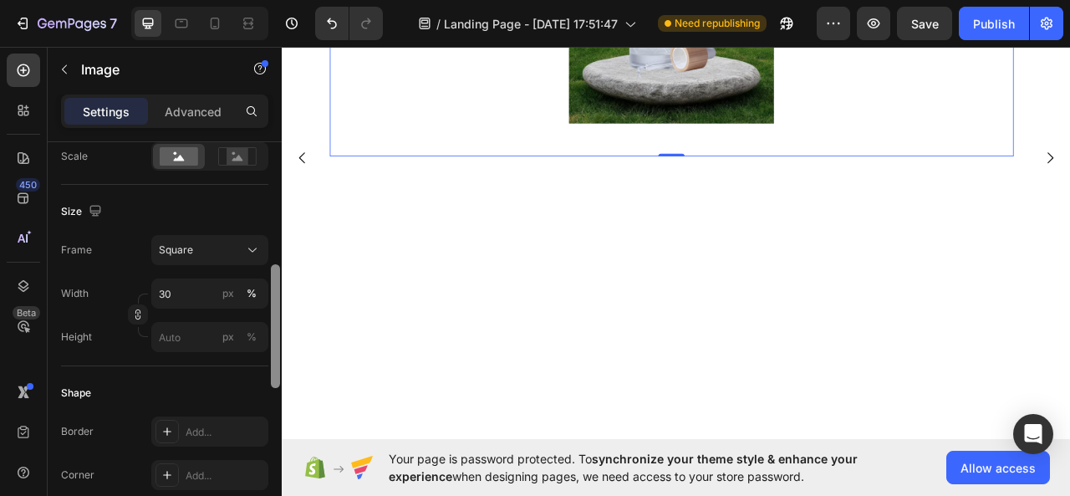
drag, startPoint x: 274, startPoint y: 201, endPoint x: 274, endPoint y: 324, distance: 122.9
click at [274, 324] on div at bounding box center [275, 326] width 9 height 124
click at [191, 292] on input "30" at bounding box center [209, 293] width 117 height 30
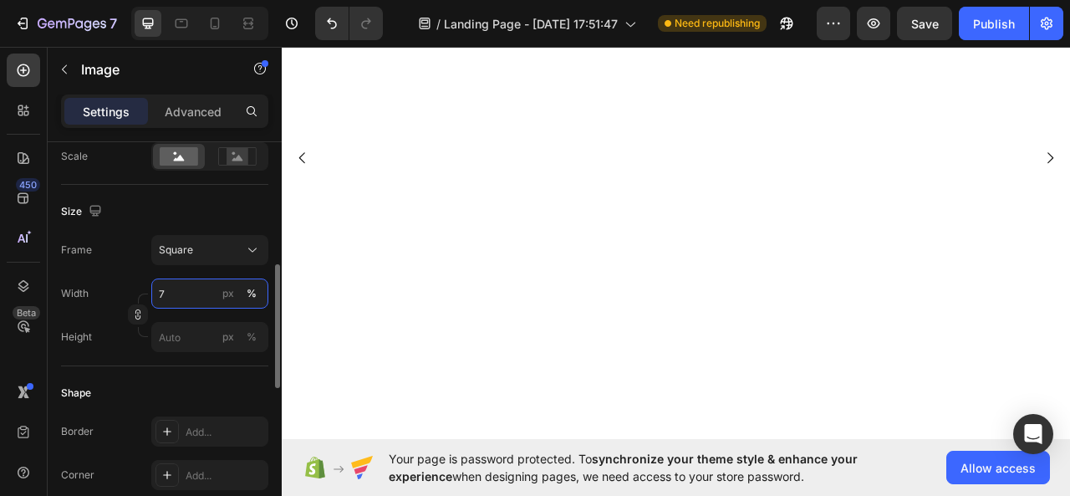
type input "70"
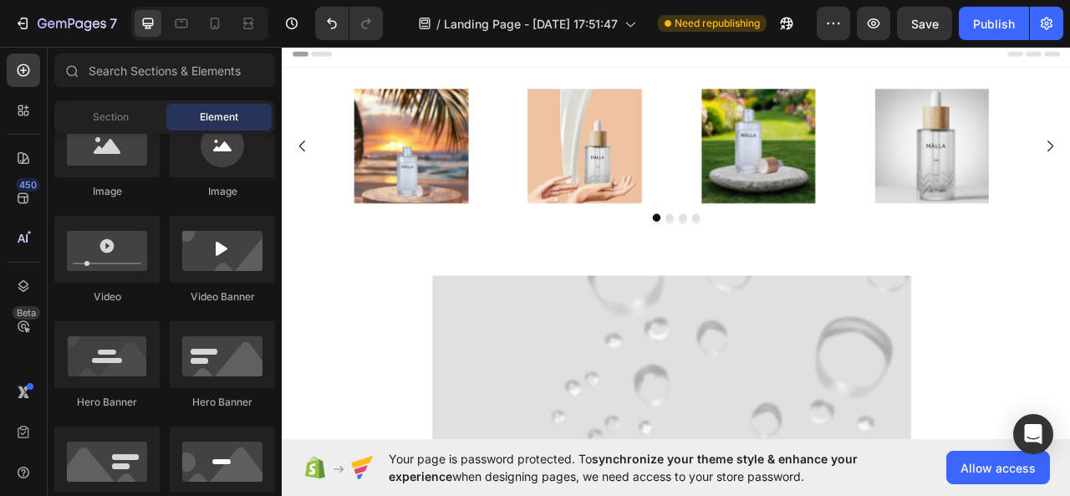
scroll to position [129, 0]
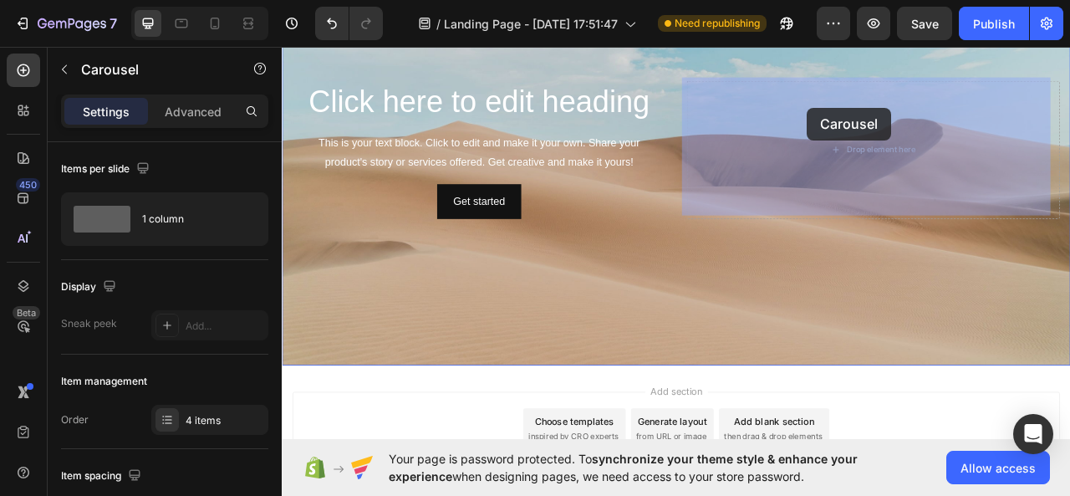
scroll to position [1120, 0]
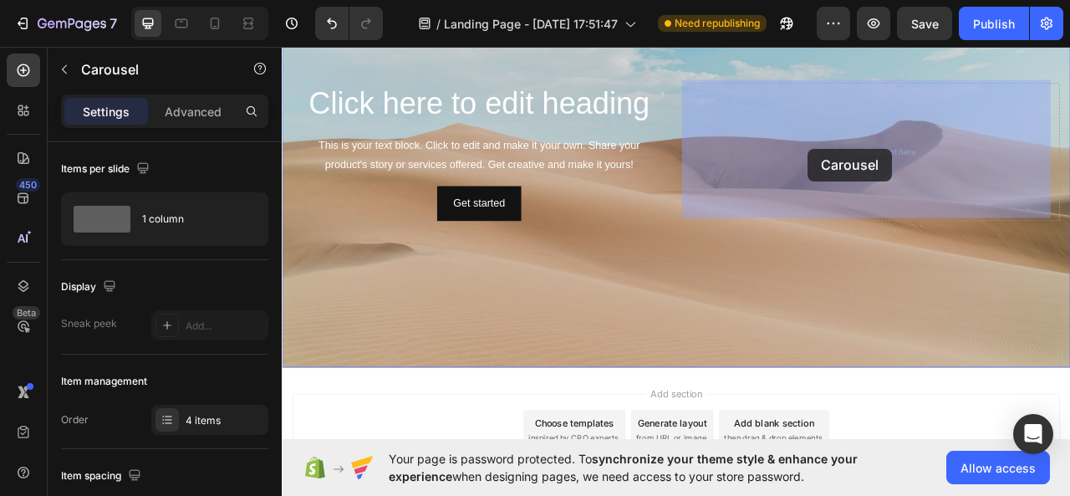
drag, startPoint x: 300, startPoint y: 160, endPoint x: 952, endPoint y: 177, distance: 651.7
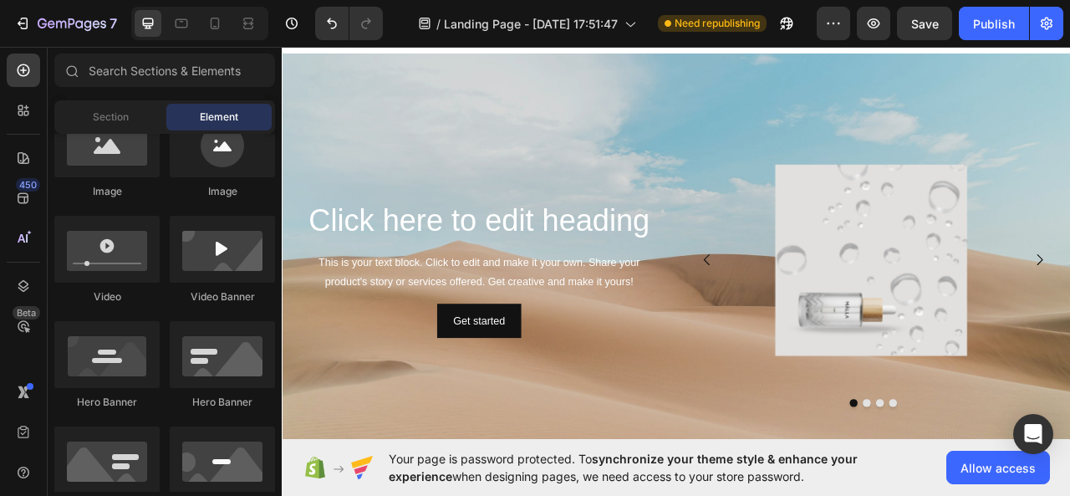
scroll to position [248, 0]
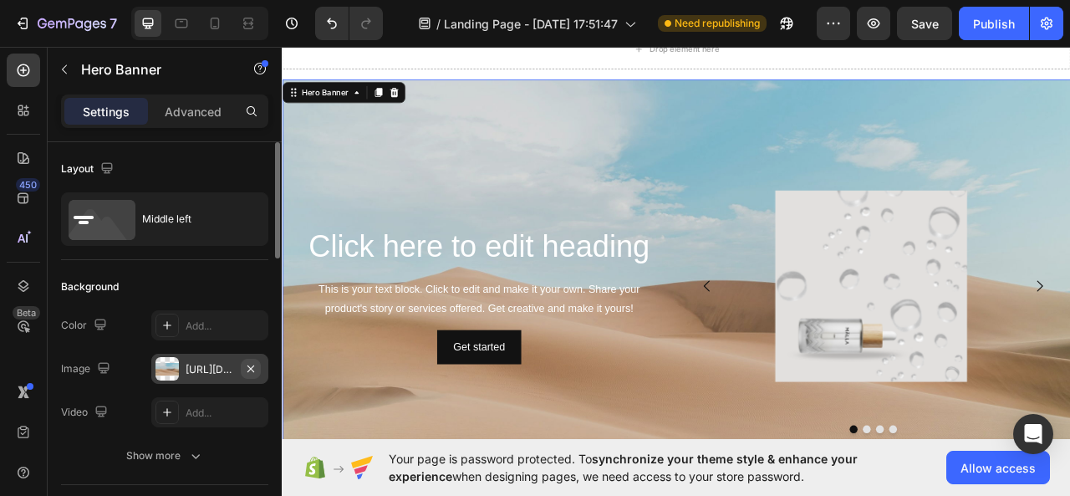
click at [258, 367] on button "button" at bounding box center [251, 369] width 20 height 20
type input "Auto"
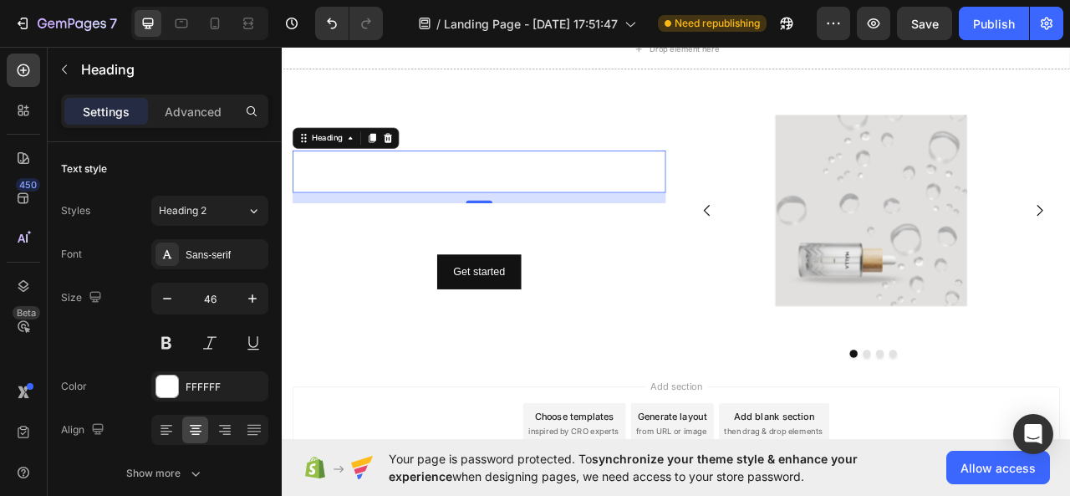
click at [422, 212] on h2 "Click here to edit heading" at bounding box center [532, 207] width 475 height 54
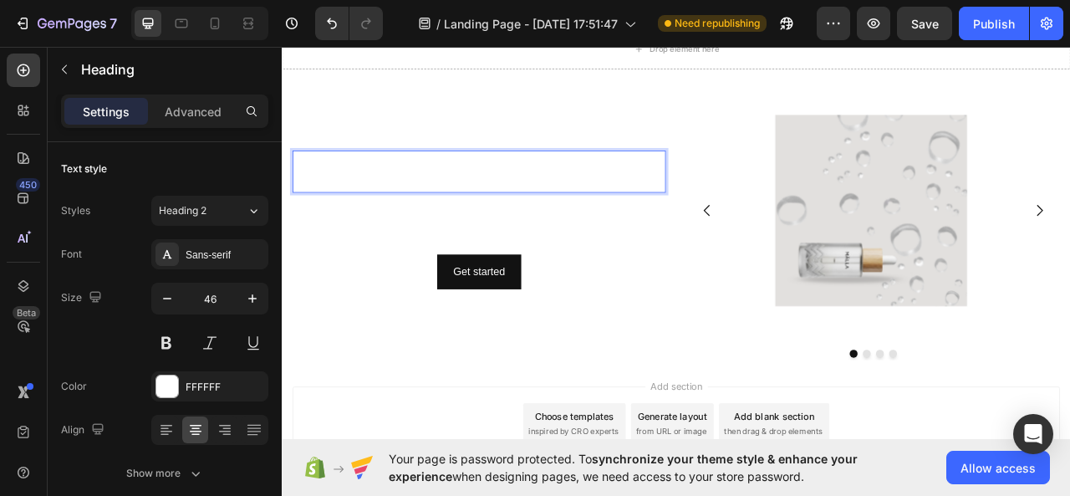
click at [401, 208] on p "Click here to edit heading" at bounding box center [533, 206] width 472 height 50
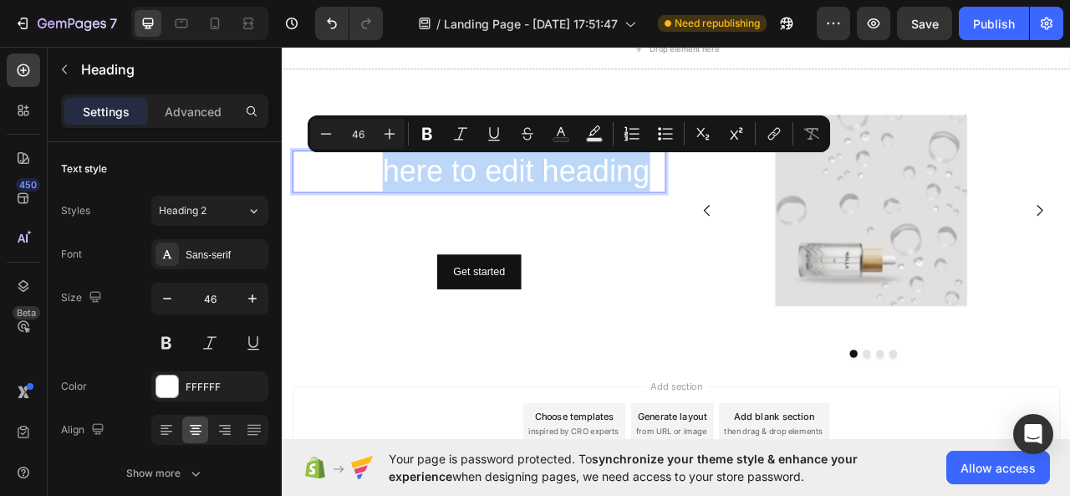
drag, startPoint x: 402, startPoint y: 209, endPoint x: 670, endPoint y: 207, distance: 267.6
click at [670, 207] on p "Click here to edit heading" at bounding box center [533, 206] width 472 height 50
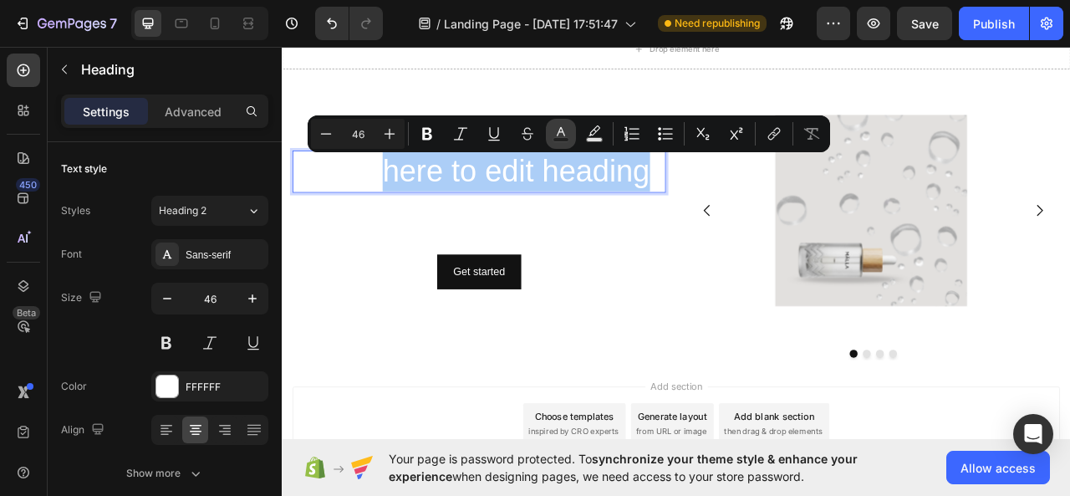
click at [560, 131] on icon "Editor contextual toolbar" at bounding box center [561, 133] width 17 height 17
type input "FFFFFF"
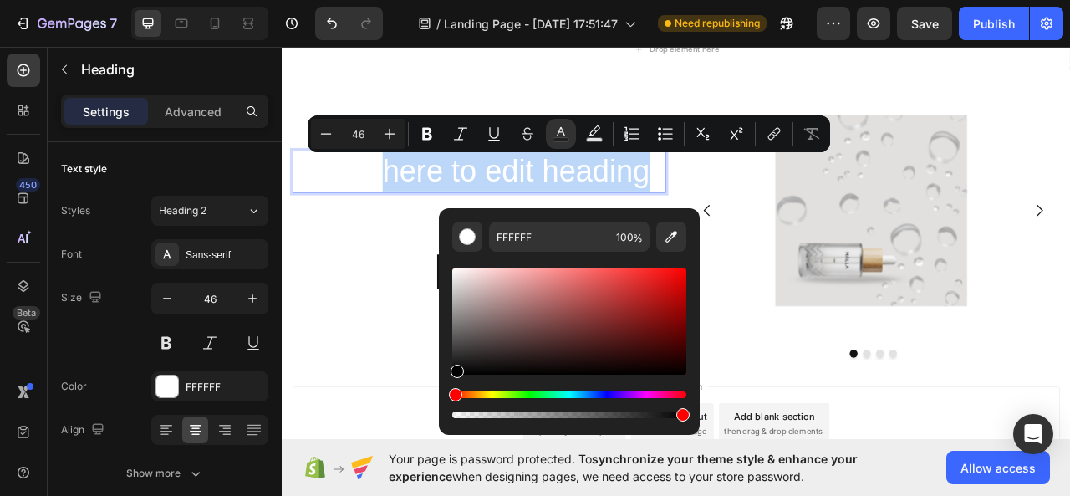
drag, startPoint x: 454, startPoint y: 267, endPoint x: 457, endPoint y: 401, distance: 133.8
click at [457, 401] on div "Editor contextual toolbar" at bounding box center [569, 343] width 234 height 156
type input "000000"
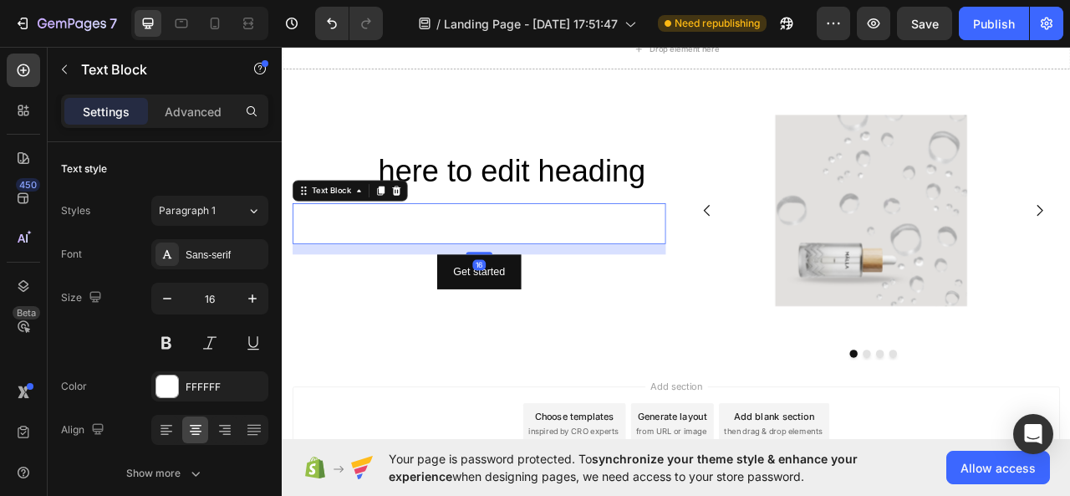
click at [353, 273] on div "This is your text block. Click to edit and make it your own. Share your product…" at bounding box center [532, 273] width 475 height 52
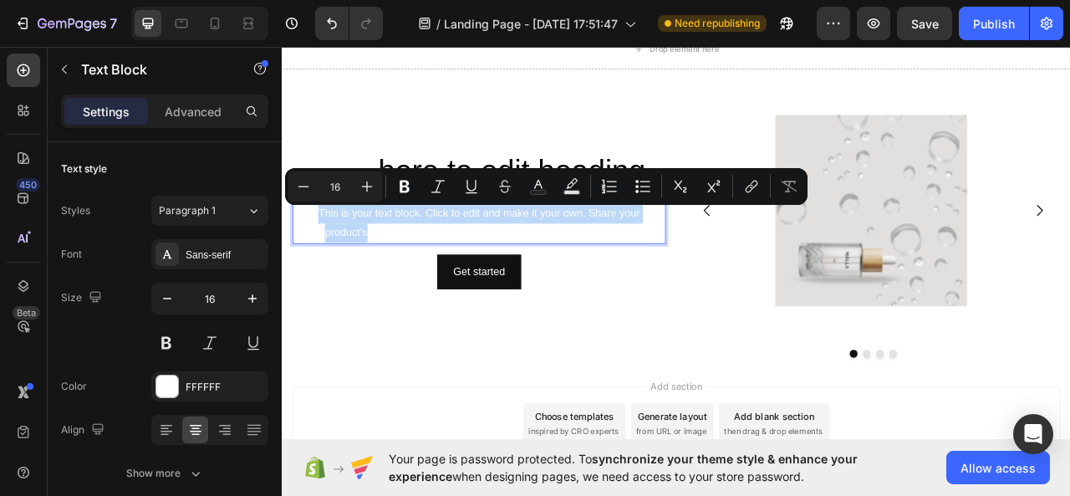
drag, startPoint x: 354, startPoint y: 273, endPoint x: 308, endPoint y: 247, distance: 52.8
click at [308, 247] on div "This is your text block. Click to edit and make it your own. Share your product…" at bounding box center [532, 273] width 475 height 52
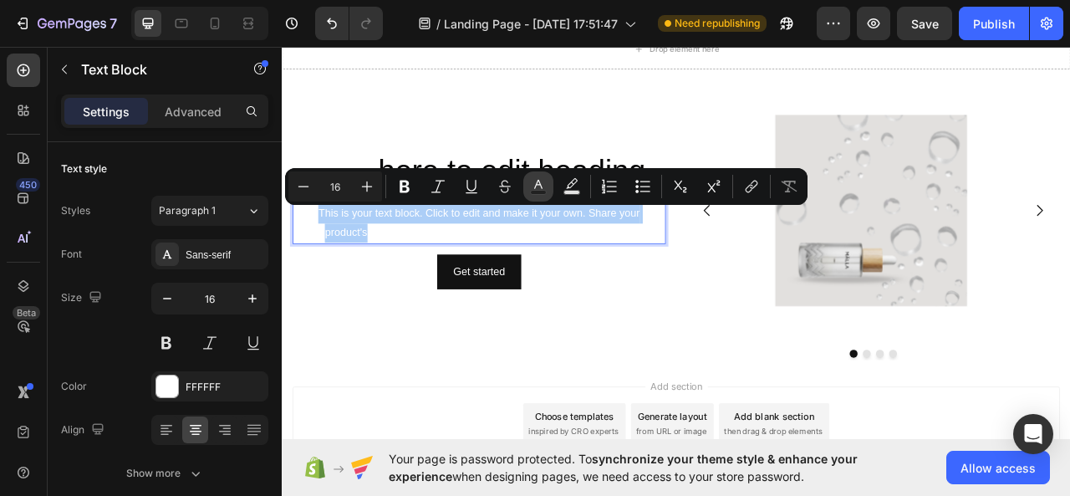
click at [534, 185] on icon "Editor contextual toolbar" at bounding box center [538, 186] width 17 height 17
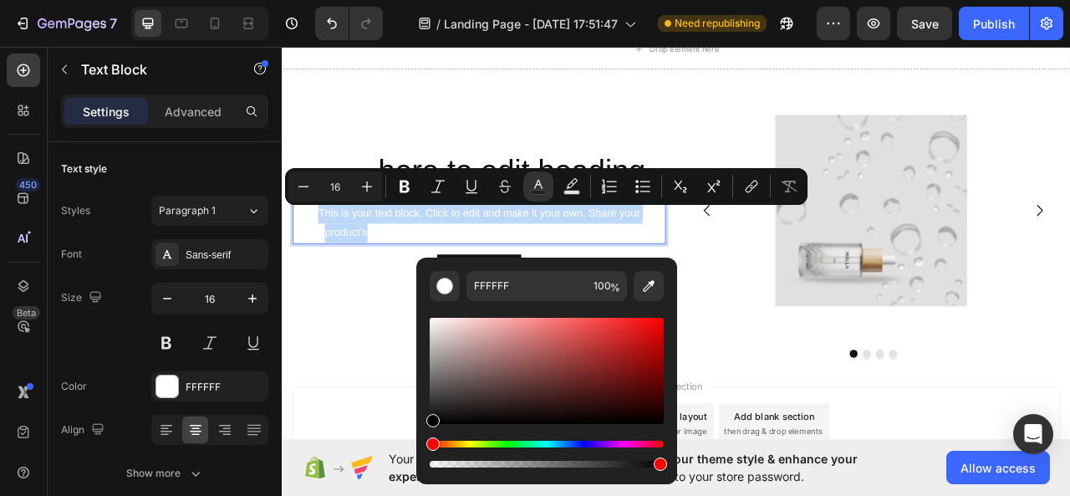
drag, startPoint x: 430, startPoint y: 317, endPoint x: 431, endPoint y: 431, distance: 113.7
click at [431, 431] on div "Editor contextual toolbar" at bounding box center [547, 392] width 234 height 156
type input "000000"
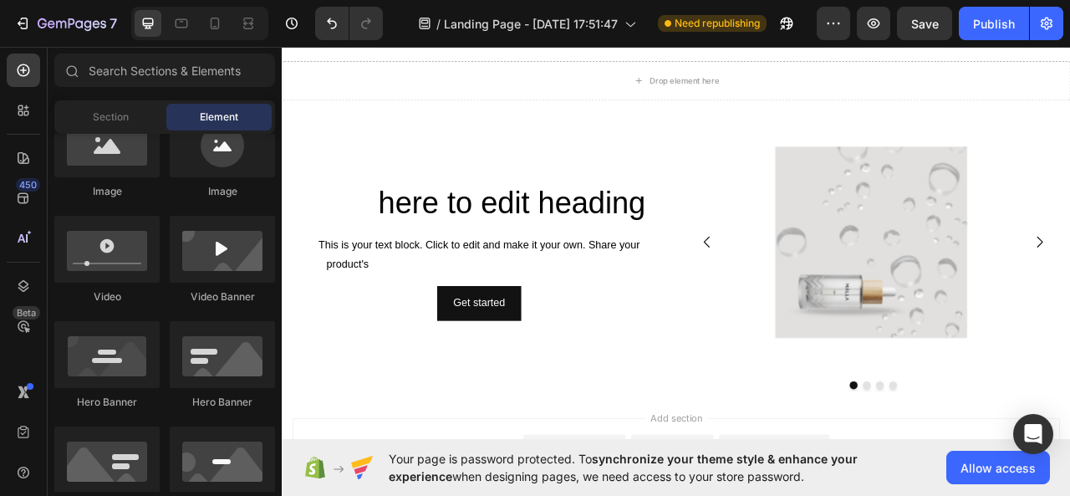
scroll to position [215, 0]
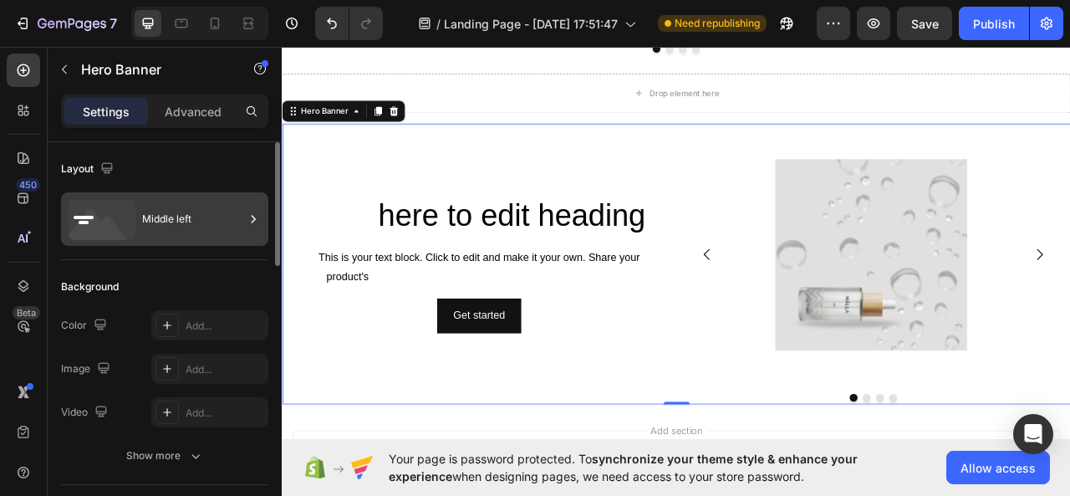
click at [151, 222] on div "Middle left" at bounding box center [193, 219] width 102 height 38
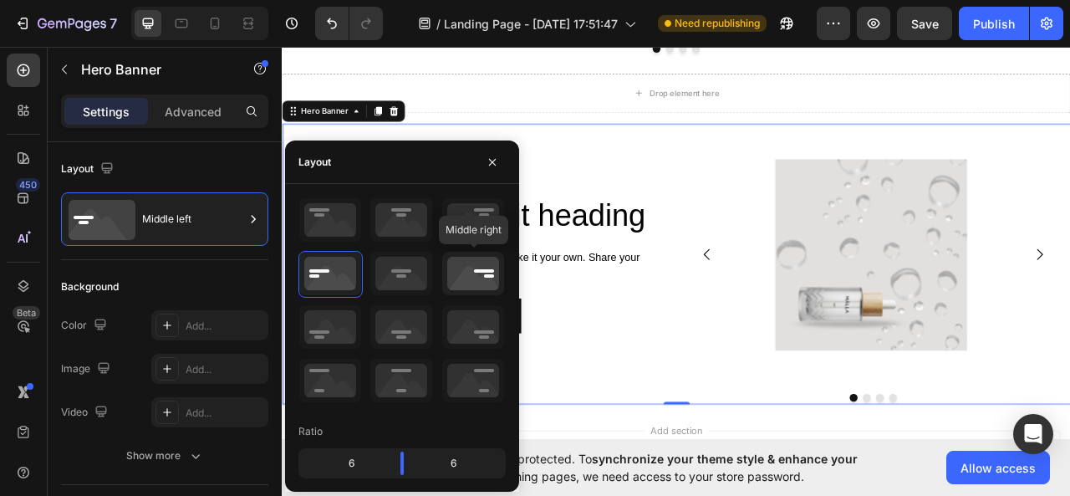
click at [473, 285] on icon at bounding box center [473, 273] width 62 height 43
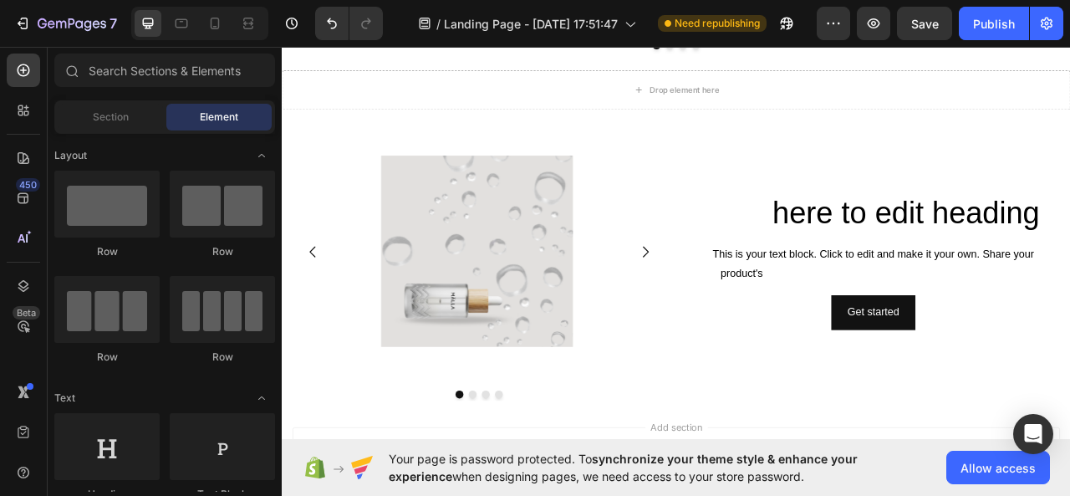
scroll to position [207, 0]
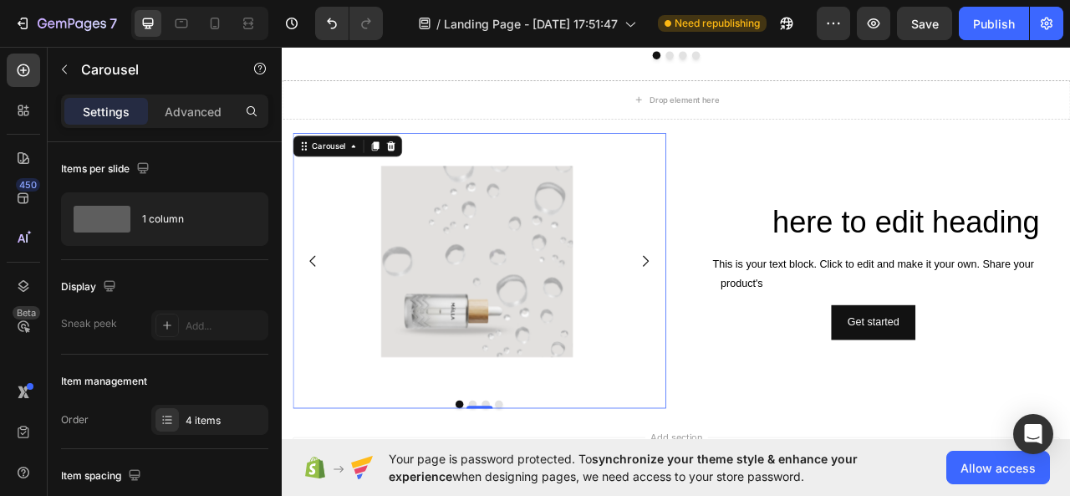
click at [728, 374] on div "Image Image Image Image" at bounding box center [532, 320] width 475 height 327
click at [686, 351] on div at bounding box center [529, 320] width 348 height 243
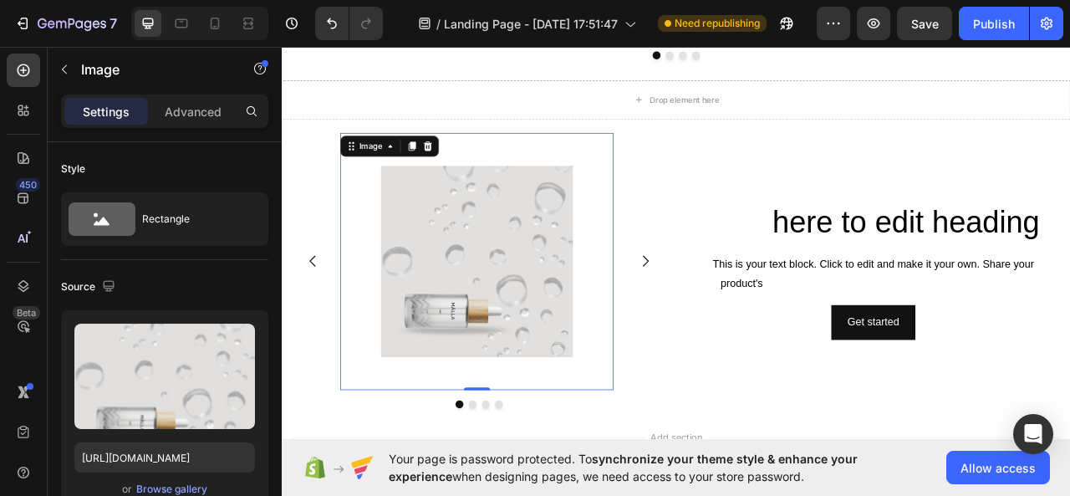
click at [686, 351] on div at bounding box center [529, 320] width 348 height 243
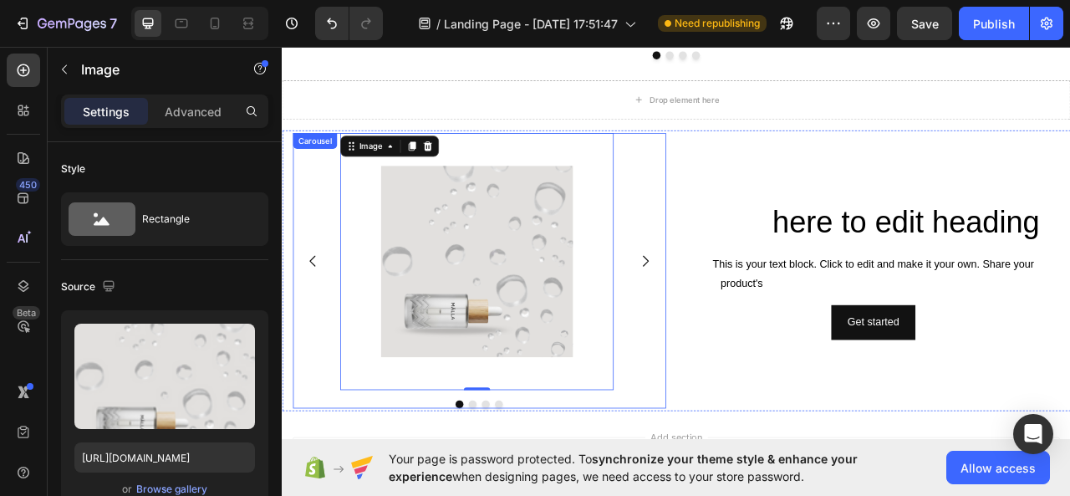
click at [743, 322] on icon "Carousel Next Arrow" at bounding box center [744, 320] width 20 height 20
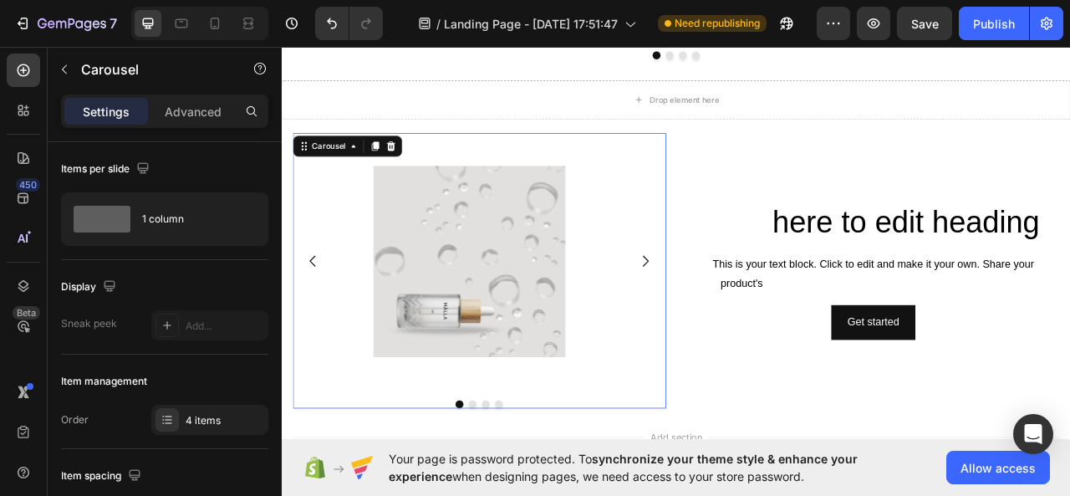
click at [738, 312] on icon "Carousel Next Arrow" at bounding box center [744, 320] width 20 height 20
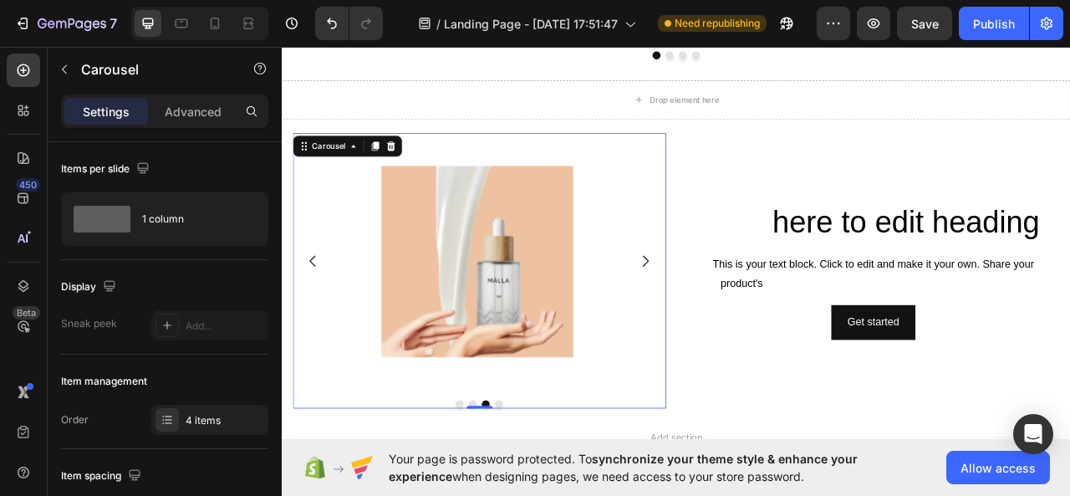
click at [319, 309] on button "Carousel Back Arrow" at bounding box center [321, 320] width 47 height 47
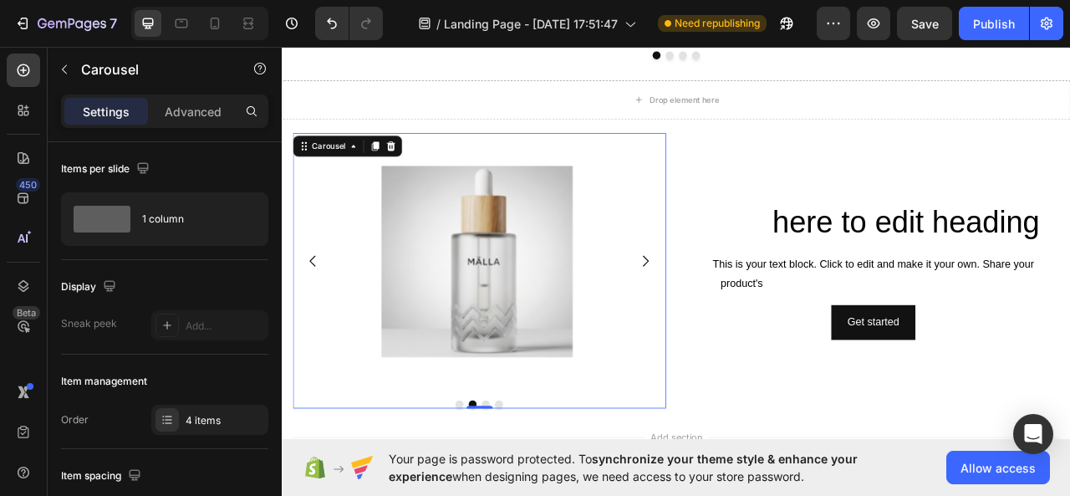
click at [319, 309] on button "Carousel Back Arrow" at bounding box center [321, 320] width 47 height 47
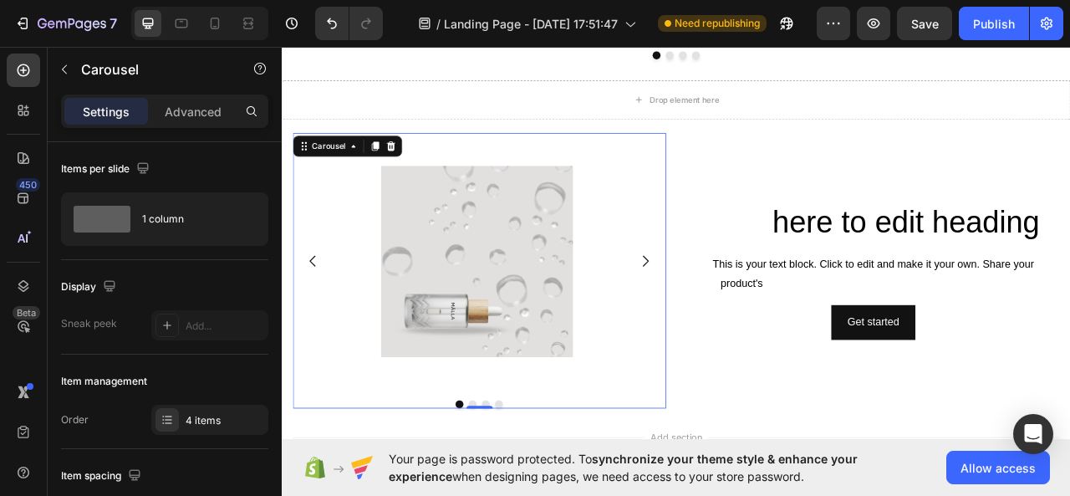
click at [743, 308] on button "Carousel Next Arrow" at bounding box center [744, 320] width 47 height 47
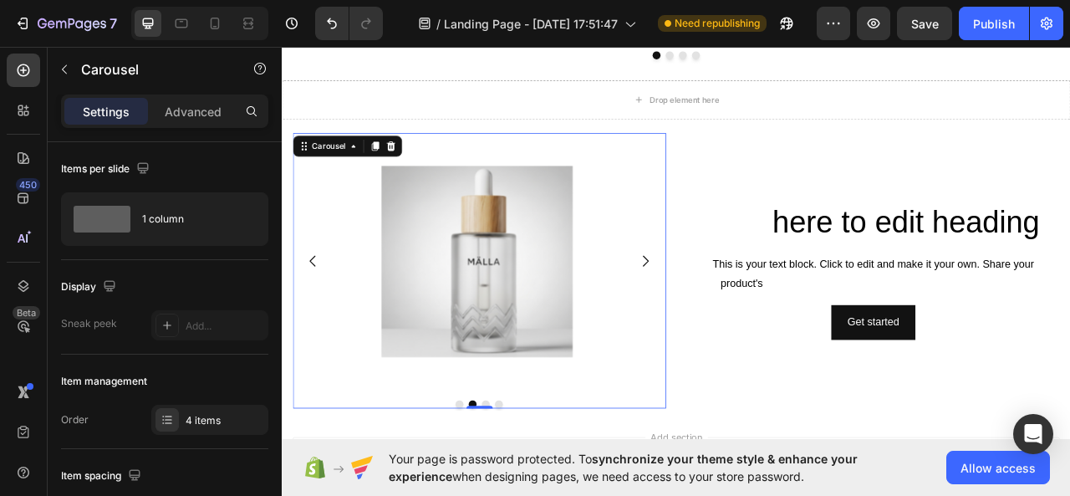
click at [734, 313] on icon "Carousel Next Arrow" at bounding box center [744, 320] width 20 height 20
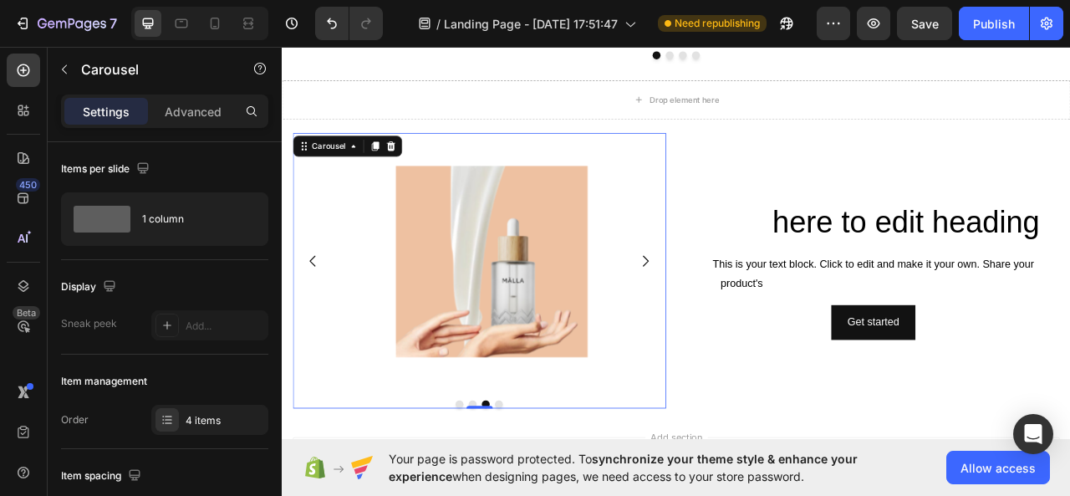
click at [734, 313] on icon "Carousel Next Arrow" at bounding box center [744, 320] width 20 height 20
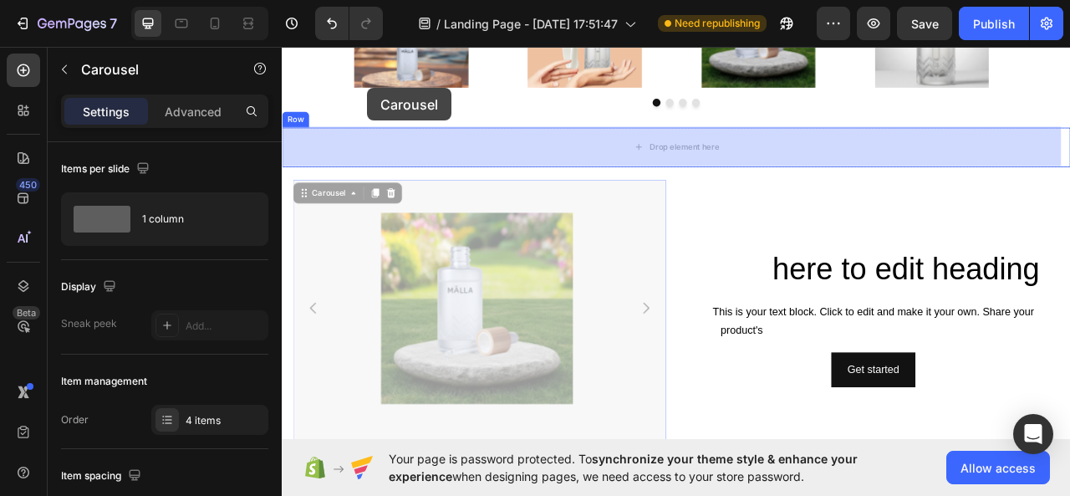
scroll to position [132, 0]
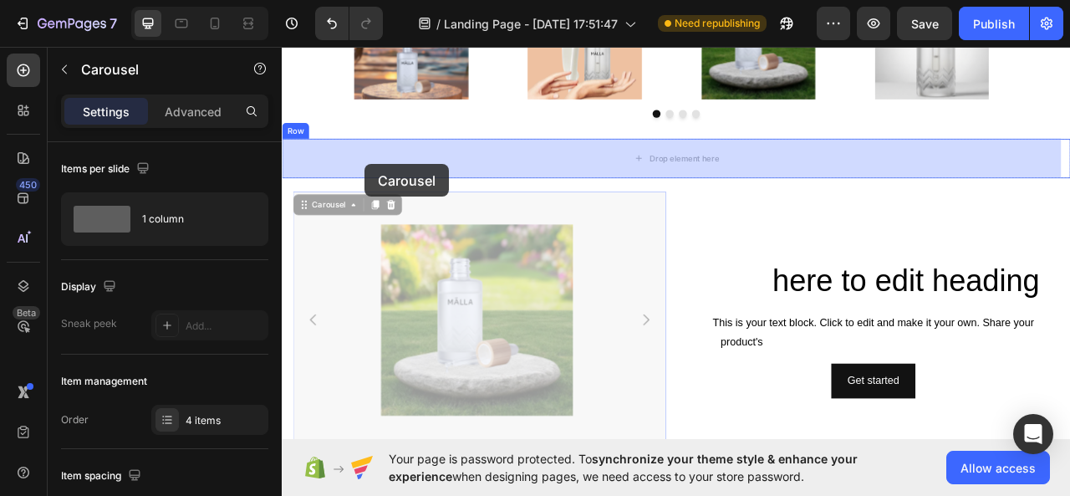
drag, startPoint x: 312, startPoint y: 178, endPoint x: 387, endPoint y: 197, distance: 77.7
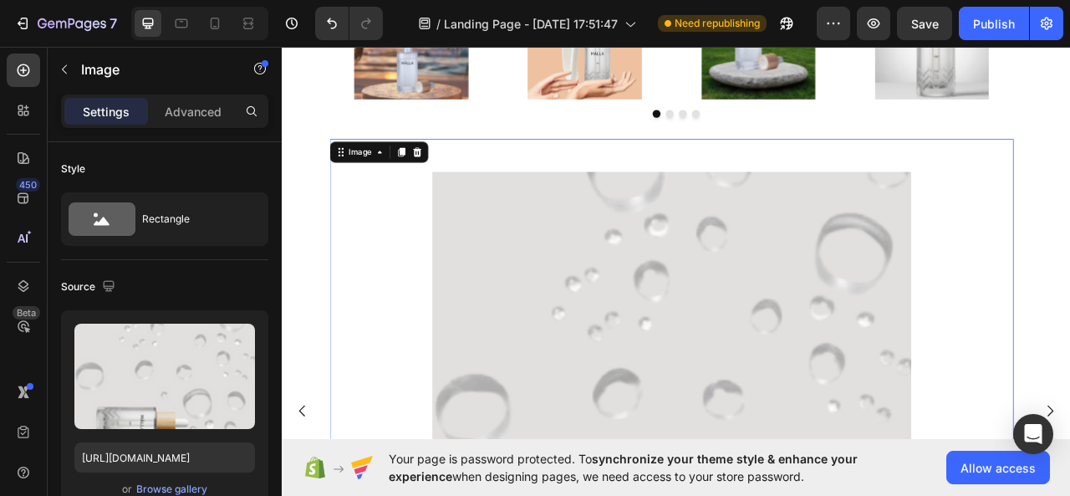
click at [455, 181] on icon at bounding box center [453, 182] width 11 height 12
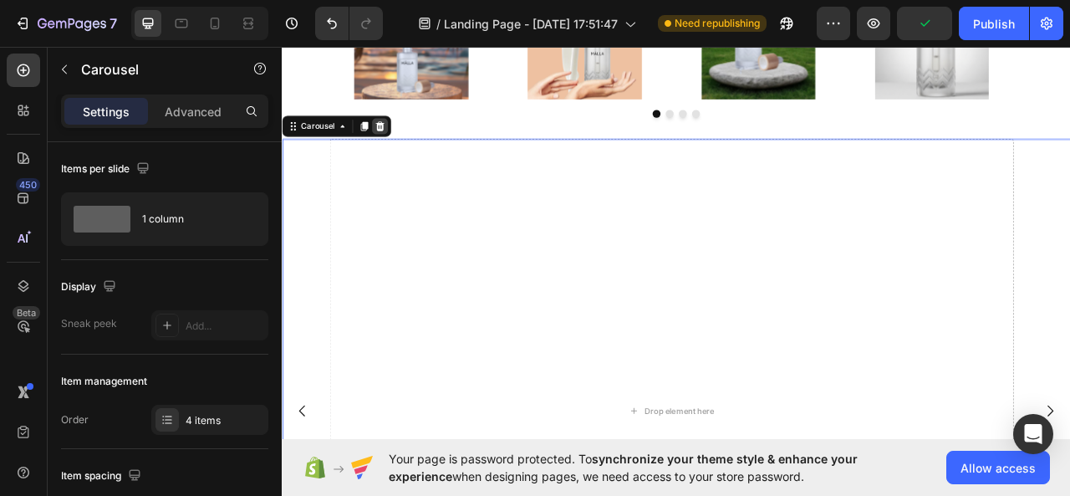
click at [407, 149] on icon at bounding box center [406, 148] width 13 height 13
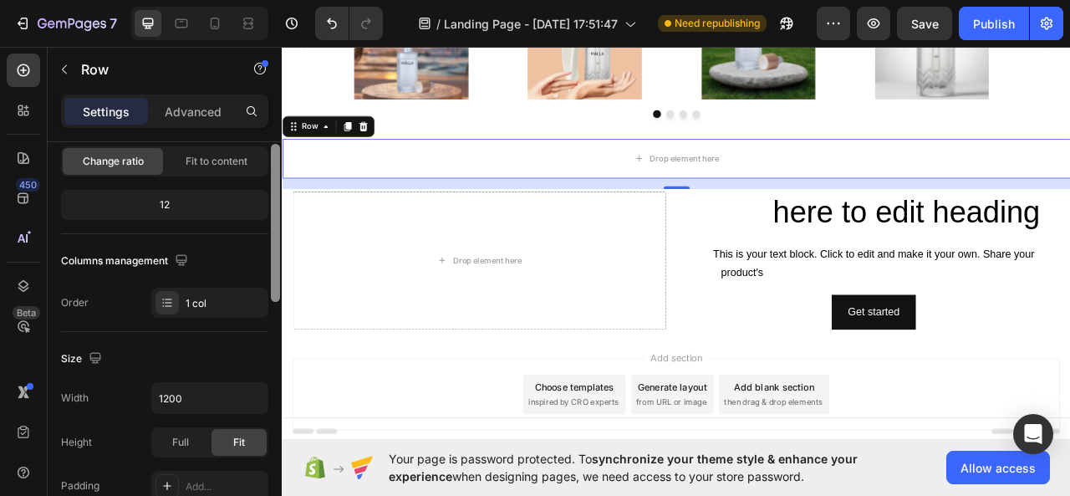
scroll to position [115, 0]
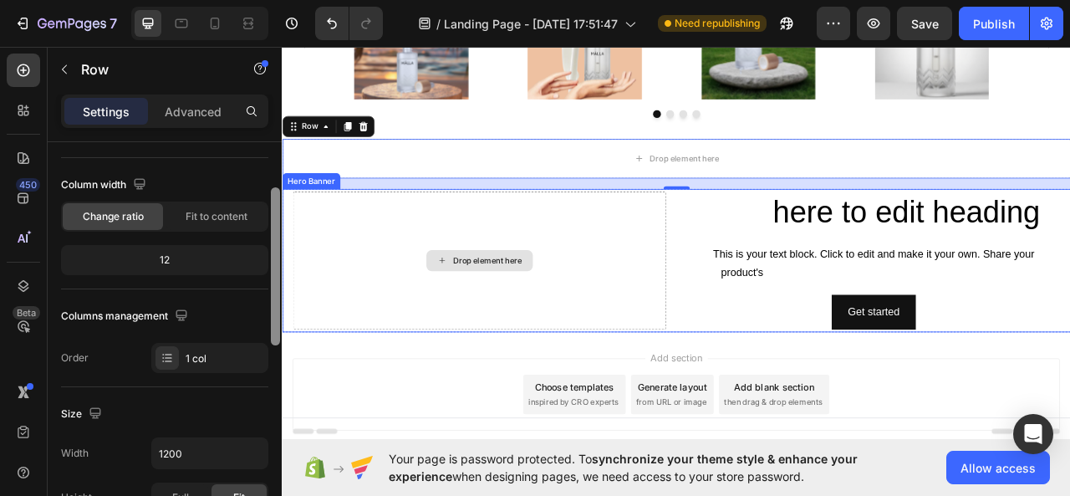
drag, startPoint x: 554, startPoint y: 298, endPoint x: 434, endPoint y: 181, distance: 167.4
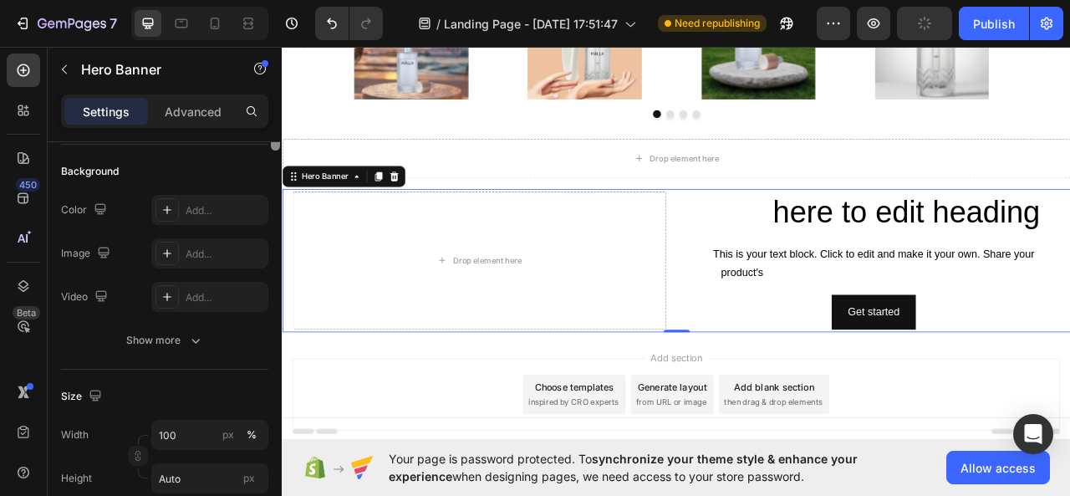
scroll to position [0, 0]
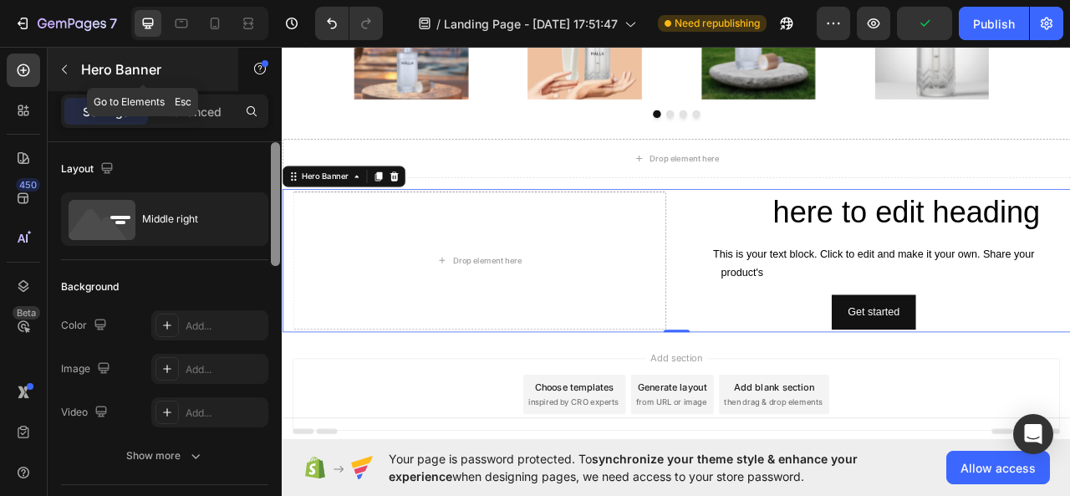
click at [65, 60] on button "button" at bounding box center [64, 69] width 27 height 27
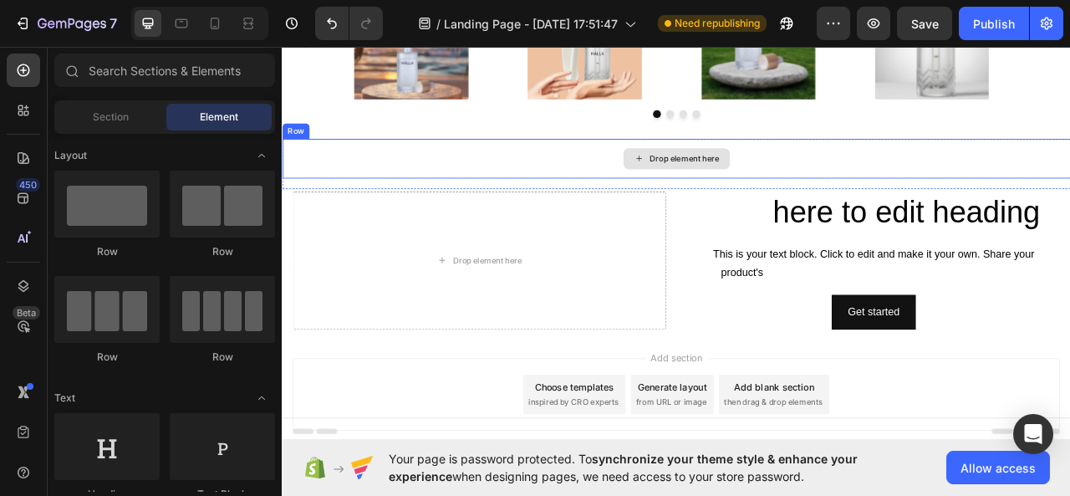
click at [445, 179] on div "Drop element here" at bounding box center [784, 190] width 1004 height 50
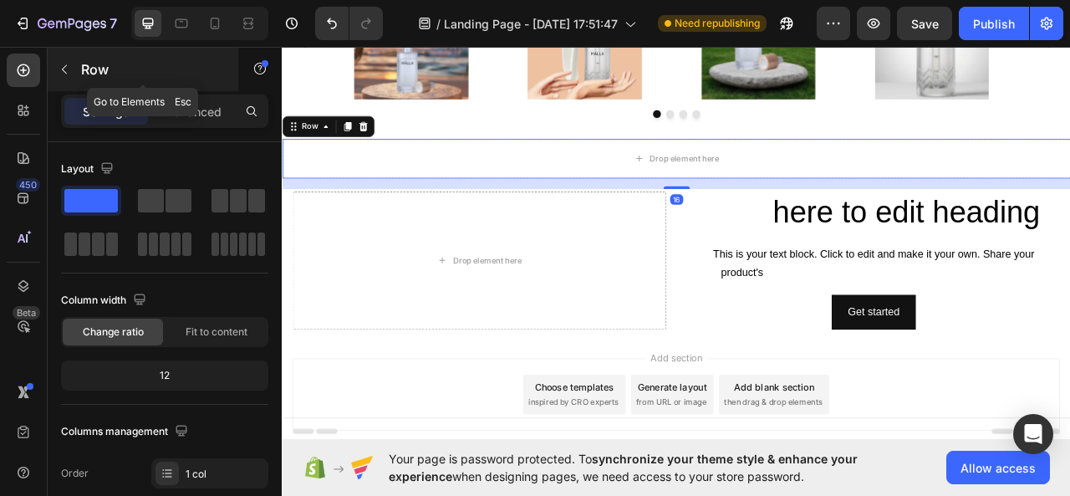
click at [65, 63] on icon "button" at bounding box center [64, 69] width 13 height 13
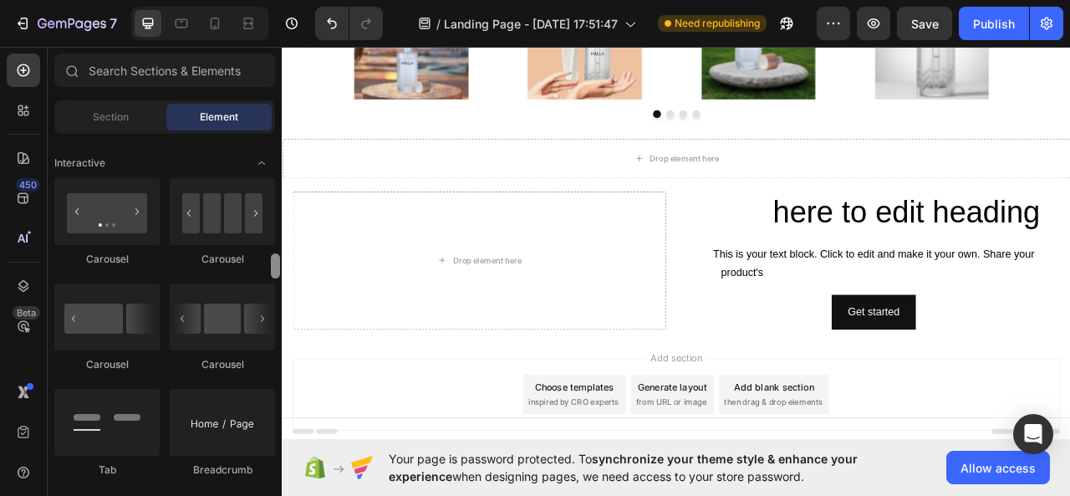
scroll to position [1641, 0]
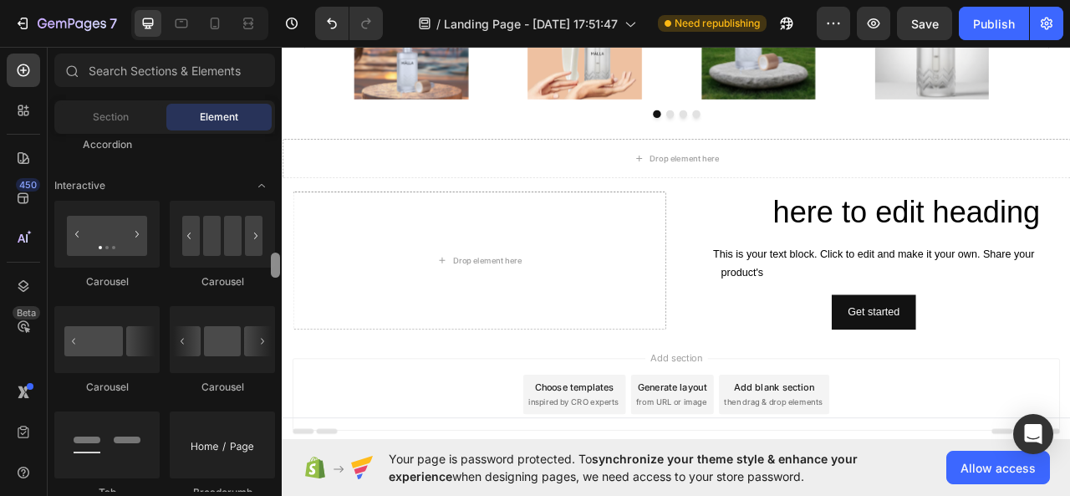
drag, startPoint x: 276, startPoint y: 191, endPoint x: 276, endPoint y: 268, distance: 76.9
click at [276, 268] on div at bounding box center [275, 265] width 9 height 25
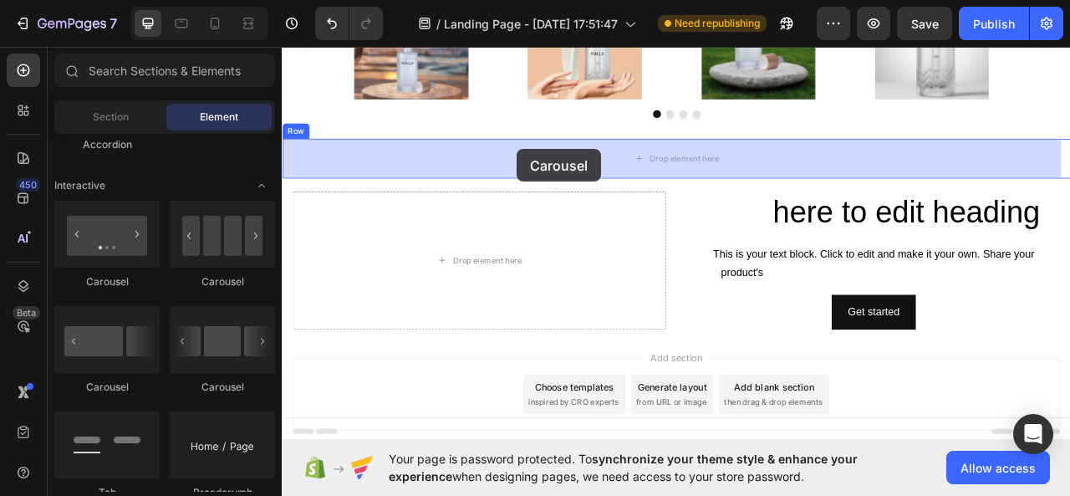
drag, startPoint x: 378, startPoint y: 288, endPoint x: 581, endPoint y: 178, distance: 230.9
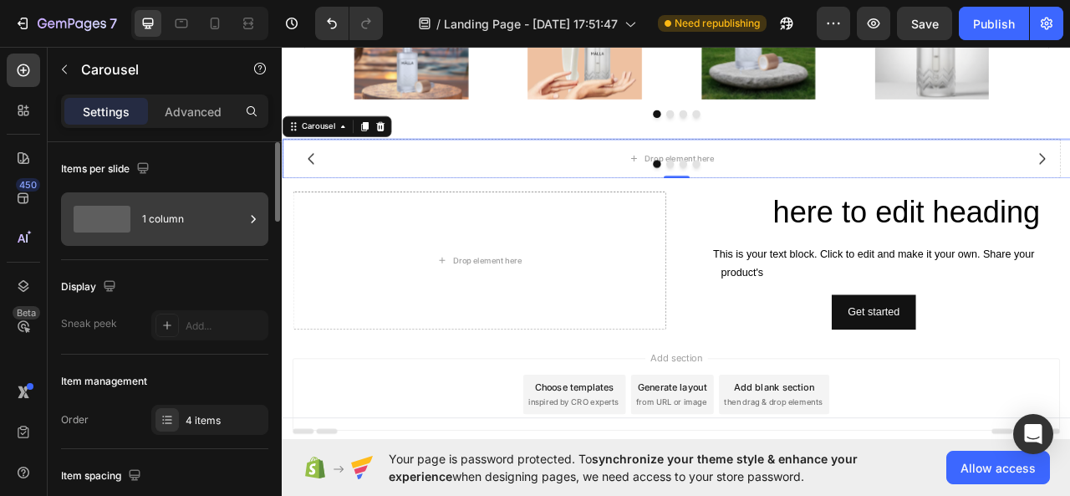
click at [224, 206] on div "1 column" at bounding box center [193, 219] width 102 height 38
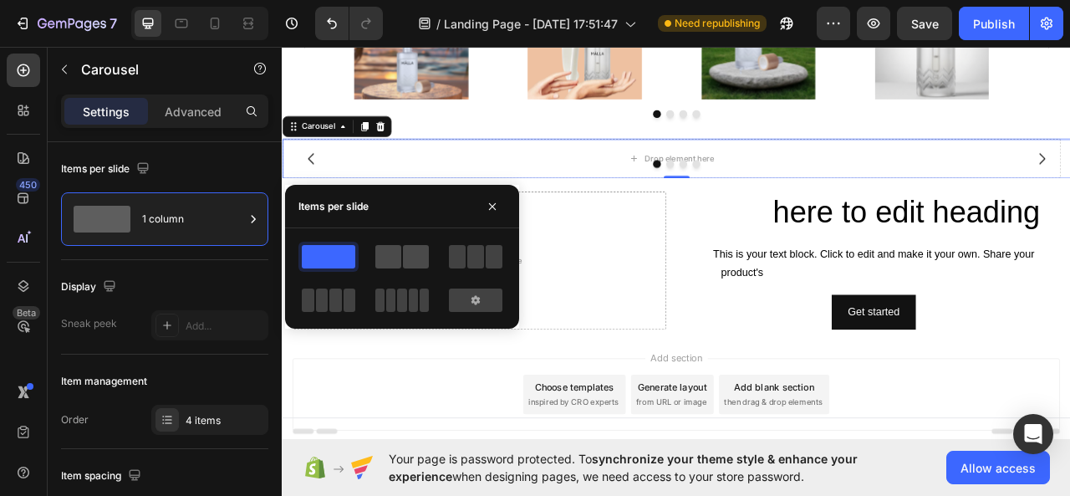
click at [419, 252] on span at bounding box center [416, 256] width 26 height 23
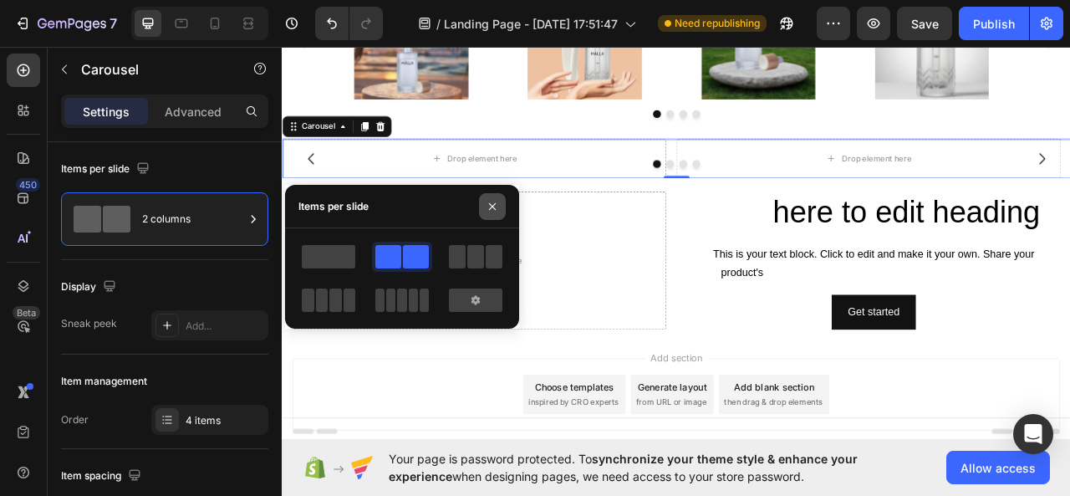
click at [488, 208] on icon "button" at bounding box center [492, 206] width 13 height 13
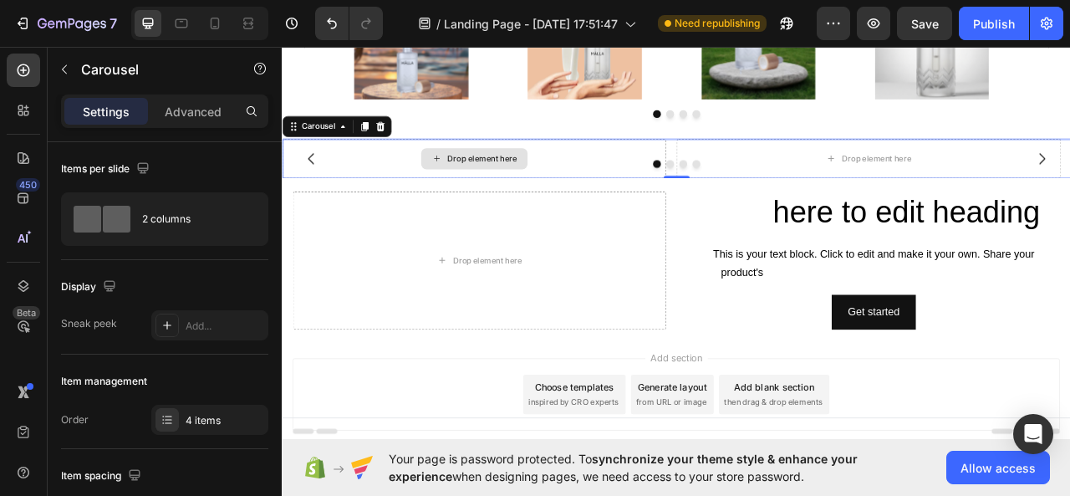
click at [707, 175] on div "Drop element here" at bounding box center [526, 190] width 488 height 50
click at [403, 146] on icon at bounding box center [406, 149] width 11 height 12
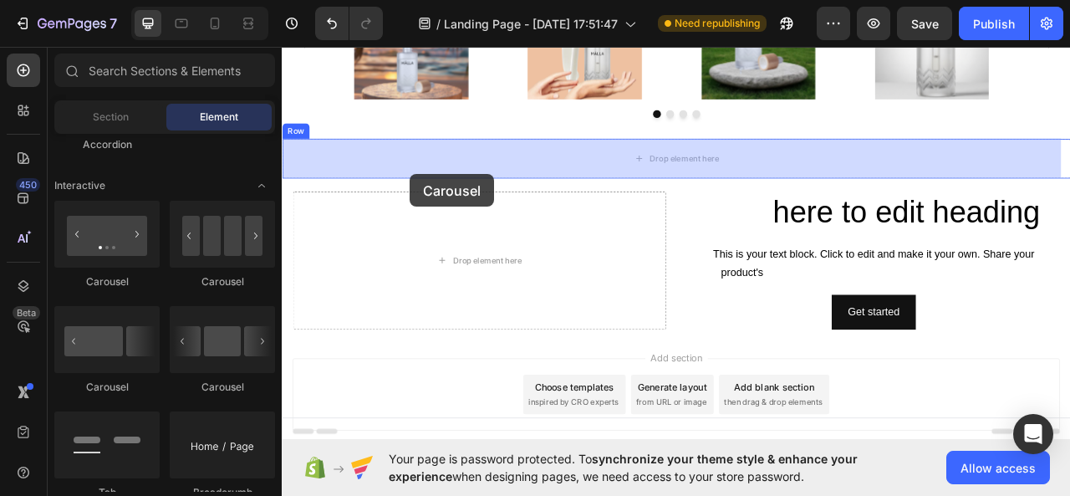
drag, startPoint x: 508, startPoint y: 299, endPoint x: 487, endPoint y: 204, distance: 96.8
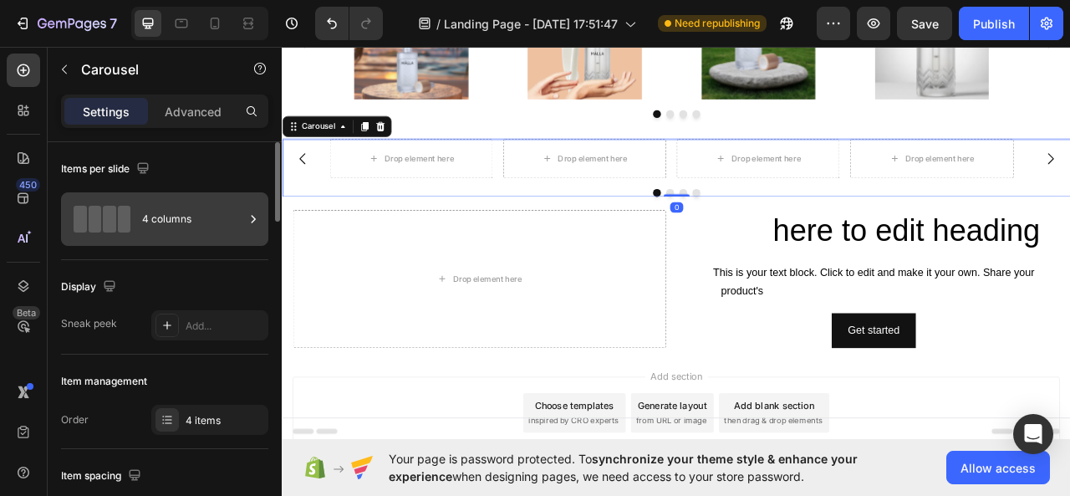
click at [248, 218] on icon at bounding box center [253, 219] width 17 height 17
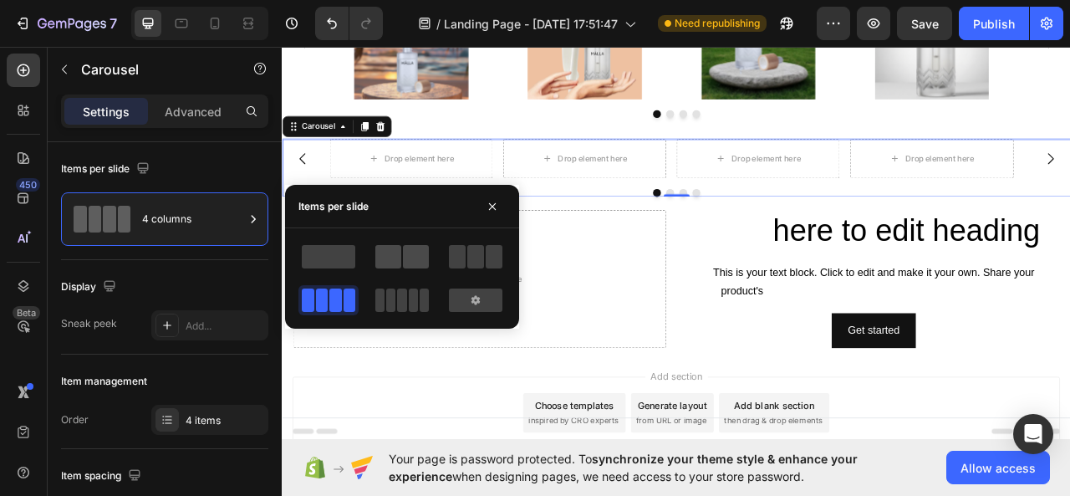
click at [381, 255] on span at bounding box center [389, 256] width 26 height 23
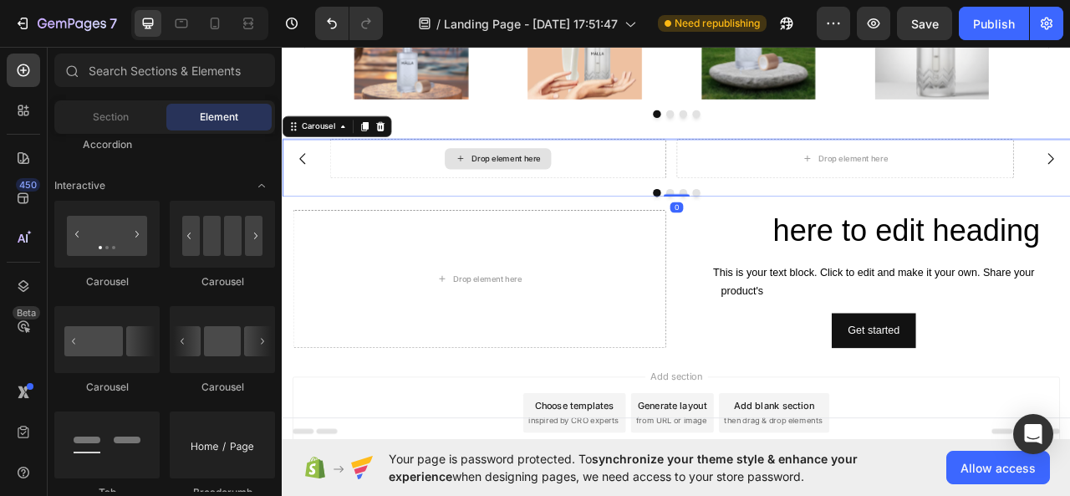
click at [409, 197] on div "Drop element here" at bounding box center [556, 190] width 428 height 50
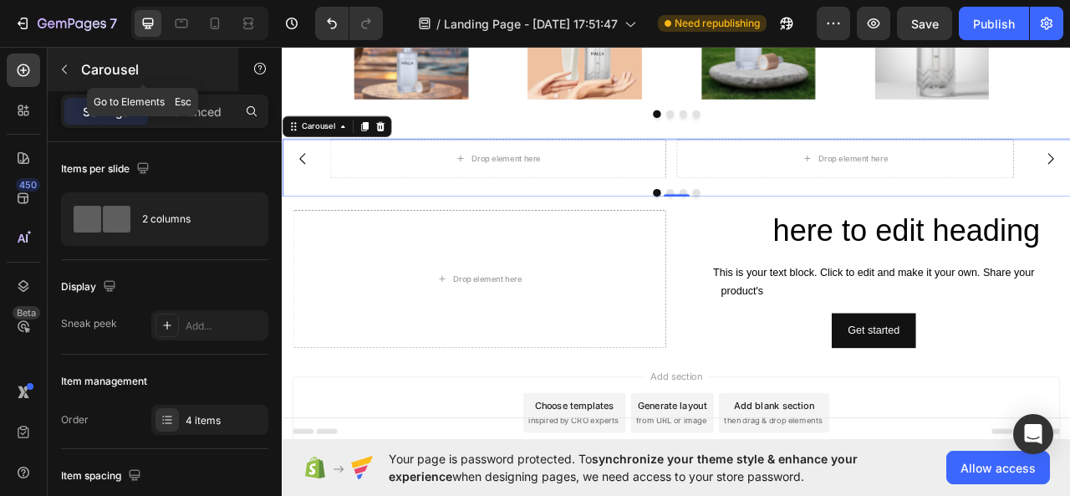
click at [64, 65] on icon "button" at bounding box center [64, 69] width 13 height 13
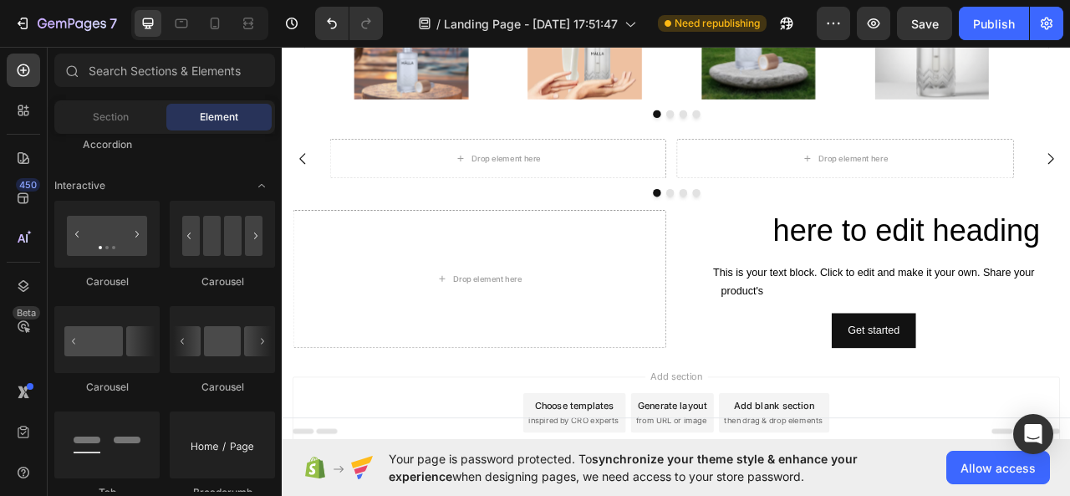
click at [270, 178] on span "Toggle open" at bounding box center [261, 185] width 27 height 27
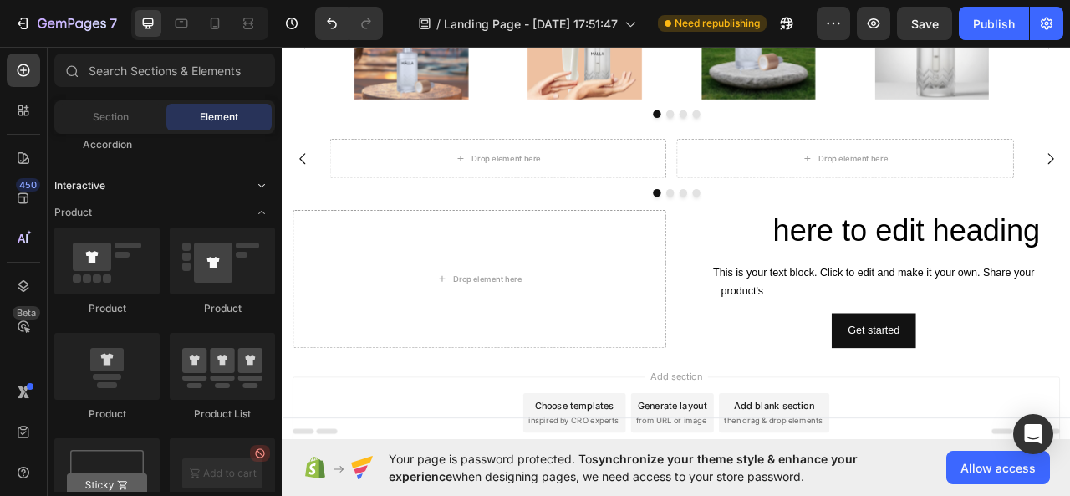
click at [264, 181] on icon "Toggle open" at bounding box center [261, 185] width 13 height 13
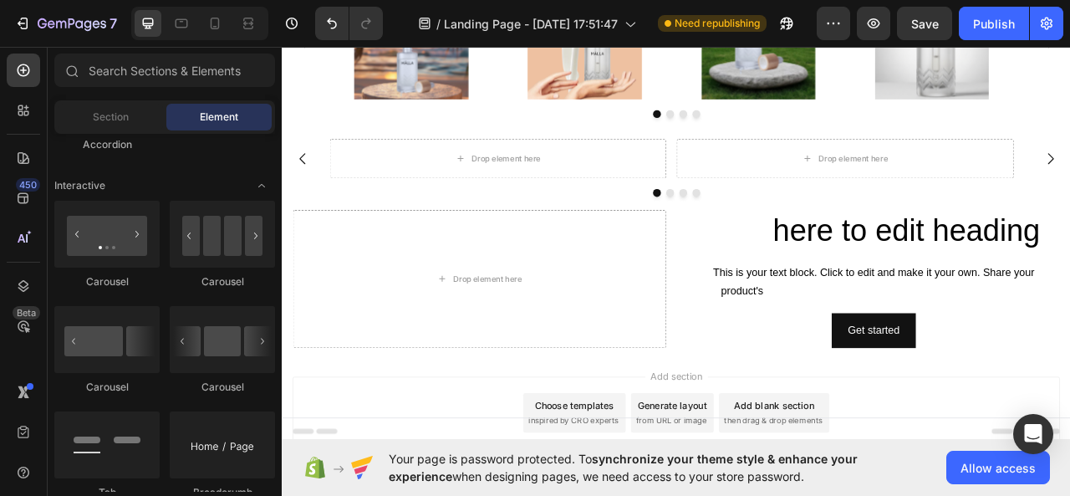
drag, startPoint x: 268, startPoint y: 148, endPoint x: 233, endPoint y: 145, distance: 34.5
drag, startPoint x: 233, startPoint y: 146, endPoint x: 212, endPoint y: 164, distance: 27.3
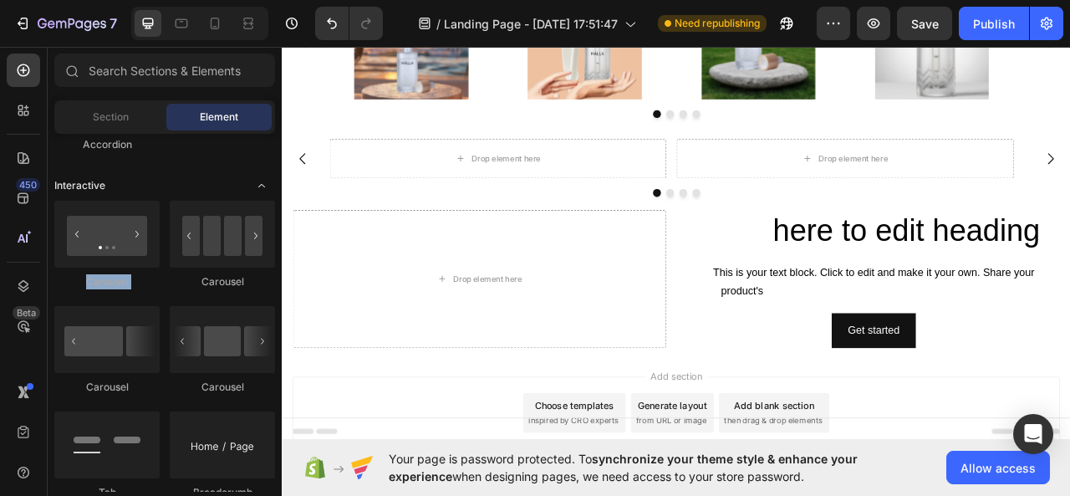
click at [271, 181] on span "Toggle open" at bounding box center [261, 185] width 27 height 27
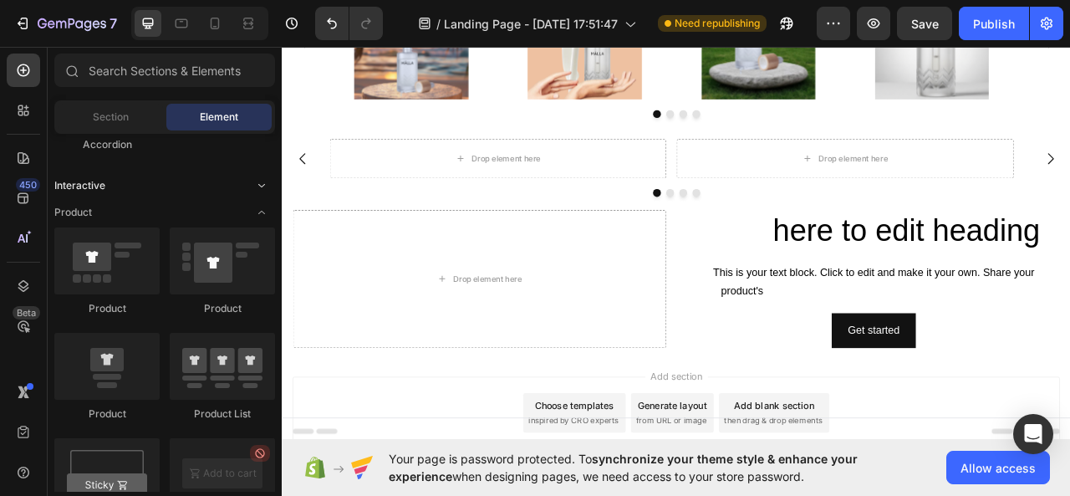
click at [263, 183] on icon "Toggle open" at bounding box center [261, 185] width 13 height 13
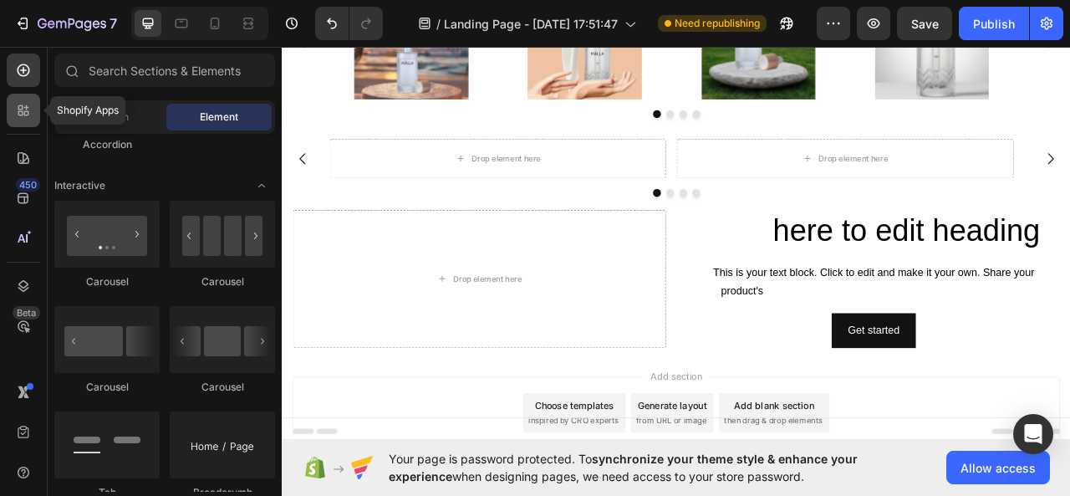
click at [26, 119] on div at bounding box center [23, 110] width 33 height 33
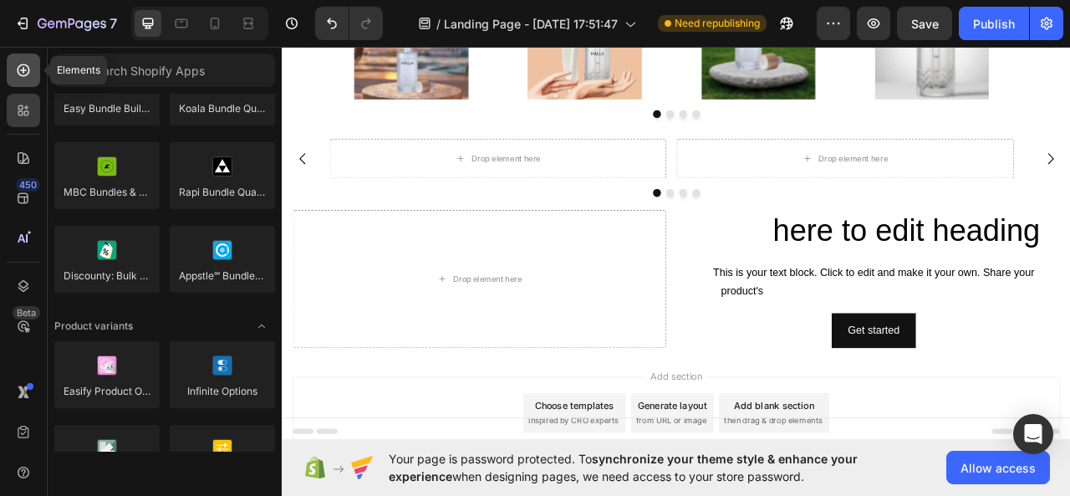
click at [27, 68] on icon at bounding box center [23, 70] width 17 height 17
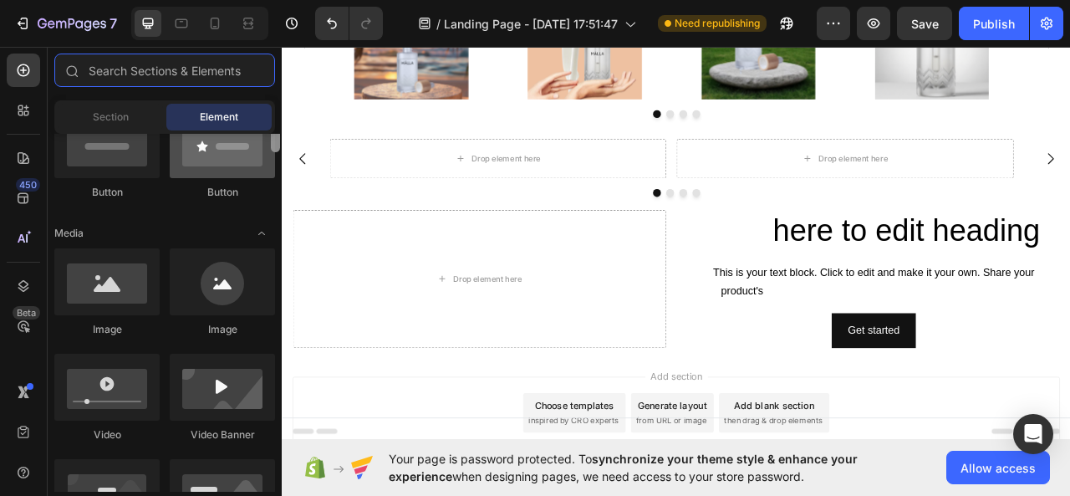
scroll to position [450, 0]
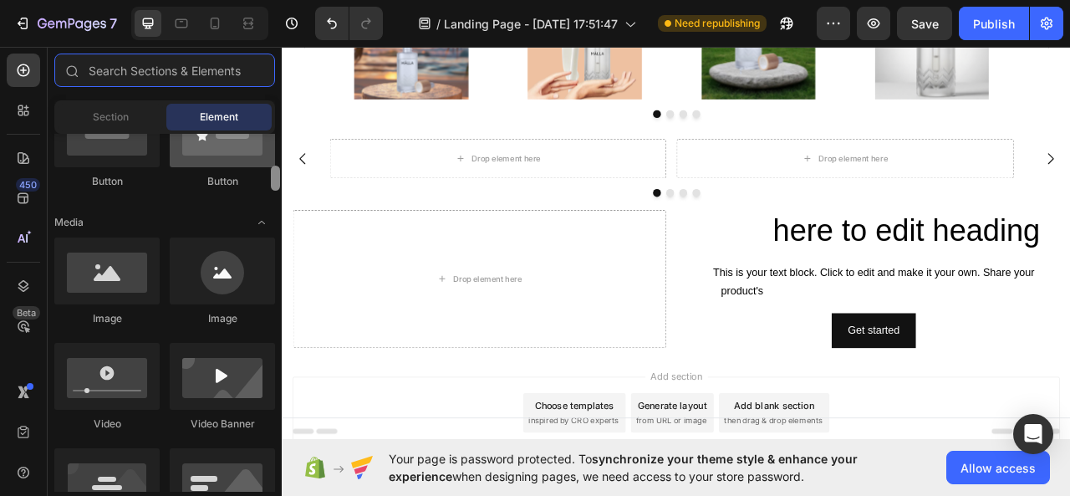
drag, startPoint x: 273, startPoint y: 263, endPoint x: 268, endPoint y: 177, distance: 86.3
click at [268, 177] on div "Layout Row Row Row Row Text Heading Text Block Button Button Button Media Image…" at bounding box center [165, 313] width 234 height 358
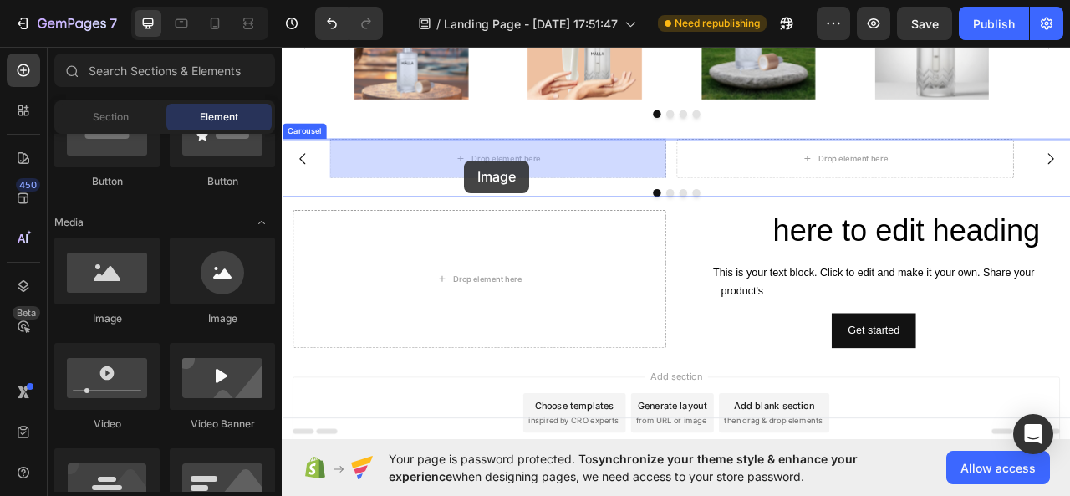
drag, startPoint x: 407, startPoint y: 330, endPoint x: 514, endPoint y: 192, distance: 174.0
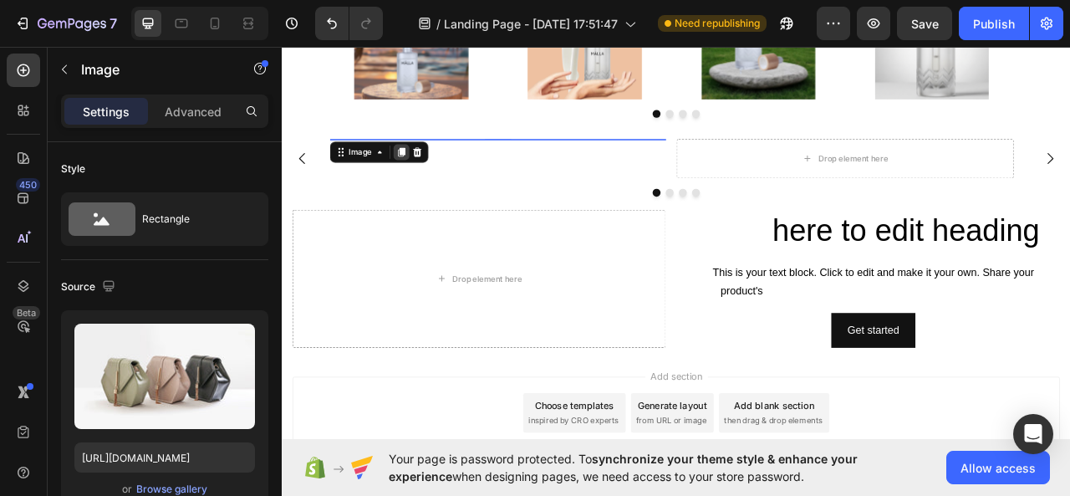
click at [429, 177] on icon at bounding box center [433, 182] width 9 height 12
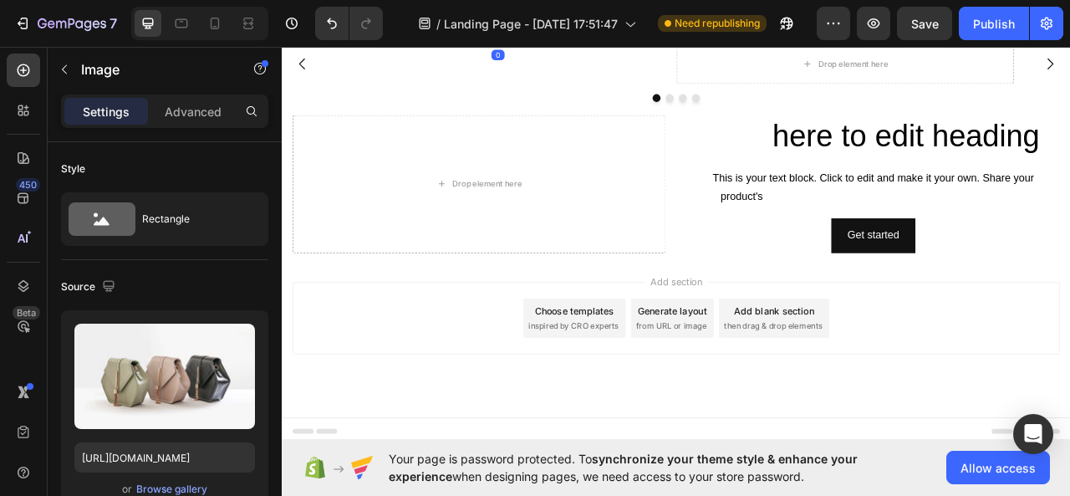
scroll to position [519, 0]
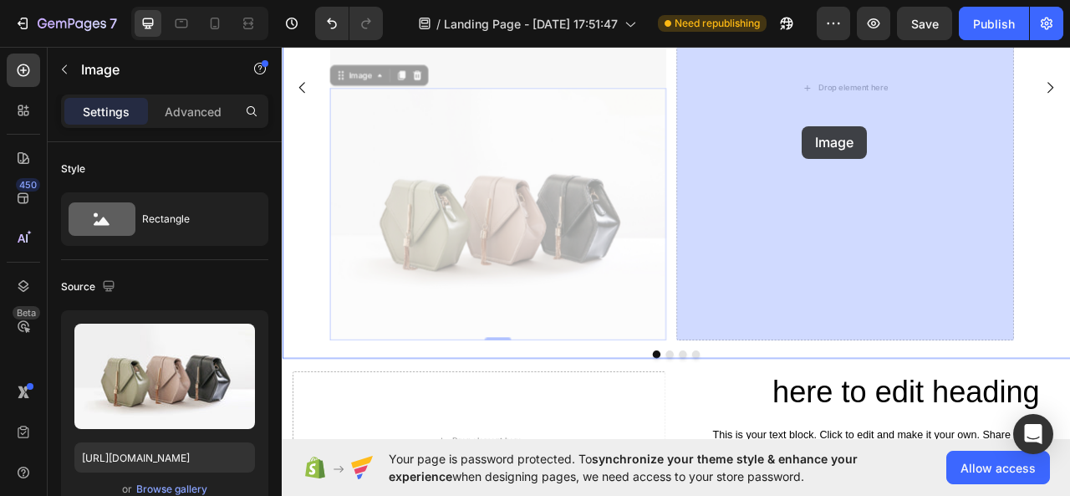
drag, startPoint x: 358, startPoint y: 82, endPoint x: 943, endPoint y: 149, distance: 589.2
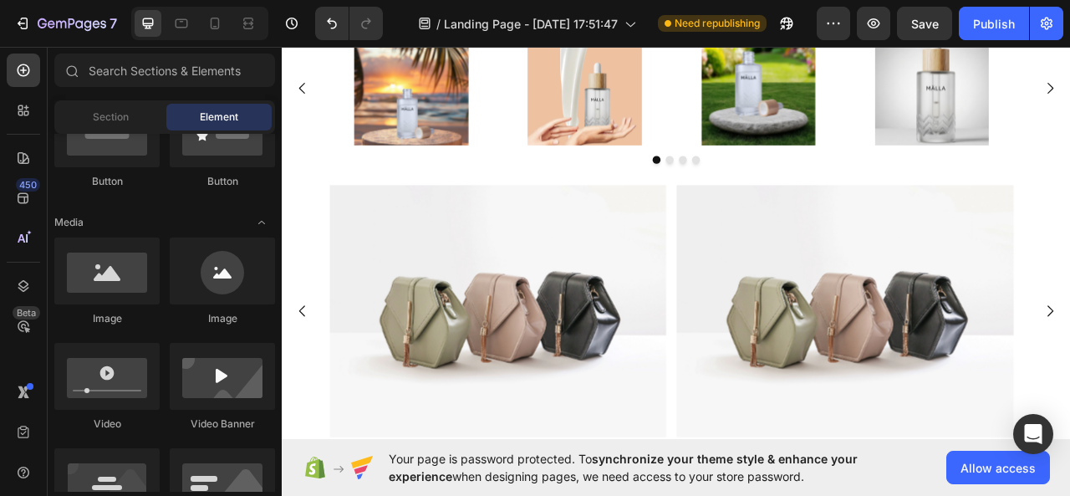
scroll to position [46, 0]
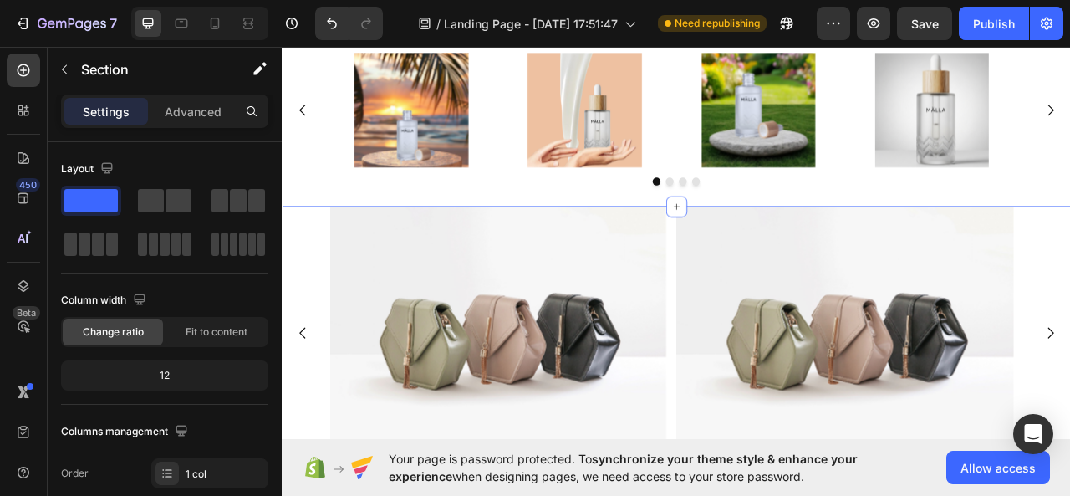
click at [1066, 243] on div "Image Image Image Image Carousel Row Section 1" at bounding box center [784, 139] width 1004 height 222
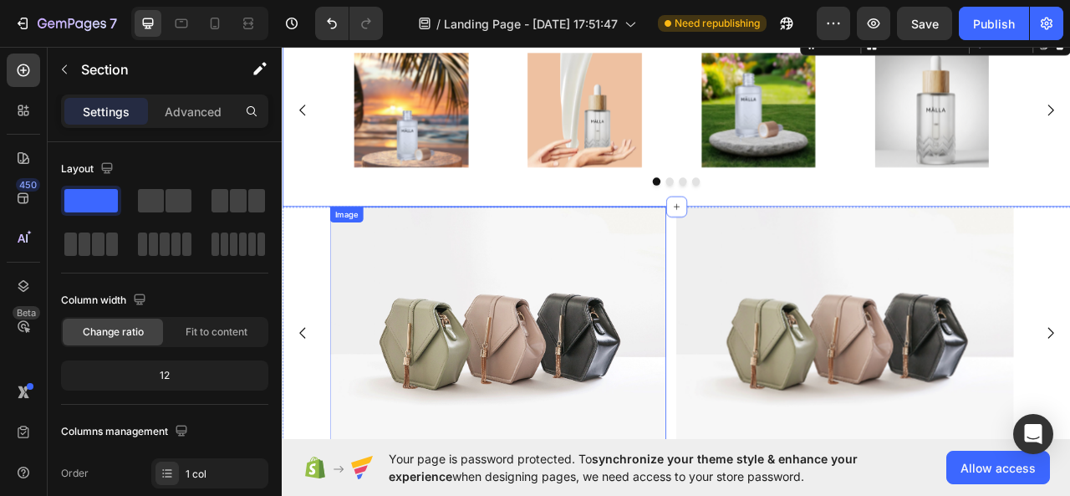
click at [527, 273] on img at bounding box center [556, 411] width 428 height 321
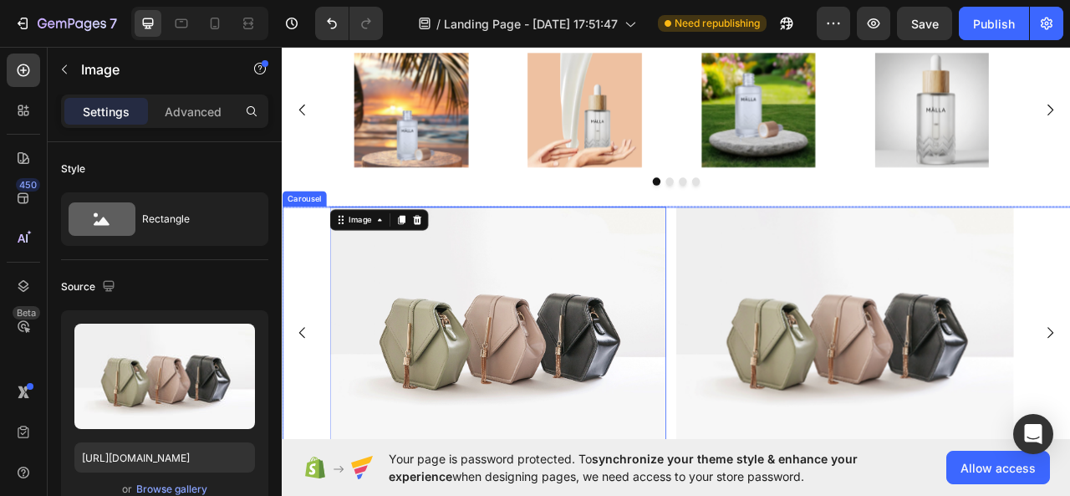
click at [312, 277] on div "Image 0 Image Drop element here Drop element here" at bounding box center [784, 411] width 1004 height 321
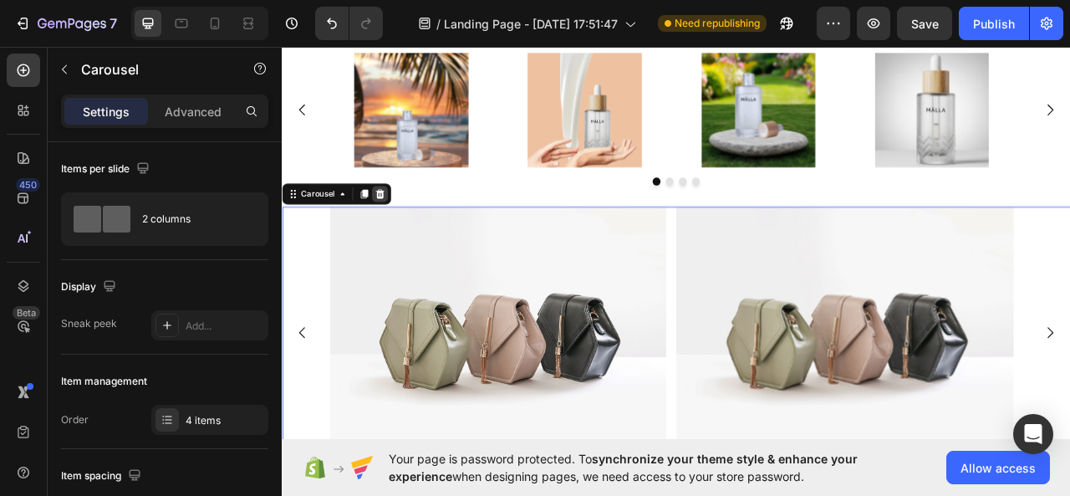
click at [410, 241] on div at bounding box center [406, 235] width 20 height 20
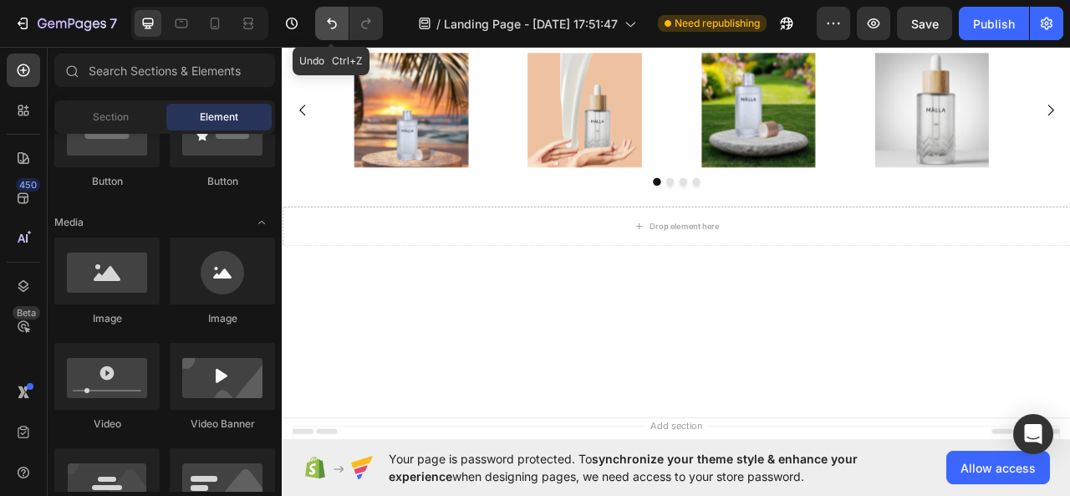
click at [333, 37] on button "Undo/Redo" at bounding box center [331, 23] width 33 height 33
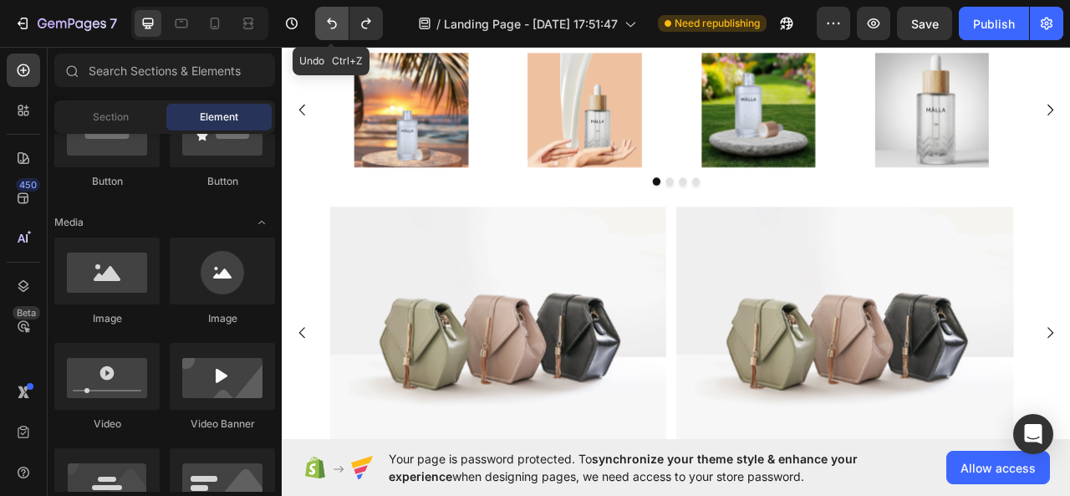
click at [324, 31] on icon "Undo/Redo" at bounding box center [332, 23] width 17 height 17
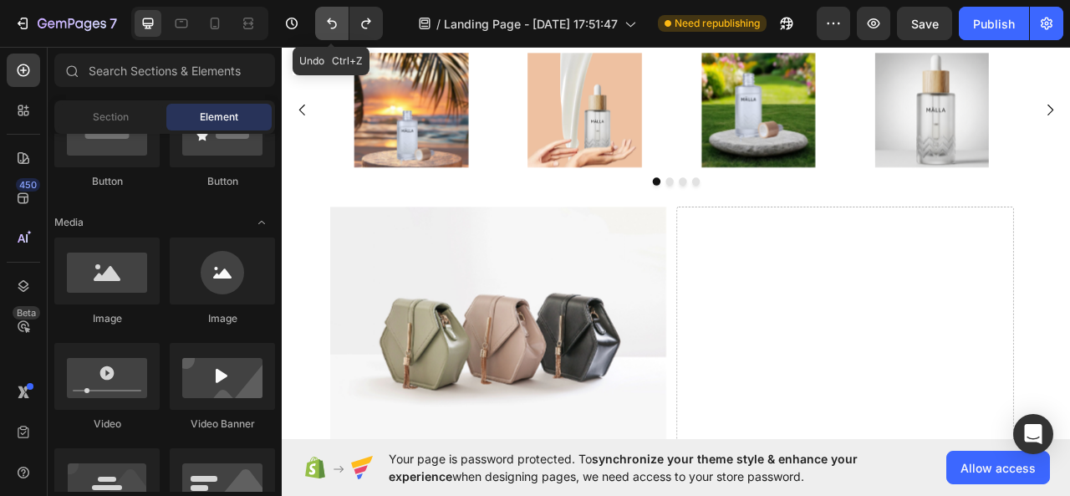
click at [328, 33] on button "Undo/Redo" at bounding box center [331, 23] width 33 height 33
click at [337, 33] on button "Undo/Redo" at bounding box center [331, 23] width 33 height 33
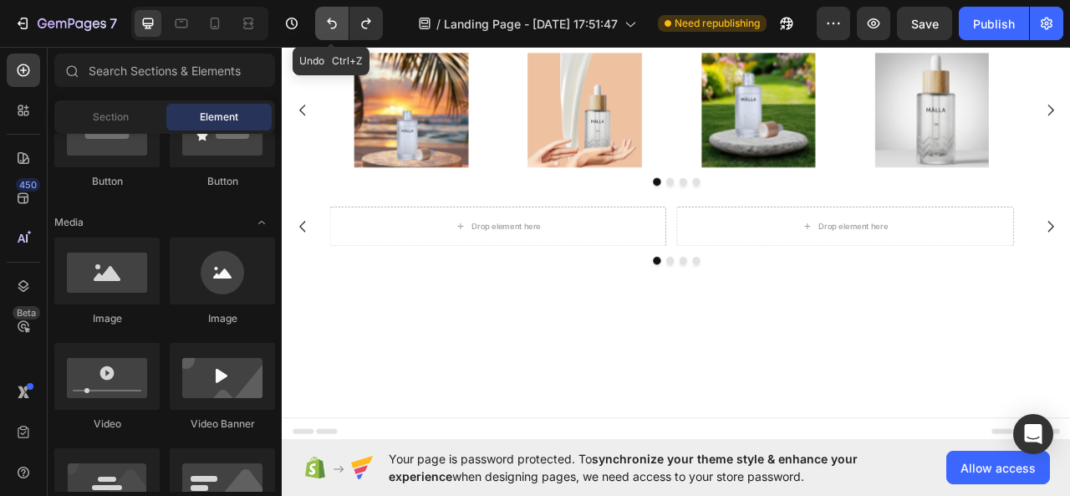
click at [337, 33] on button "Undo/Redo" at bounding box center [331, 23] width 33 height 33
click at [338, 33] on button "Undo/Redo" at bounding box center [331, 23] width 33 height 33
click at [333, 26] on icon "Undo/Redo" at bounding box center [332, 23] width 17 height 17
click at [333, 27] on icon "Undo/Redo" at bounding box center [332, 23] width 17 height 17
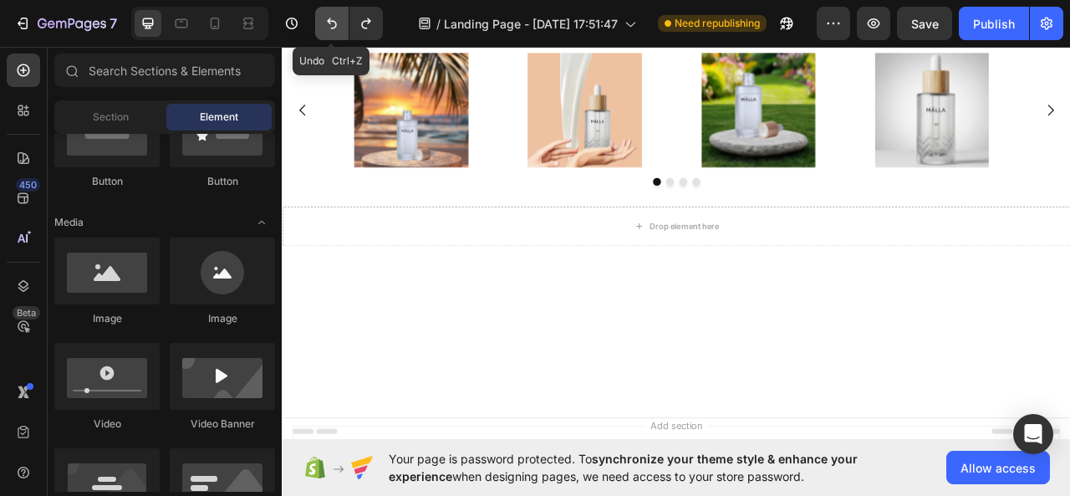
click at [333, 27] on icon "Undo/Redo" at bounding box center [332, 23] width 17 height 17
click at [335, 22] on icon "Undo/Redo" at bounding box center [332, 23] width 17 height 17
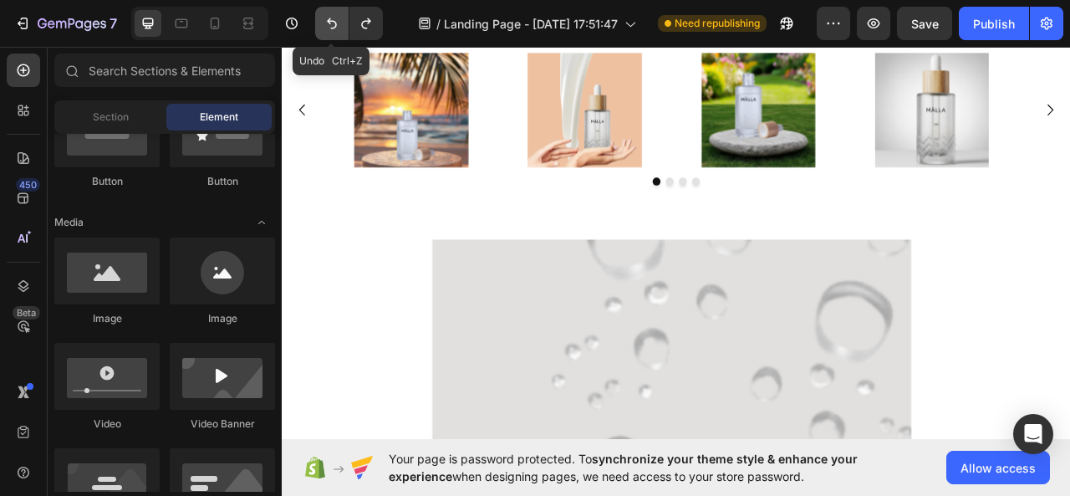
click at [335, 22] on icon "Undo/Redo" at bounding box center [332, 23] width 17 height 17
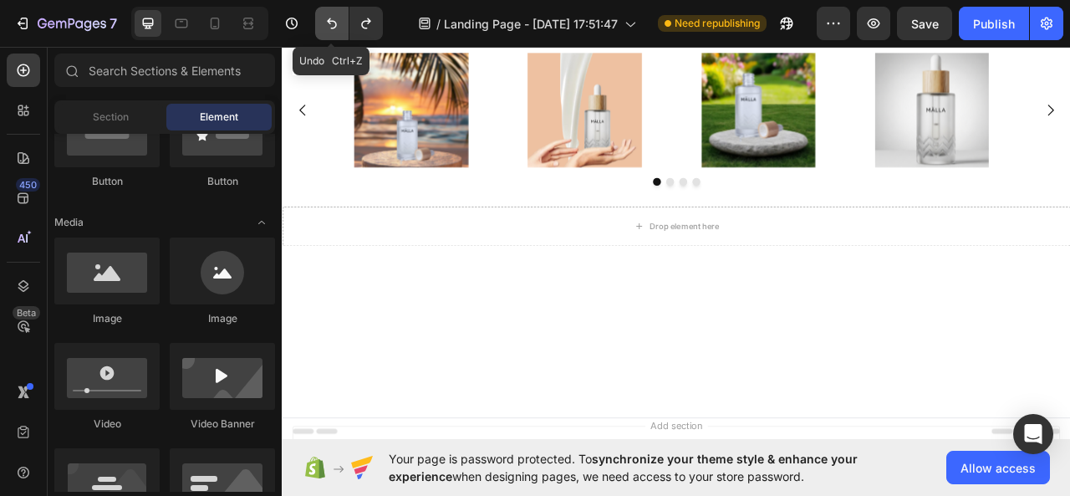
click at [335, 22] on icon "Undo/Redo" at bounding box center [332, 23] width 17 height 17
click at [367, 28] on icon "Undo/Redo" at bounding box center [366, 23] width 17 height 17
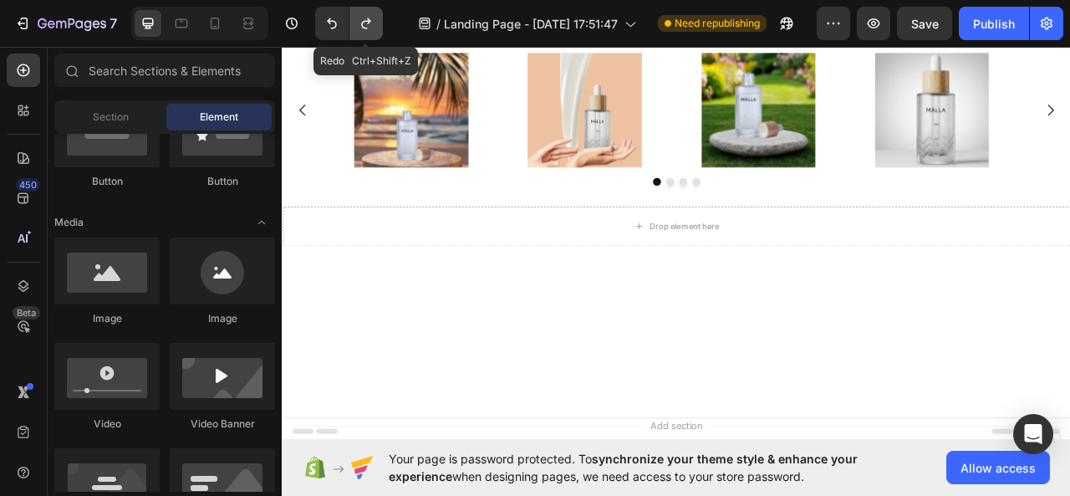
click at [367, 24] on icon "Undo/Redo" at bounding box center [365, 23] width 9 height 11
click at [368, 18] on icon "Undo/Redo" at bounding box center [366, 23] width 17 height 17
click at [368, 15] on icon "Undo/Redo" at bounding box center [366, 23] width 17 height 17
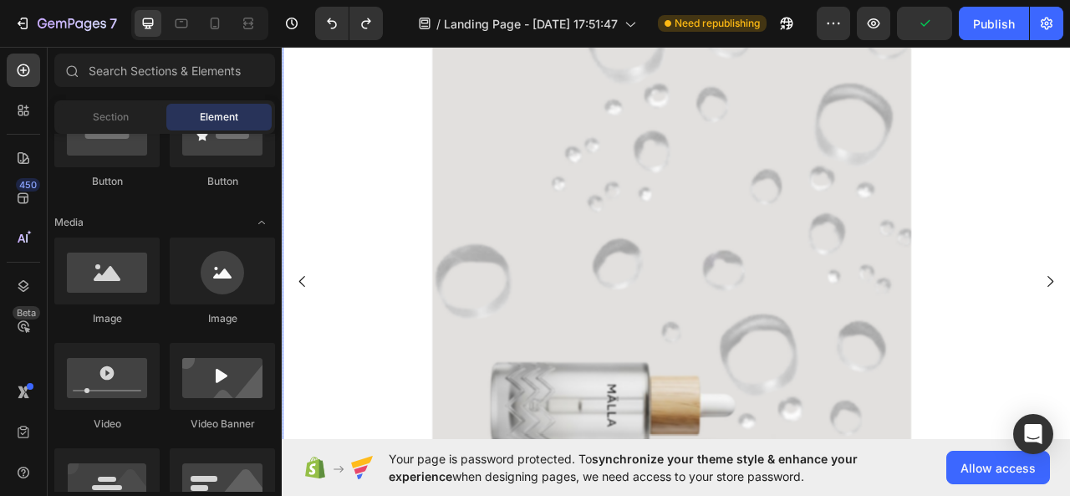
scroll to position [273, 0]
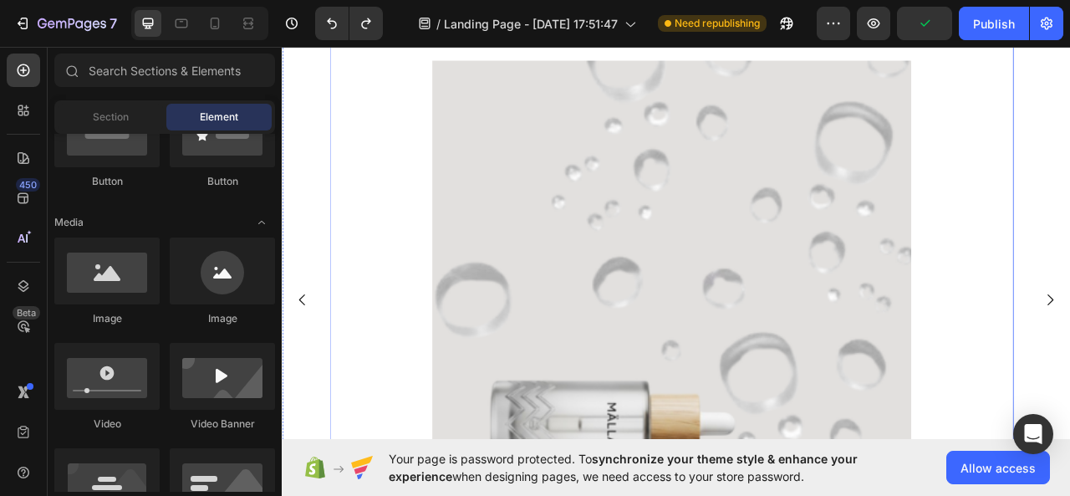
click at [1070, 268] on div at bounding box center [777, 369] width 871 height 609
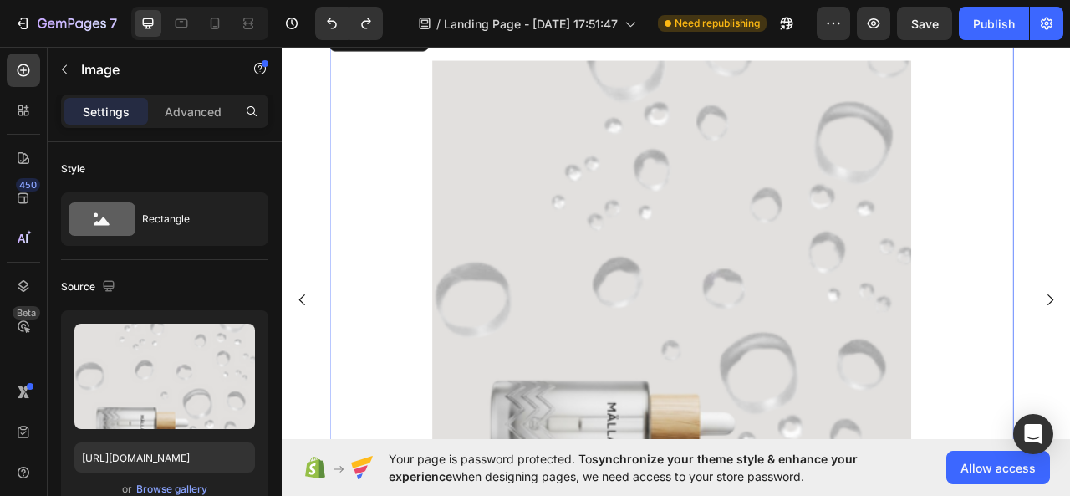
scroll to position [402, 0]
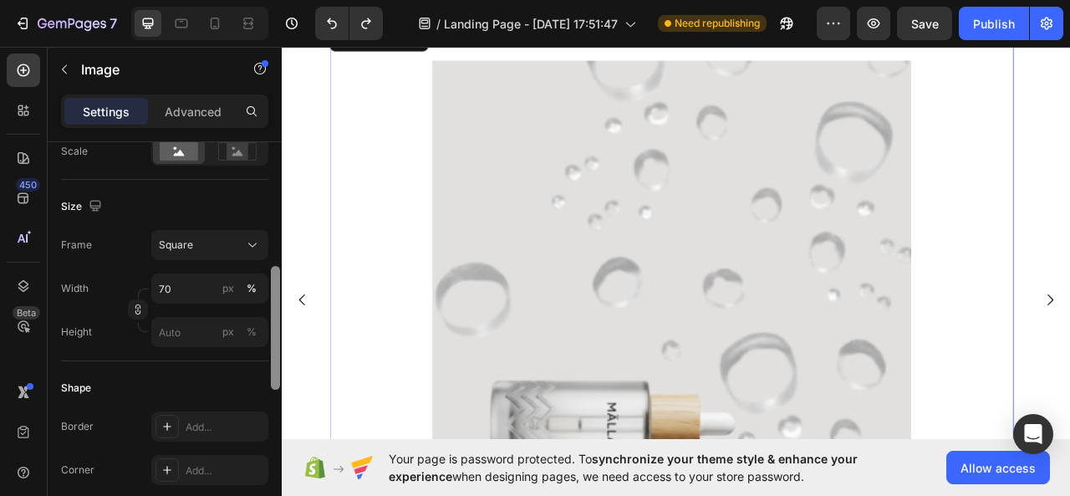
drag, startPoint x: 270, startPoint y: 180, endPoint x: 273, endPoint y: 188, distance: 8.7
click at [273, 188] on div at bounding box center [275, 343] width 13 height 402
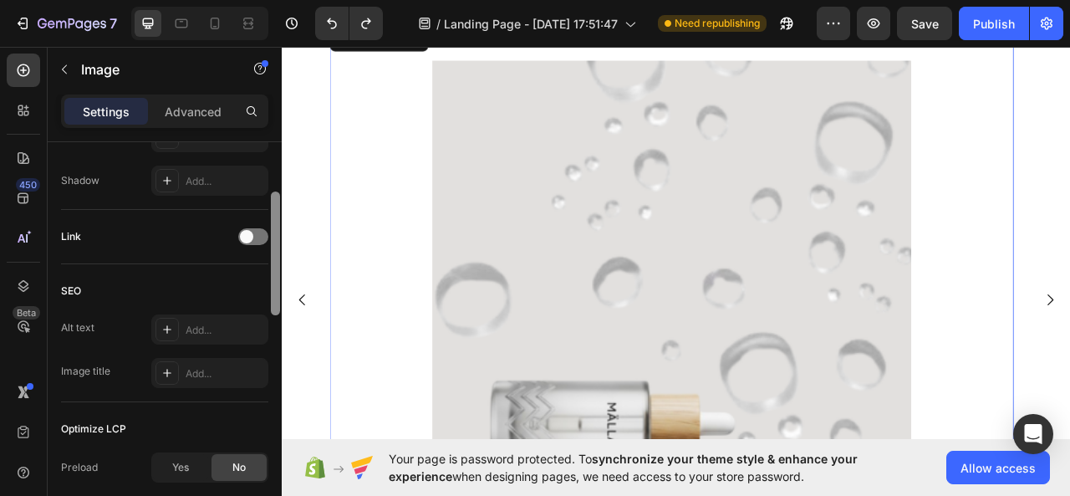
scroll to position [600, 0]
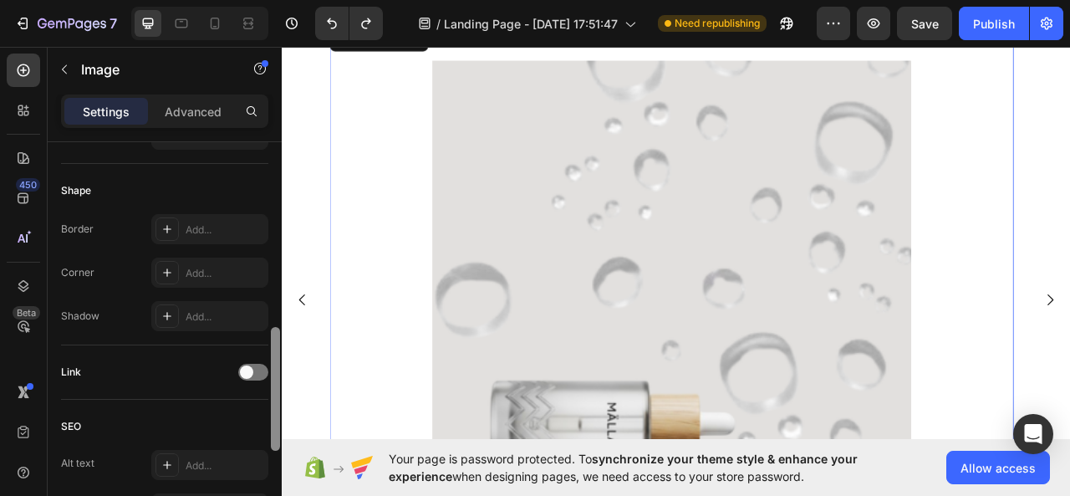
drag, startPoint x: 554, startPoint y: 398, endPoint x: 368, endPoint y: 192, distance: 277.7
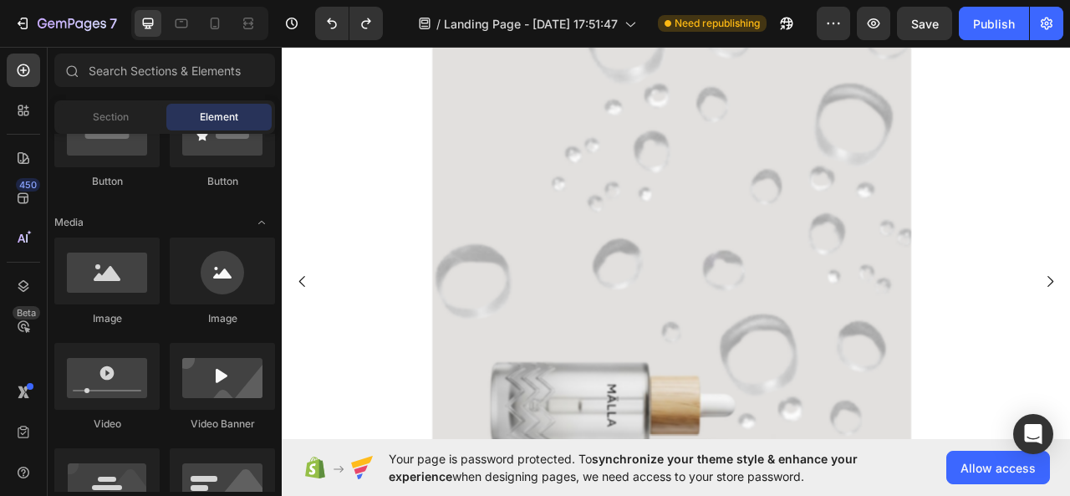
scroll to position [89, 0]
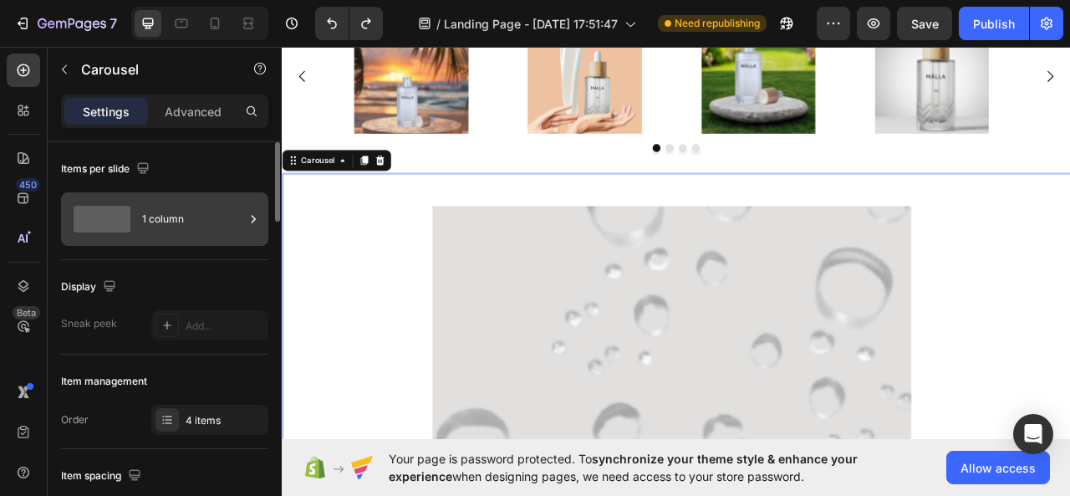
click at [212, 227] on div "1 column" at bounding box center [193, 219] width 102 height 38
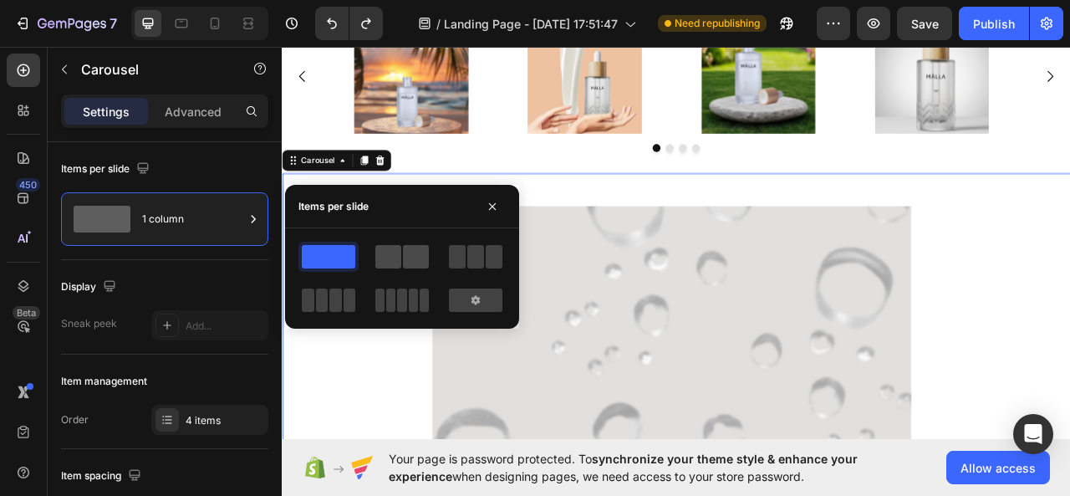
click at [396, 254] on span at bounding box center [389, 256] width 26 height 23
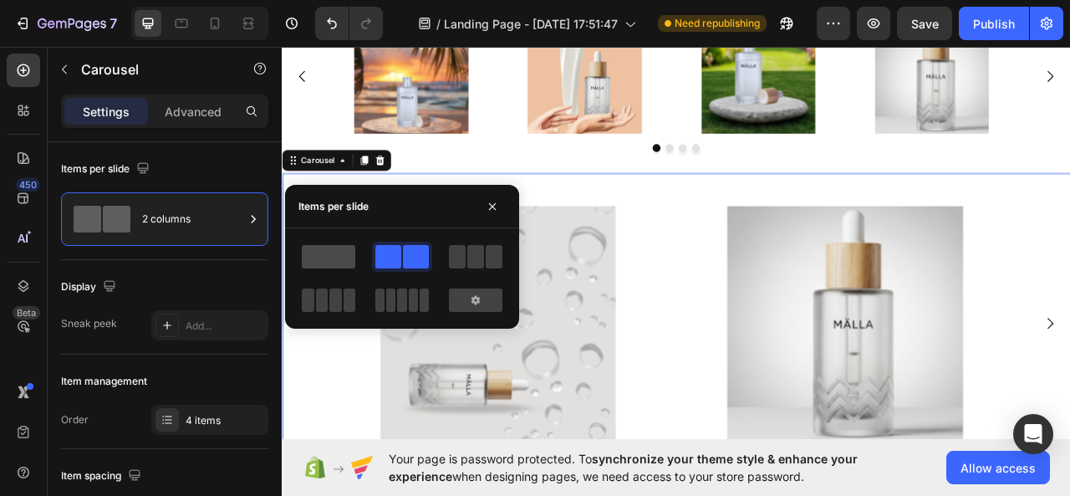
click at [344, 258] on span at bounding box center [329, 256] width 54 height 23
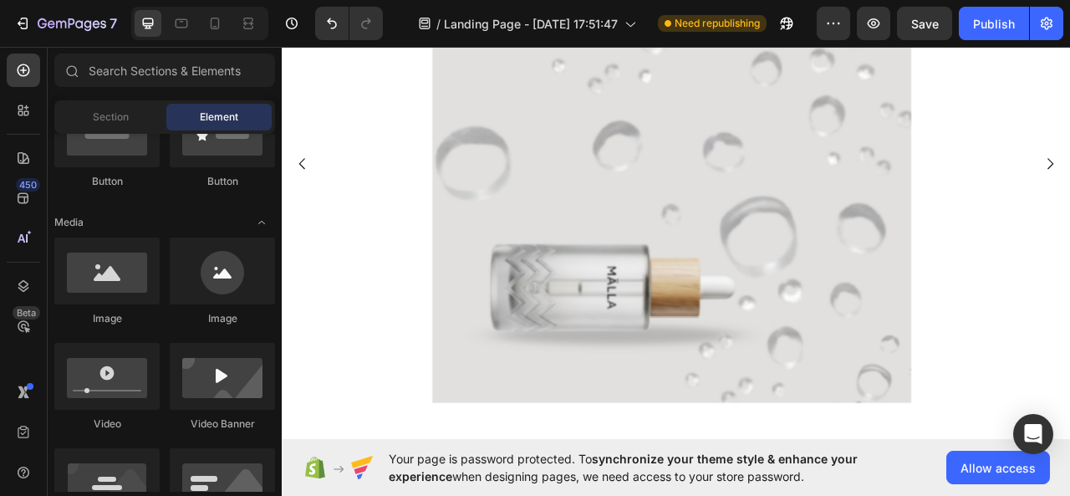
scroll to position [428, 0]
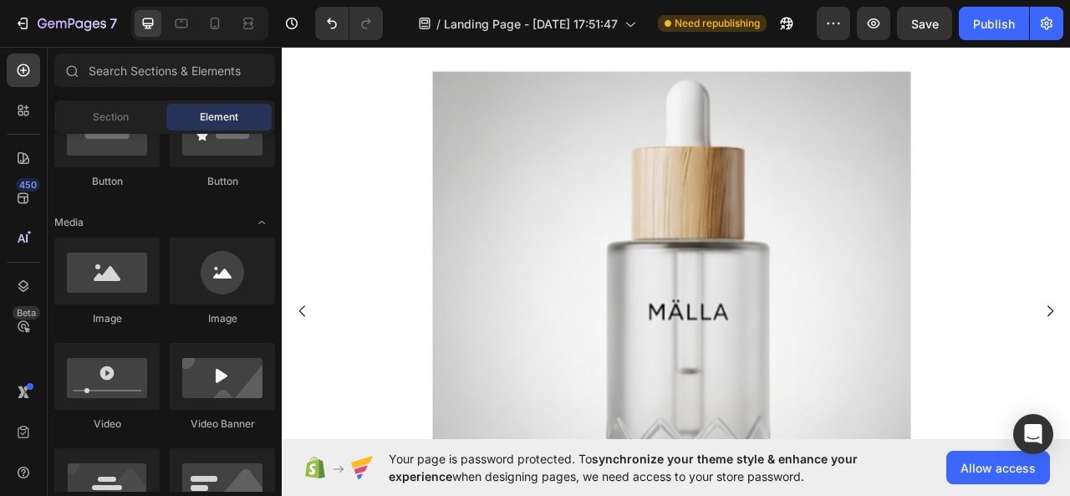
scroll to position [0, 0]
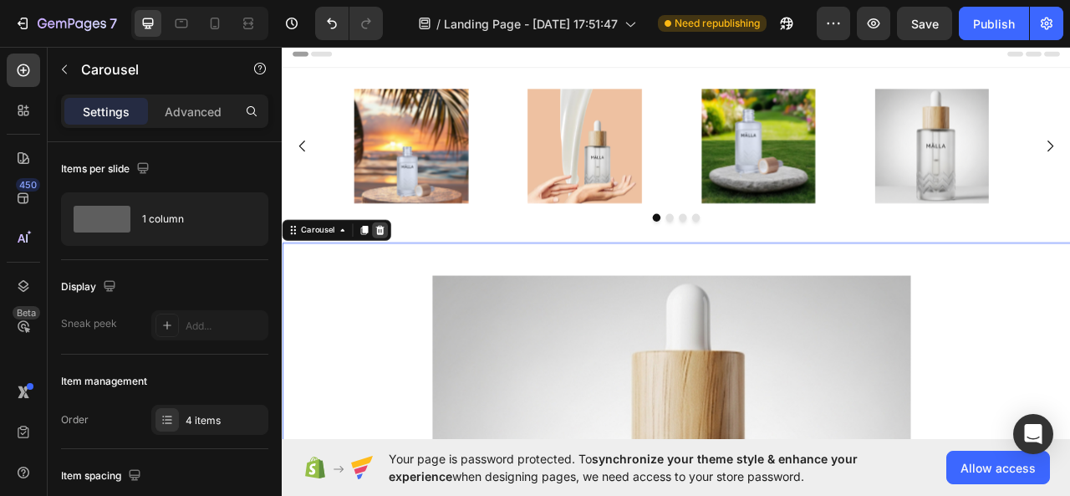
click at [406, 278] on icon at bounding box center [406, 281] width 11 height 12
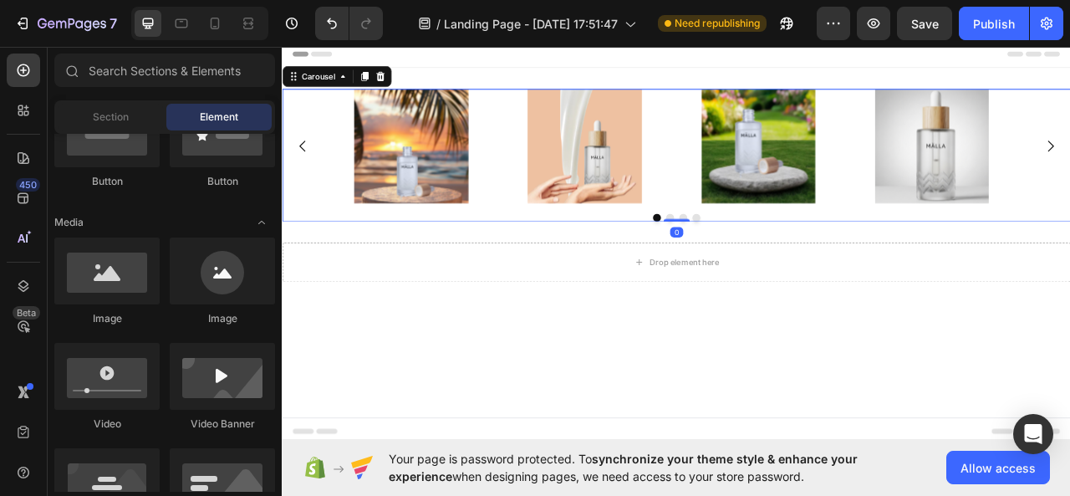
click at [322, 210] on div "Image Image Image Image" at bounding box center [784, 174] width 1004 height 146
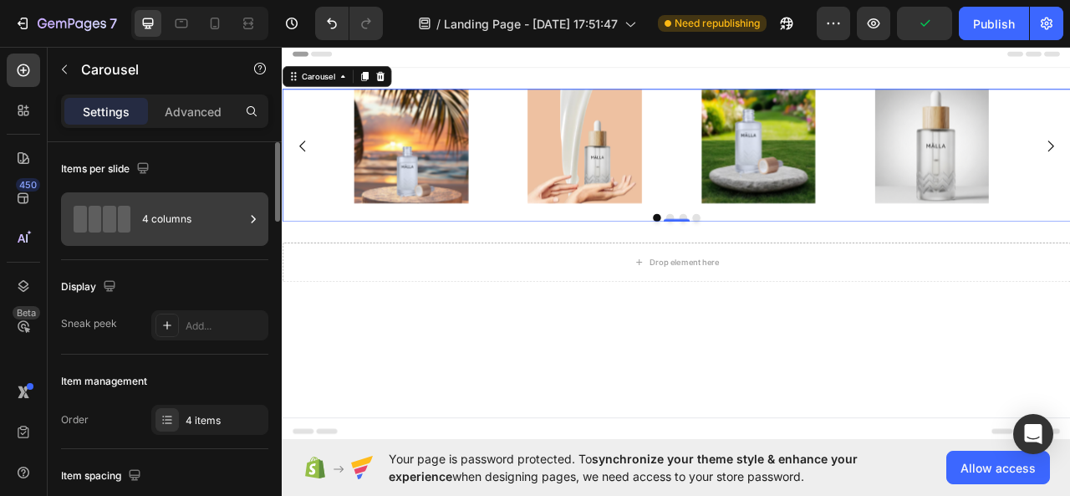
click at [207, 228] on div "4 columns" at bounding box center [193, 219] width 102 height 38
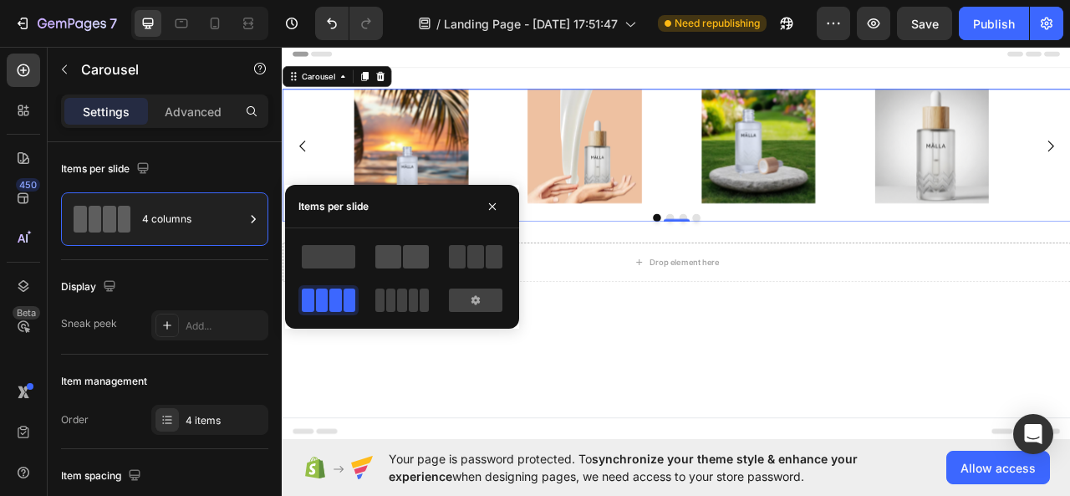
click at [406, 245] on span at bounding box center [416, 256] width 26 height 23
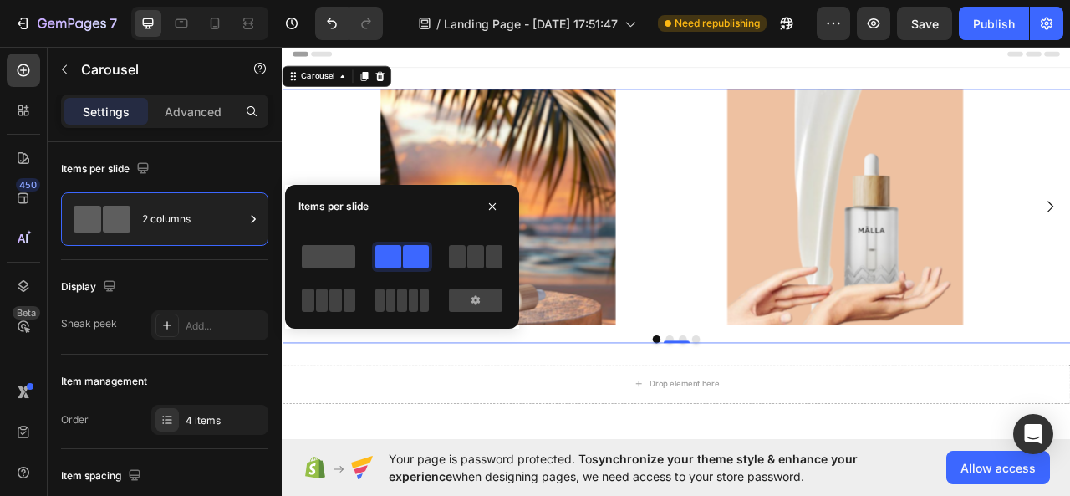
click at [344, 255] on span at bounding box center [329, 256] width 54 height 23
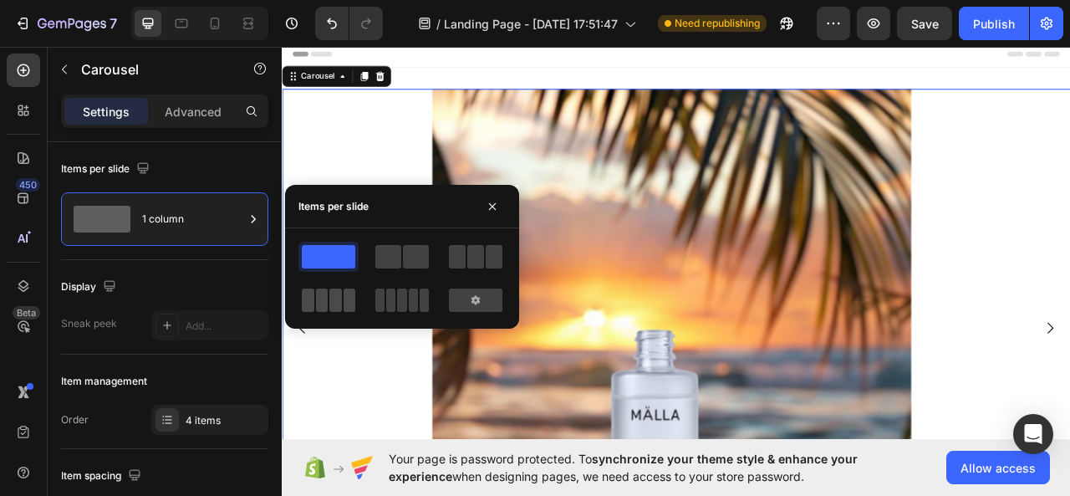
click at [337, 290] on span at bounding box center [336, 300] width 13 height 23
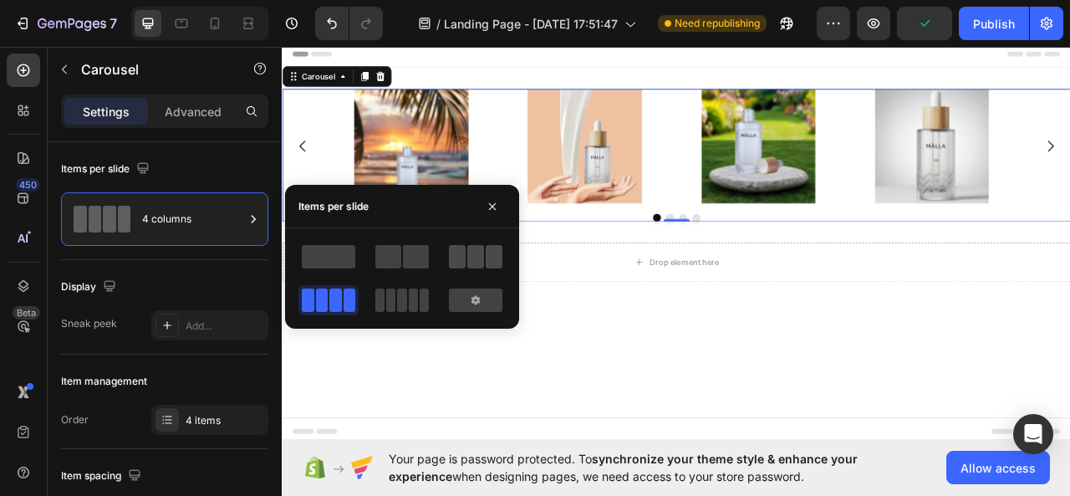
click at [473, 255] on span at bounding box center [475, 256] width 17 height 23
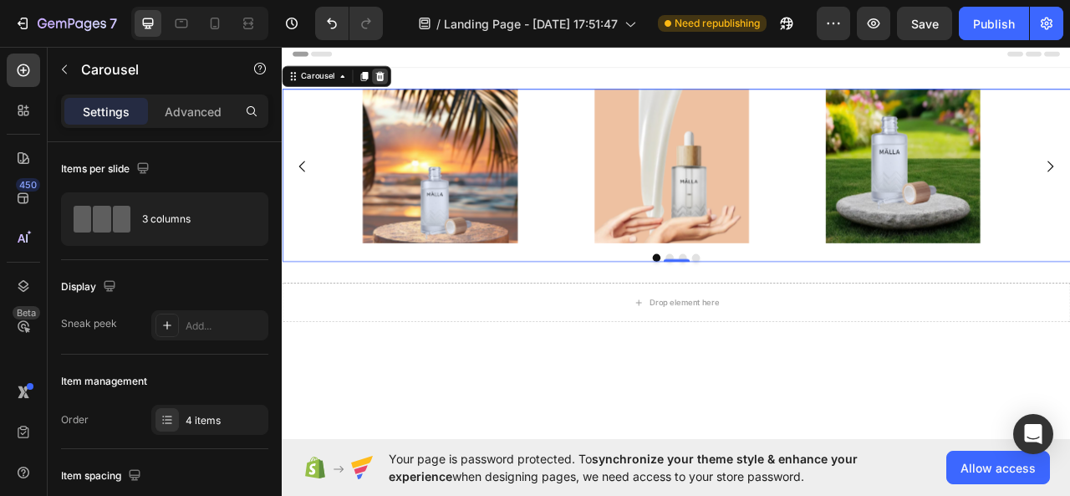
click at [411, 89] on icon at bounding box center [406, 85] width 13 height 13
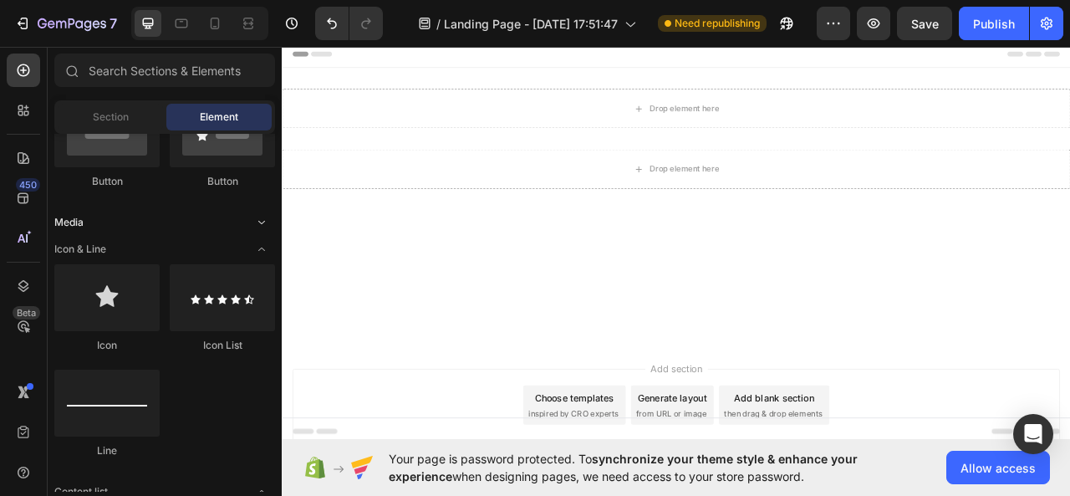
click at [241, 219] on div "Media" at bounding box center [164, 222] width 221 height 17
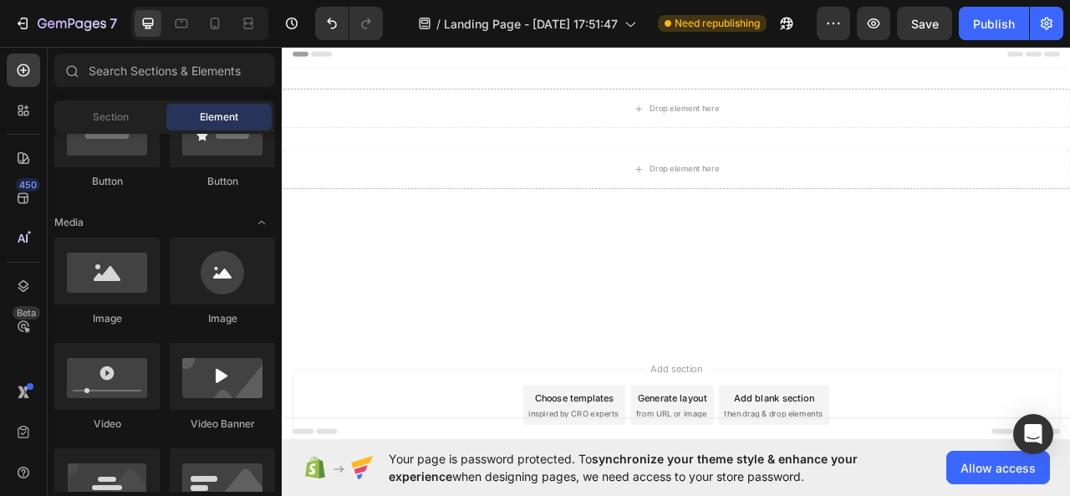
click at [268, 214] on span "Toggle open" at bounding box center [261, 222] width 27 height 27
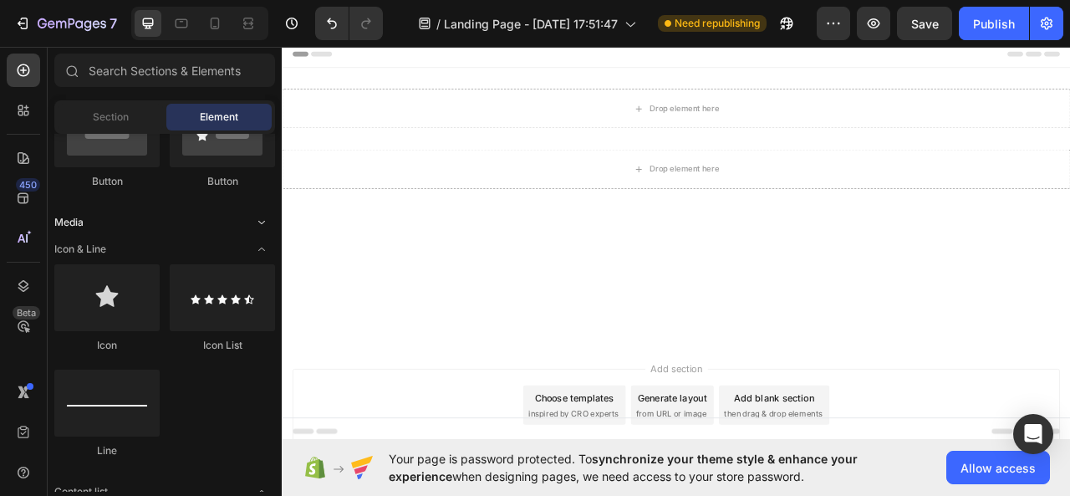
click at [269, 214] on span "Toggle open" at bounding box center [261, 222] width 27 height 27
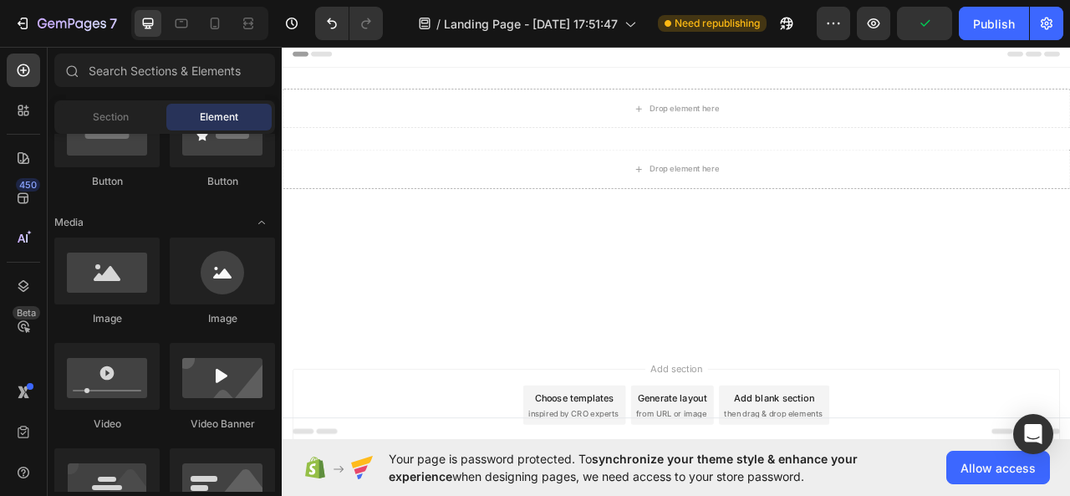
click at [24, 147] on div at bounding box center [23, 157] width 33 height 33
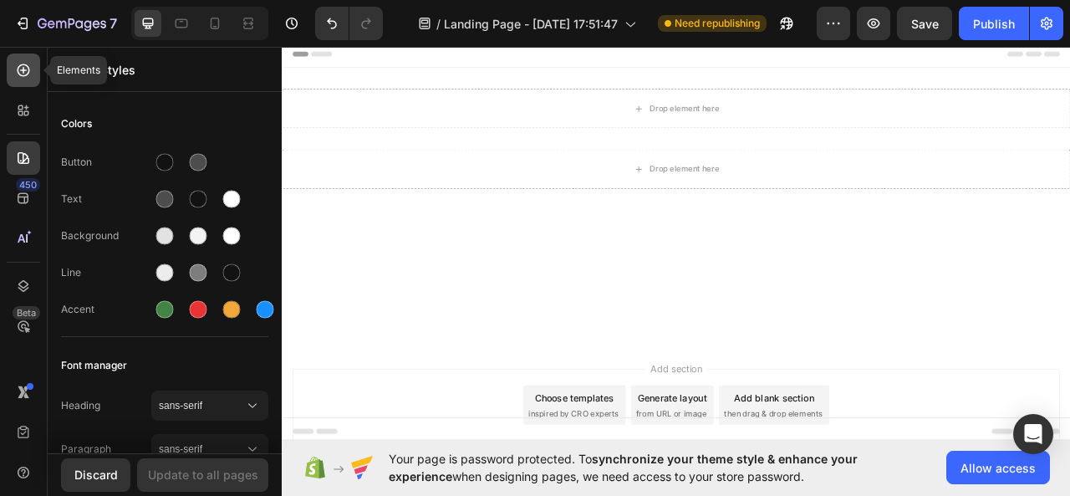
click at [21, 69] on icon at bounding box center [23, 70] width 7 height 7
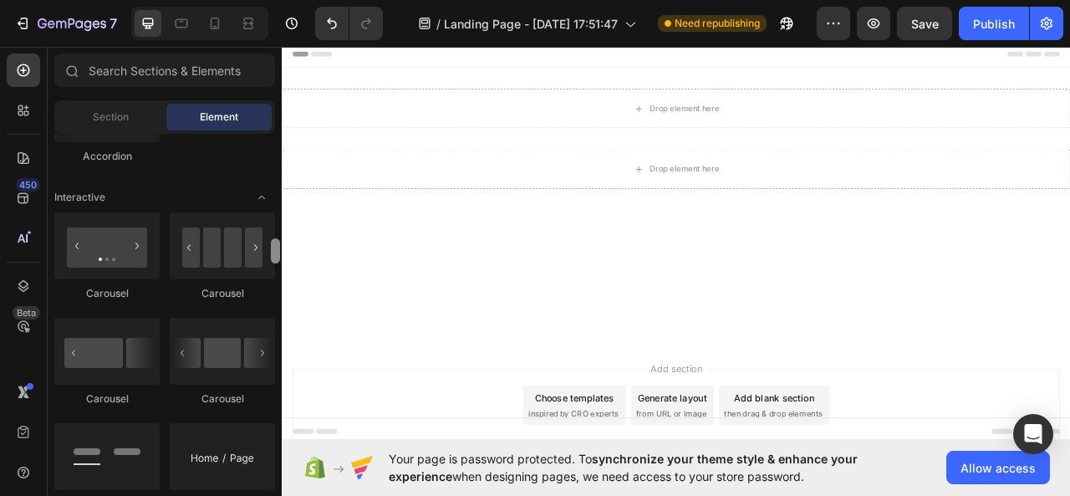
scroll to position [1617, 0]
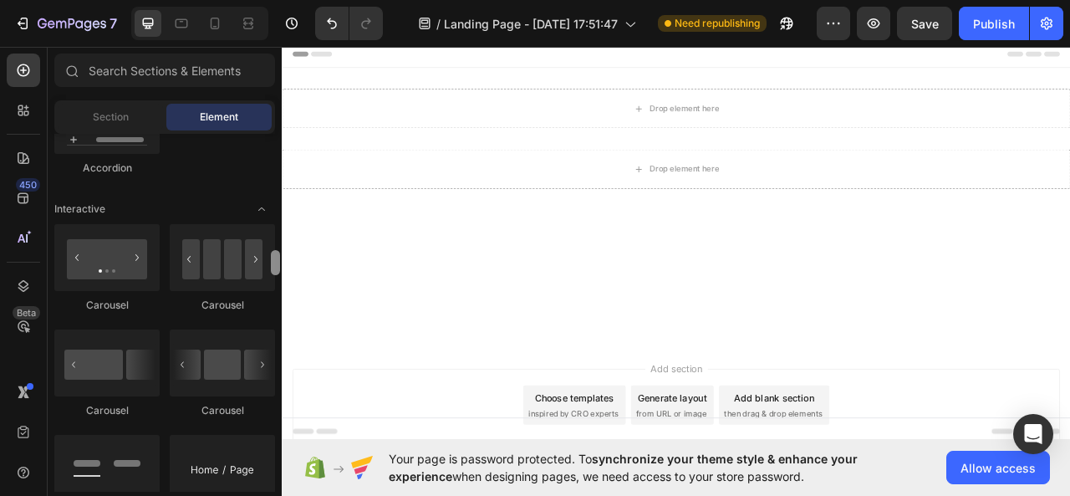
drag, startPoint x: 275, startPoint y: 170, endPoint x: 276, endPoint y: 254, distance: 84.5
click at [276, 254] on div at bounding box center [275, 262] width 9 height 25
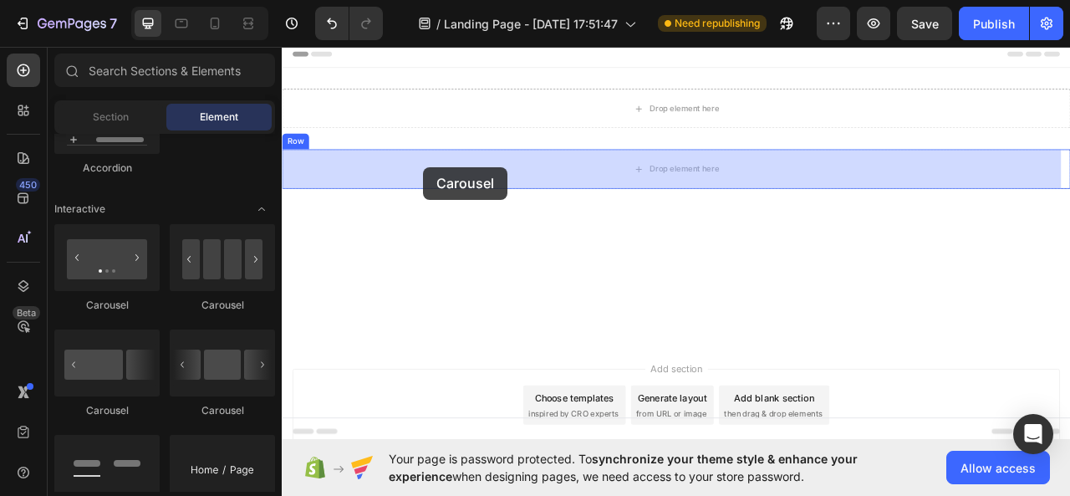
drag, startPoint x: 392, startPoint y: 309, endPoint x: 462, endPoint y: 201, distance: 128.3
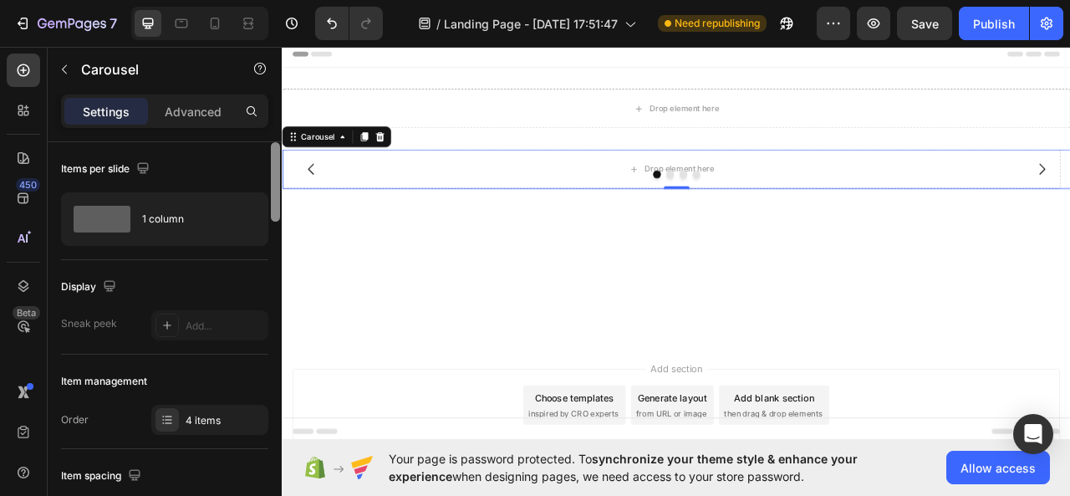
drag, startPoint x: 274, startPoint y: 198, endPoint x: 278, endPoint y: 171, distance: 27.0
click at [278, 171] on div at bounding box center [275, 181] width 9 height 79
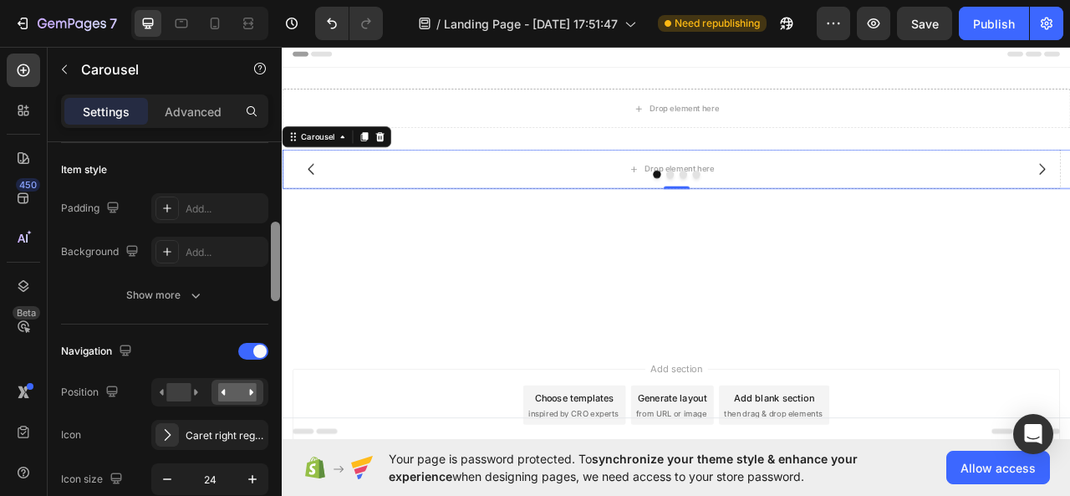
drag, startPoint x: 270, startPoint y: 186, endPoint x: 275, endPoint y: 164, distance: 23.1
click at [275, 164] on div at bounding box center [275, 343] width 13 height 402
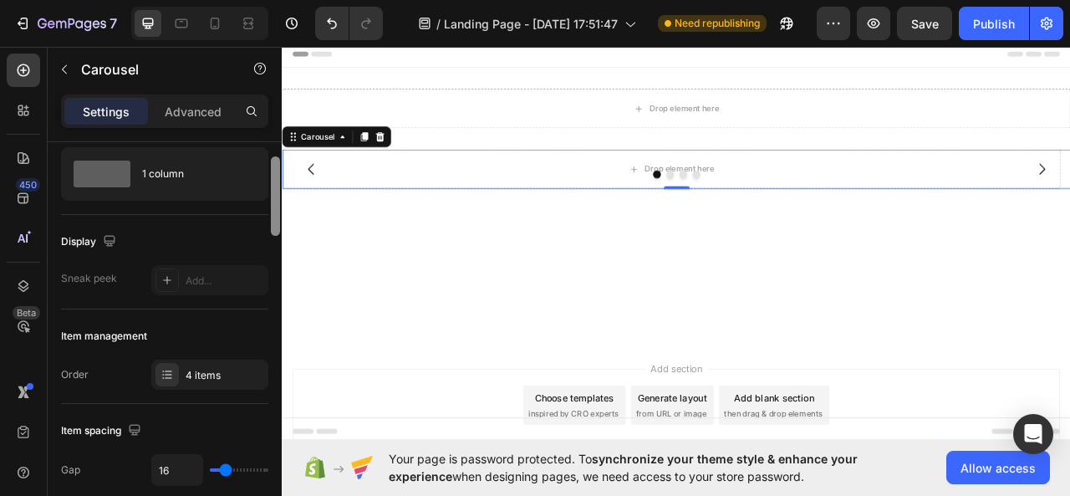
scroll to position [0, 0]
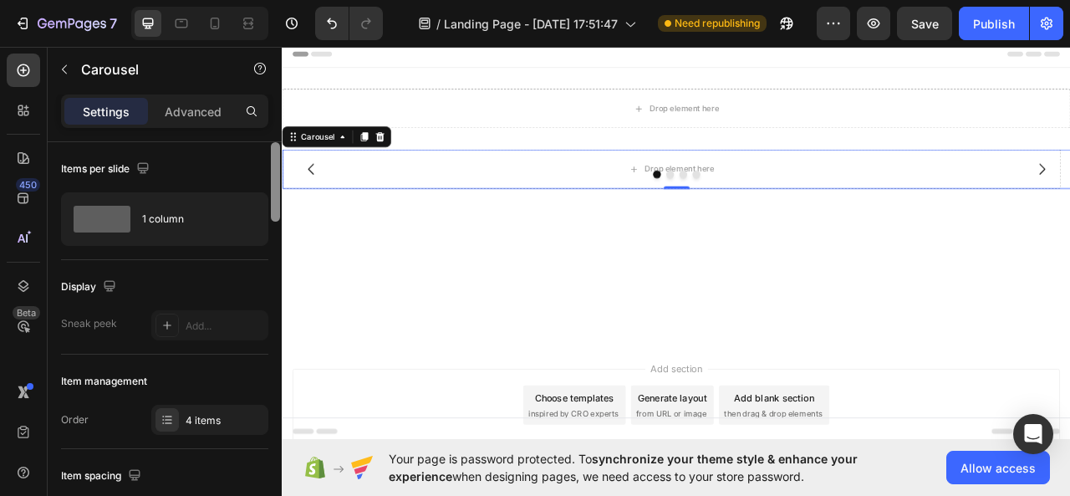
drag, startPoint x: 272, startPoint y: 253, endPoint x: 279, endPoint y: 142, distance: 111.5
click at [279, 142] on div at bounding box center [275, 343] width 13 height 402
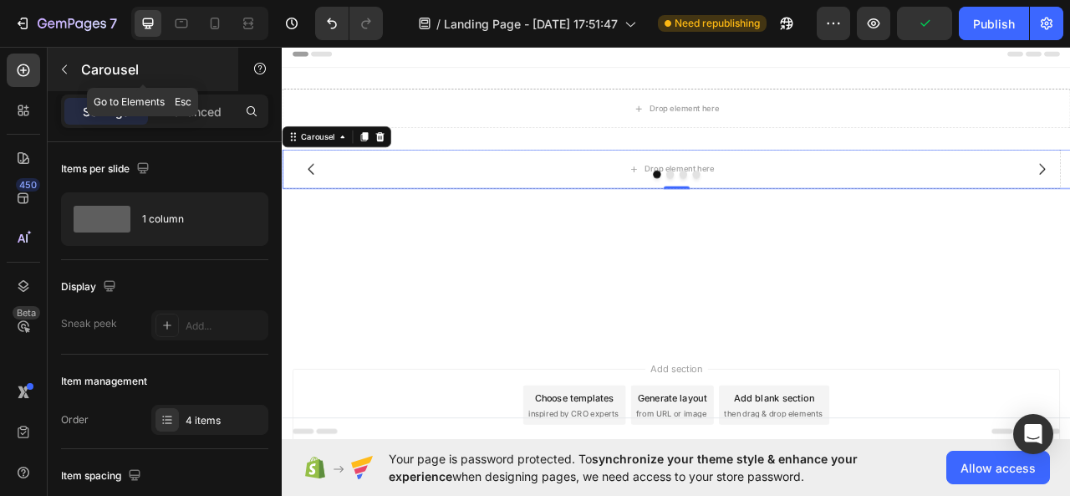
click at [55, 63] on button "button" at bounding box center [64, 69] width 27 height 27
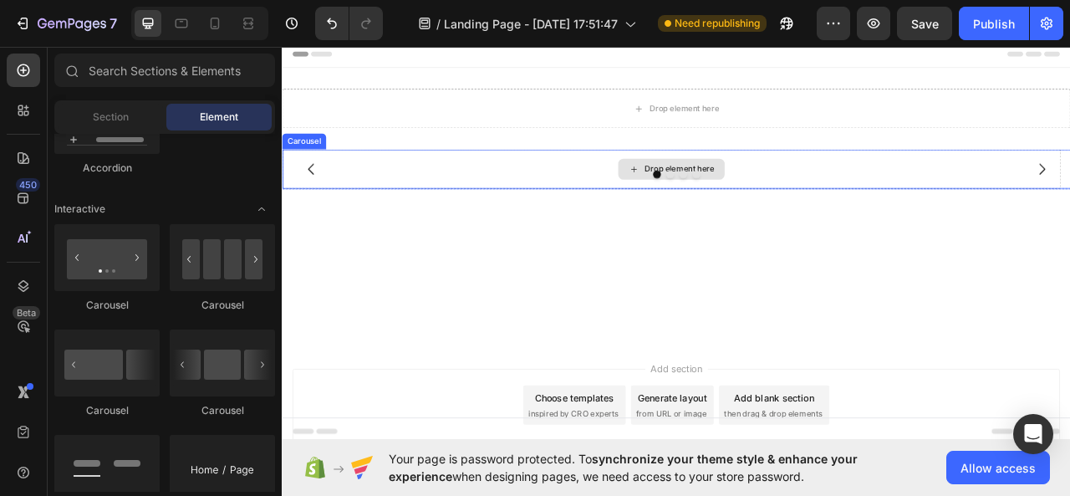
click at [536, 197] on div "Drop element here" at bounding box center [777, 203] width 991 height 50
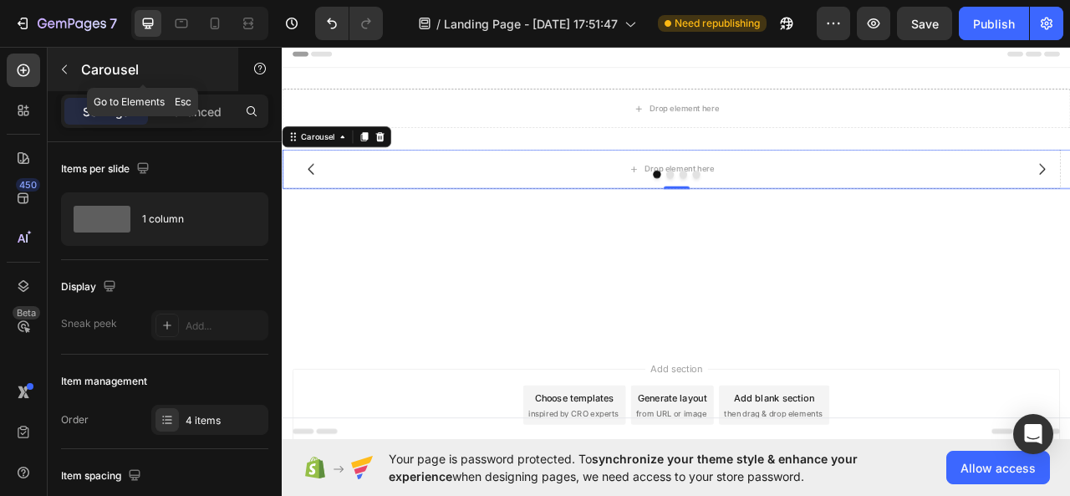
click at [63, 64] on icon "button" at bounding box center [64, 69] width 13 height 13
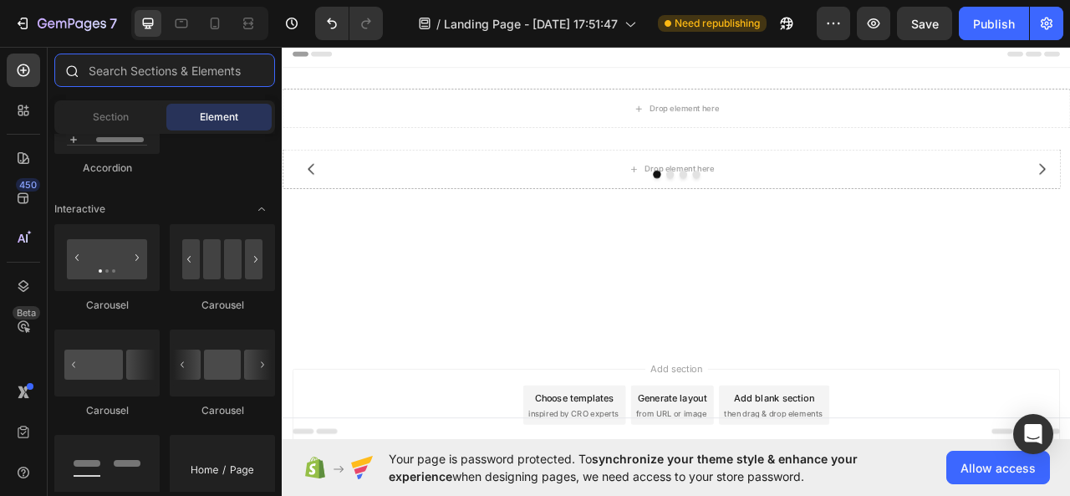
click at [222, 66] on input "text" at bounding box center [164, 70] width 221 height 33
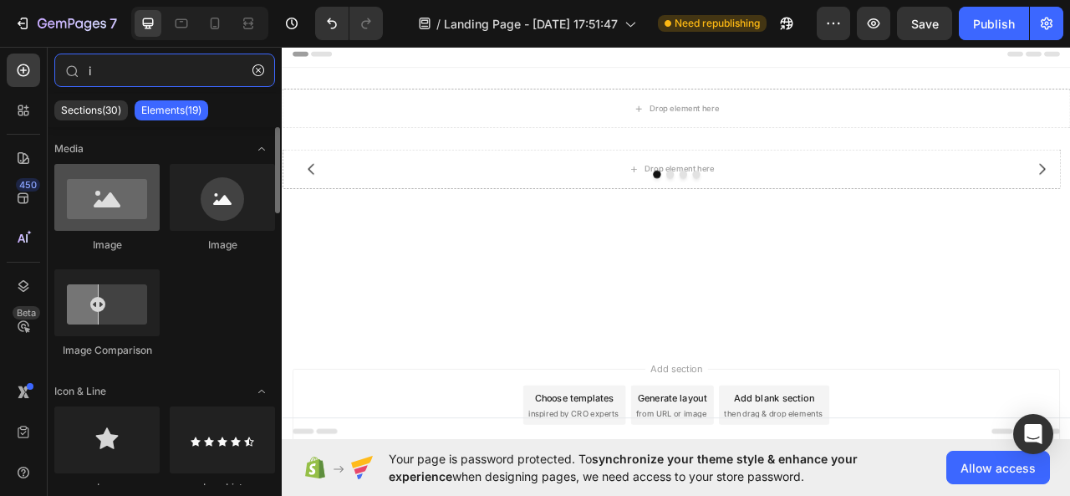
type input "i"
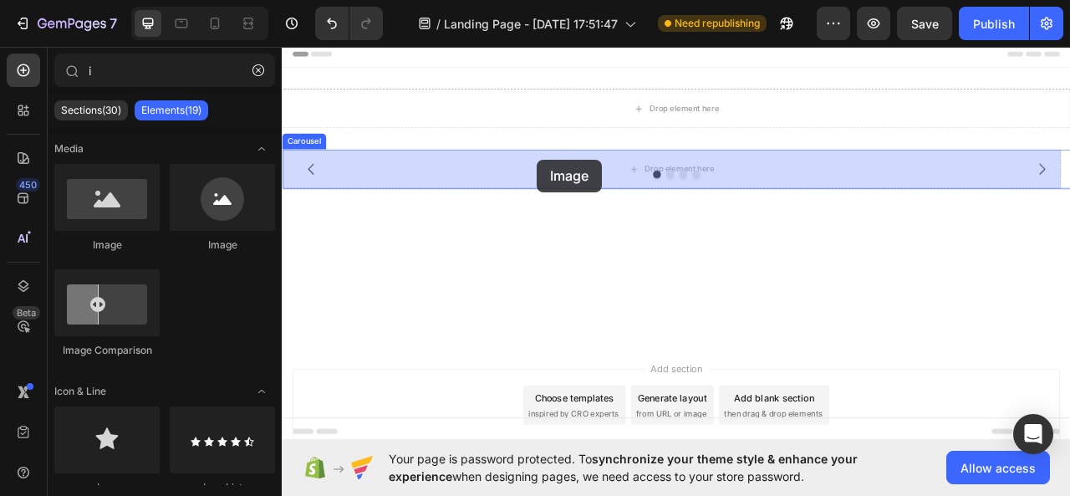
drag, startPoint x: 383, startPoint y: 248, endPoint x: 606, endPoint y: 192, distance: 230.4
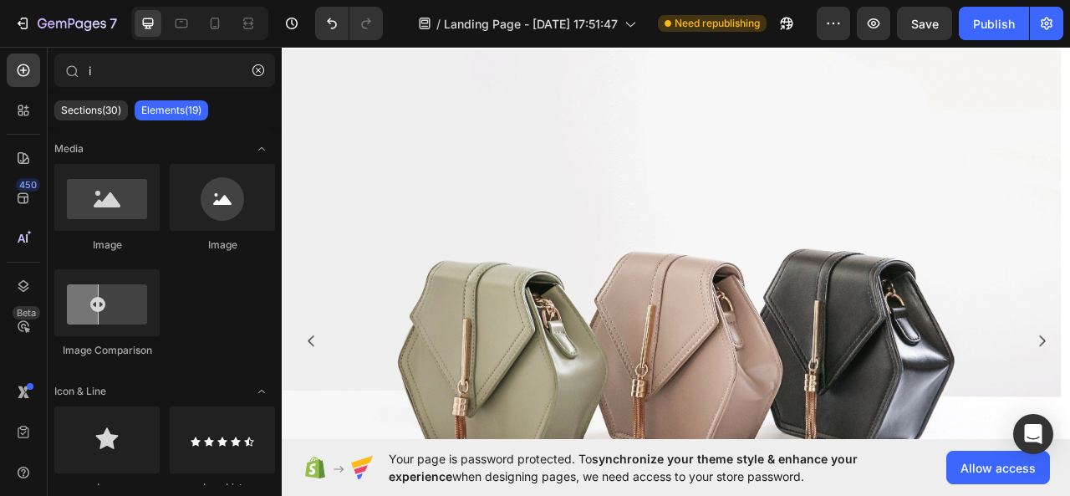
scroll to position [109, 0]
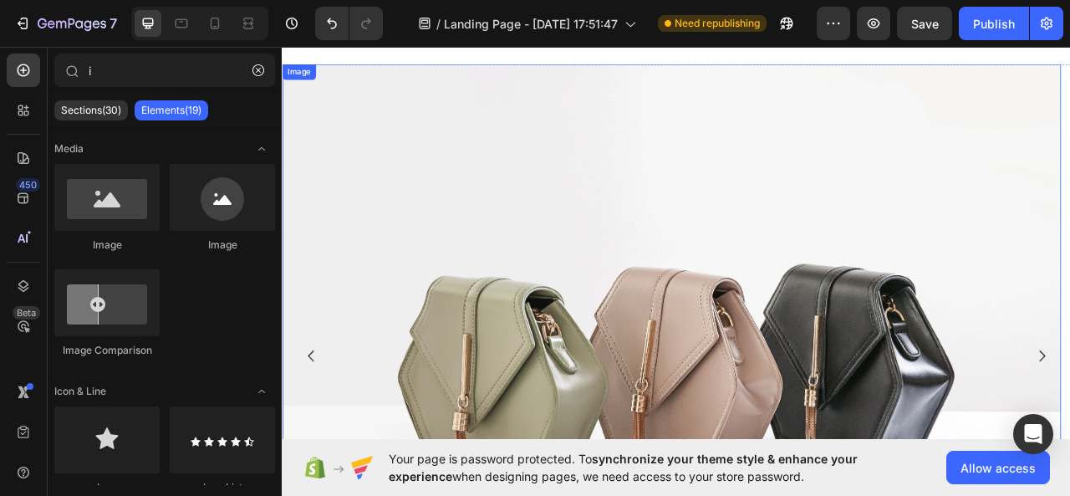
click at [1070, 238] on img at bounding box center [777, 440] width 991 height 743
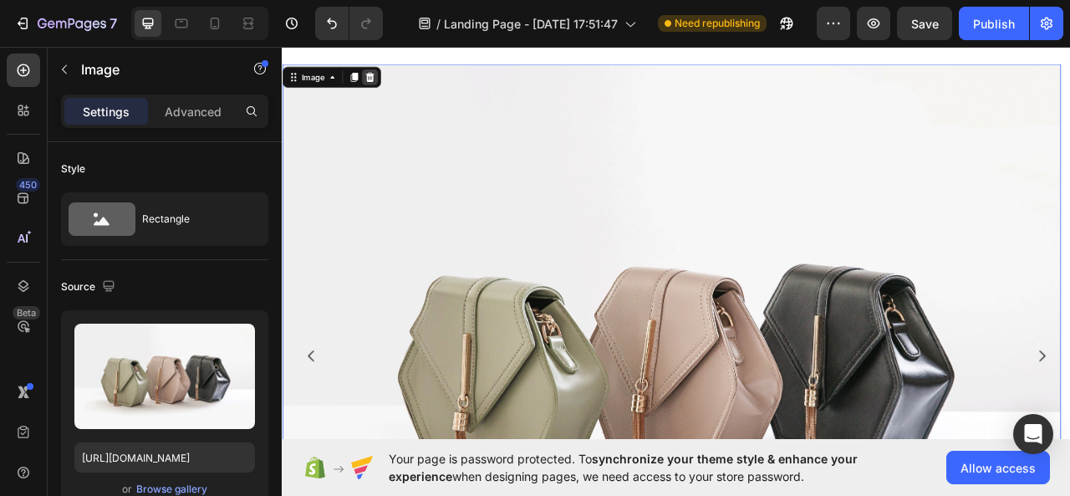
click at [393, 84] on icon at bounding box center [393, 86] width 11 height 12
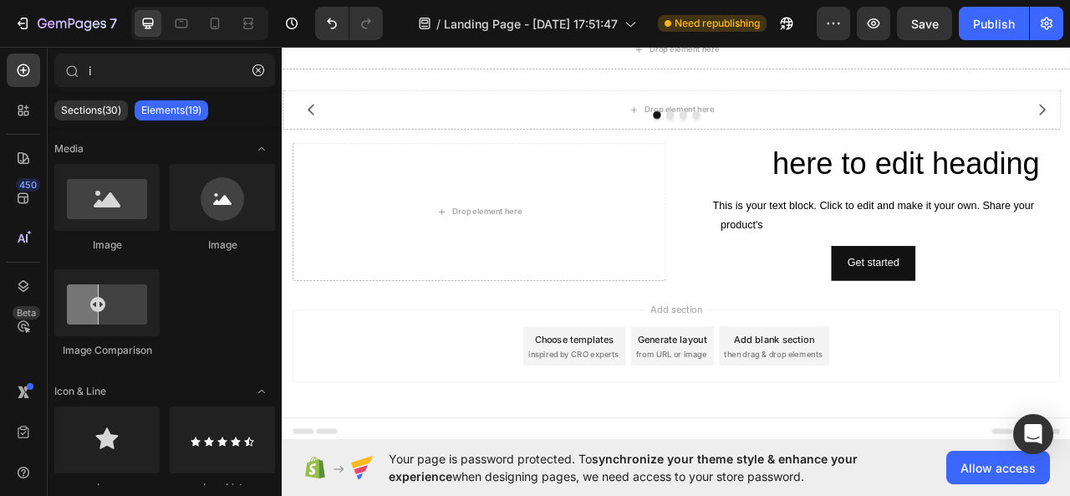
scroll to position [74, 0]
click at [253, 71] on icon "button" at bounding box center [259, 70] width 12 height 12
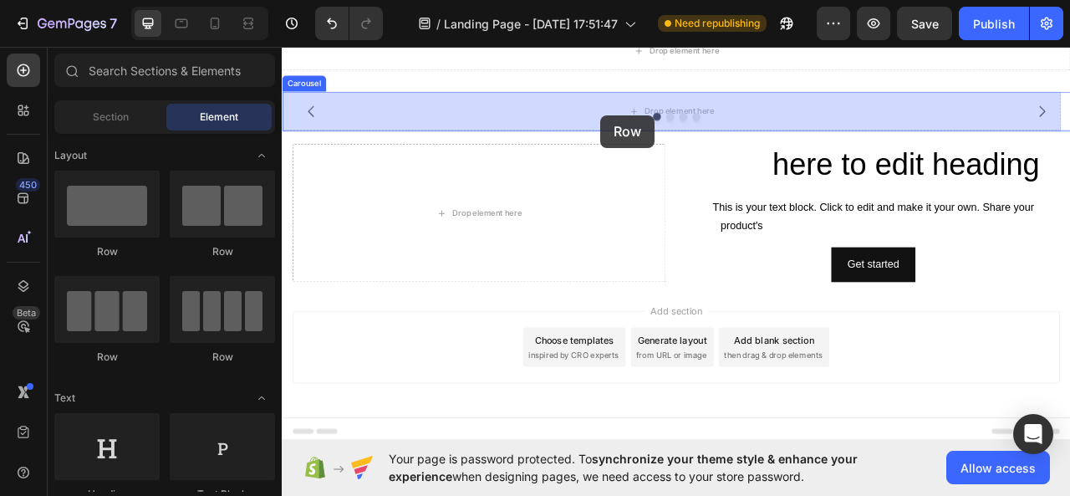
drag, startPoint x: 504, startPoint y: 263, endPoint x: 687, endPoint y: 135, distance: 223.9
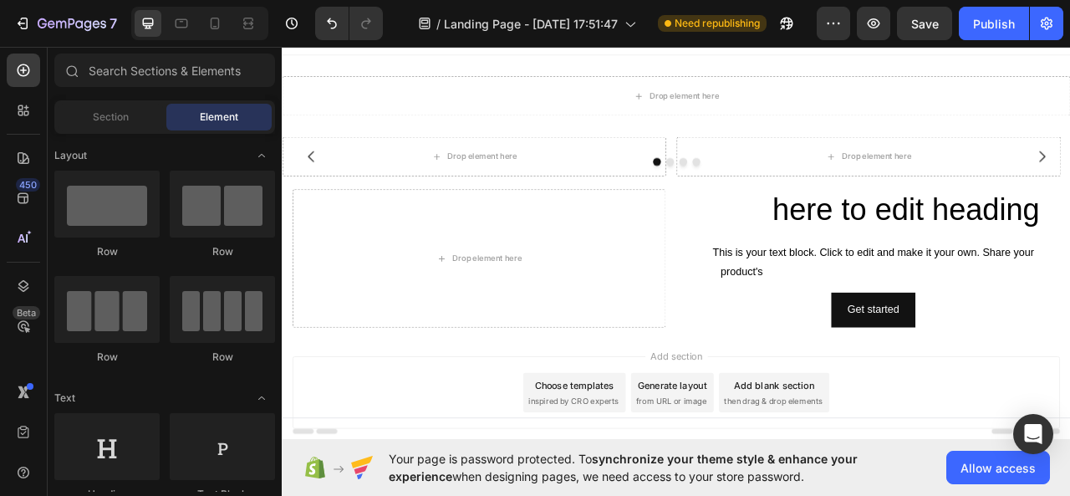
scroll to position [0, 0]
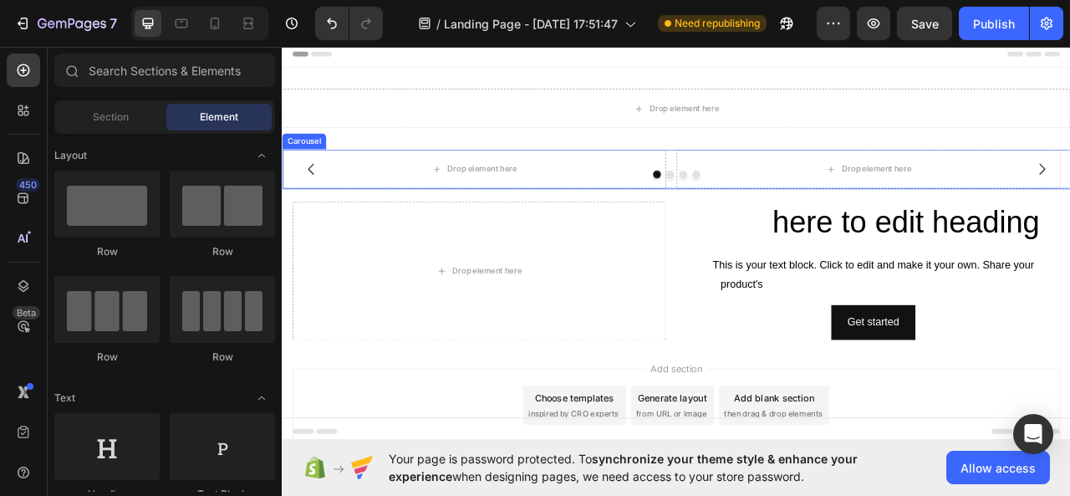
drag, startPoint x: 1165, startPoint y: 208, endPoint x: 1114, endPoint y: 203, distance: 51.3
click at [1070, 208] on div at bounding box center [784, 210] width 1004 height 10
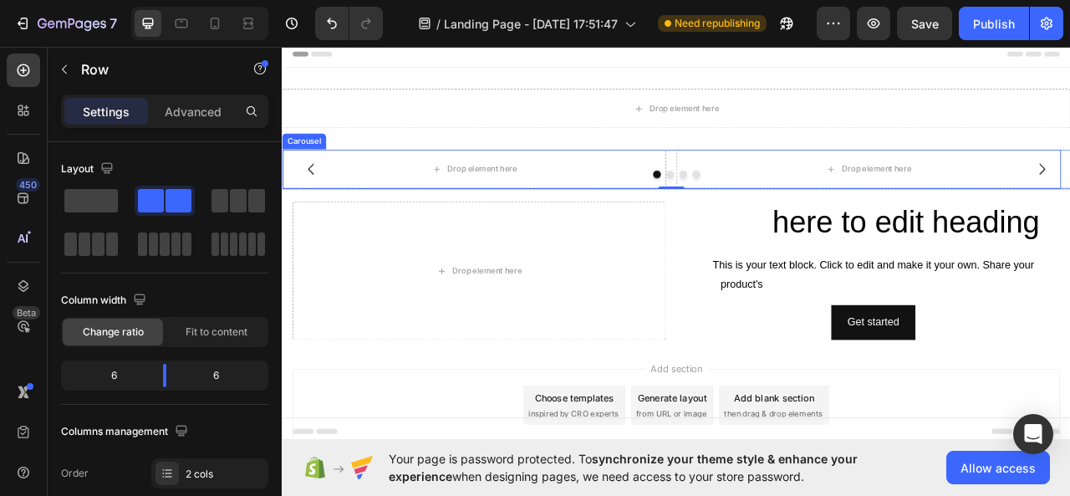
click at [326, 203] on icon "Carousel Back Arrow" at bounding box center [319, 203] width 20 height 20
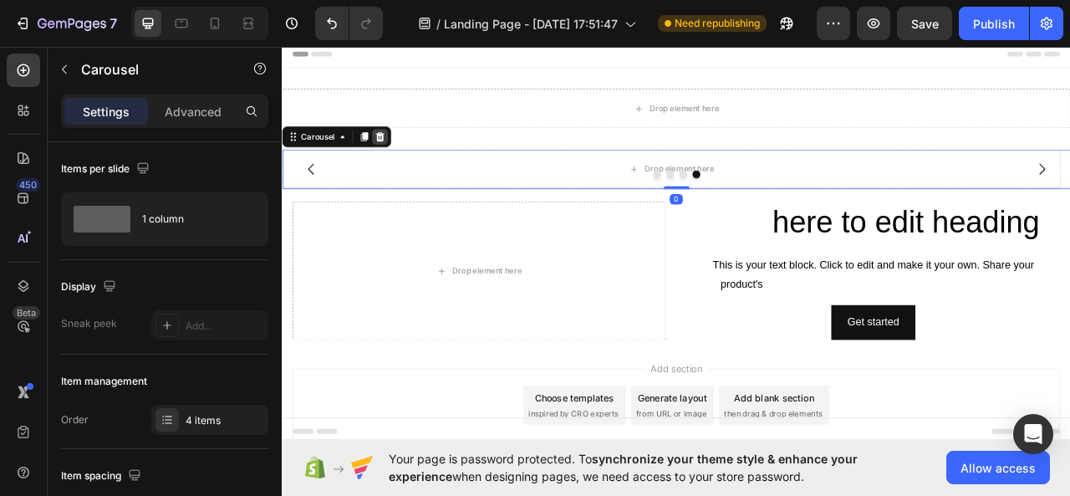
click at [410, 163] on icon at bounding box center [406, 162] width 13 height 13
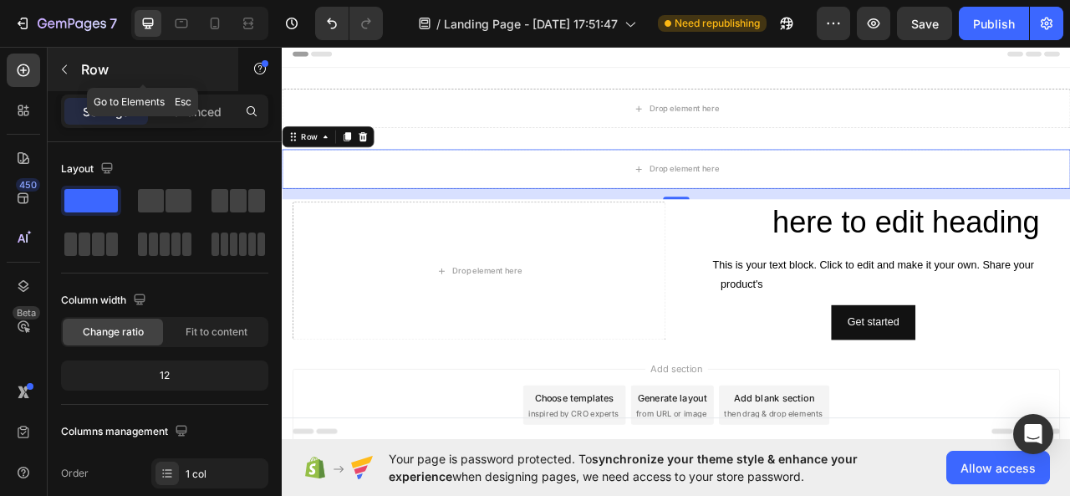
click at [60, 60] on button "button" at bounding box center [64, 69] width 27 height 27
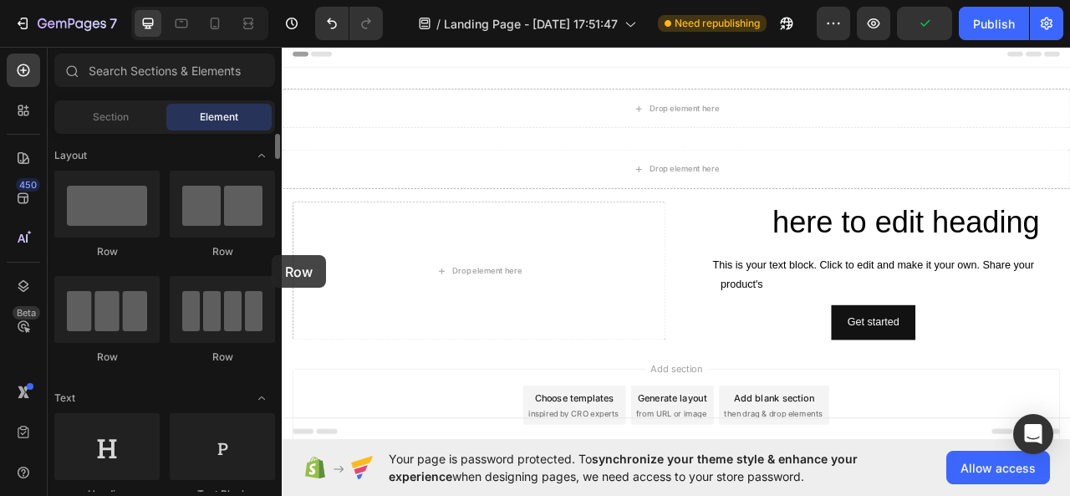
click at [272, 255] on div "Layout Row Row Row Row Text Heading Text Block Button Button Button Media Image…" at bounding box center [165, 313] width 234 height 358
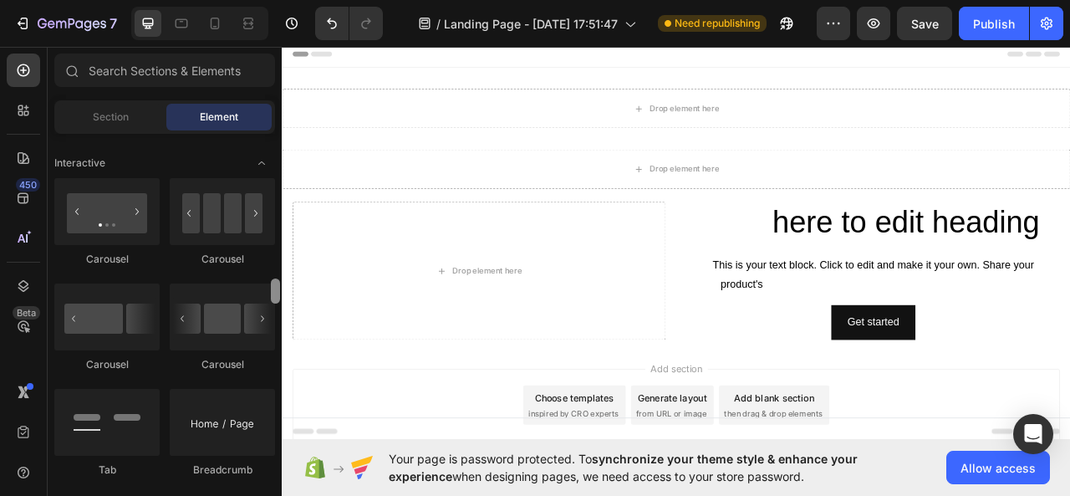
scroll to position [1687, 0]
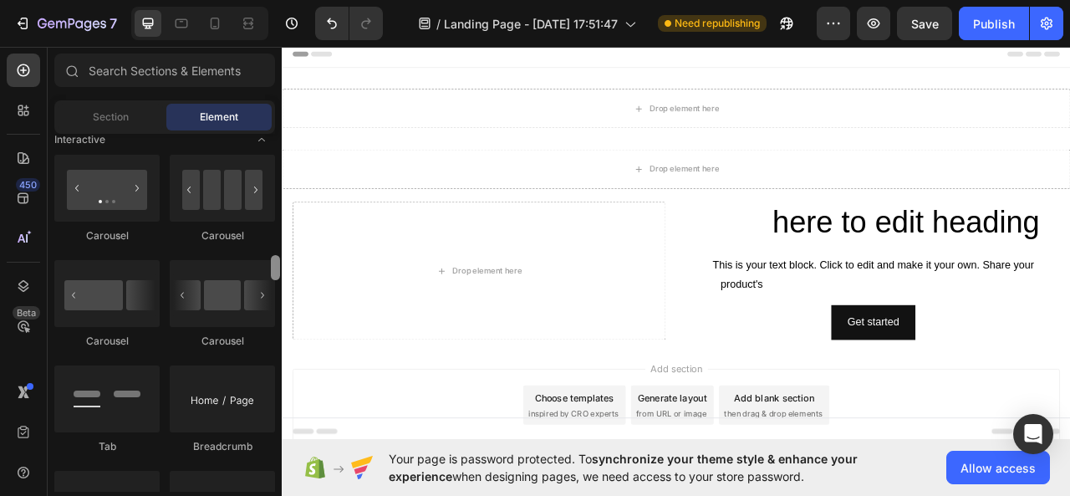
drag, startPoint x: 278, startPoint y: 146, endPoint x: 276, endPoint y: 268, distance: 122.1
click at [276, 268] on div at bounding box center [275, 267] width 9 height 25
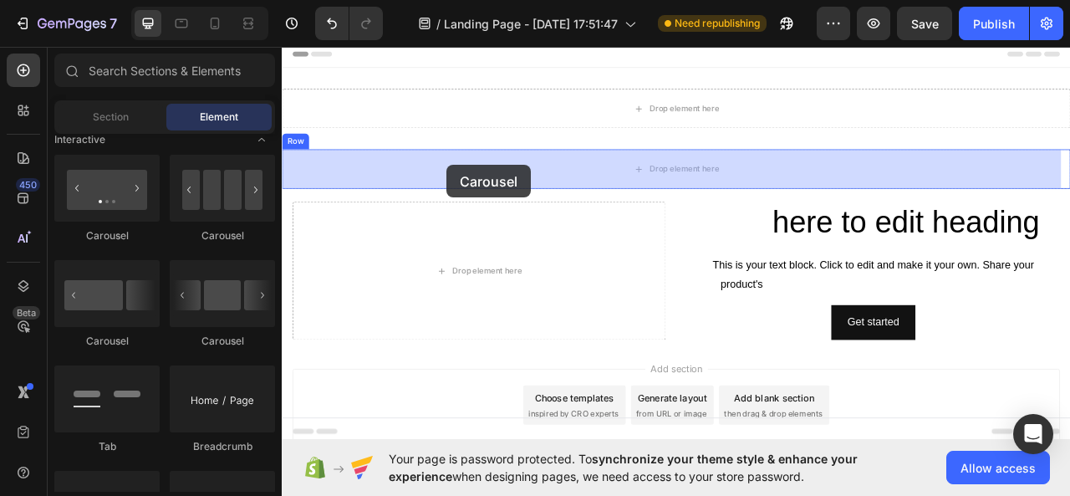
drag, startPoint x: 488, startPoint y: 345, endPoint x: 492, endPoint y: 198, distance: 147.2
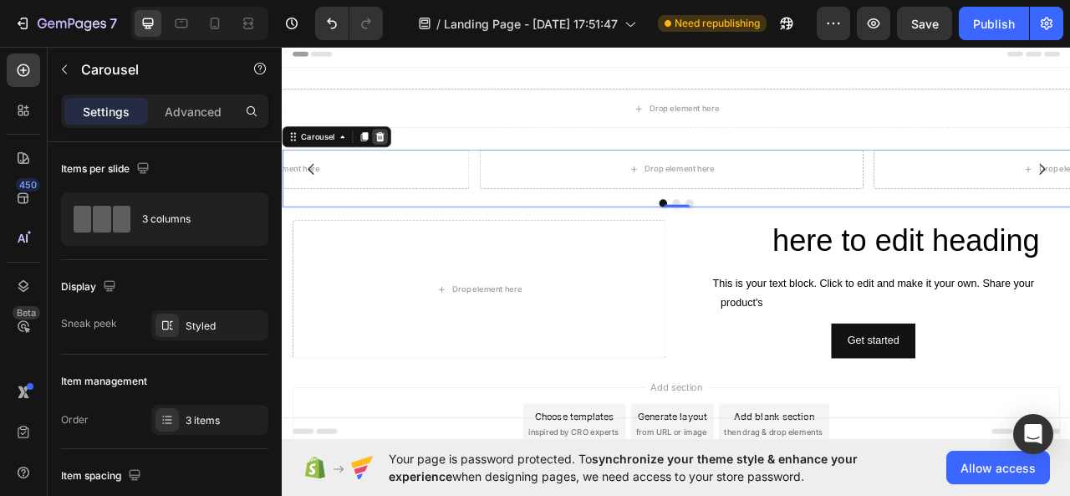
click at [406, 154] on div at bounding box center [406, 162] width 20 height 20
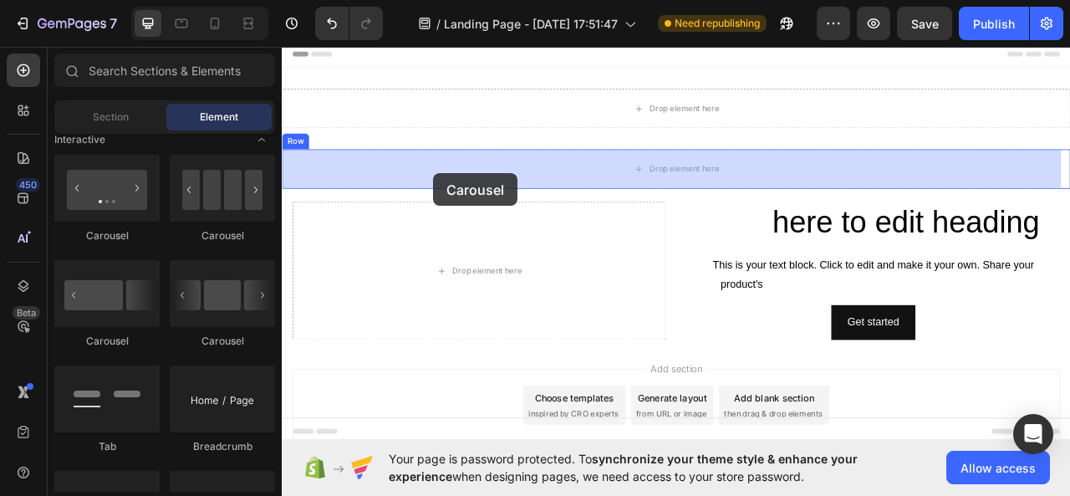
drag, startPoint x: 386, startPoint y: 350, endPoint x: 474, endPoint y: 209, distance: 166.4
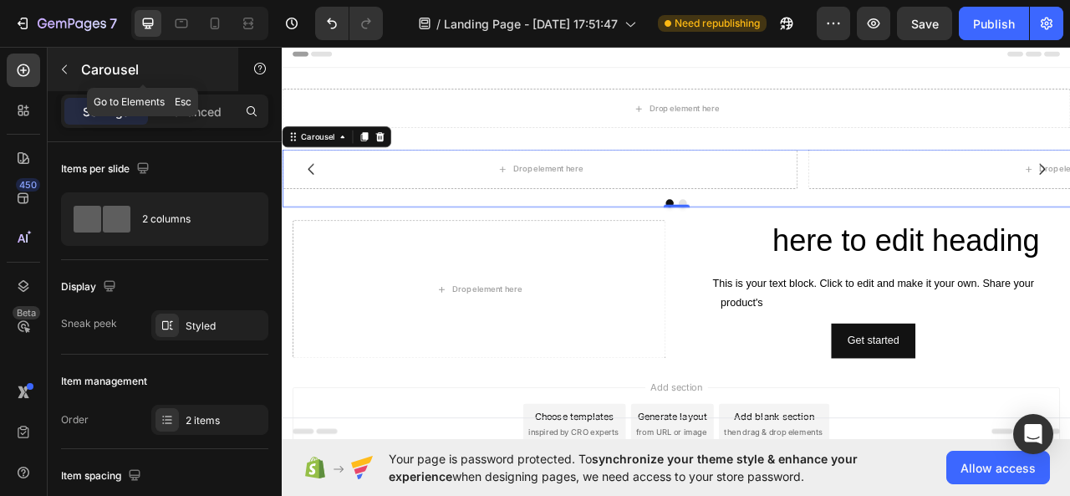
click at [67, 76] on button "button" at bounding box center [64, 69] width 27 height 27
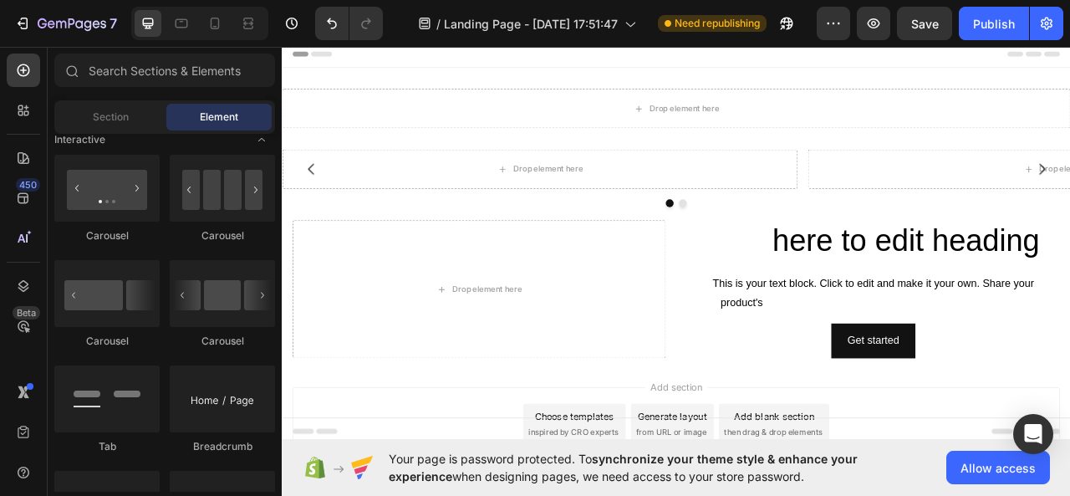
click at [271, 236] on div "Layout Row Row Row Row Text Heading Text Block Button Button Button Media Image…" at bounding box center [165, 313] width 234 height 358
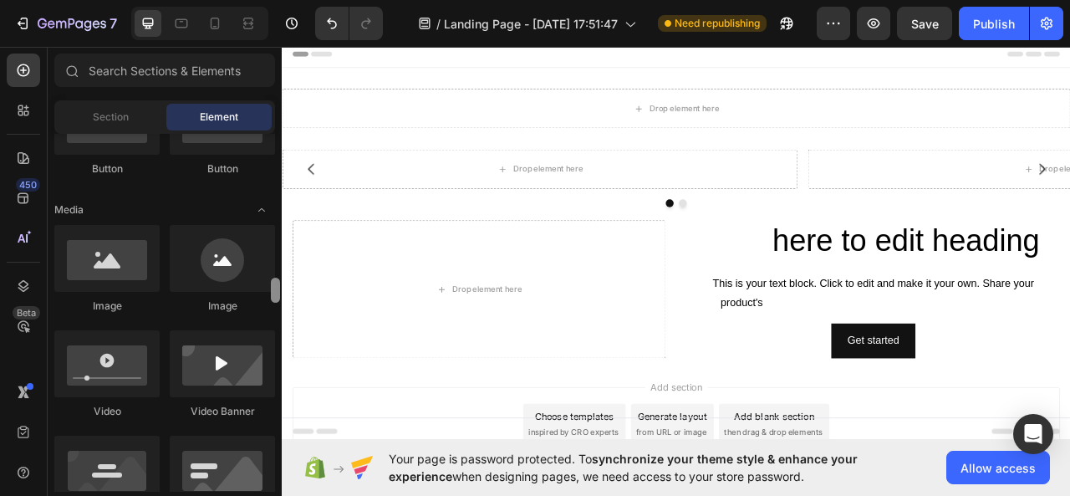
scroll to position [416, 0]
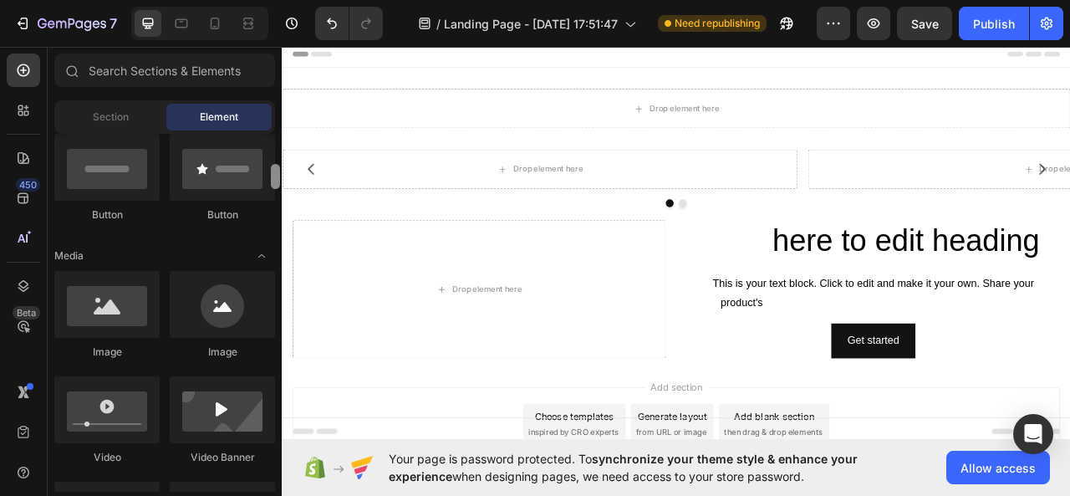
drag, startPoint x: 274, startPoint y: 238, endPoint x: 273, endPoint y: 171, distance: 66.1
click at [273, 171] on div at bounding box center [275, 176] width 9 height 25
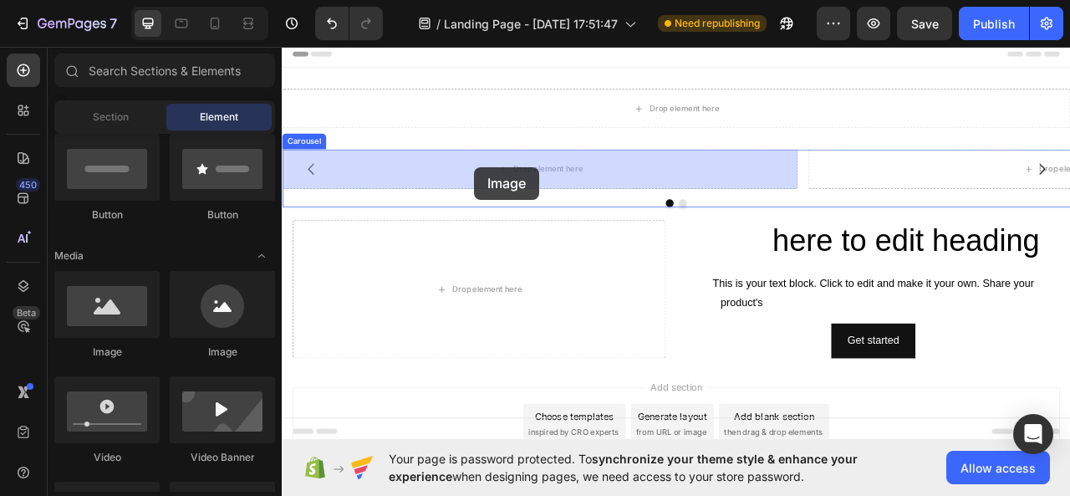
drag, startPoint x: 381, startPoint y: 362, endPoint x: 527, endPoint y: 201, distance: 217.9
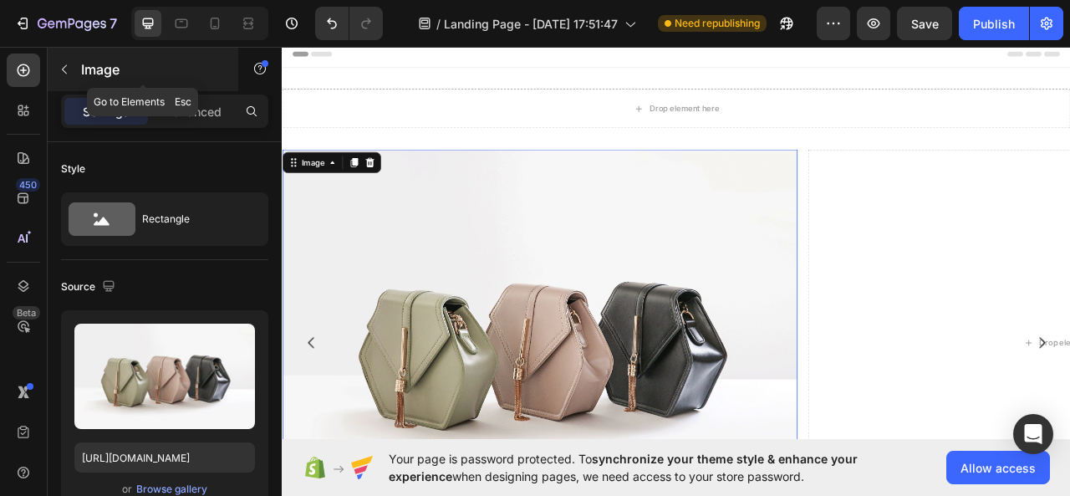
click at [60, 67] on icon "button" at bounding box center [64, 69] width 13 height 13
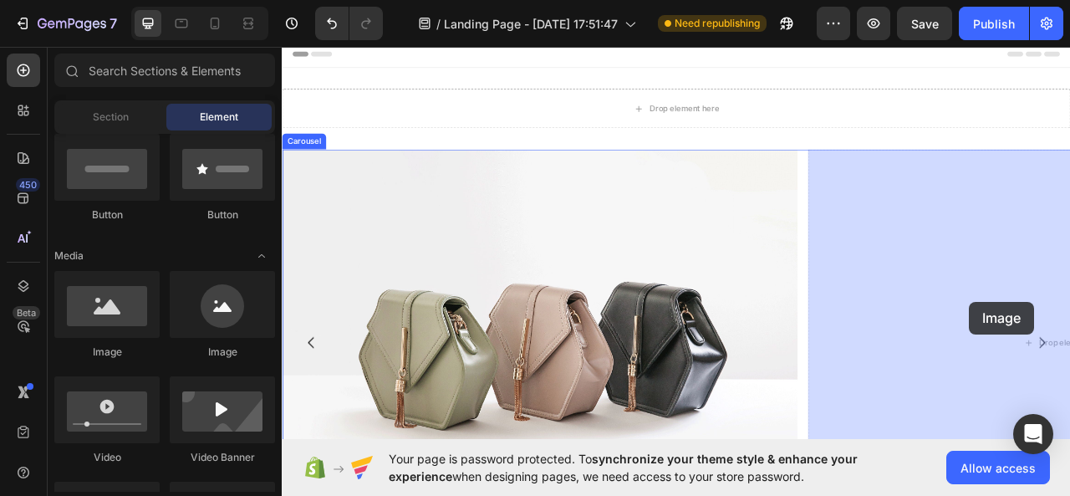
drag, startPoint x: 381, startPoint y: 360, endPoint x: 1157, endPoint y: 372, distance: 776.2
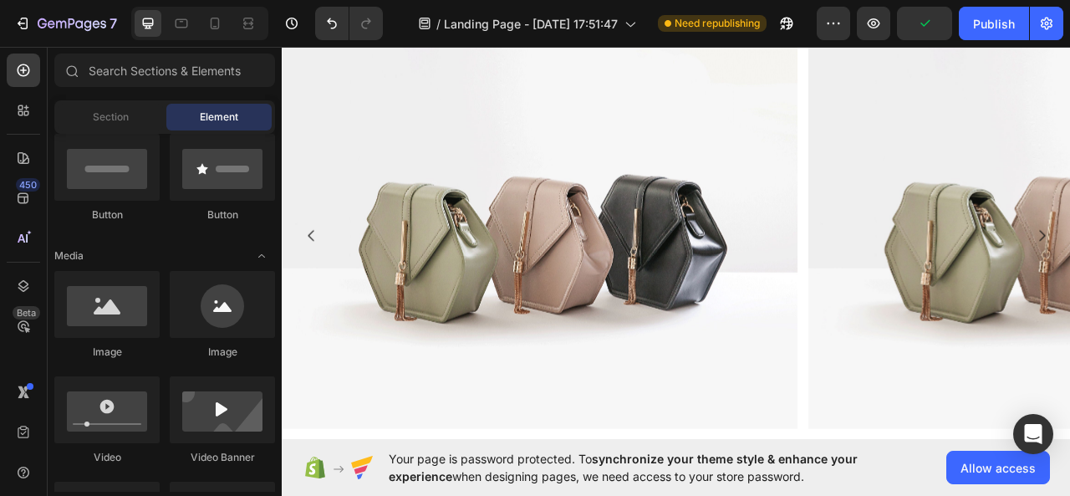
scroll to position [131, 0]
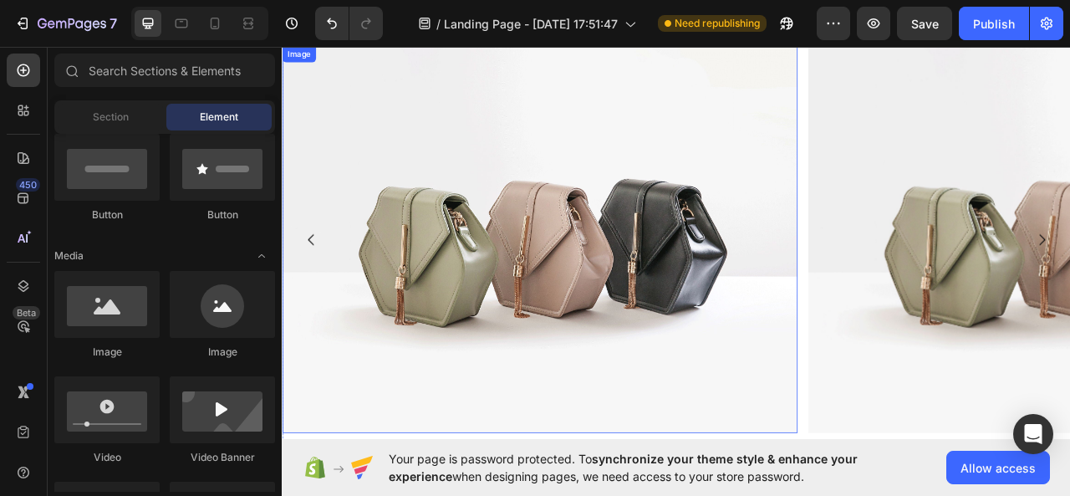
click at [709, 337] on img at bounding box center [610, 293] width 656 height 492
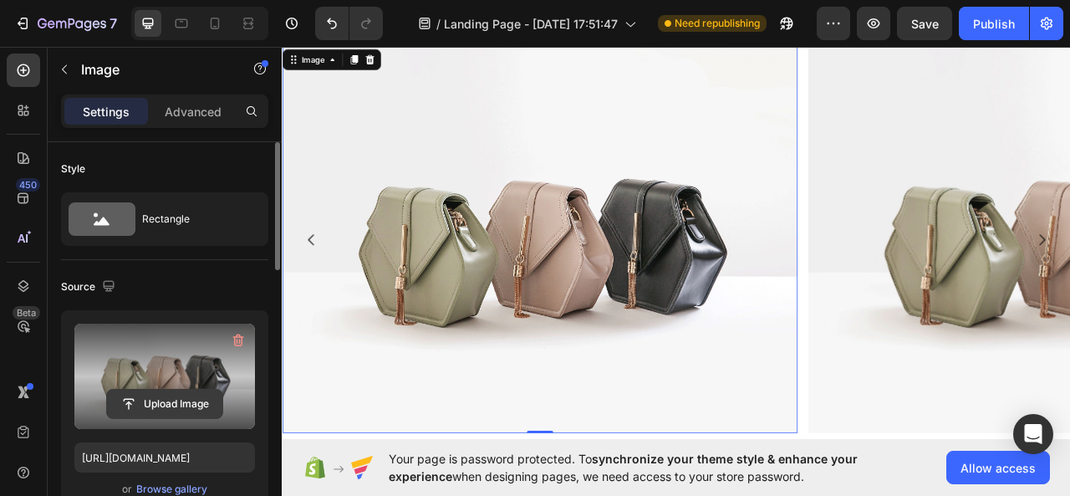
click at [166, 403] on input "file" at bounding box center [164, 404] width 115 height 28
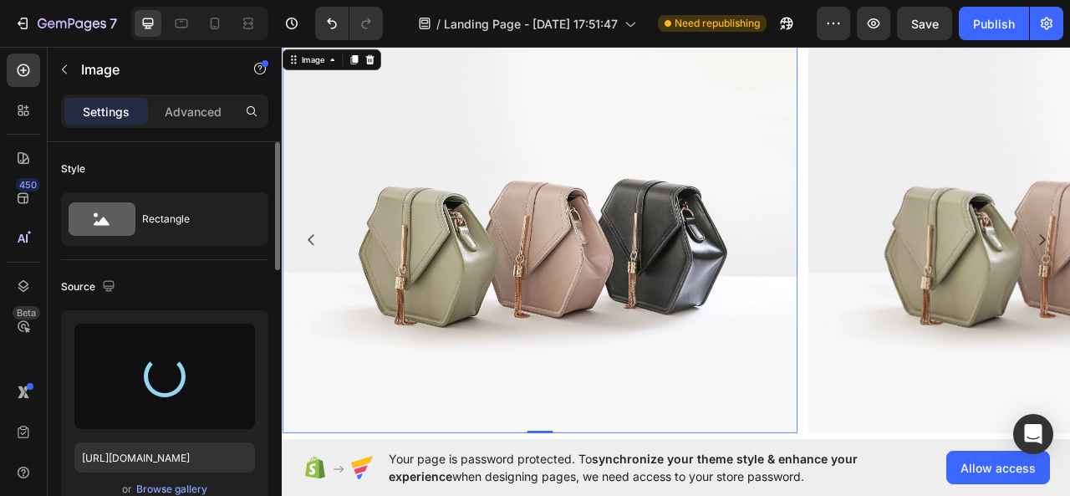
type input "[URL][DOMAIN_NAME]"
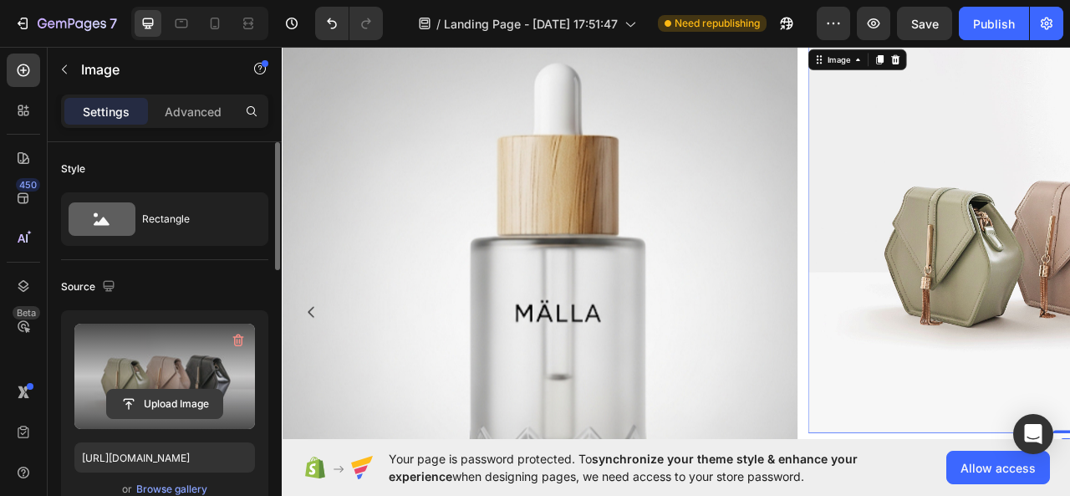
click at [161, 406] on input "file" at bounding box center [164, 404] width 115 height 28
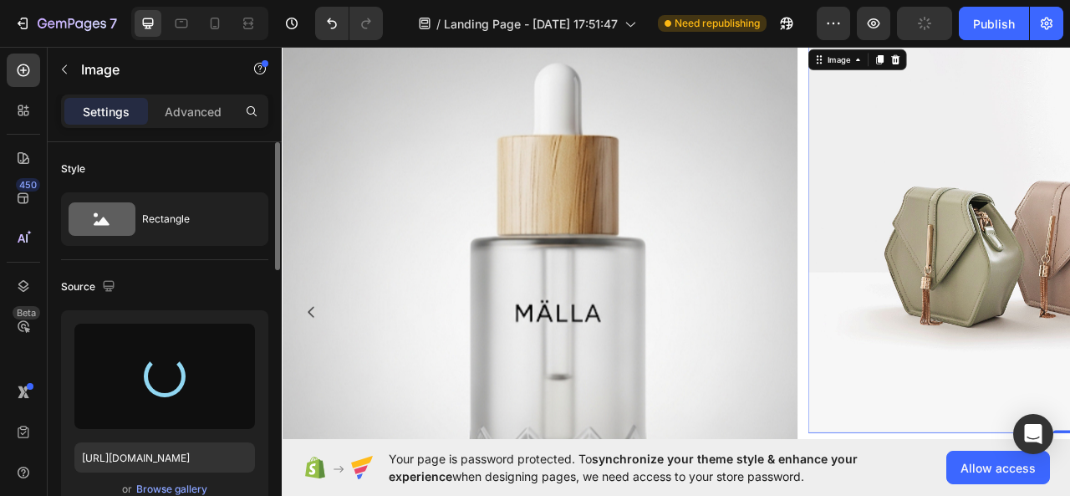
type input "[URL][DOMAIN_NAME]"
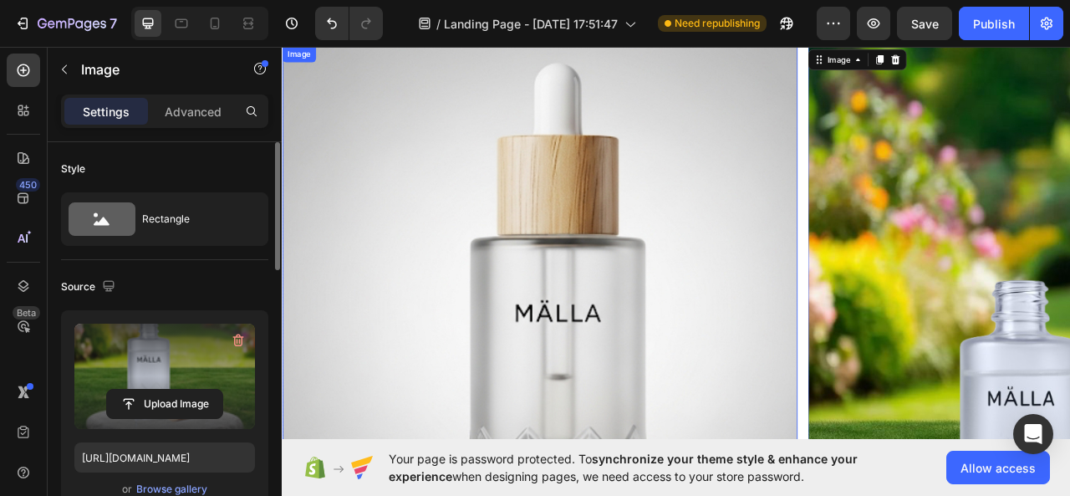
click at [789, 396] on img at bounding box center [610, 385] width 656 height 676
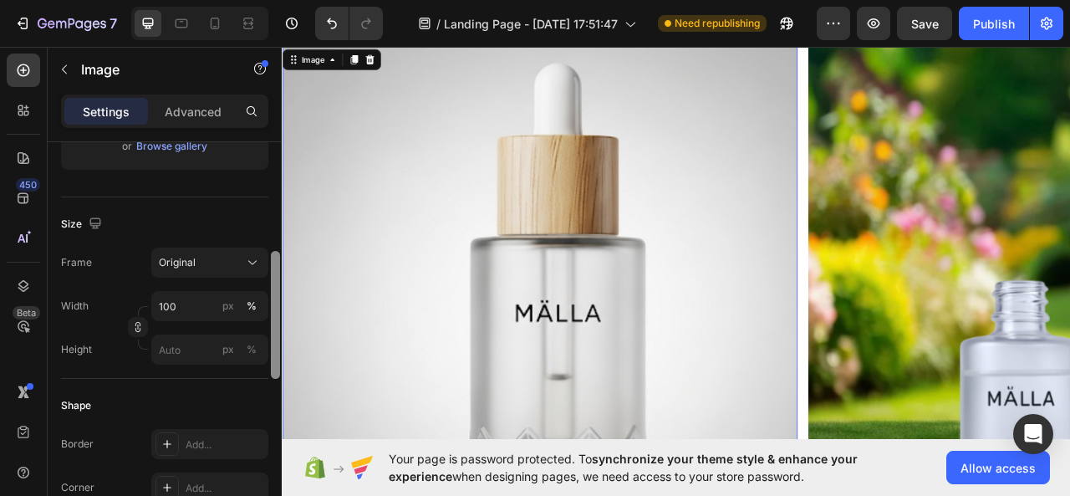
drag, startPoint x: 555, startPoint y: 227, endPoint x: 284, endPoint y: 385, distance: 314.4
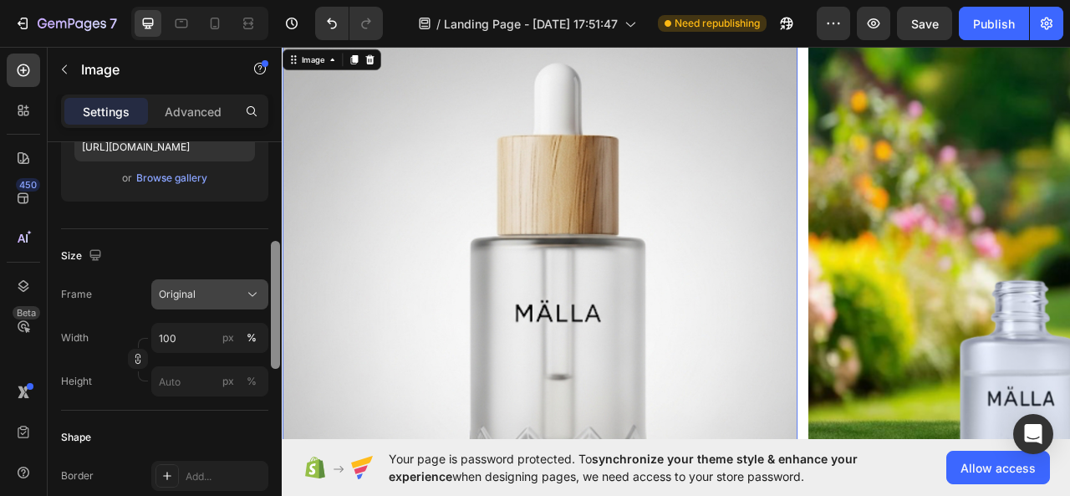
scroll to position [319, 0]
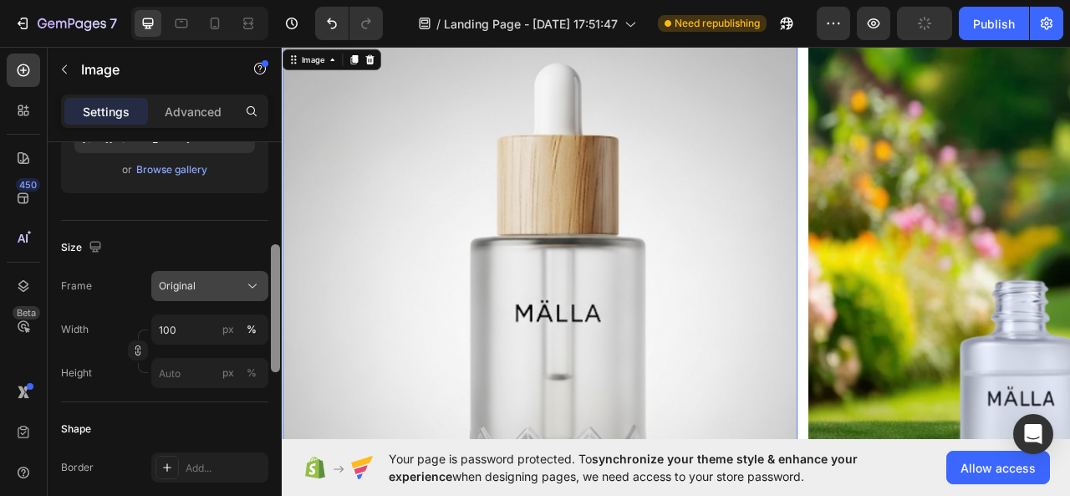
click at [221, 289] on div "Original" at bounding box center [200, 285] width 82 height 15
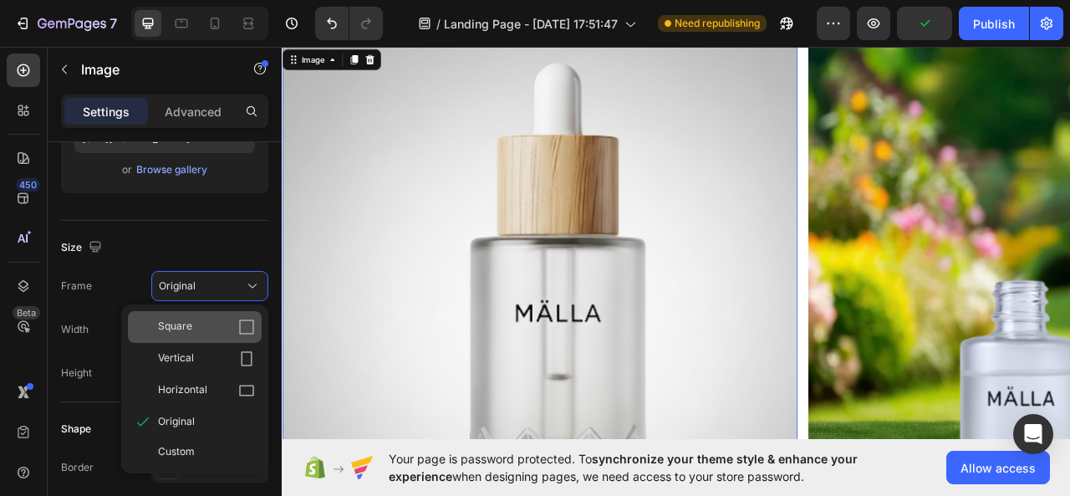
click at [233, 319] on div "Square" at bounding box center [206, 327] width 97 height 17
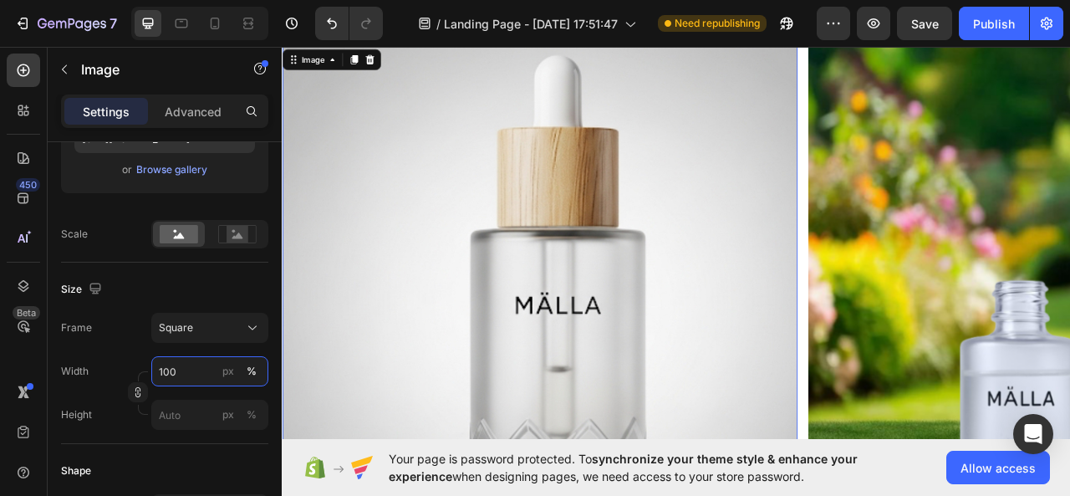
click at [207, 369] on input "100" at bounding box center [209, 371] width 117 height 30
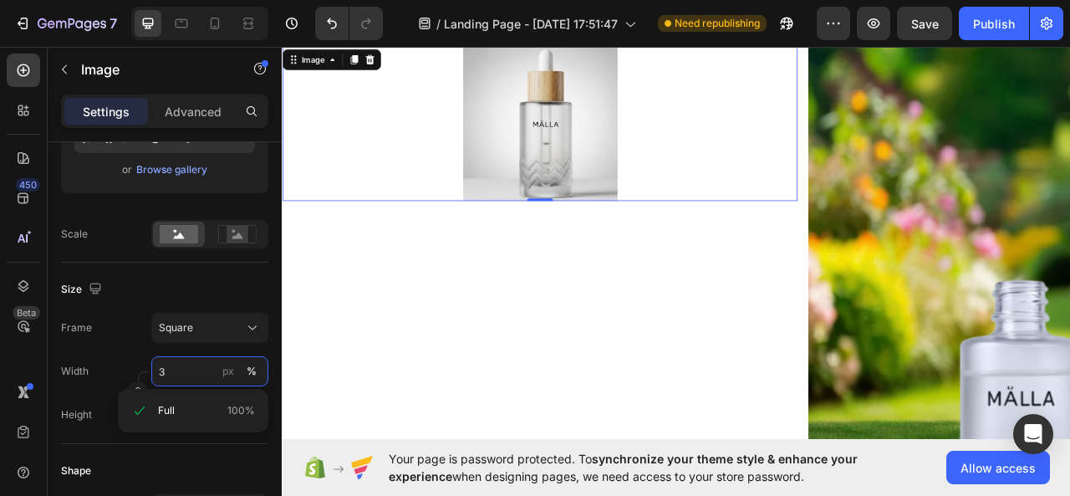
type input "30"
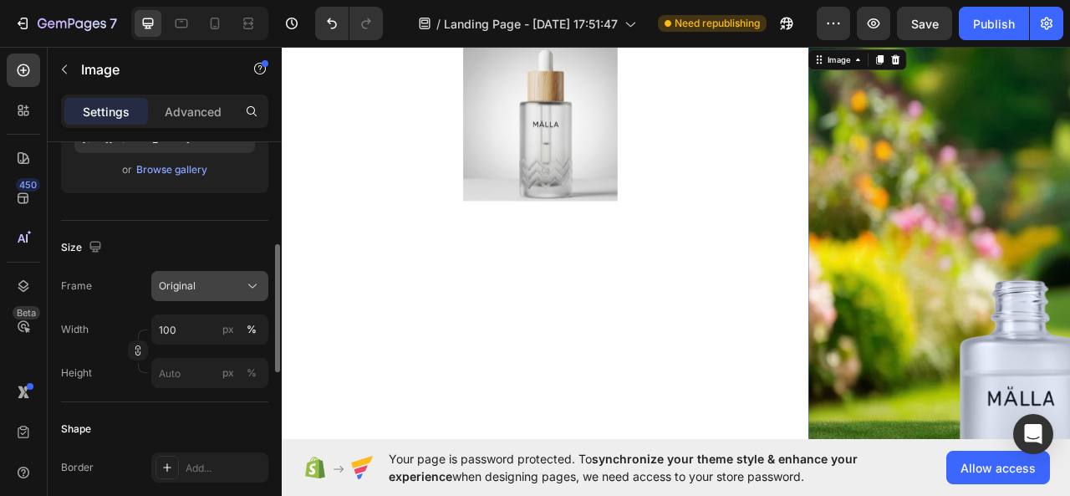
click at [241, 284] on div "Original" at bounding box center [210, 286] width 102 height 17
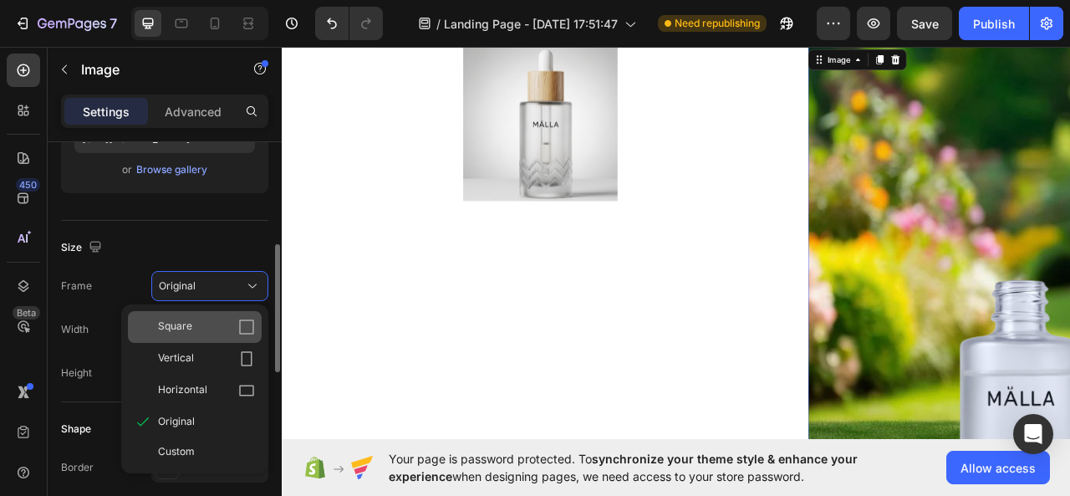
click at [243, 317] on div "Square" at bounding box center [195, 327] width 134 height 32
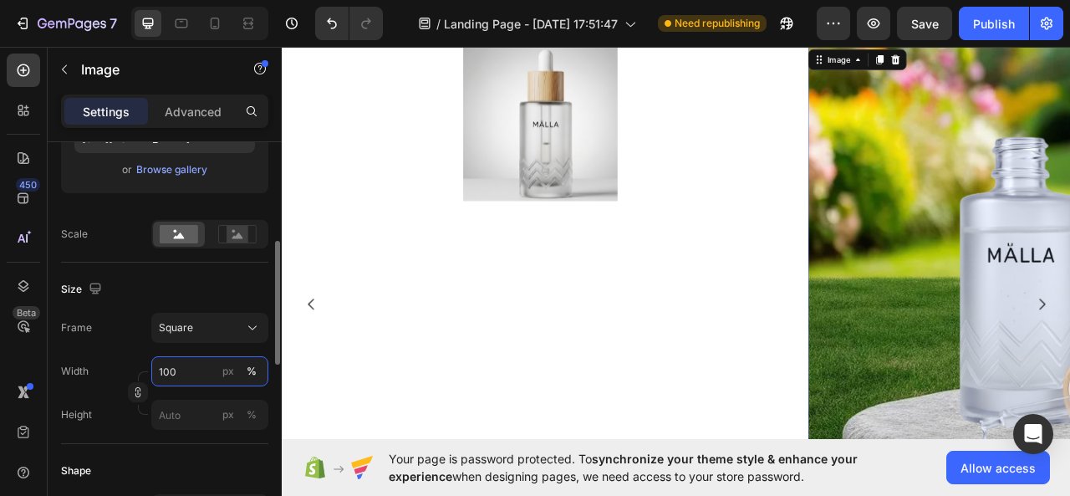
click at [207, 372] on input "100" at bounding box center [209, 371] width 117 height 30
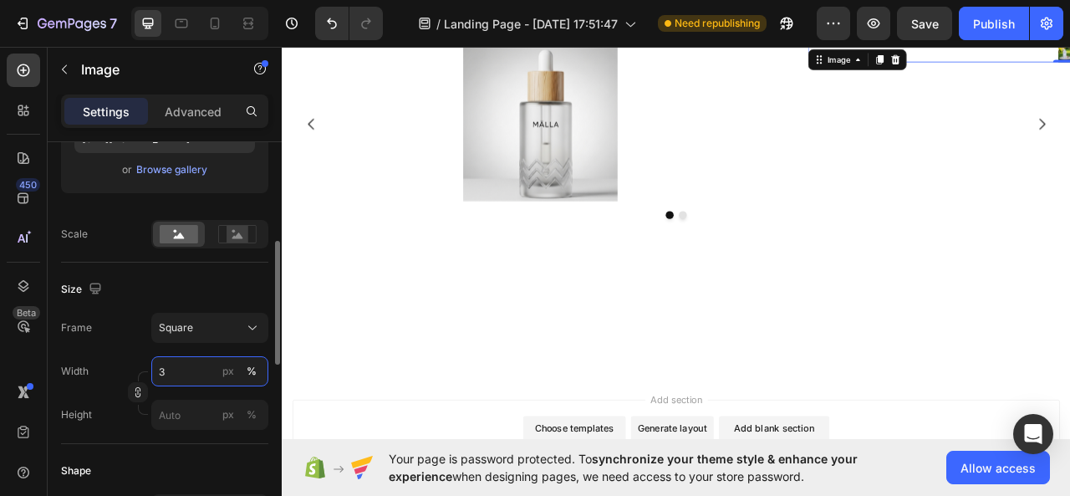
type input "30"
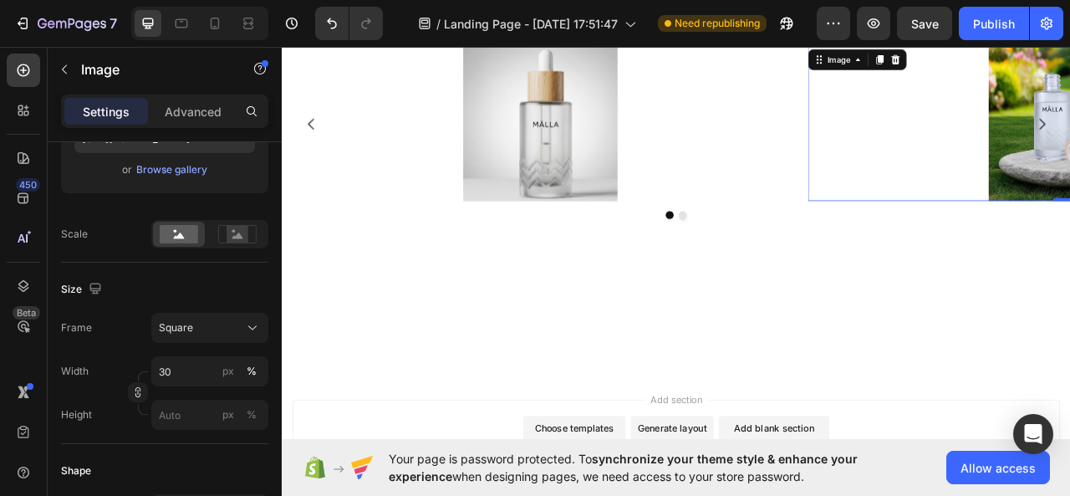
click at [981, 418] on div at bounding box center [784, 371] width 1004 height 182
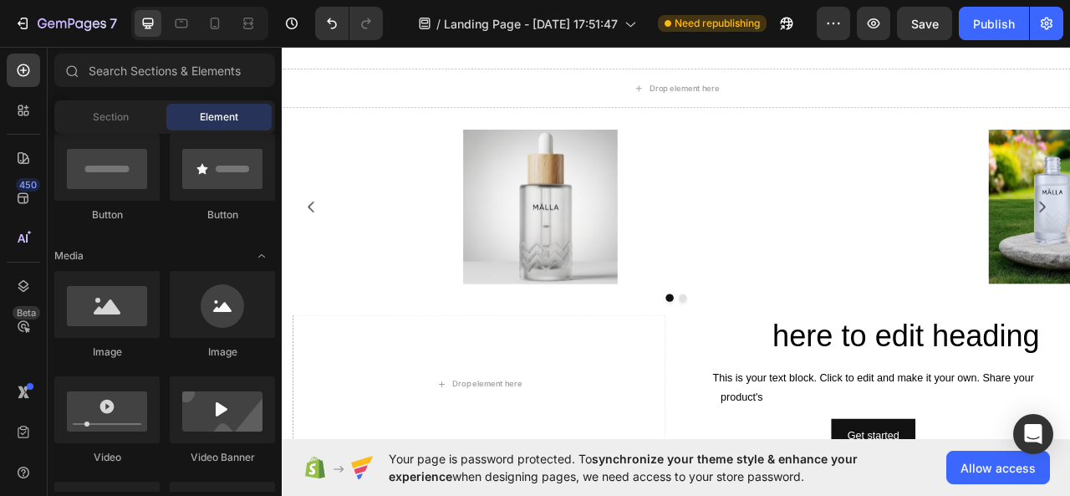
scroll to position [10, 0]
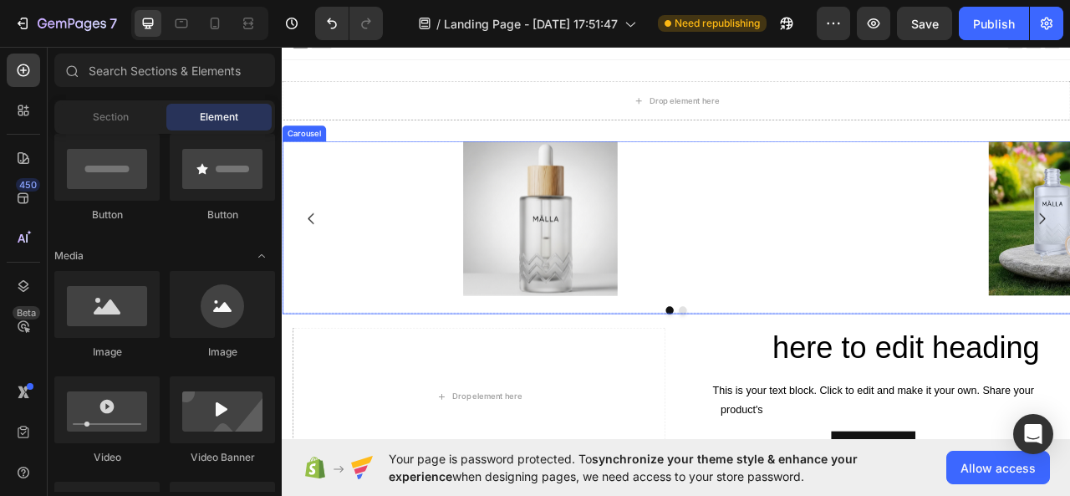
click at [321, 266] on icon "Carousel Back Arrow" at bounding box center [319, 267] width 20 height 20
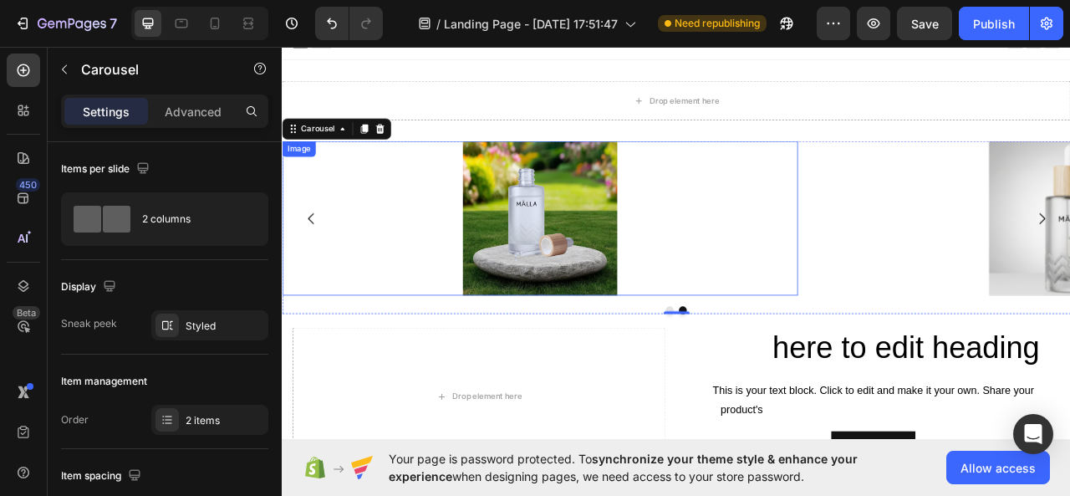
click at [483, 328] on div at bounding box center [610, 266] width 656 height 197
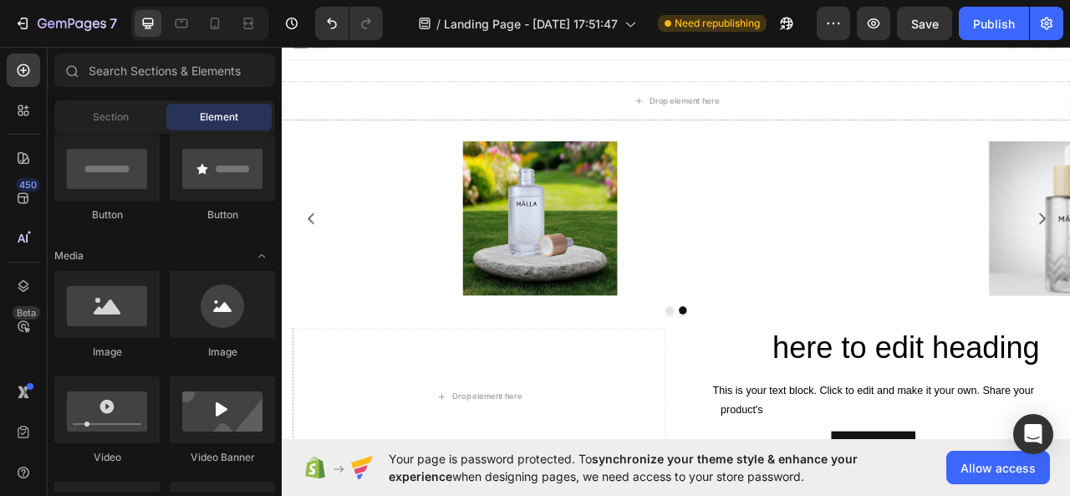
scroll to position [0, 0]
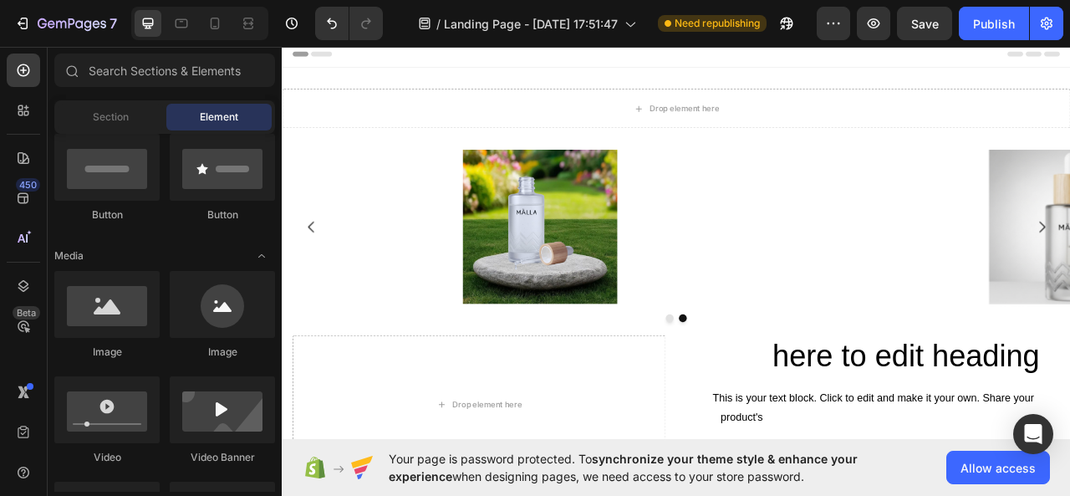
click at [271, 248] on span "Toggle open" at bounding box center [261, 256] width 27 height 27
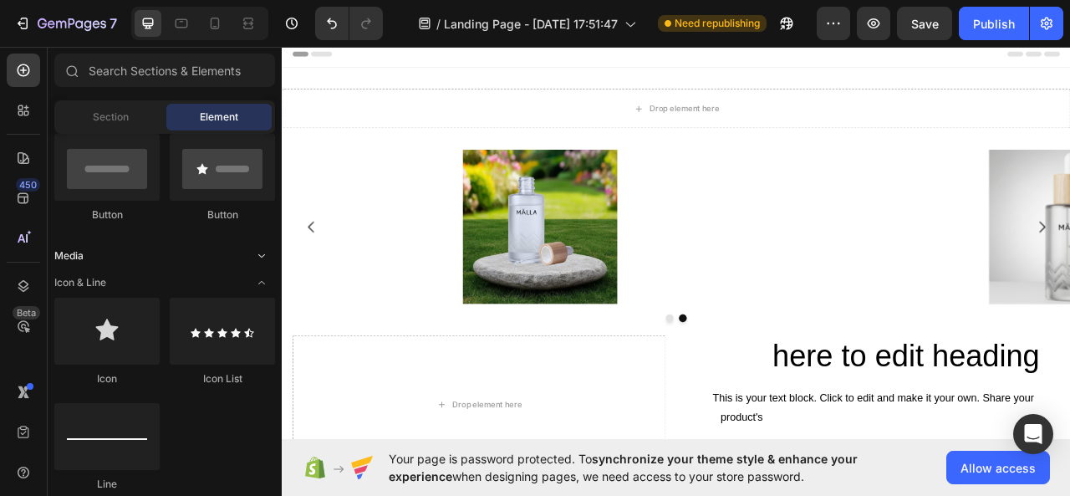
click at [268, 250] on span "Toggle open" at bounding box center [261, 256] width 27 height 27
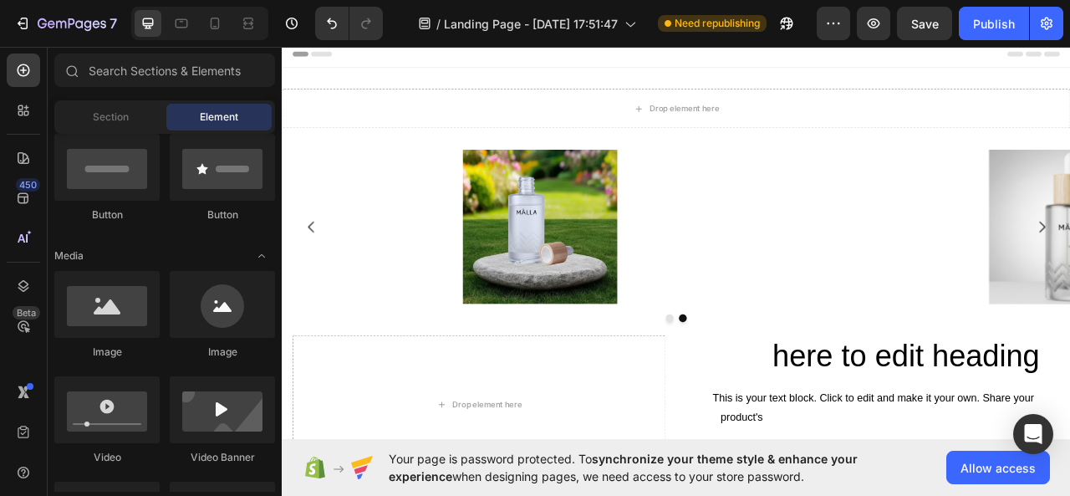
click at [262, 259] on icon "Toggle open" at bounding box center [261, 255] width 13 height 13
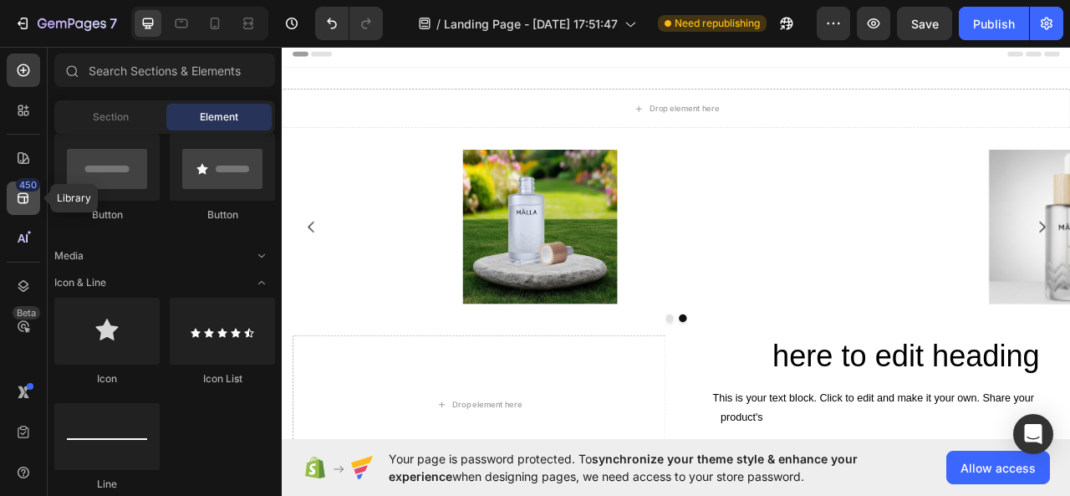
click at [20, 200] on icon at bounding box center [23, 198] width 17 height 17
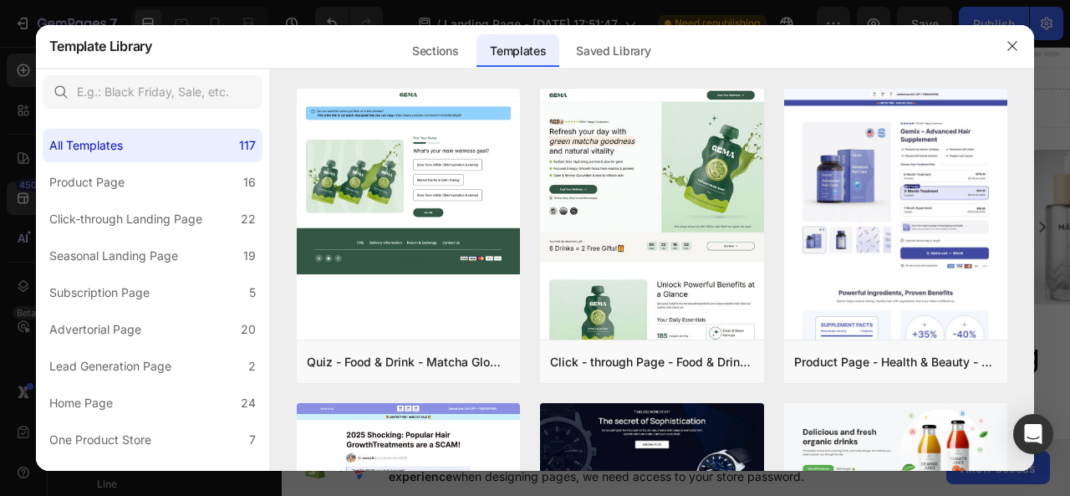
click at [19, 73] on div at bounding box center [535, 248] width 1070 height 496
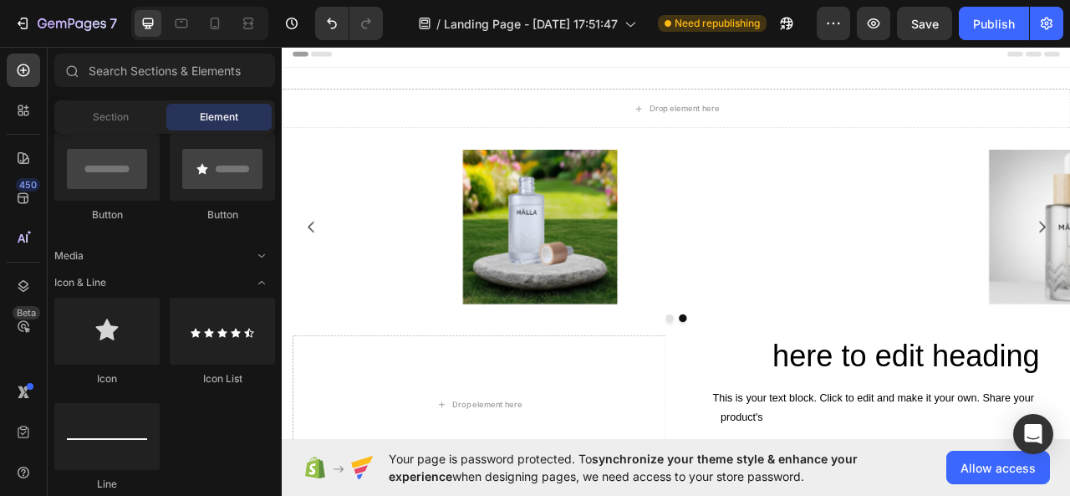
click at [269, 224] on div "Button Button" at bounding box center [164, 186] width 221 height 104
click at [268, 222] on div "Button Button" at bounding box center [164, 186] width 221 height 104
click at [268, 232] on div "Button Button" at bounding box center [164, 186] width 221 height 104
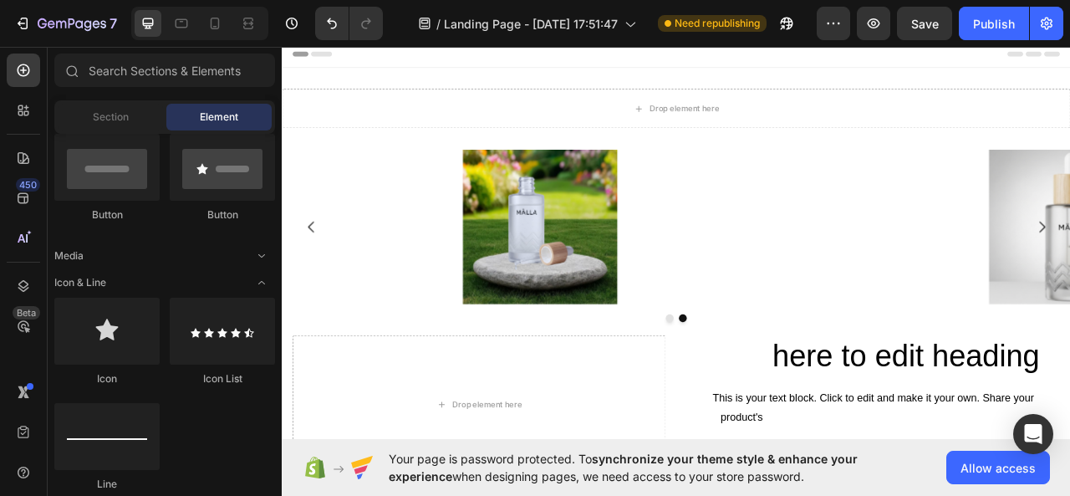
click at [257, 253] on icon "Toggle open" at bounding box center [261, 255] width 13 height 13
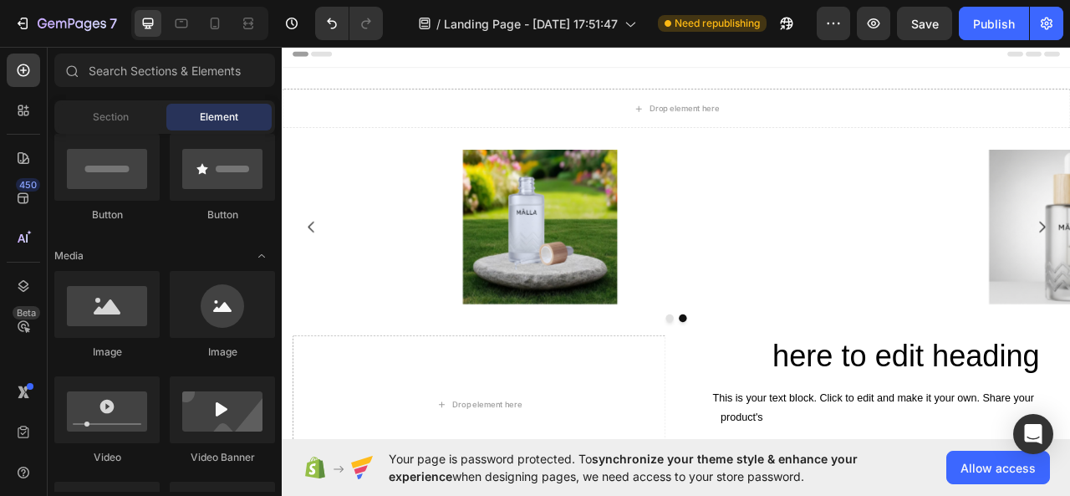
click at [273, 204] on div "Layout Row Row Row Row Text Heading Text Block Button Button Button Media Image…" at bounding box center [165, 313] width 234 height 358
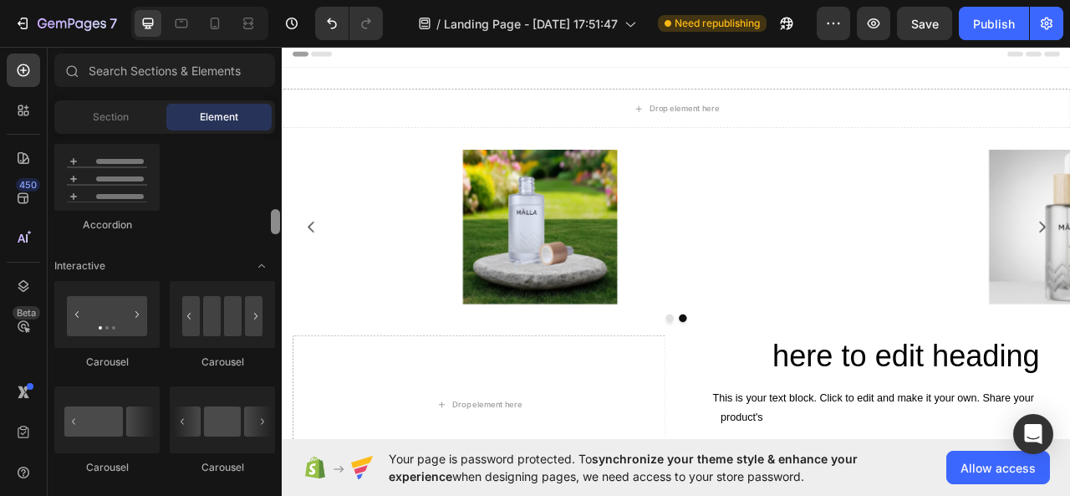
scroll to position [1525, 0]
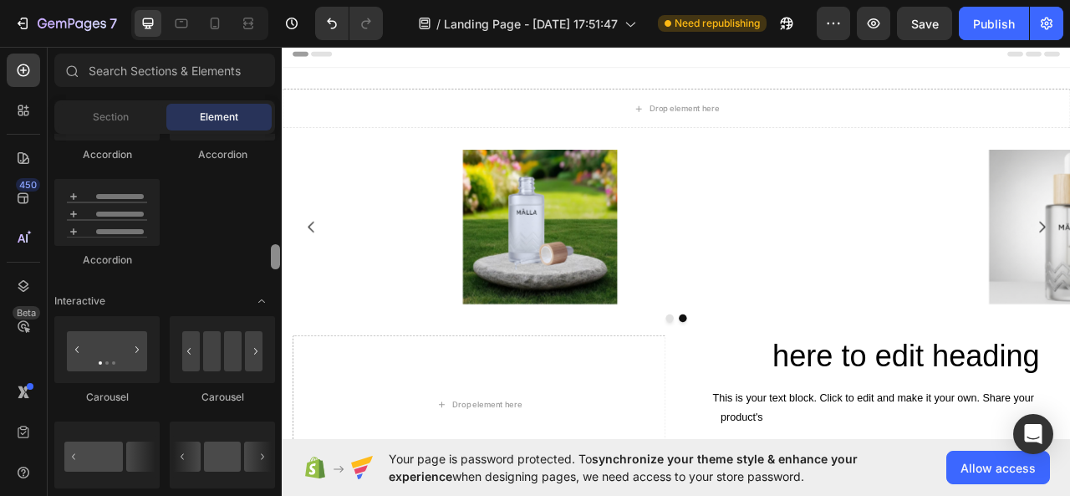
drag, startPoint x: 274, startPoint y: 181, endPoint x: 269, endPoint y: 261, distance: 80.4
click at [269, 261] on div at bounding box center [275, 313] width 13 height 358
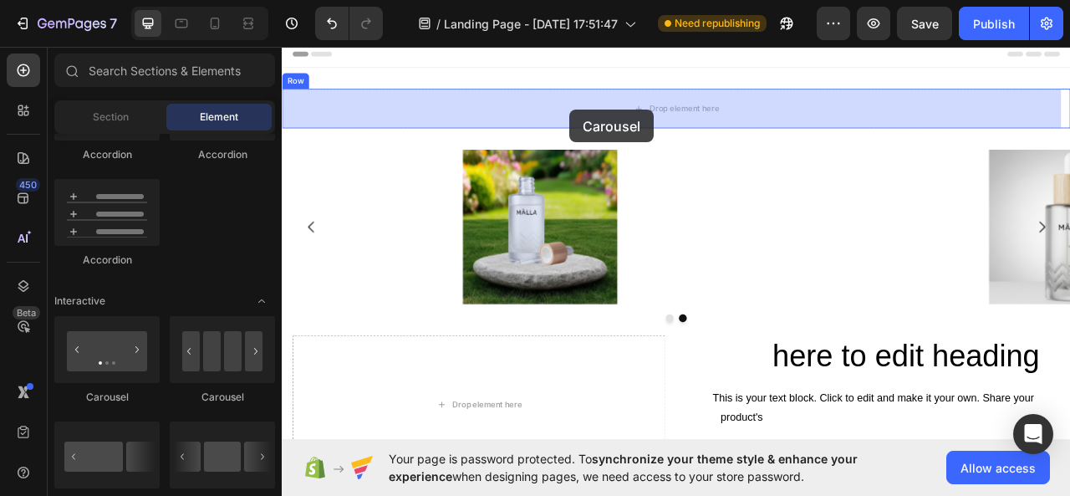
drag, startPoint x: 391, startPoint y: 403, endPoint x: 648, endPoint y: 128, distance: 376.9
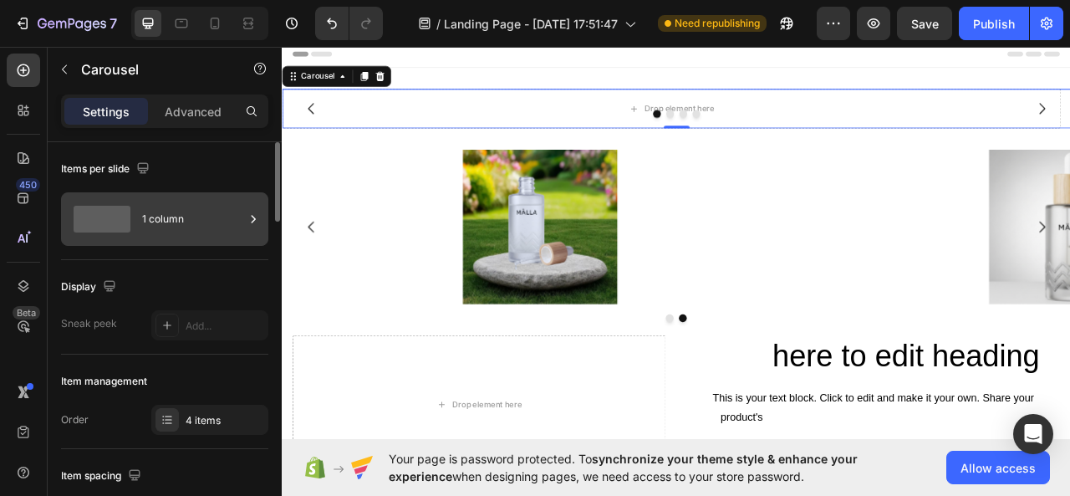
click at [232, 221] on div "1 column" at bounding box center [193, 219] width 102 height 38
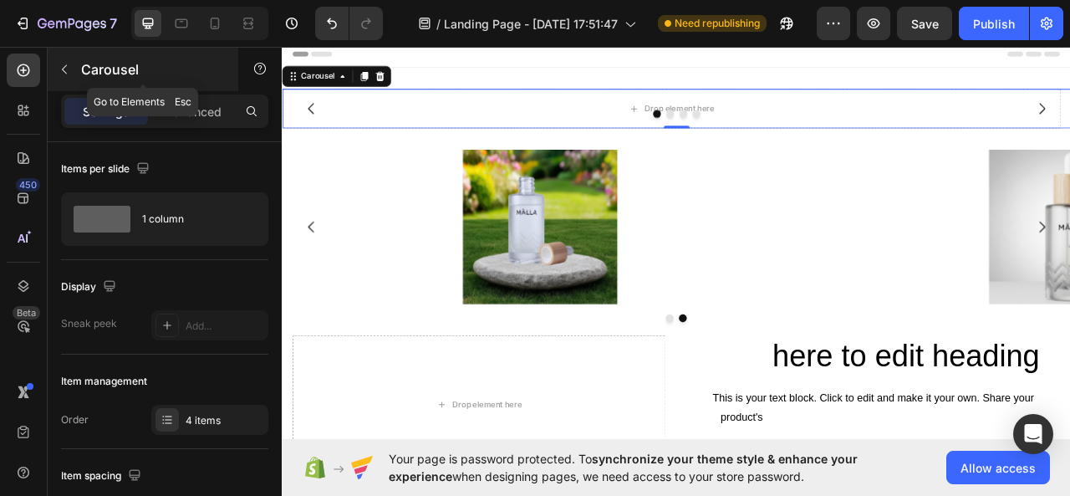
click at [61, 66] on icon "button" at bounding box center [64, 69] width 13 height 13
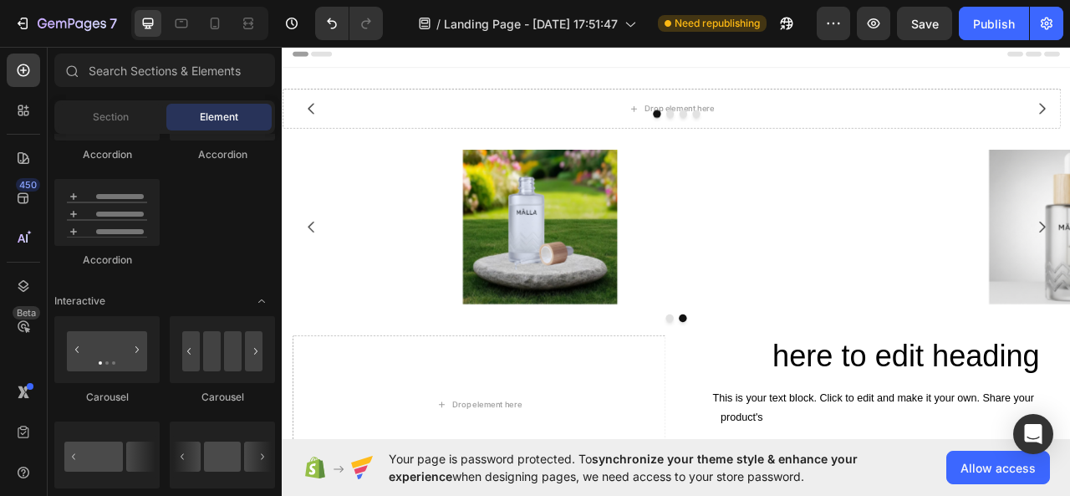
click at [19, 146] on div at bounding box center [23, 157] width 33 height 33
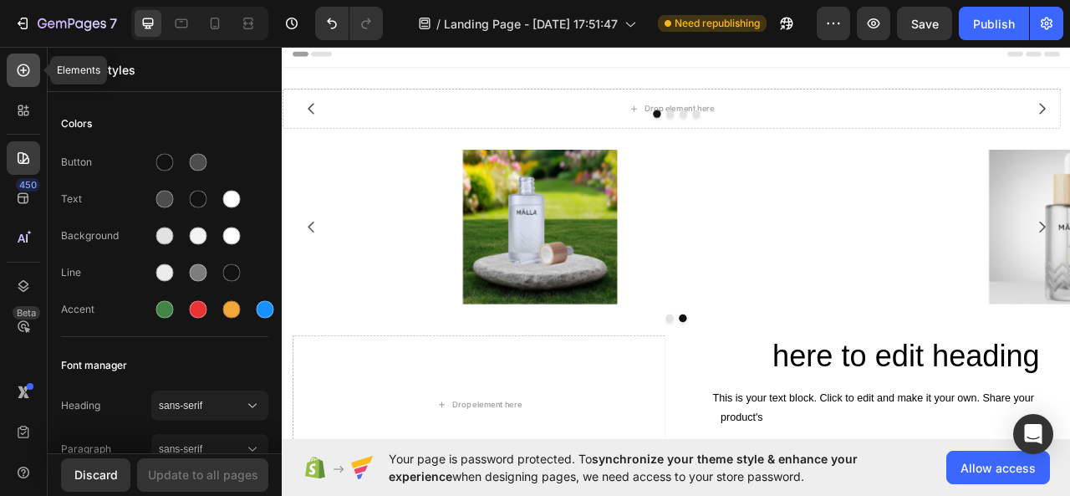
click at [27, 75] on icon at bounding box center [24, 70] width 13 height 13
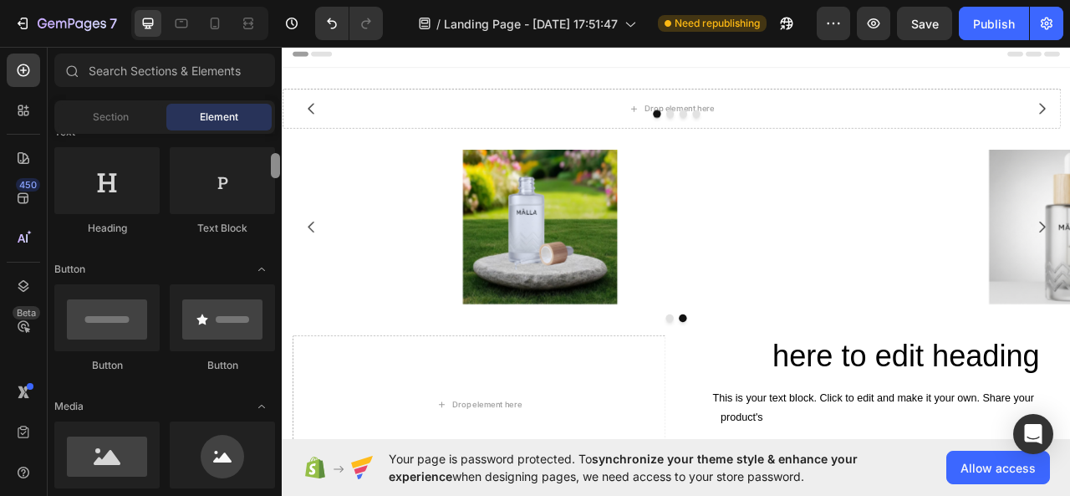
scroll to position [289, 0]
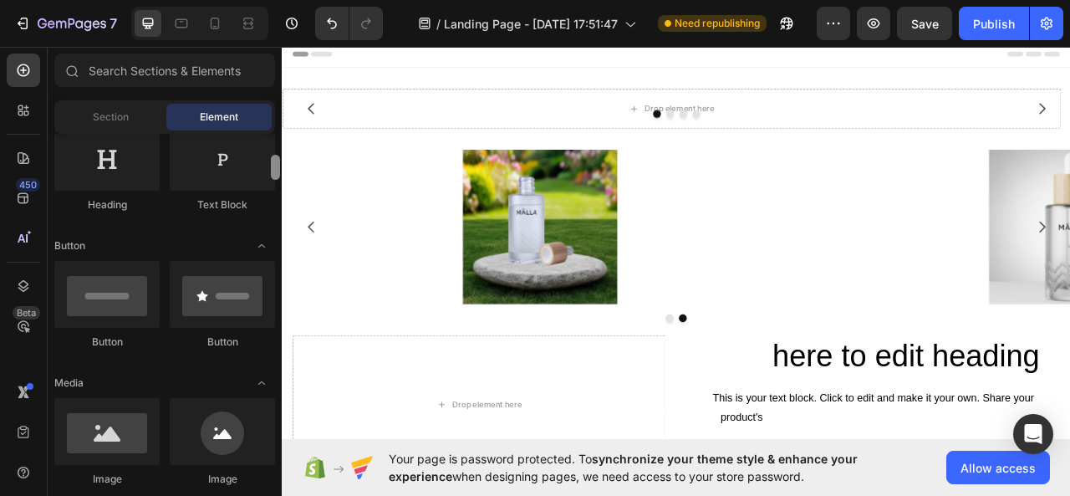
drag, startPoint x: 276, startPoint y: 256, endPoint x: 269, endPoint y: 166, distance: 89.7
click at [269, 166] on div at bounding box center [275, 313] width 13 height 358
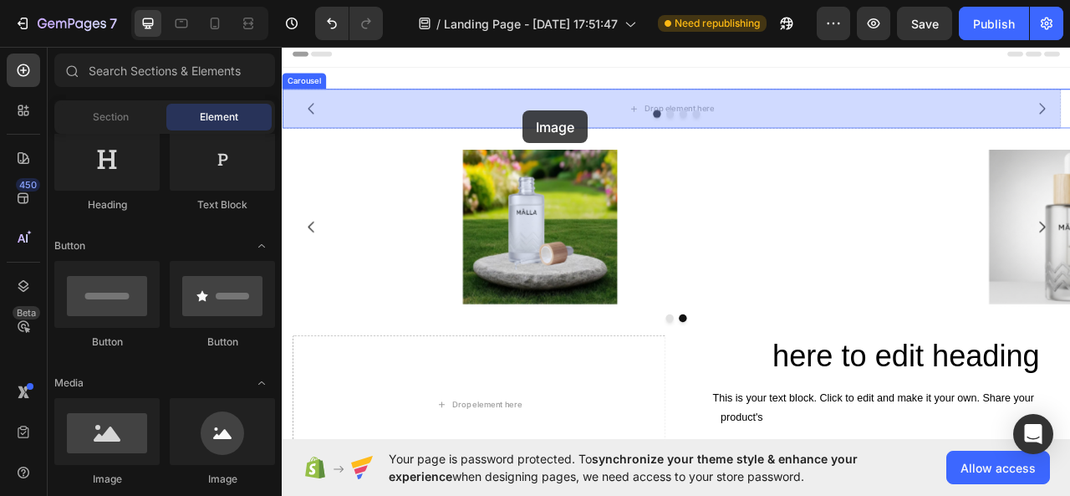
drag, startPoint x: 376, startPoint y: 484, endPoint x: 589, endPoint y: 129, distance: 414.1
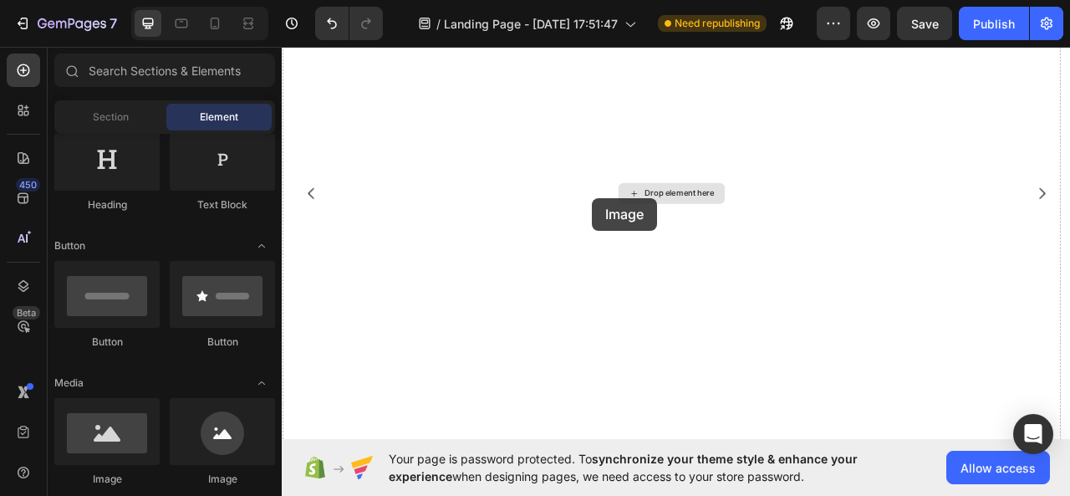
scroll to position [409, 0]
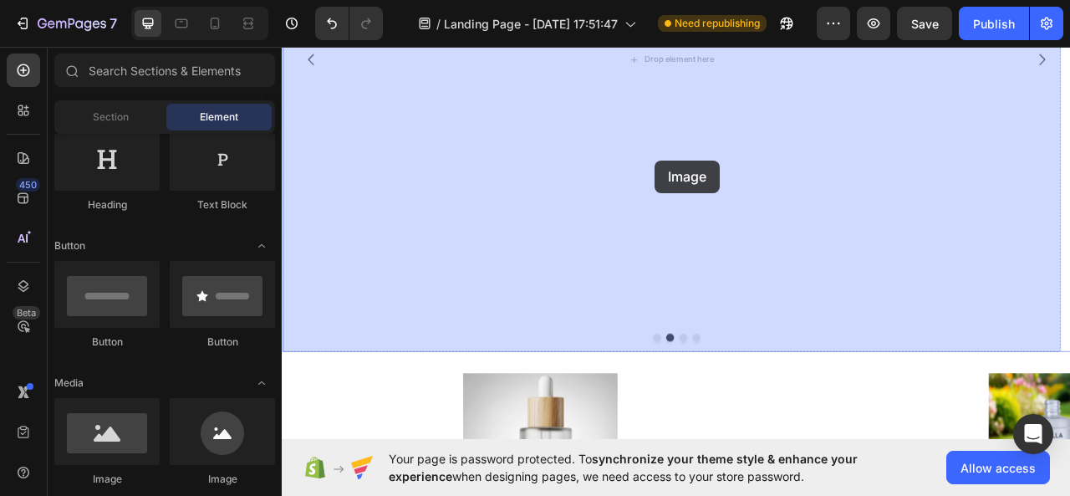
drag, startPoint x: 373, startPoint y: 482, endPoint x: 756, endPoint y: 192, distance: 480.0
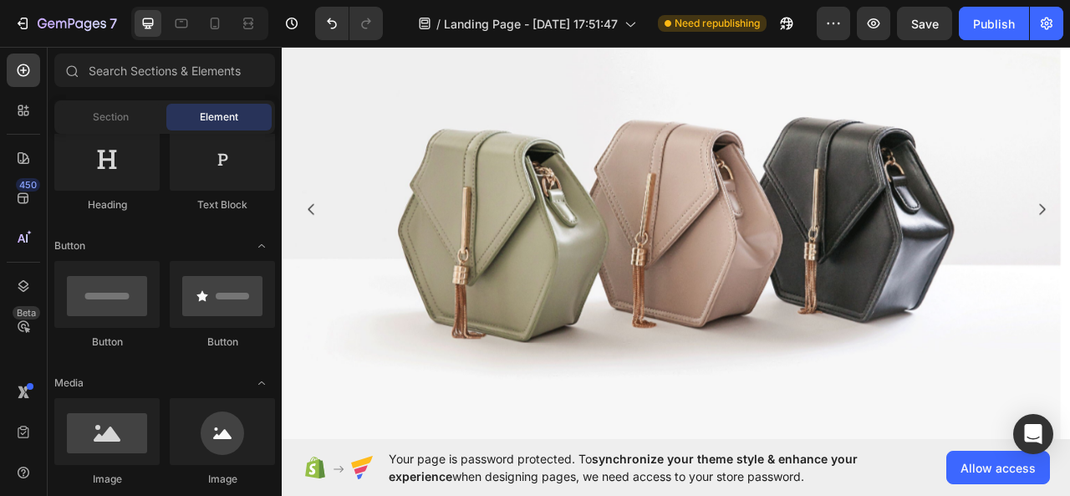
scroll to position [233, 0]
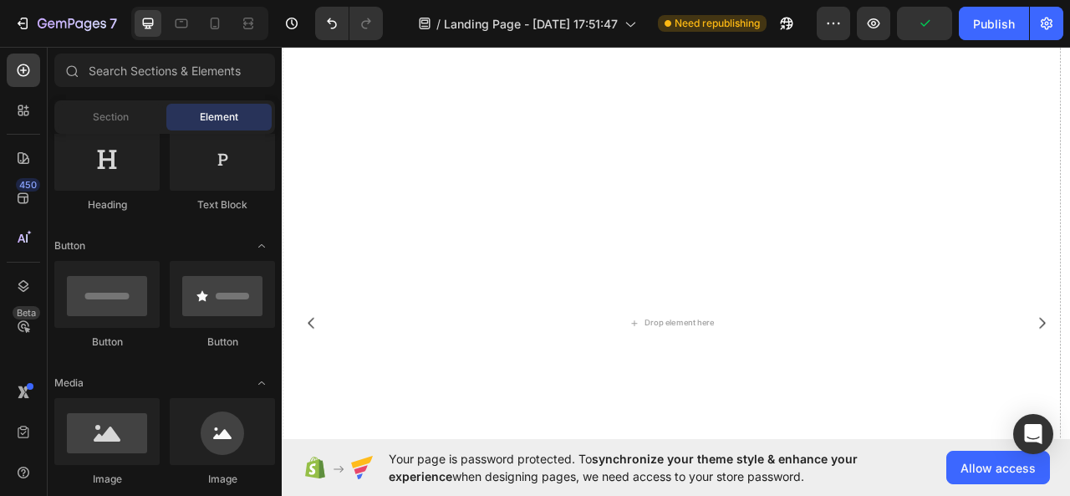
scroll to position [41, 0]
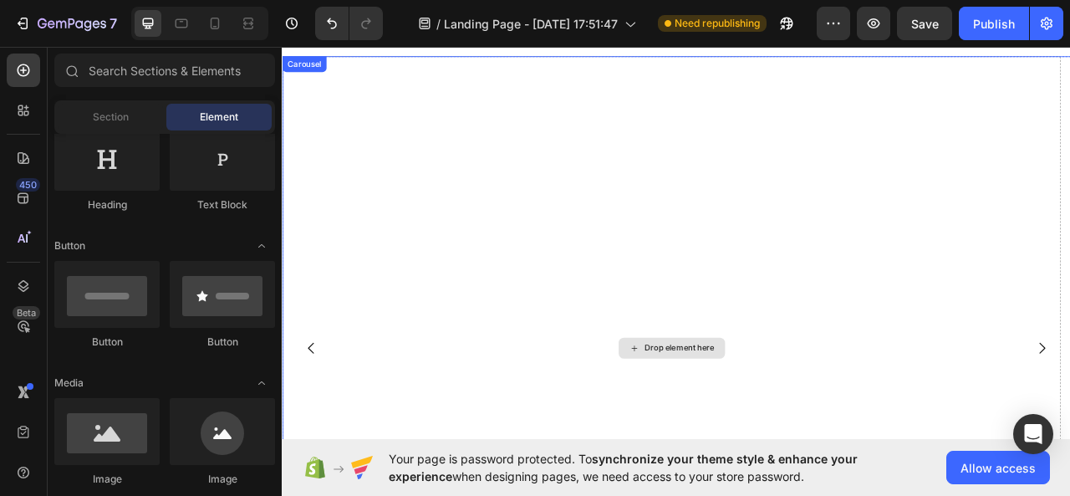
click at [904, 288] on div "Drop element here" at bounding box center [777, 431] width 991 height 743
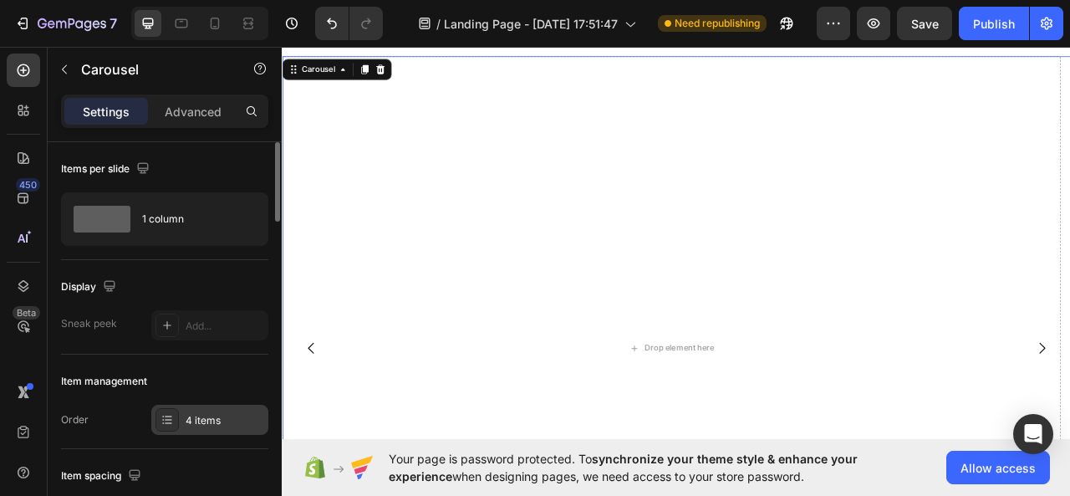
click at [227, 425] on div "4 items" at bounding box center [225, 420] width 79 height 15
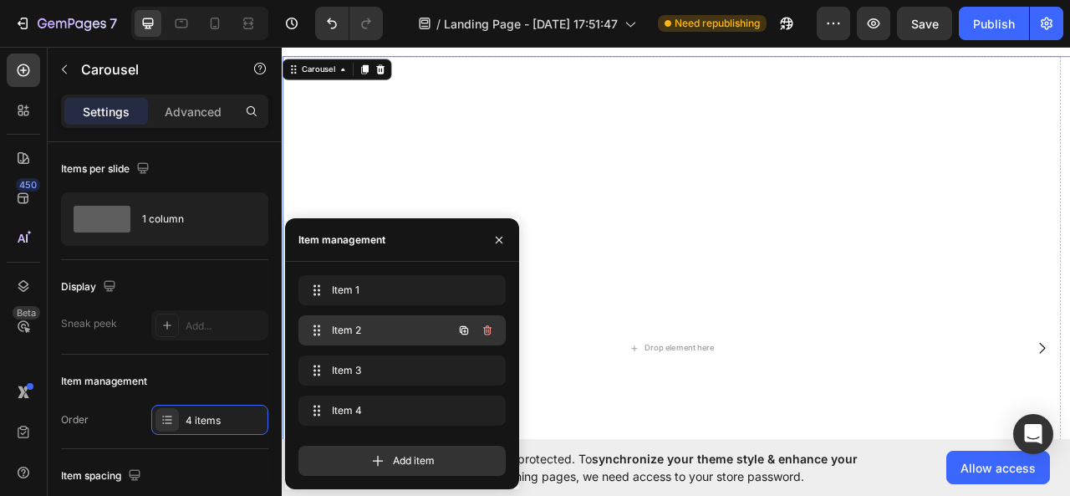
click at [370, 330] on span "Item 2" at bounding box center [379, 330] width 95 height 15
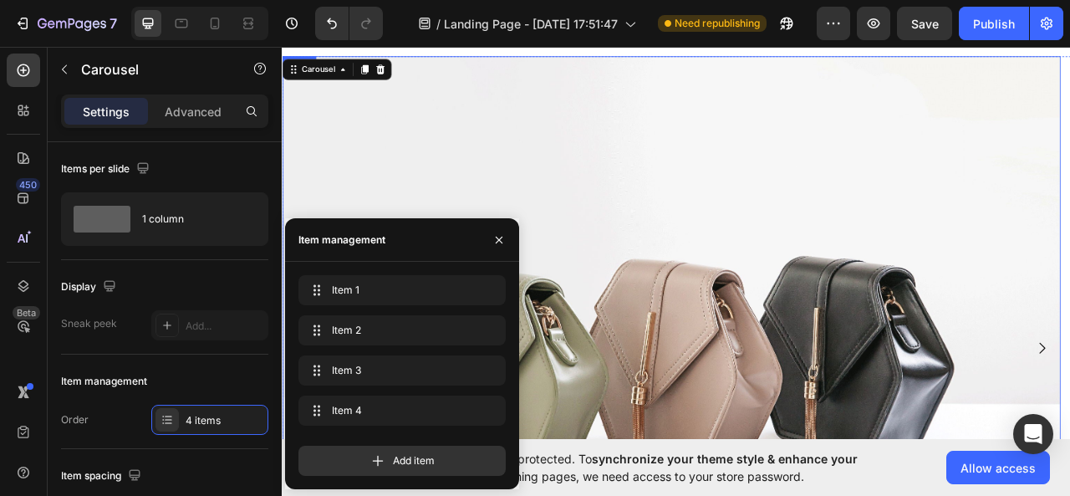
click at [872, 267] on img at bounding box center [777, 431] width 991 height 743
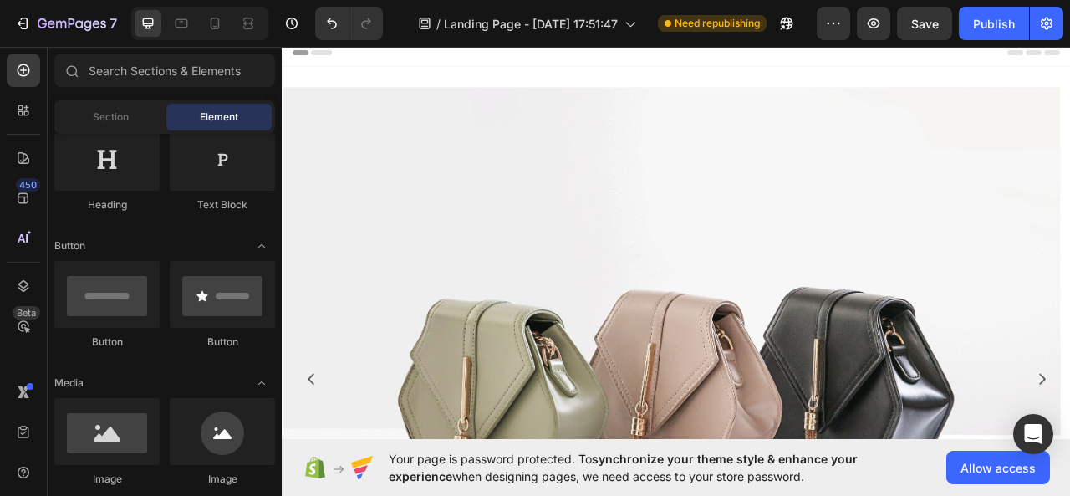
scroll to position [0, 0]
